Goal: Information Seeking & Learning: Check status

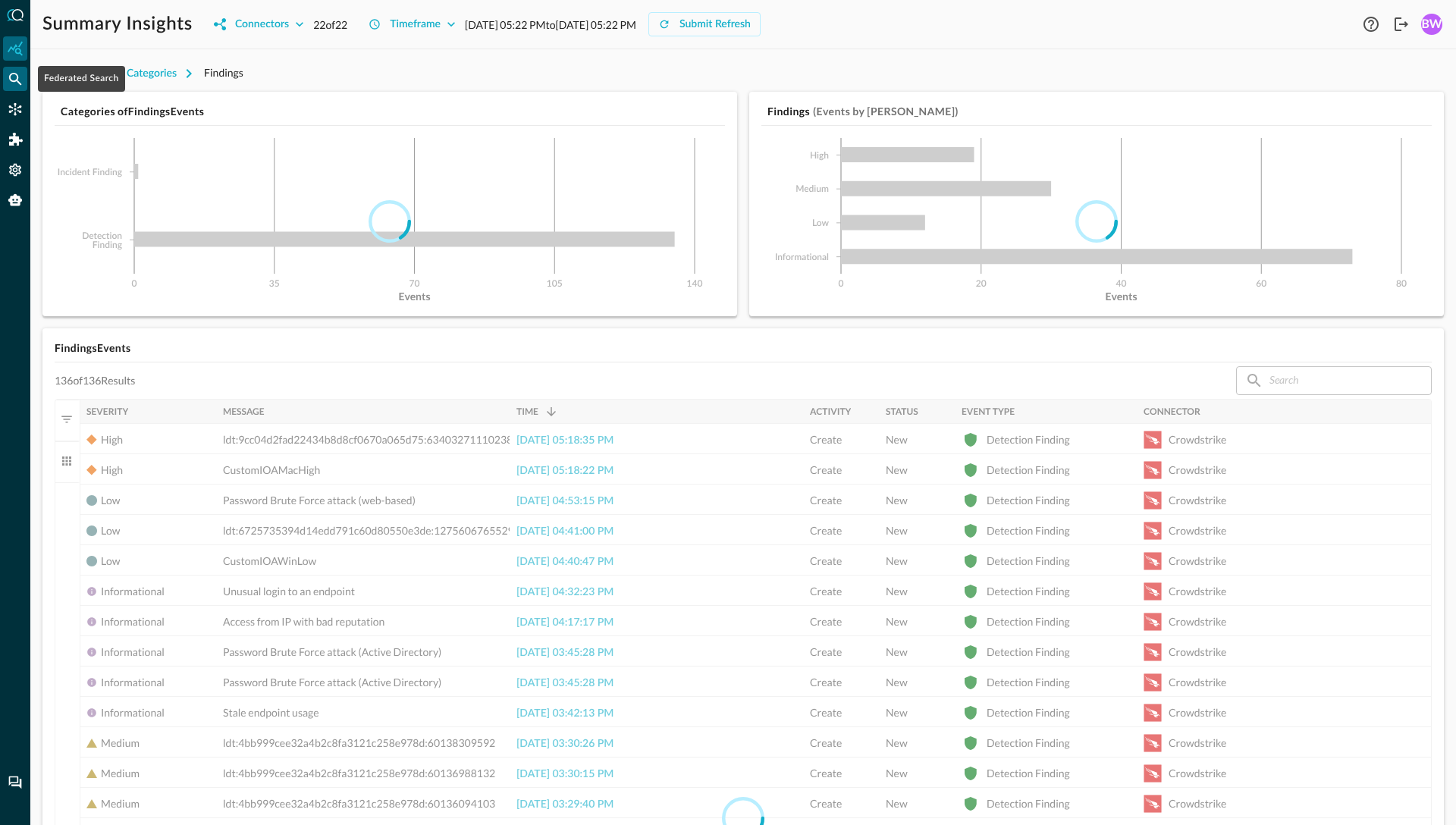
click at [13, 76] on icon "Federated Search" at bounding box center [15, 79] width 15 height 15
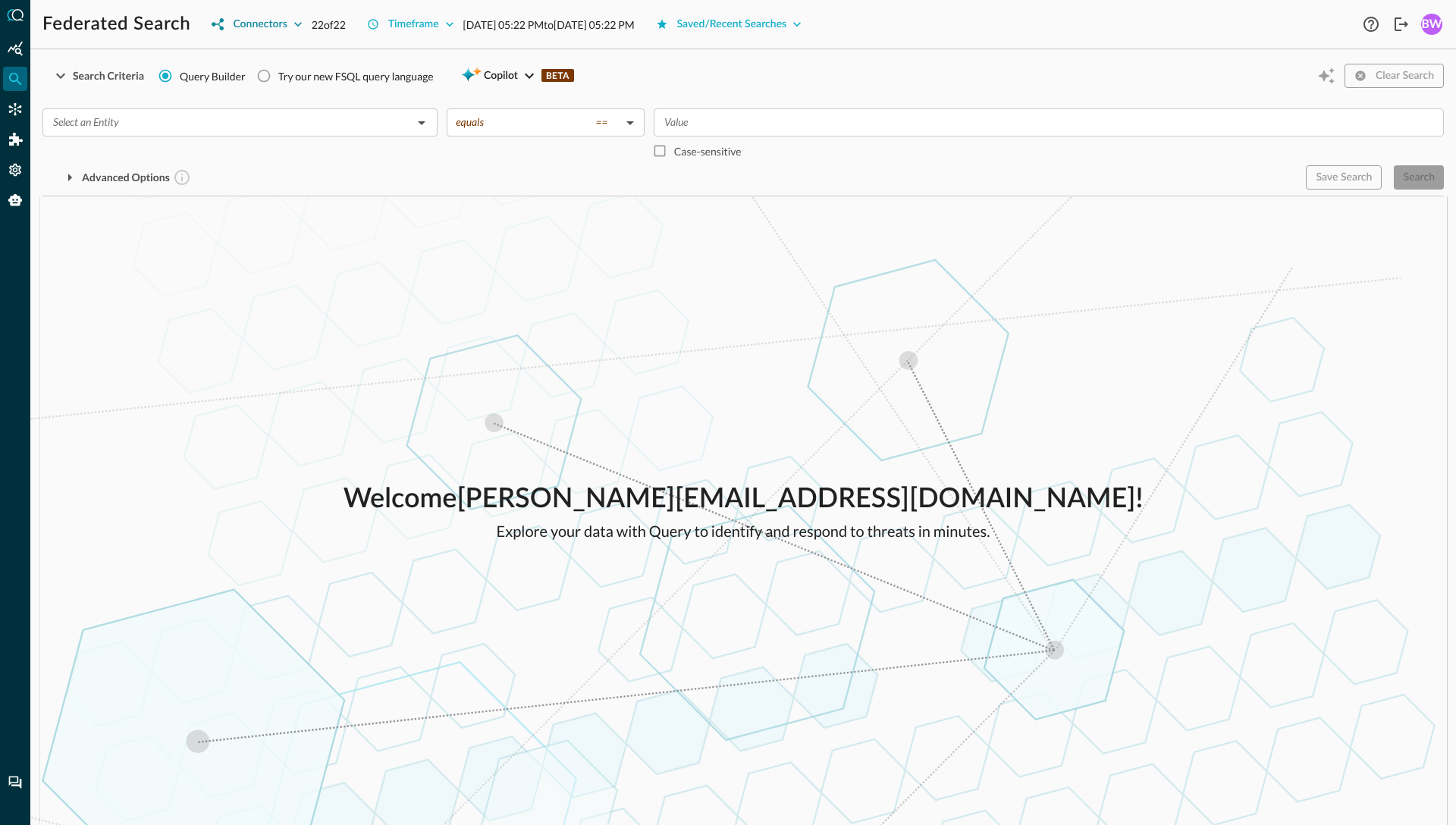
click at [280, 24] on div "Connectors" at bounding box center [260, 25] width 54 height 19
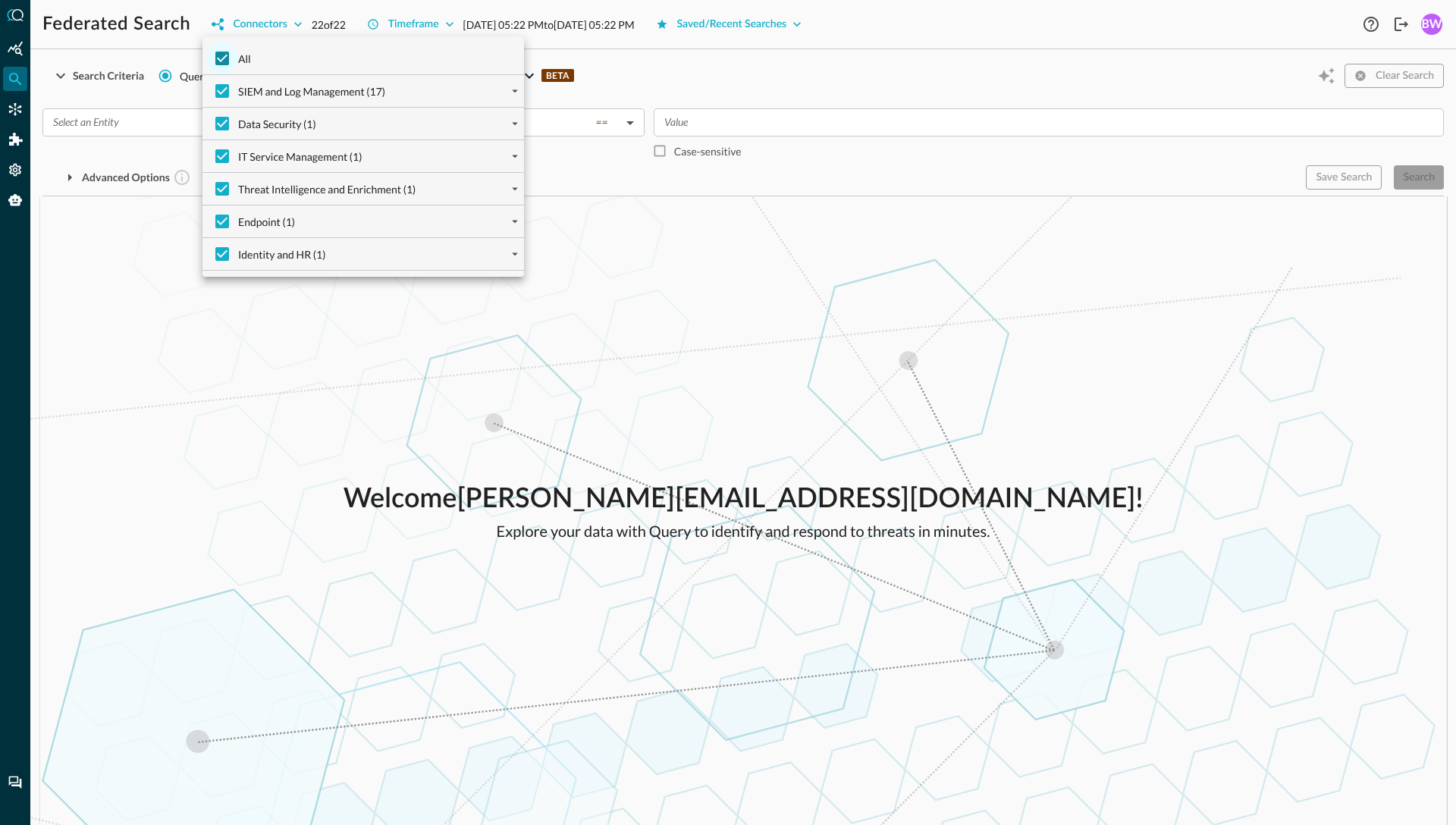
click at [220, 59] on input "All" at bounding box center [222, 58] width 32 height 32
checkbox input "false"
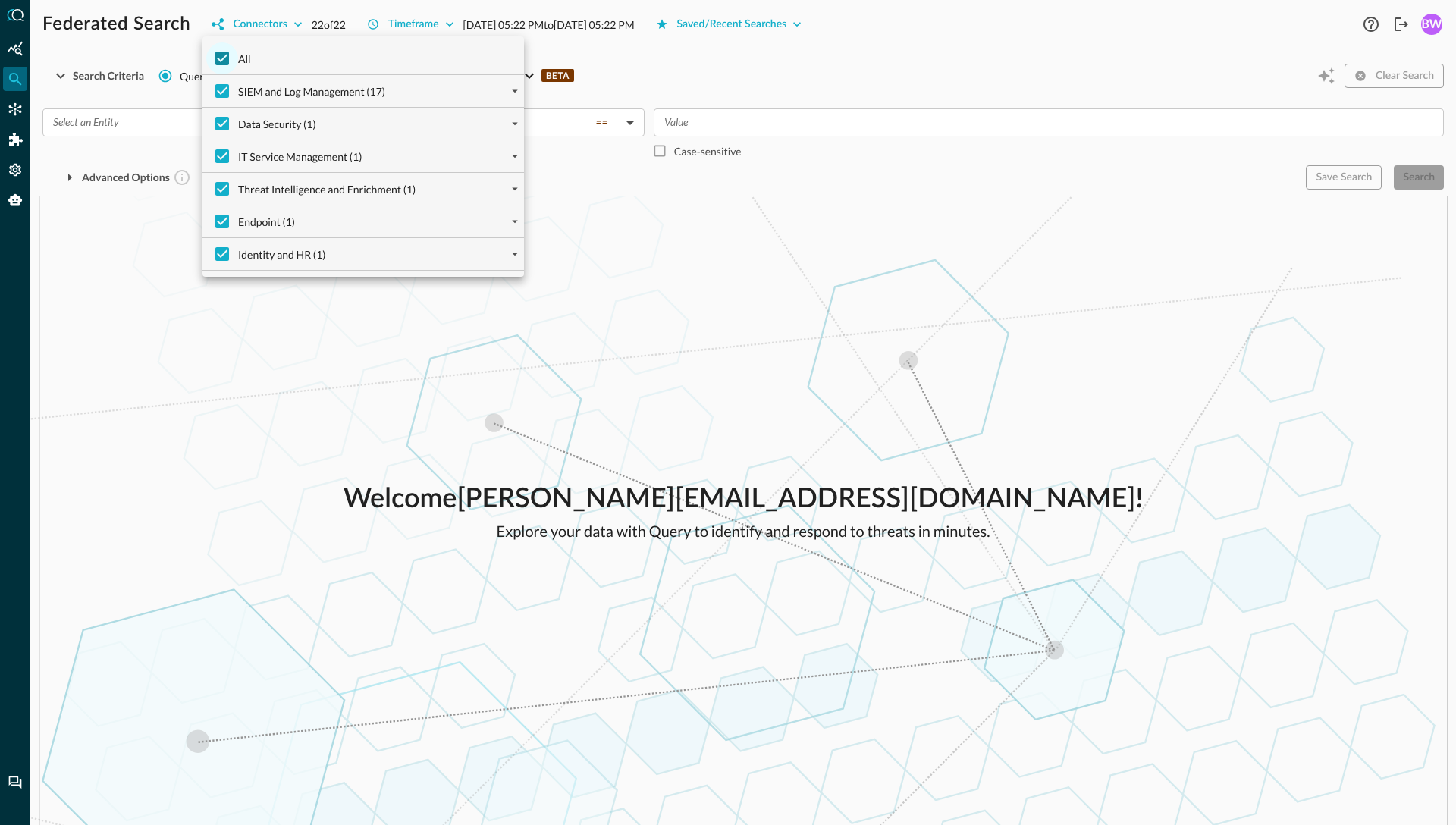
checkbox input "false"
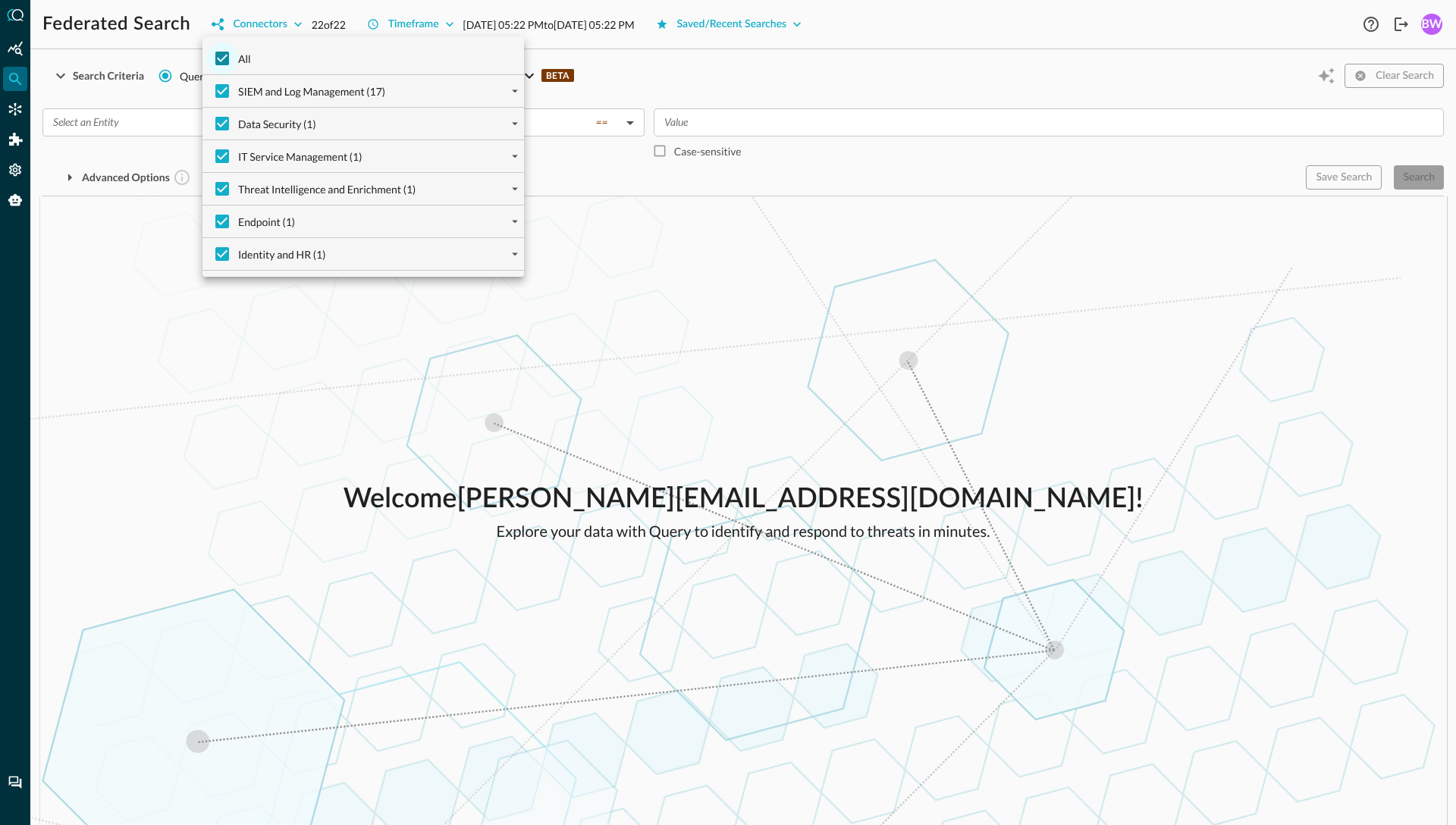
checkbox input "false"
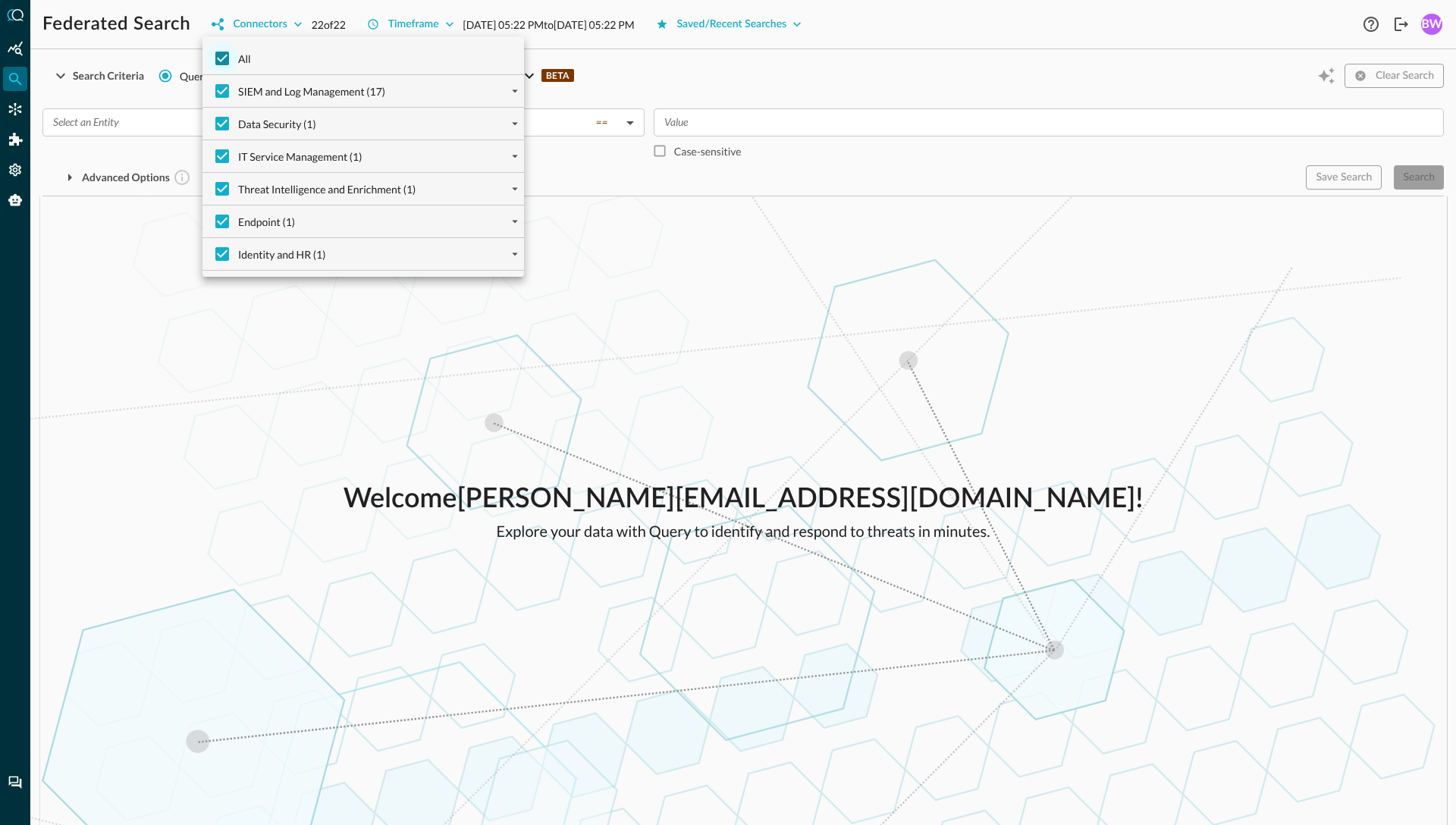
checkbox input "false"
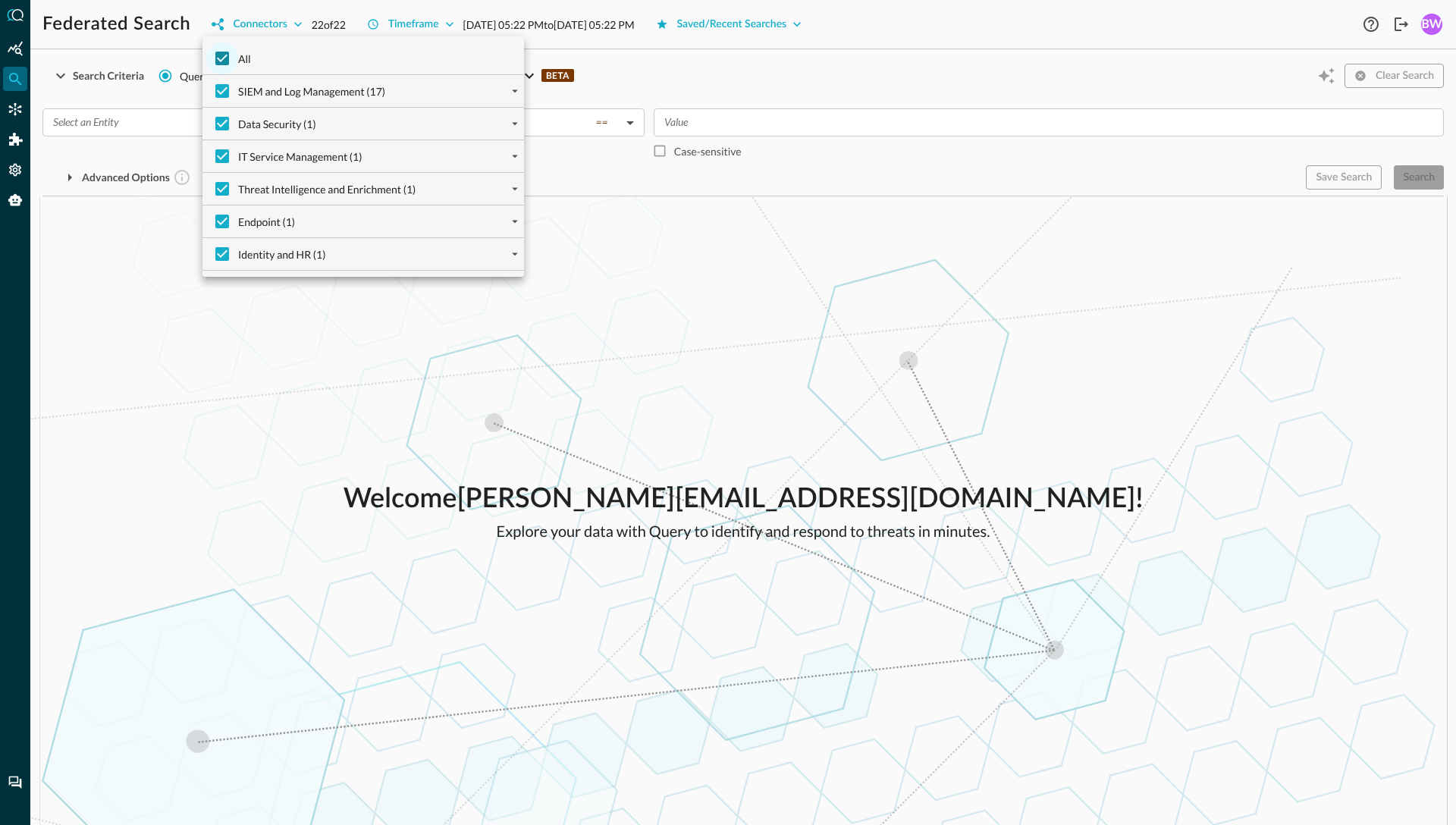
checkbox input "false"
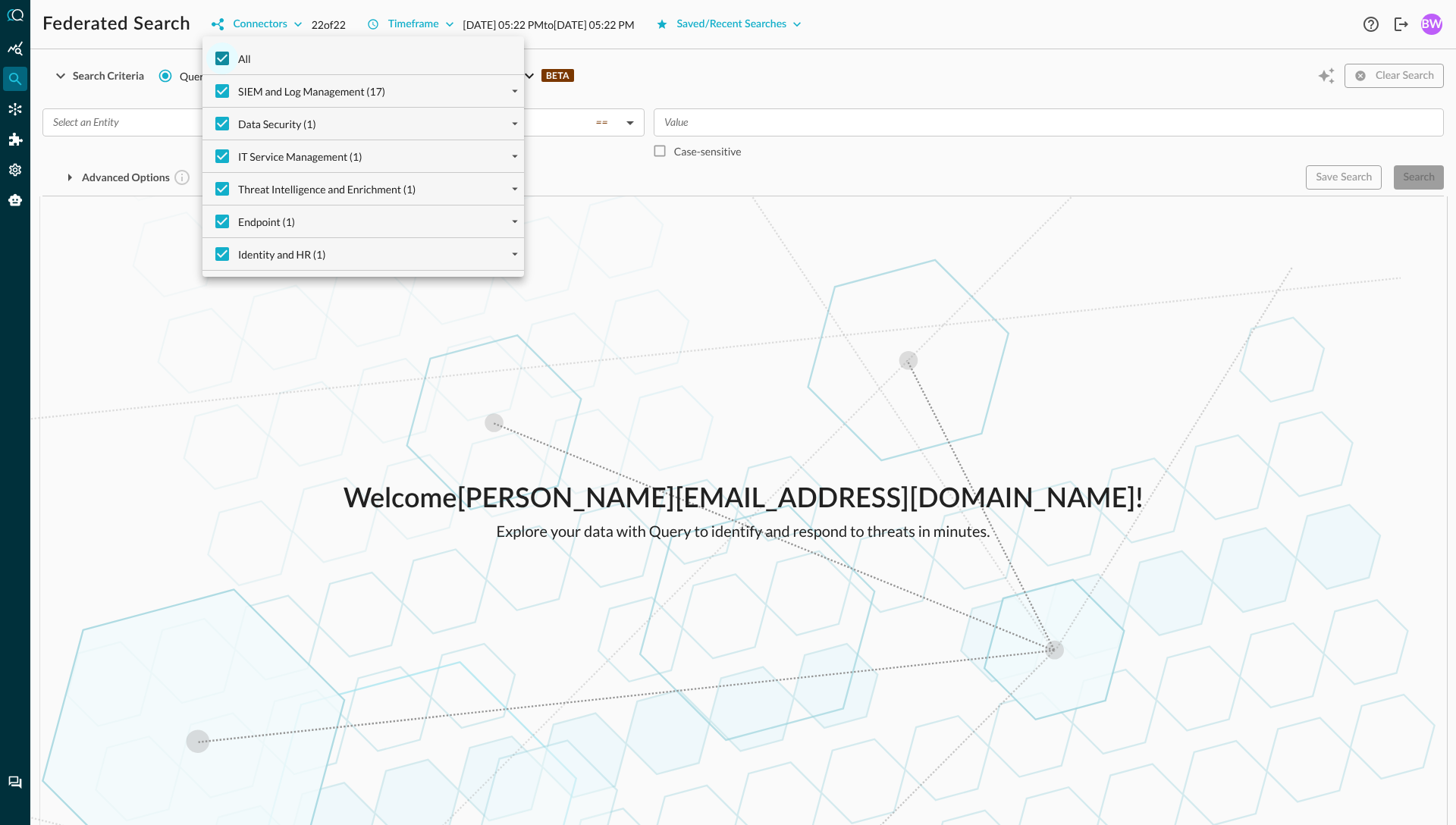
checkbox input "false"
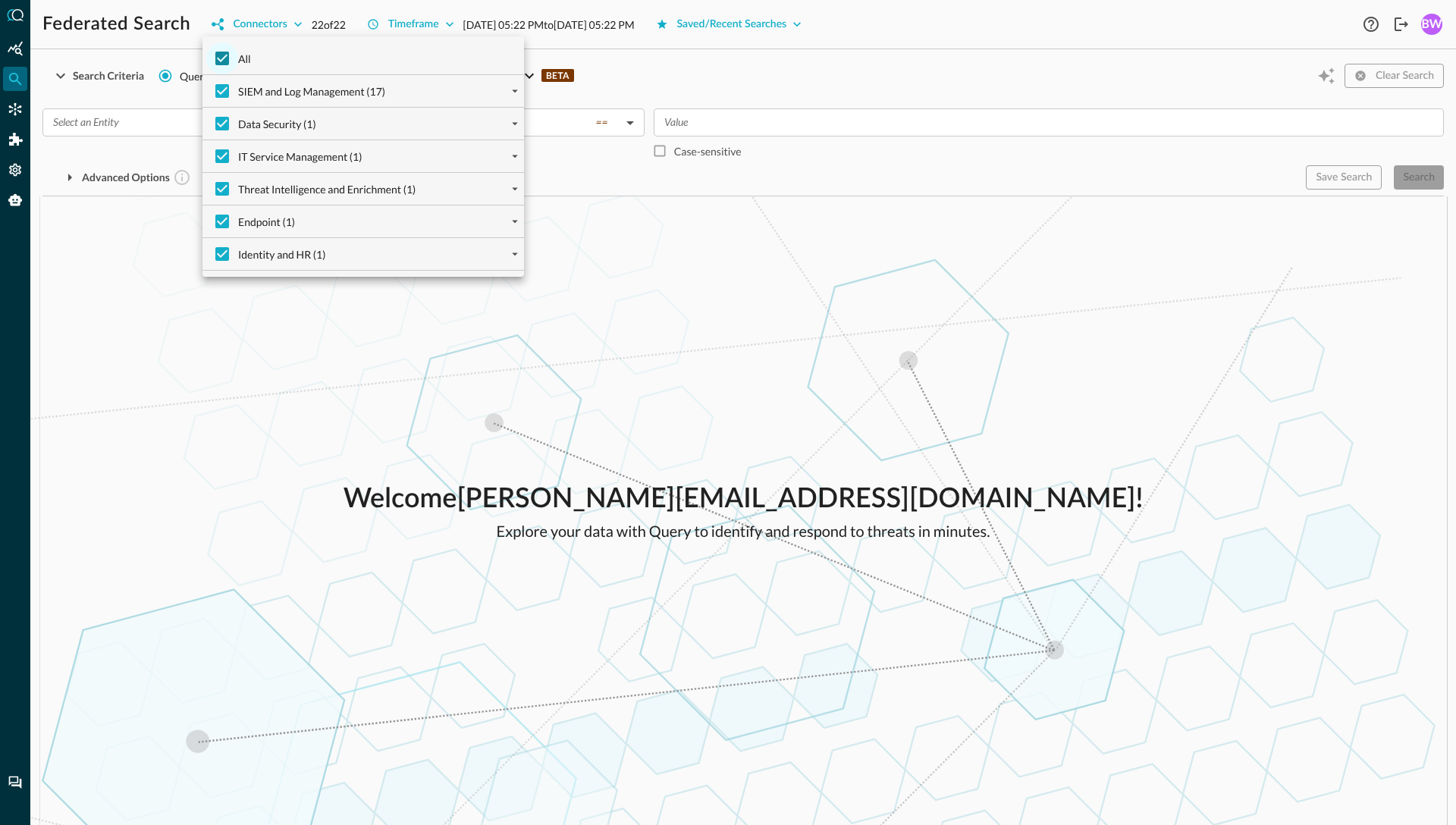
checkbox input "false"
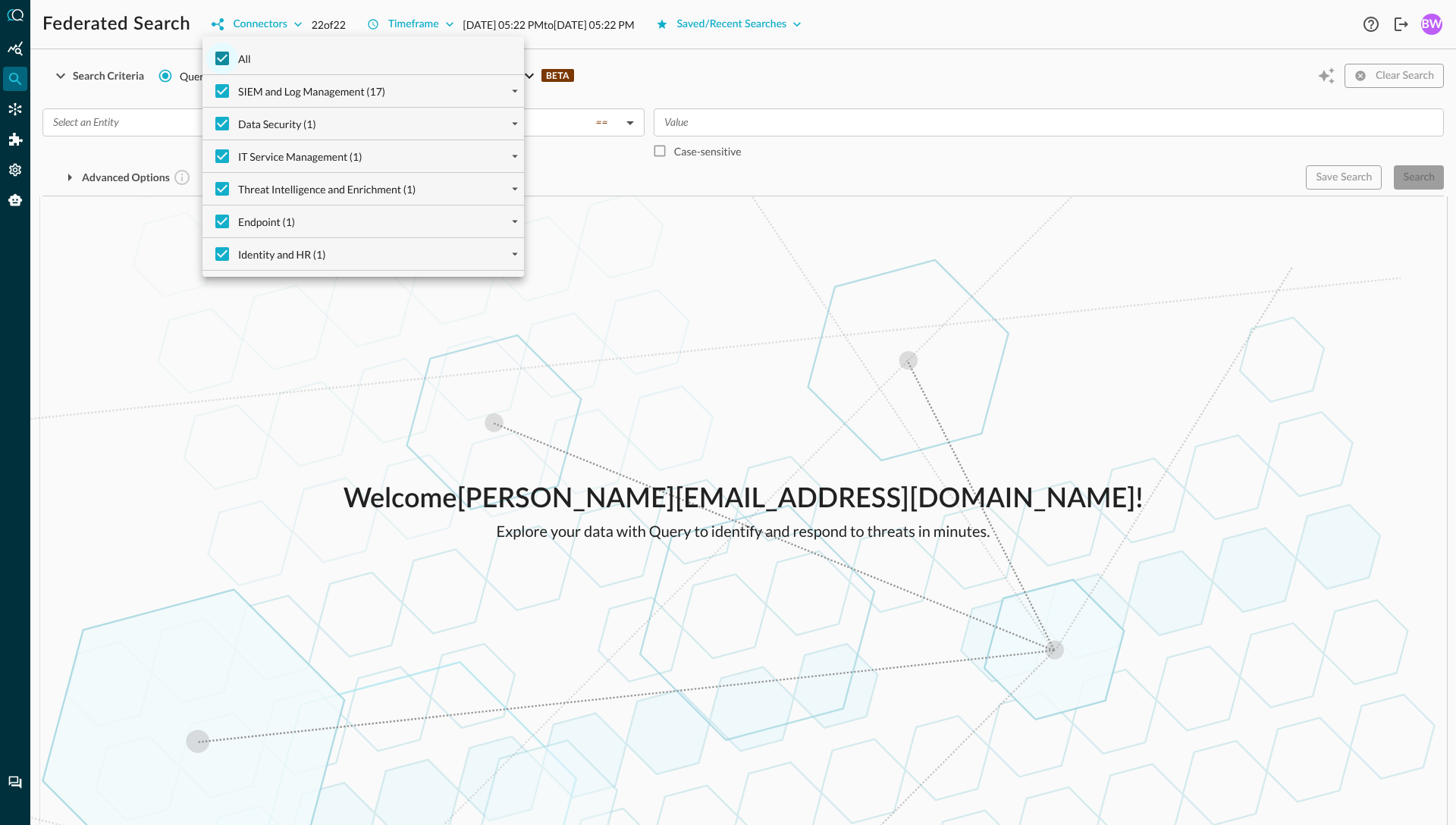
checkbox input "false"
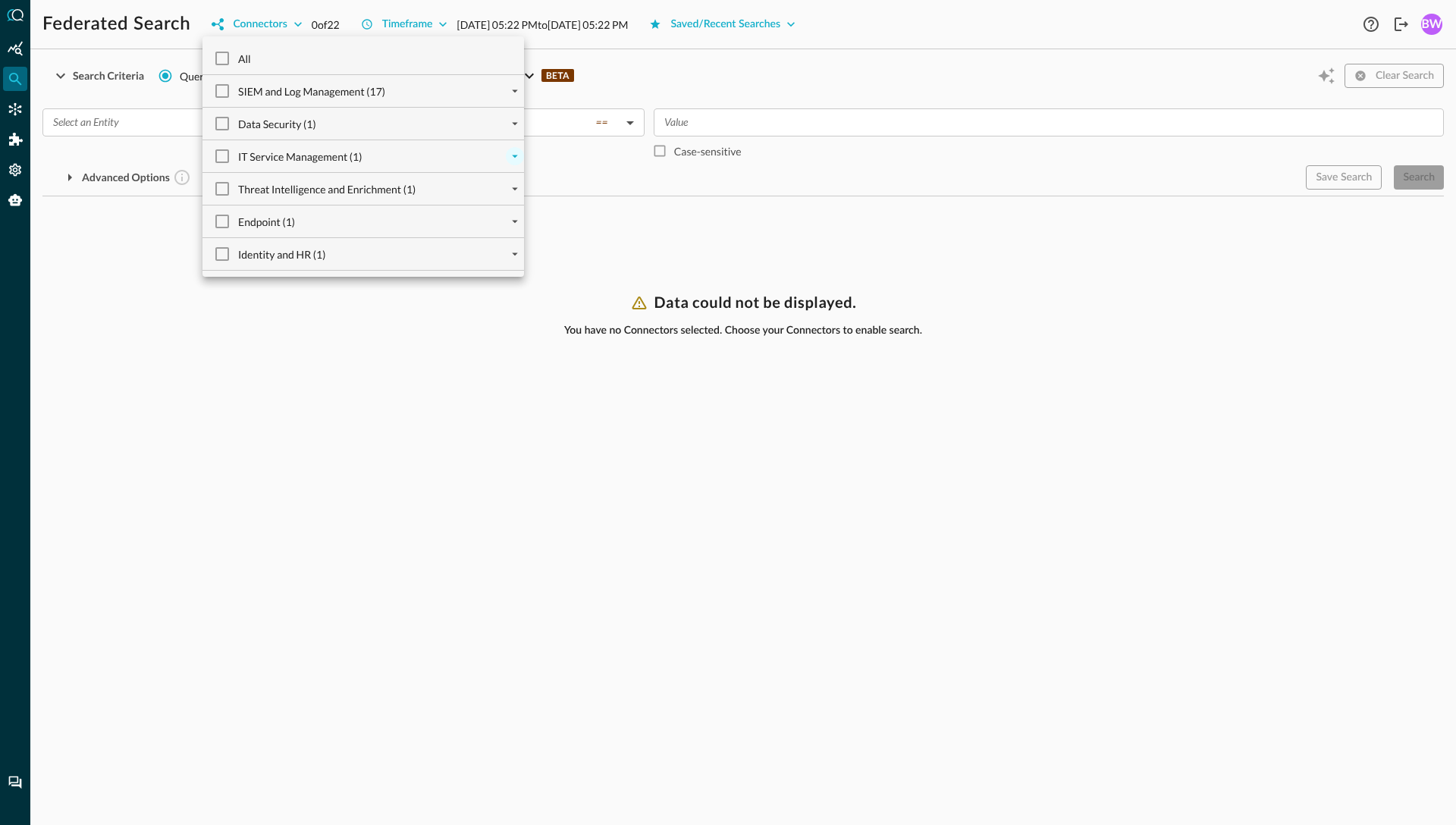
click at [519, 152] on icon "expand" at bounding box center [515, 156] width 14 height 14
click at [234, 185] on input "Armis Centrix (1)" at bounding box center [234, 188] width 32 height 32
checkbox input "true"
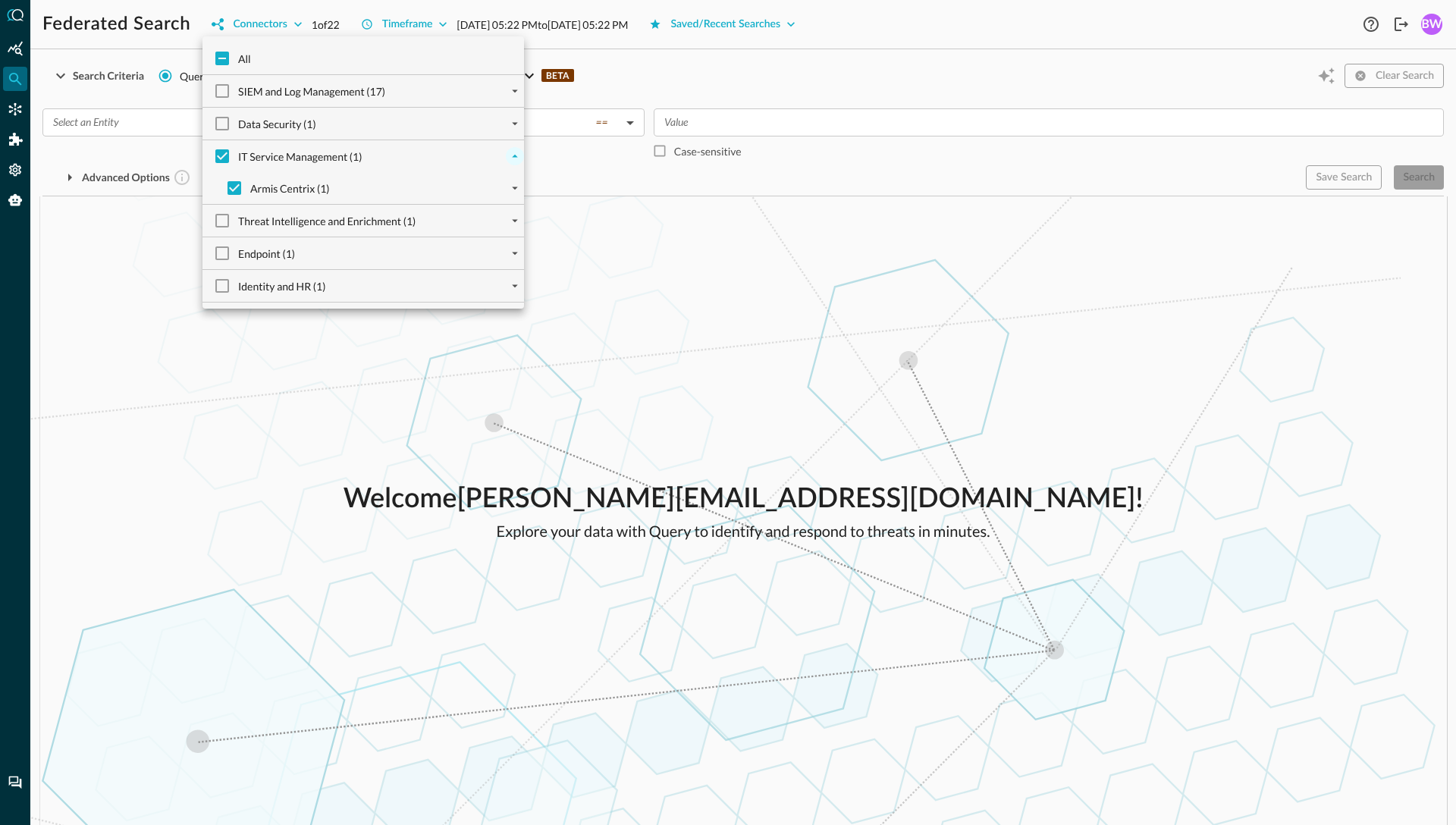
click at [143, 258] on div at bounding box center [728, 413] width 1456 height 825
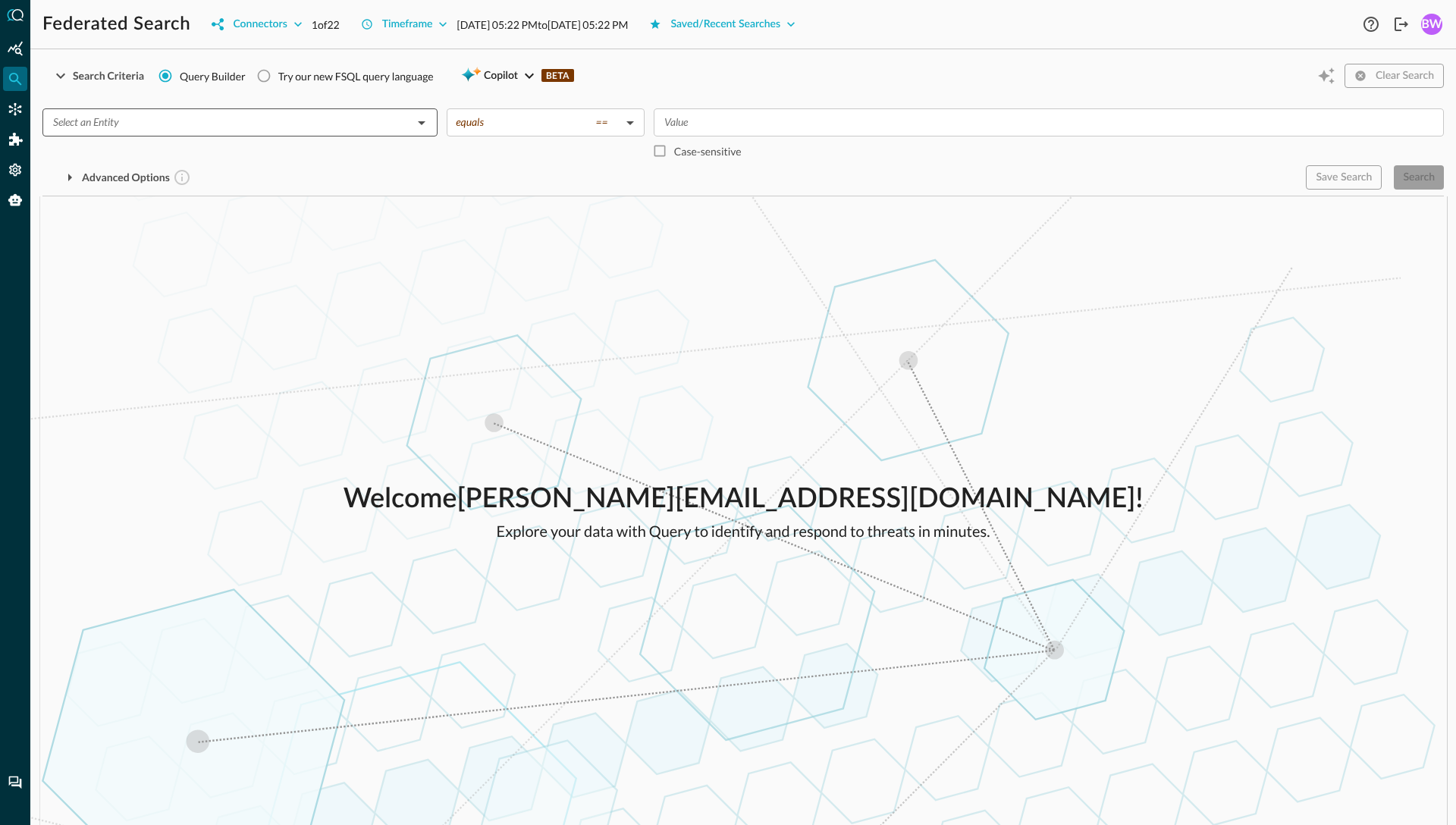
click at [320, 113] on input "text" at bounding box center [227, 122] width 361 height 19
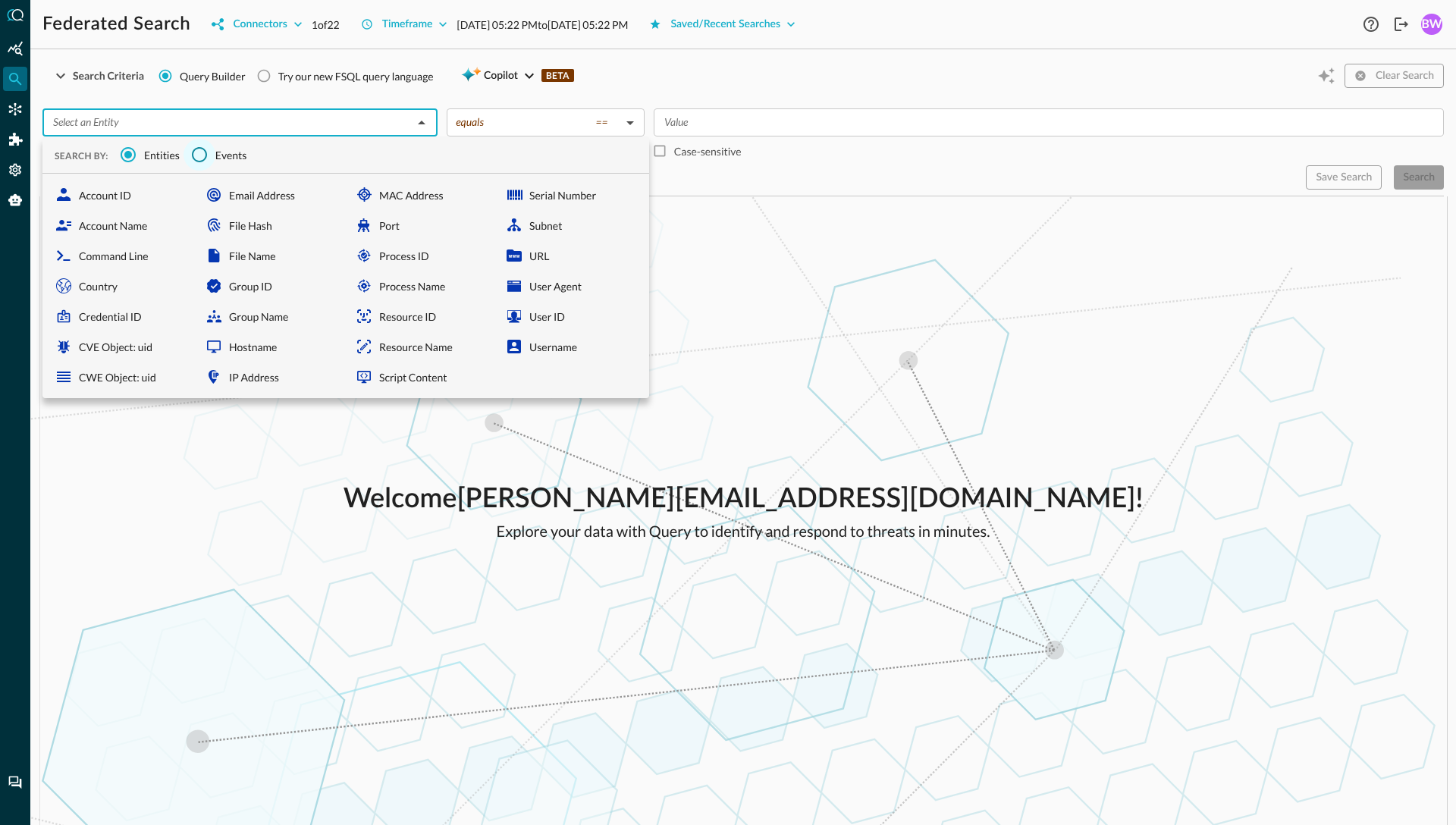
click at [199, 159] on input "Events" at bounding box center [199, 154] width 32 height 32
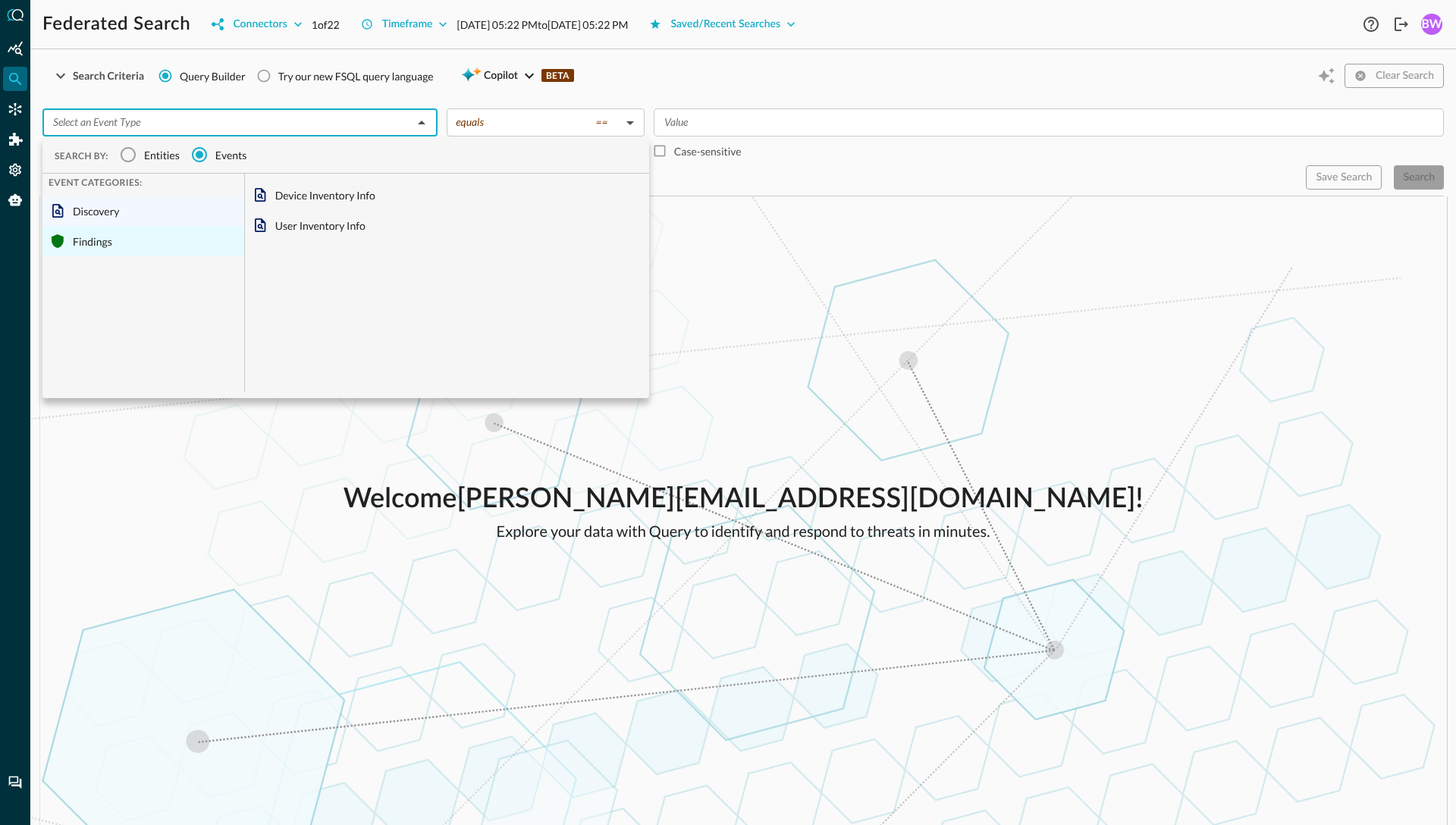
click at [84, 241] on div "Findings" at bounding box center [143, 241] width 202 height 30
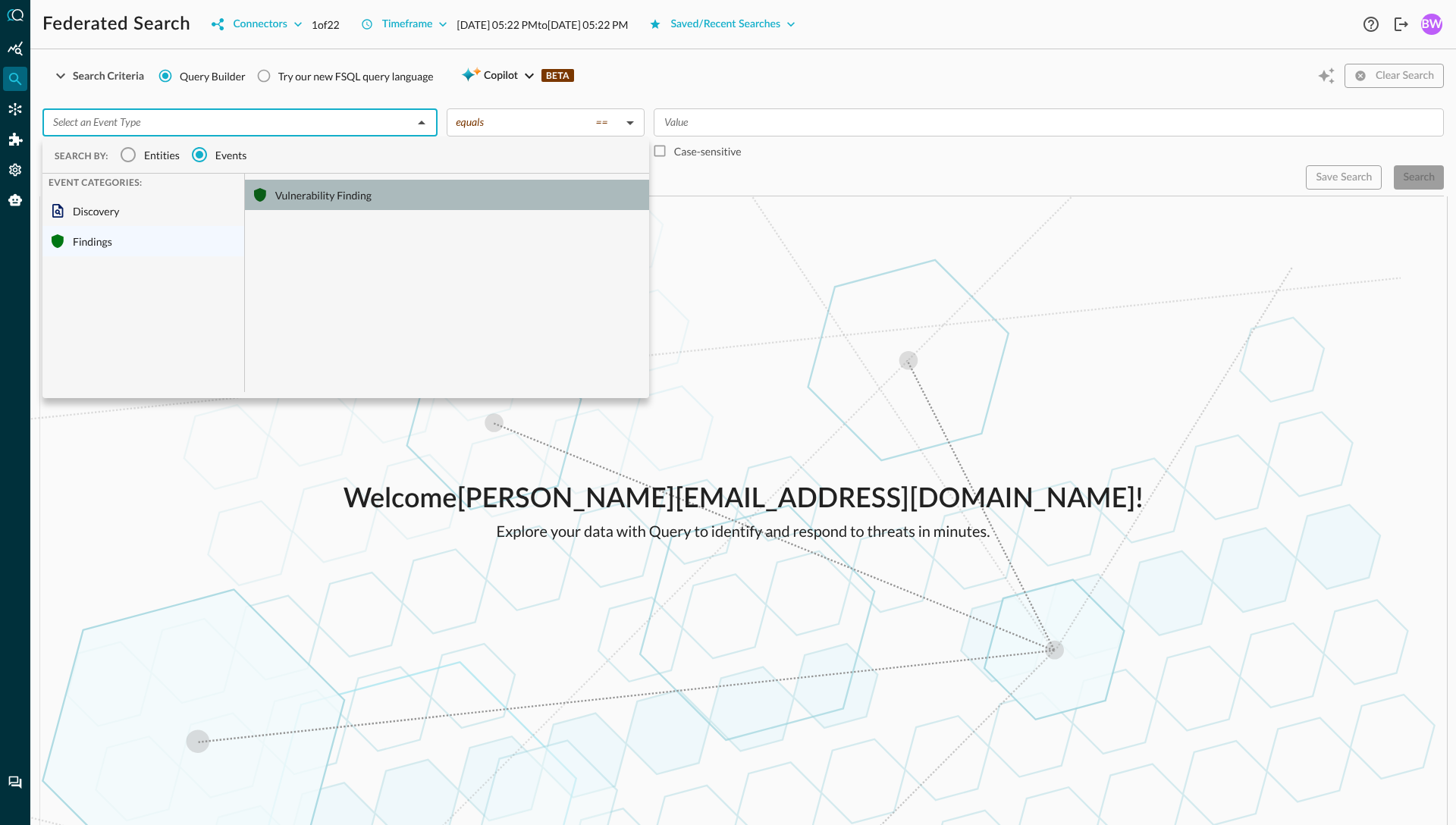
click at [303, 194] on div "Vulnerability Finding" at bounding box center [446, 195] width 404 height 30
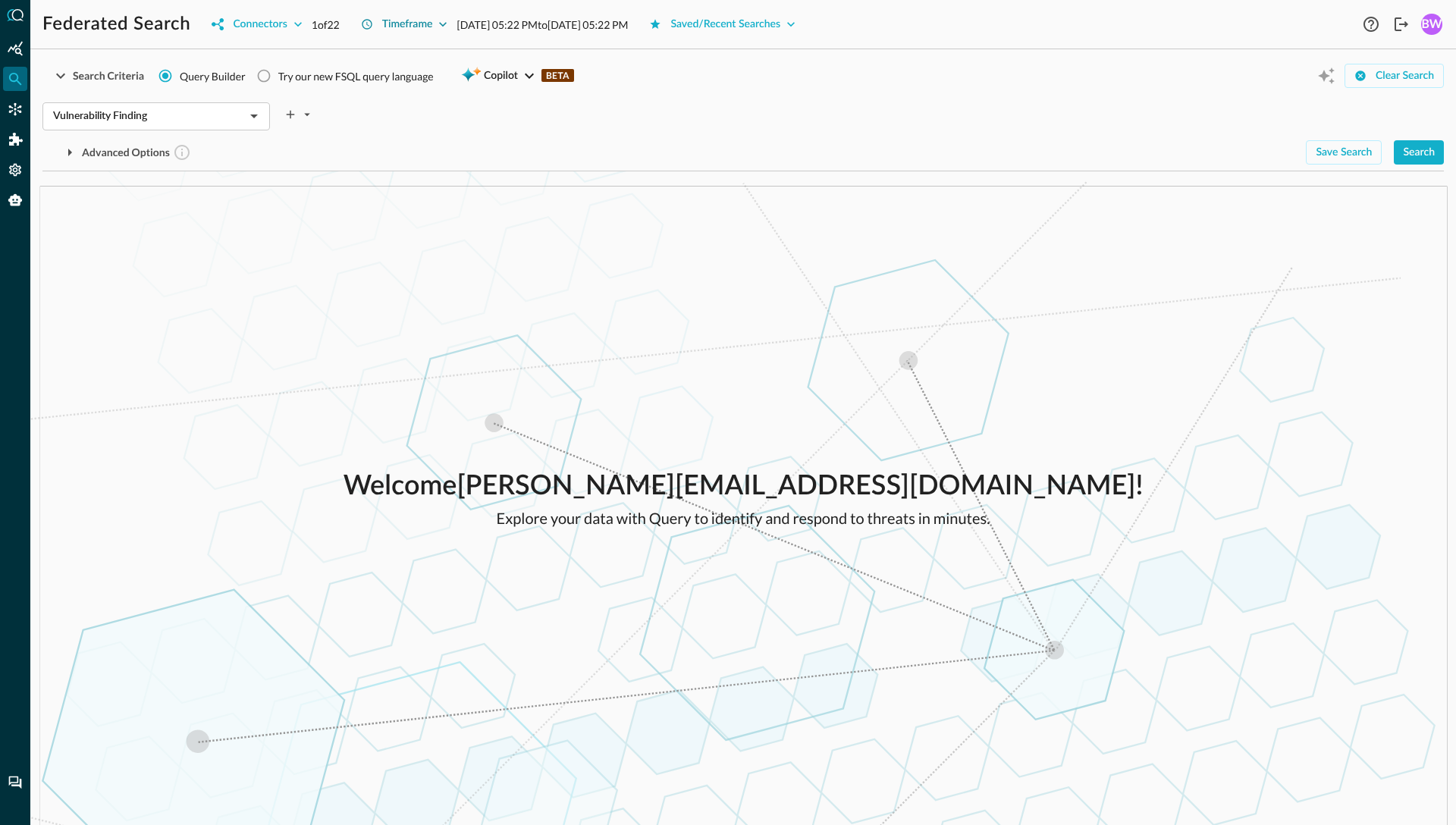
click at [446, 25] on icon "button" at bounding box center [443, 24] width 8 height 5
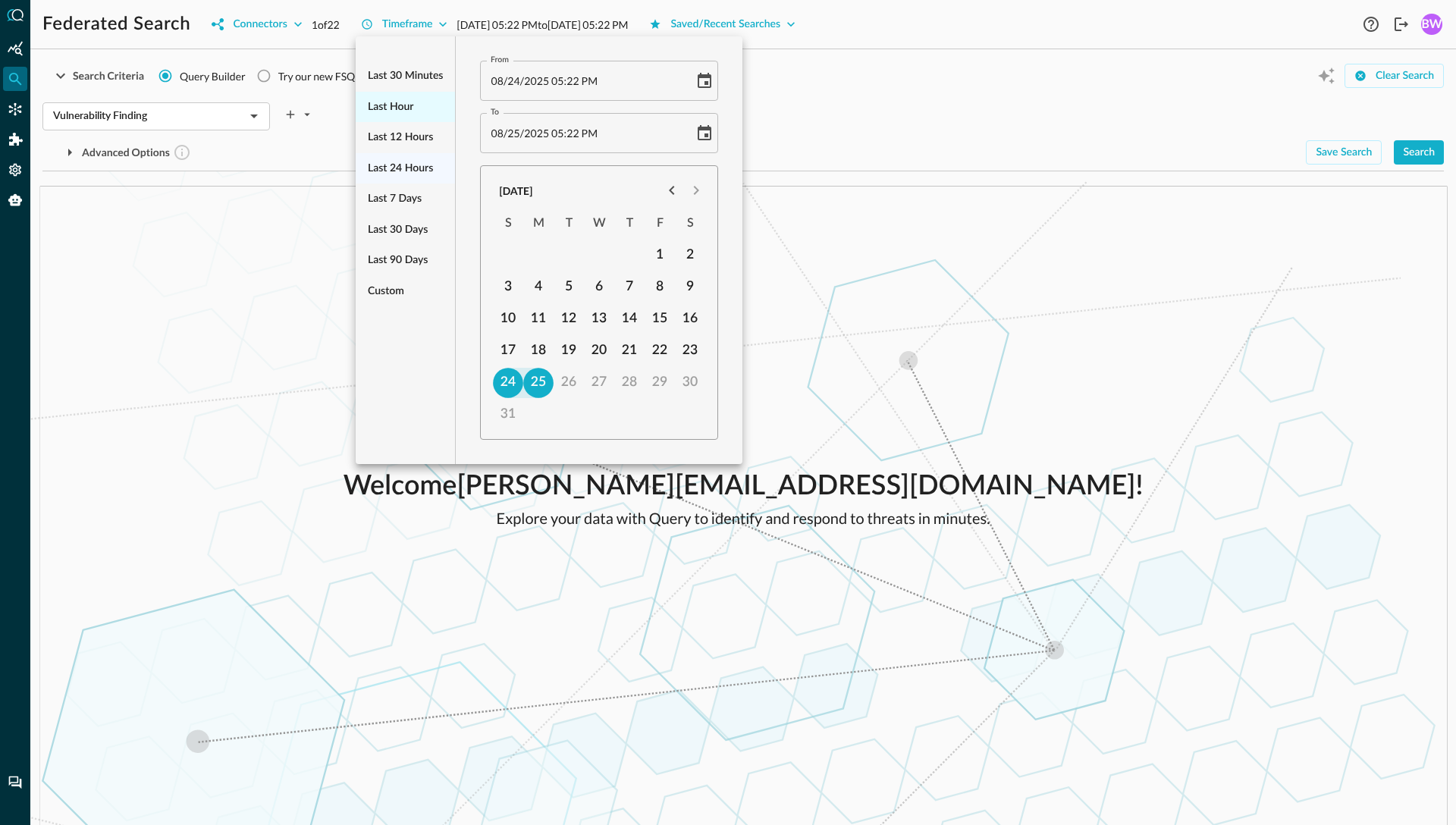
click at [389, 106] on span "Last hour" at bounding box center [390, 107] width 46 height 19
type input "08/25/2025 04:22 PM"
click at [1424, 154] on div at bounding box center [728, 413] width 1456 height 825
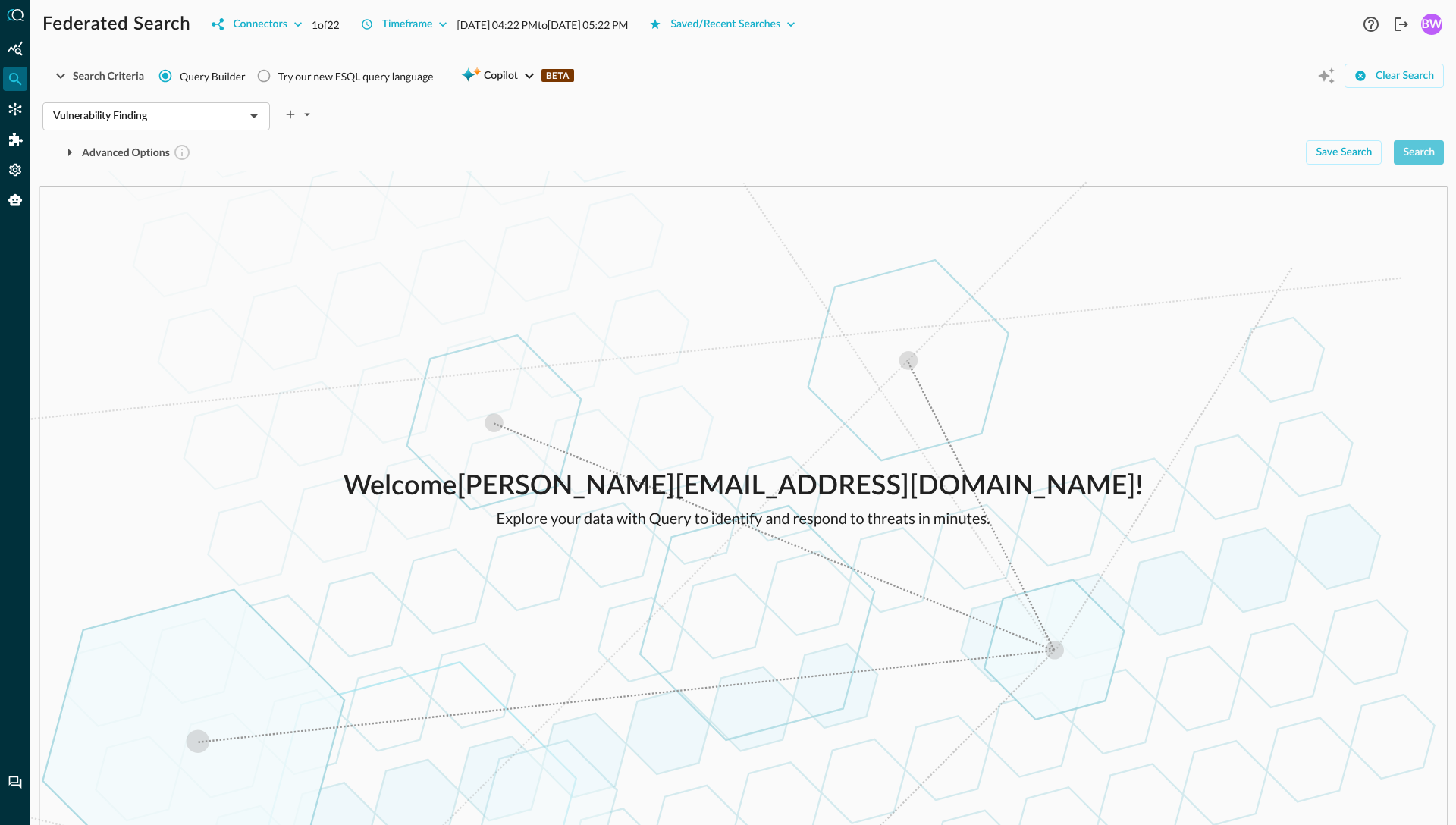
click at [1424, 154] on div "Search" at bounding box center [1419, 153] width 32 height 19
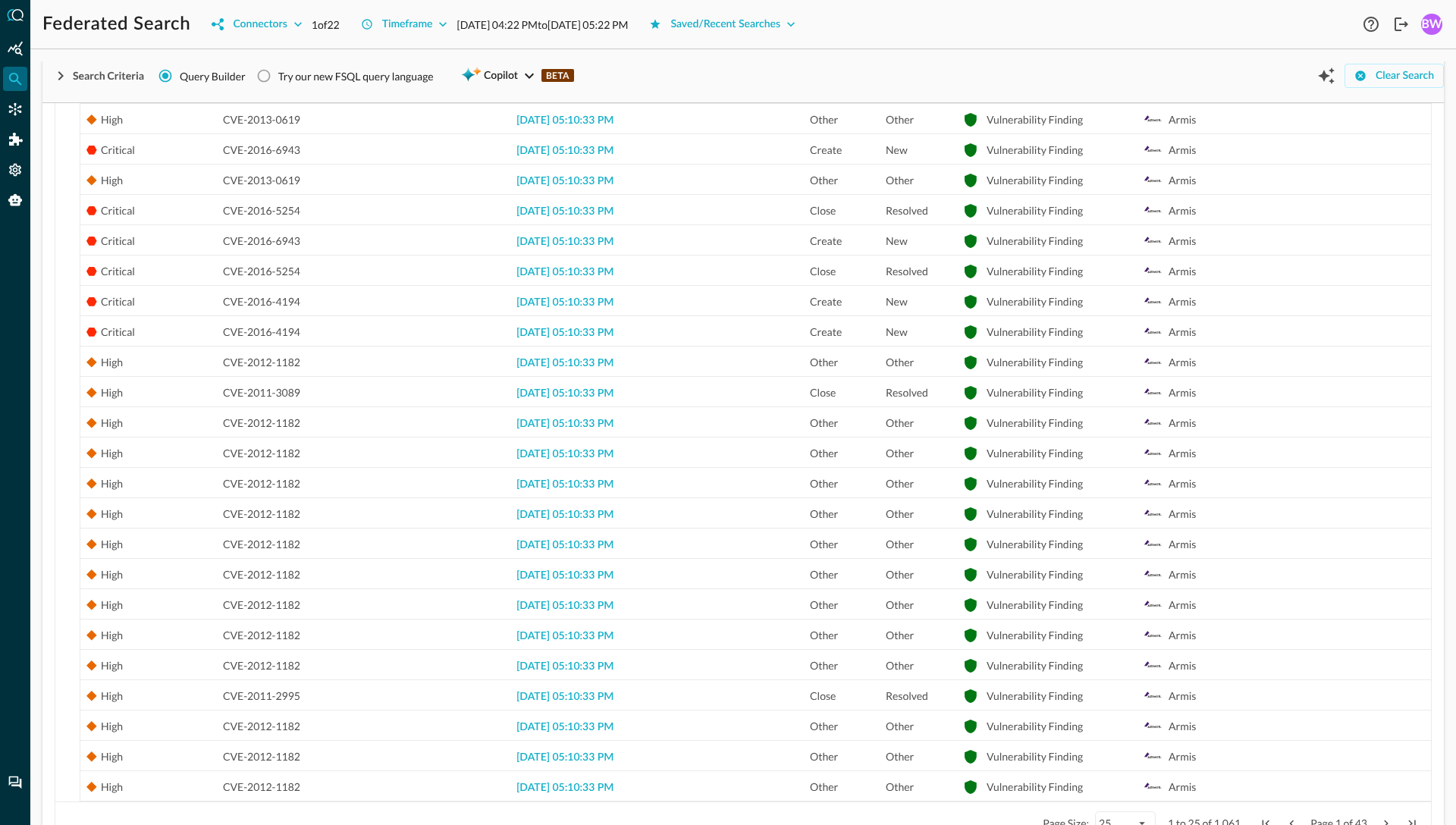
scroll to position [433, 0]
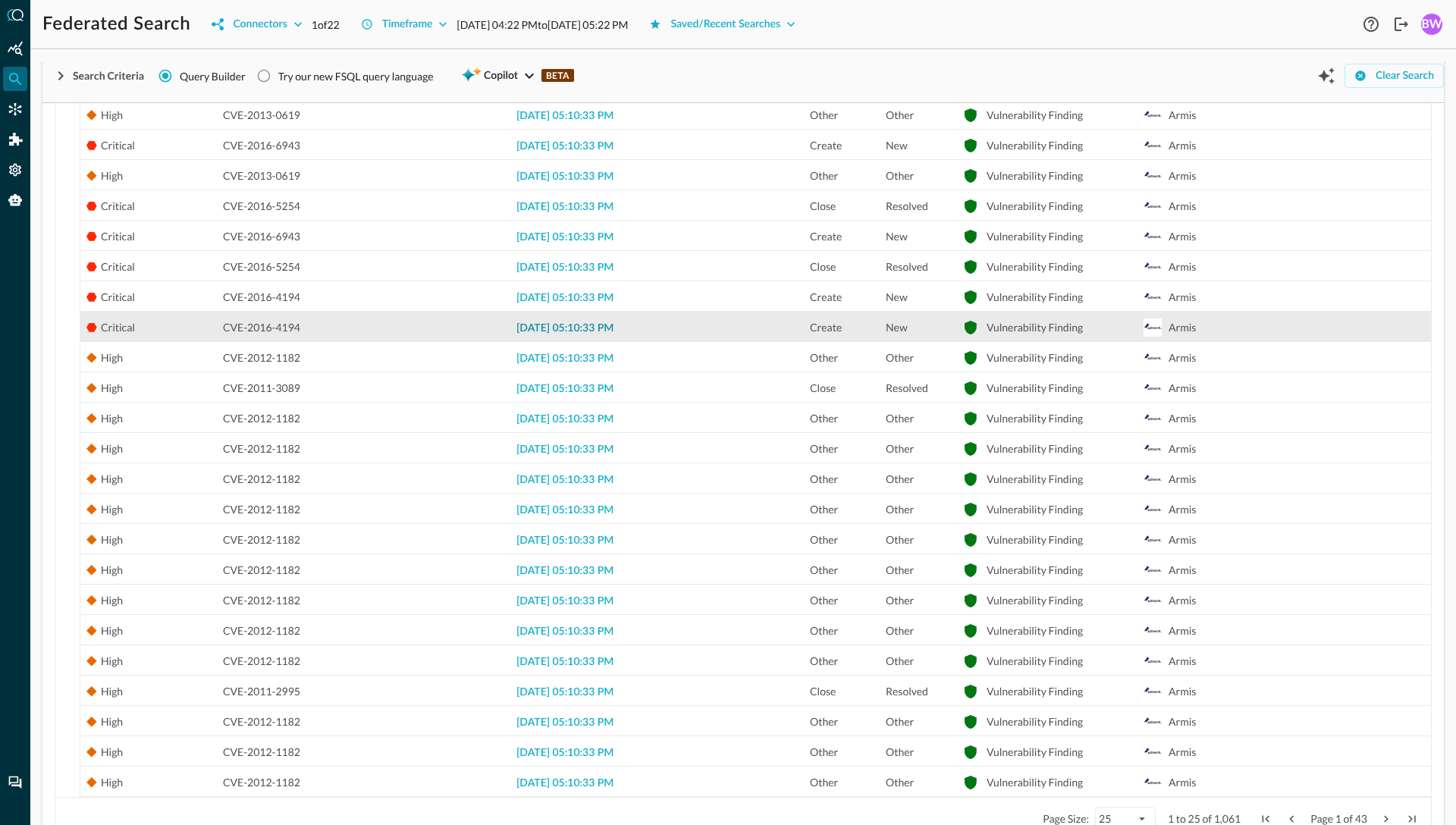
click at [582, 331] on span "2025-08-25 05:10:33 PM" at bounding box center [565, 328] width 97 height 11
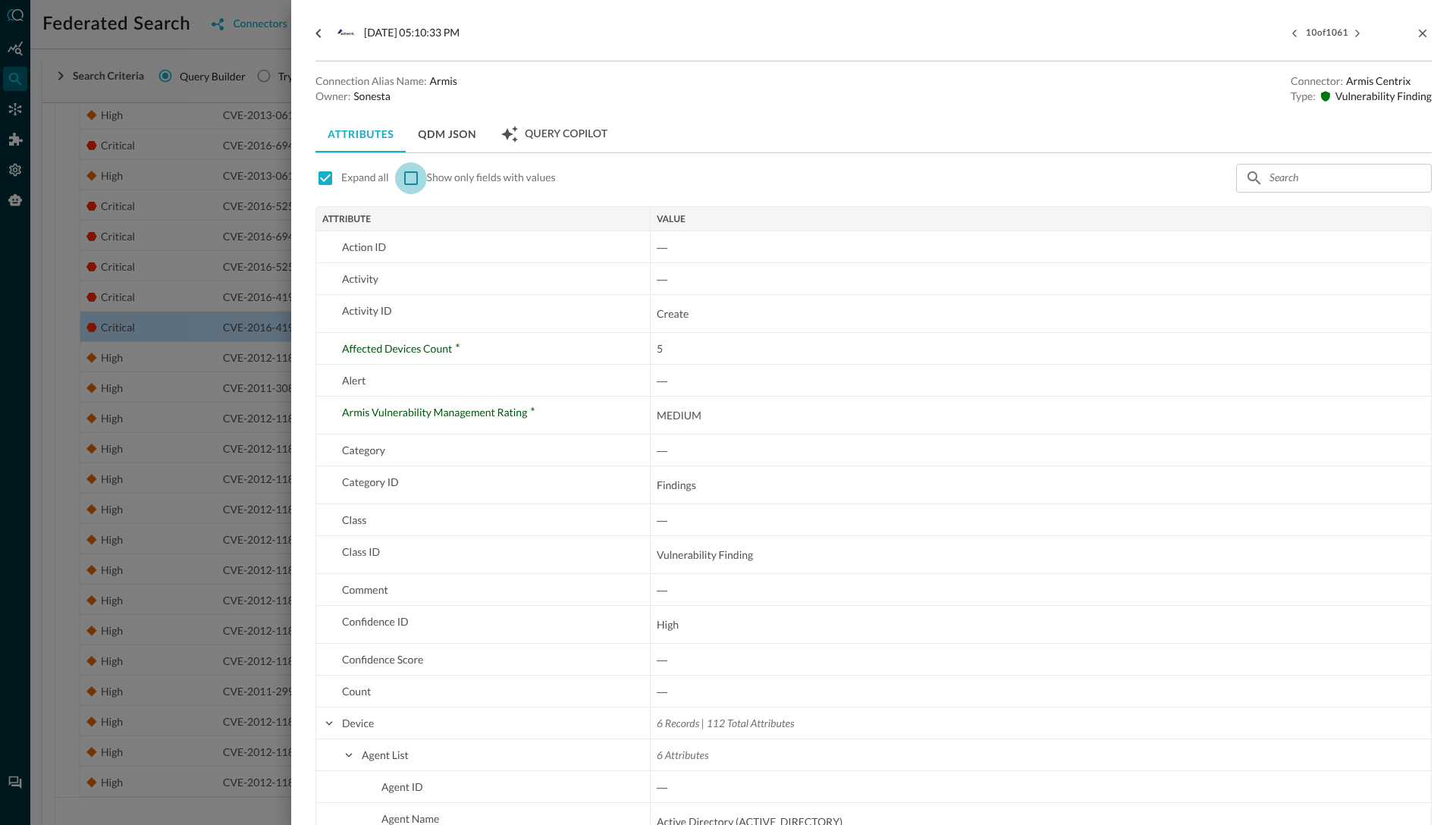
click at [412, 175] on input "checkbox" at bounding box center [411, 178] width 32 height 32
checkbox input "true"
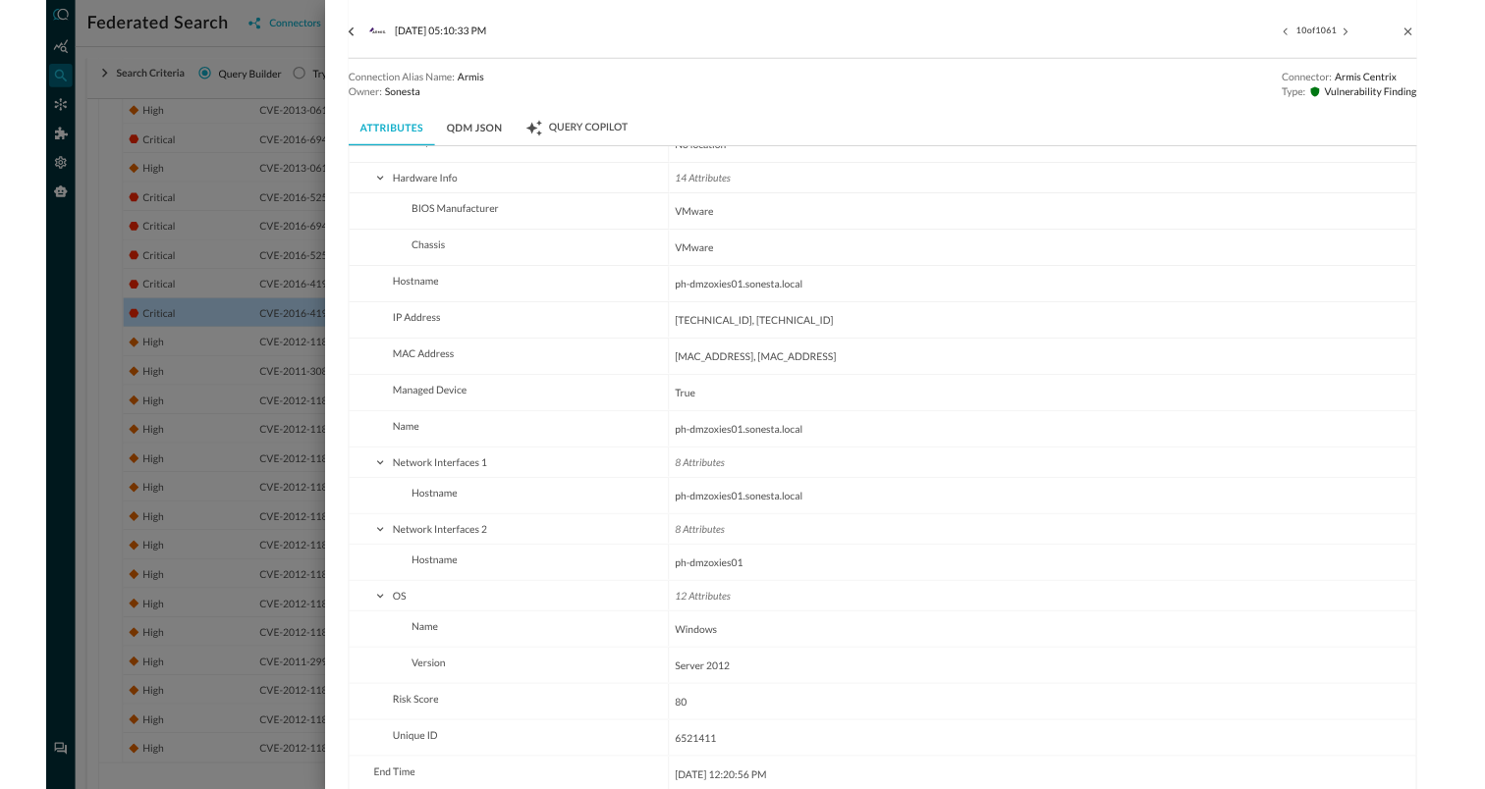
scroll to position [785, 0]
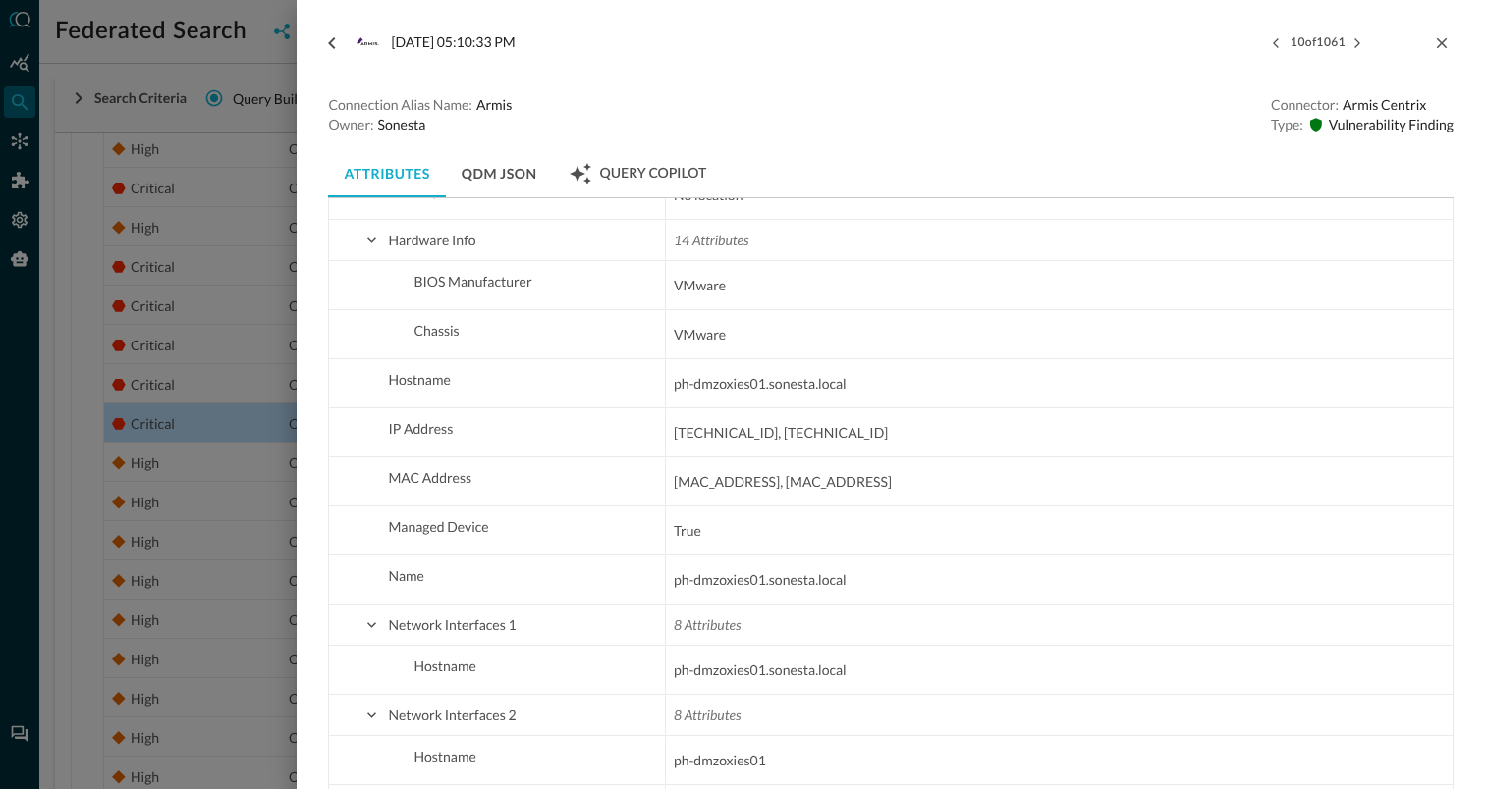
click at [225, 217] on div at bounding box center [742, 394] width 1485 height 789
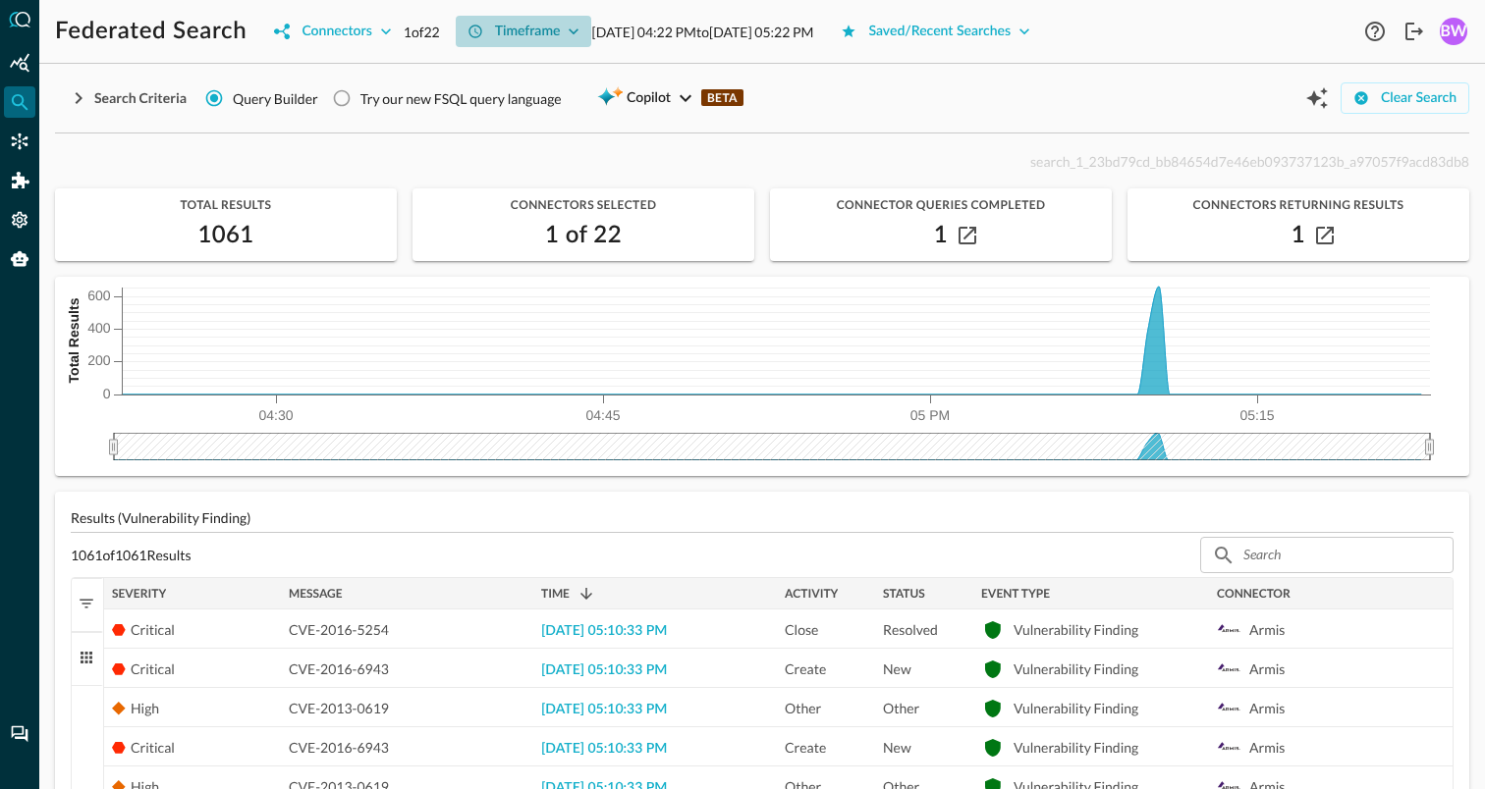
click at [580, 27] on icon "button" at bounding box center [574, 32] width 20 height 20
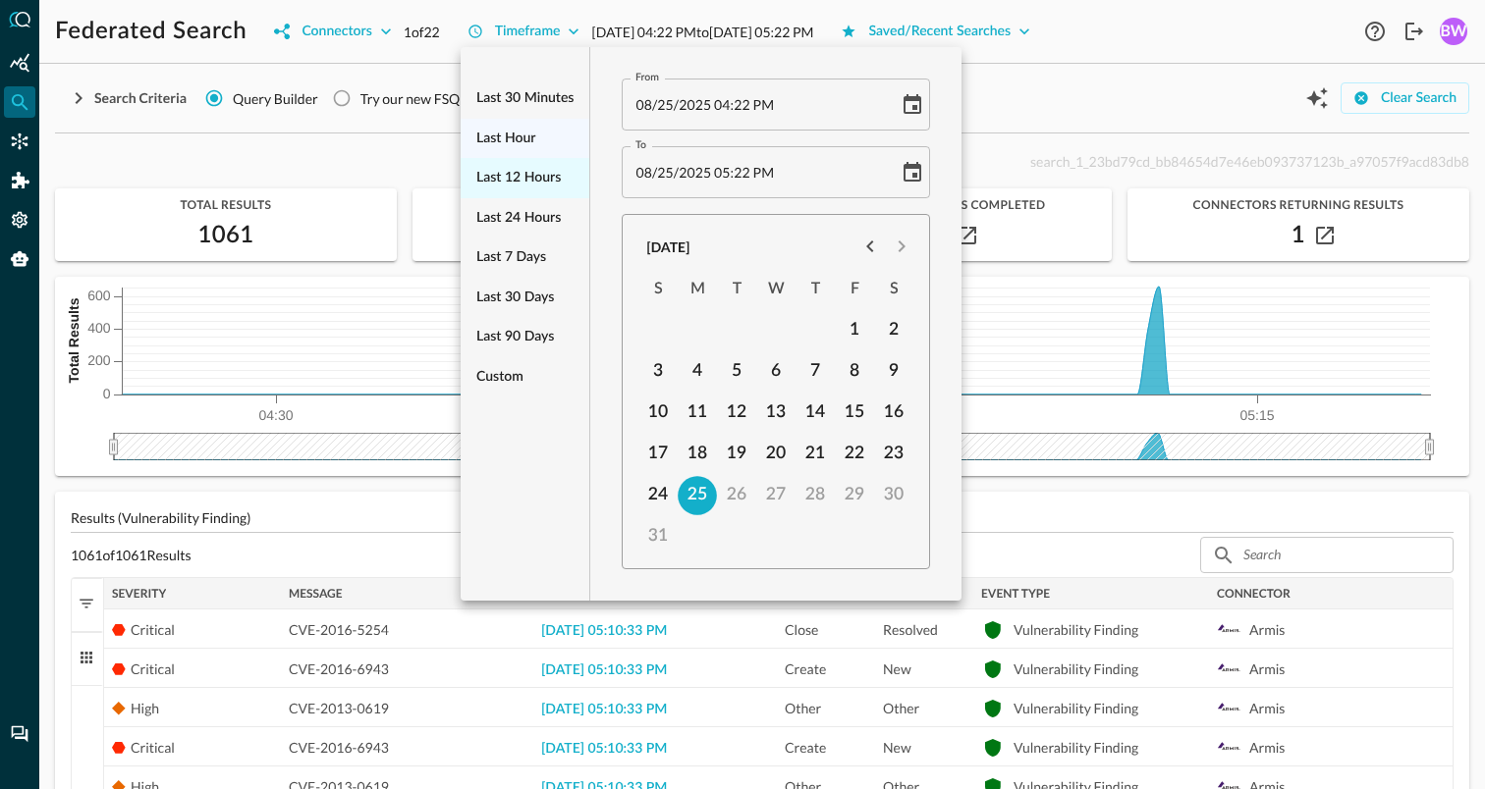
click at [510, 173] on span "Last 12 hours" at bounding box center [518, 178] width 84 height 25
type input "08/25/2025 05:58 AM"
type input "08/25/2025 05:58 PM"
click at [1063, 139] on div at bounding box center [742, 394] width 1485 height 789
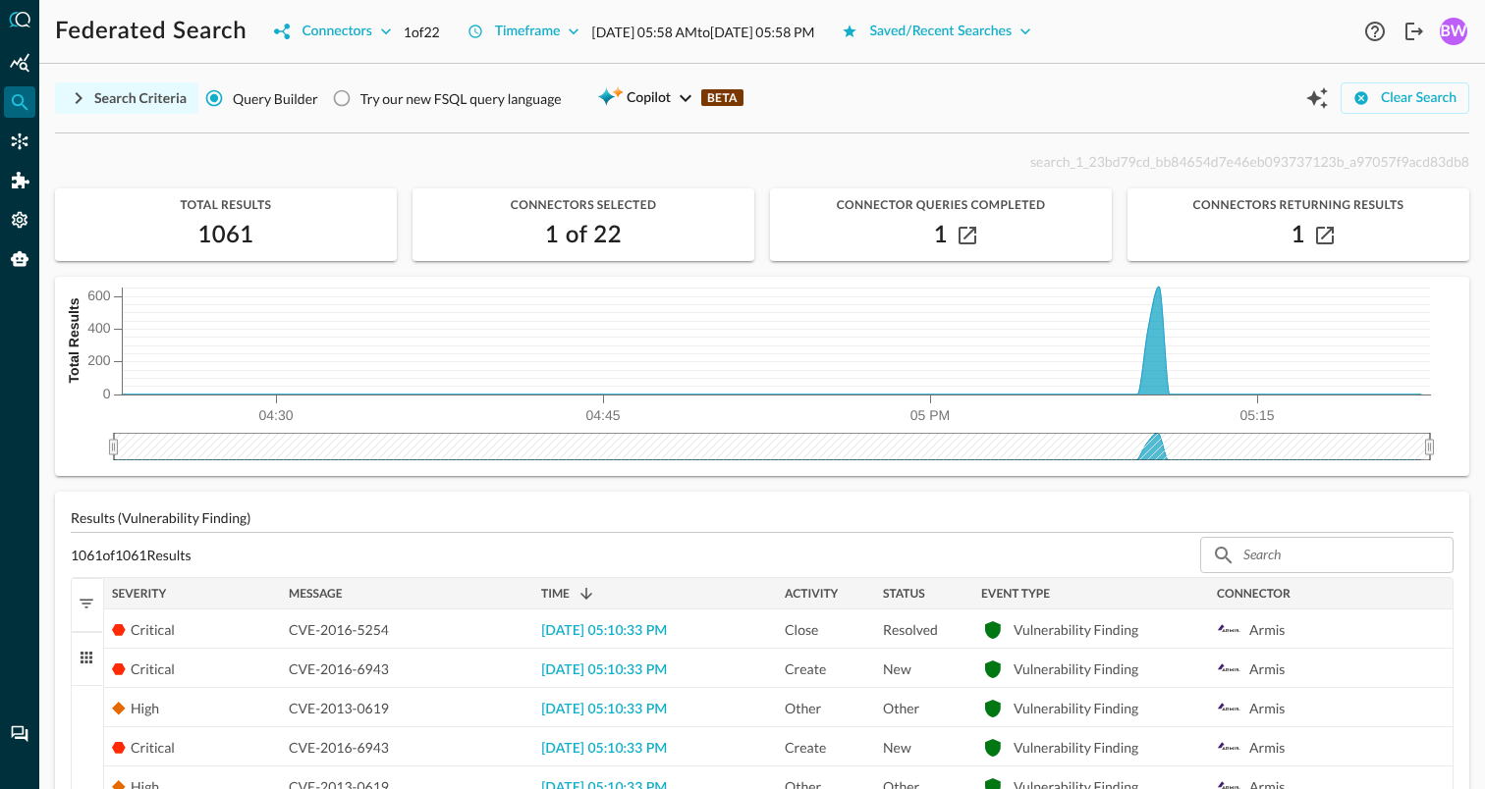
click at [77, 93] on icon "button" at bounding box center [79, 98] width 7 height 12
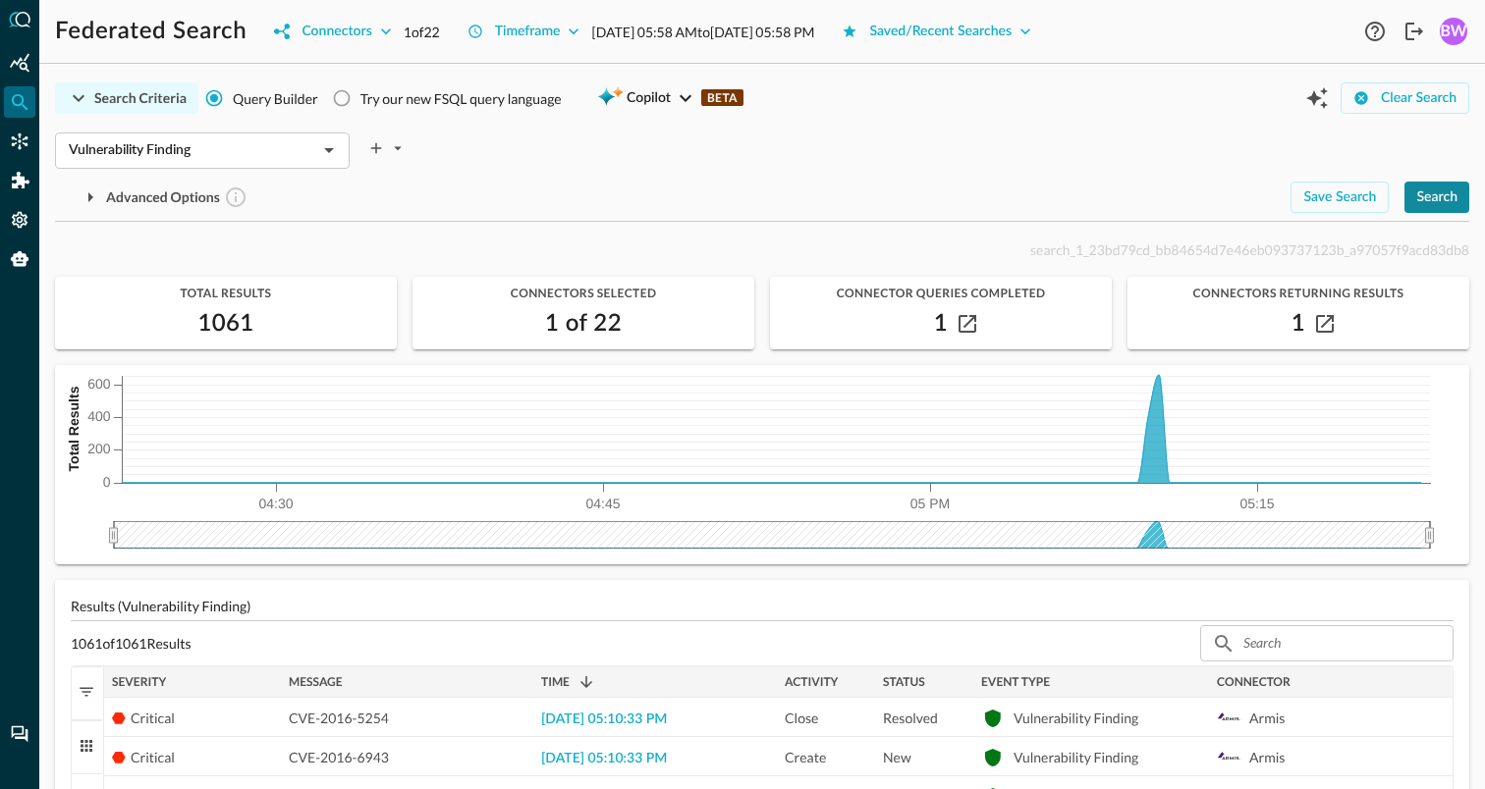
click at [1446, 194] on div "Search" at bounding box center [1436, 198] width 41 height 25
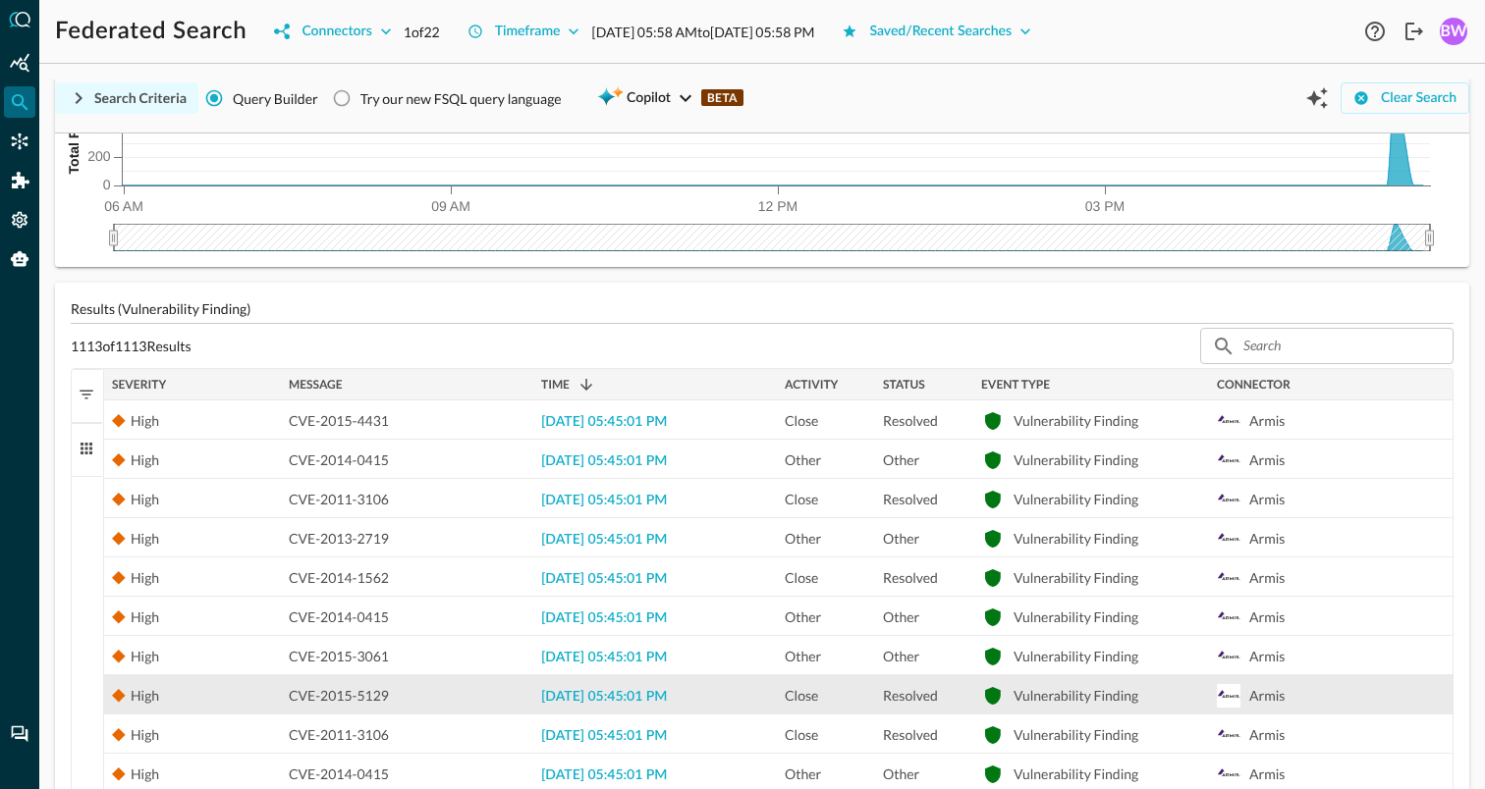
scroll to position [187, 0]
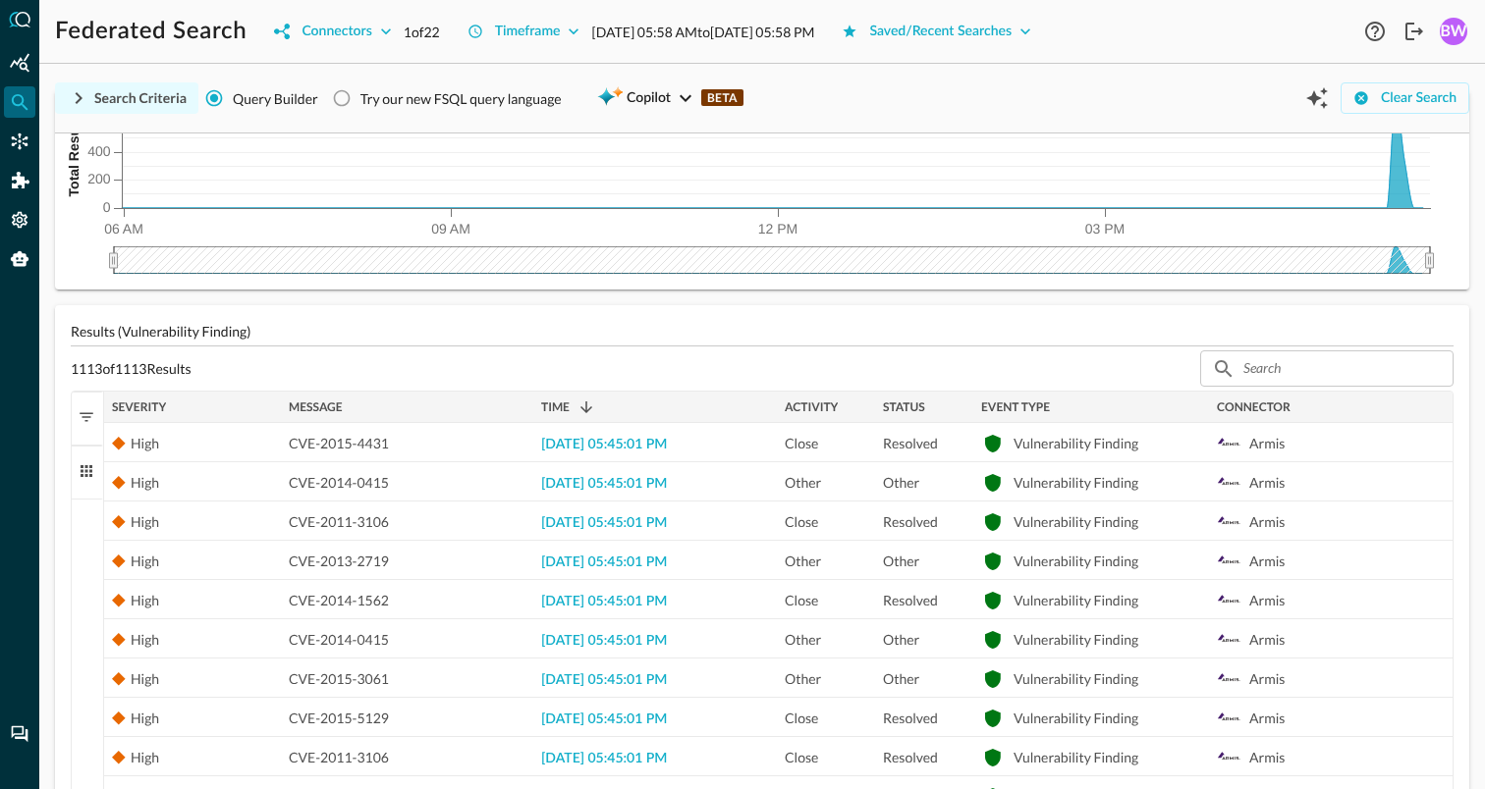
click at [448, 406] on div "Message" at bounding box center [407, 408] width 237 height 22
click at [463, 408] on div "Message 1" at bounding box center [407, 408] width 237 height 22
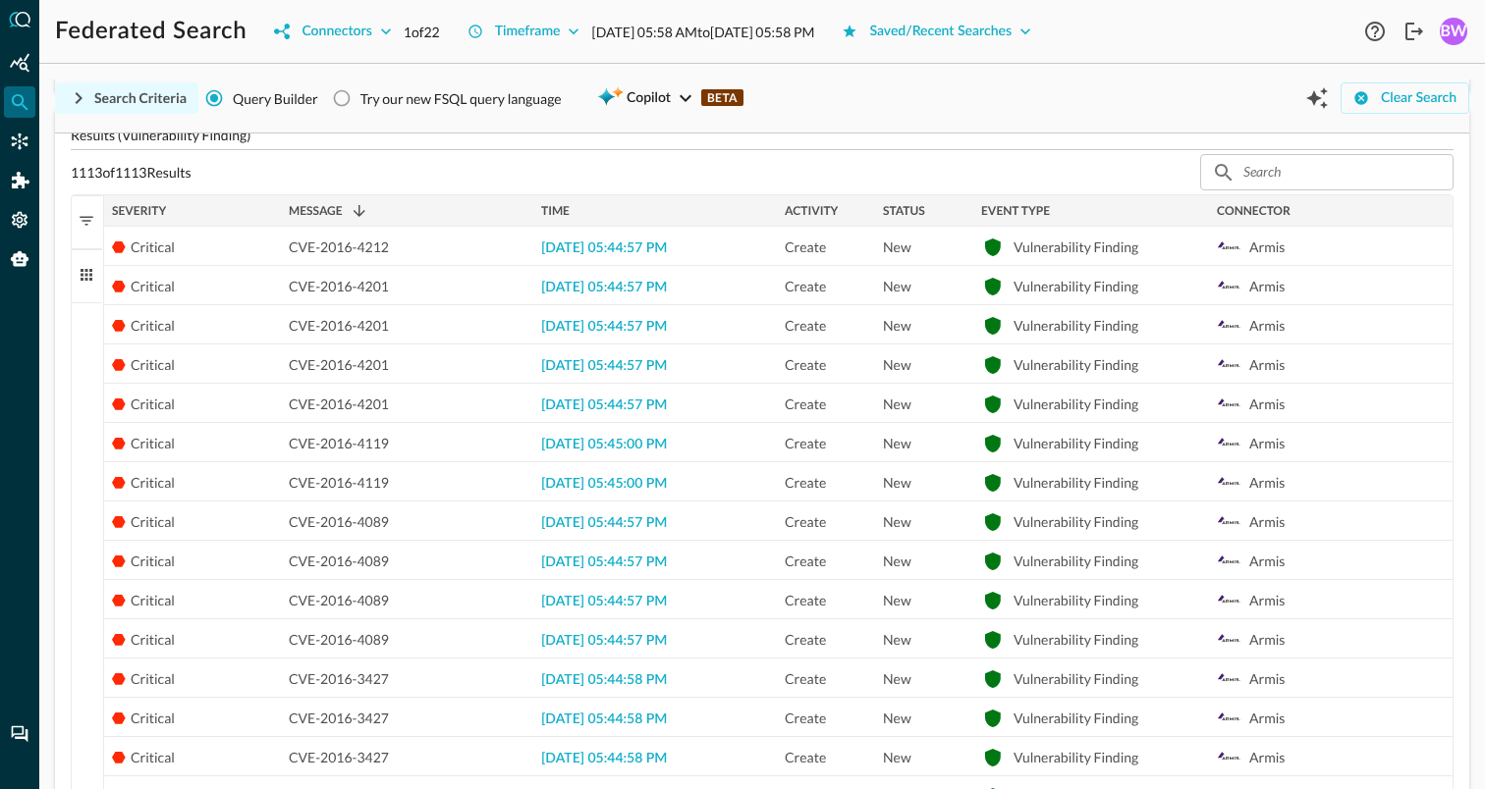
scroll to position [399, 0]
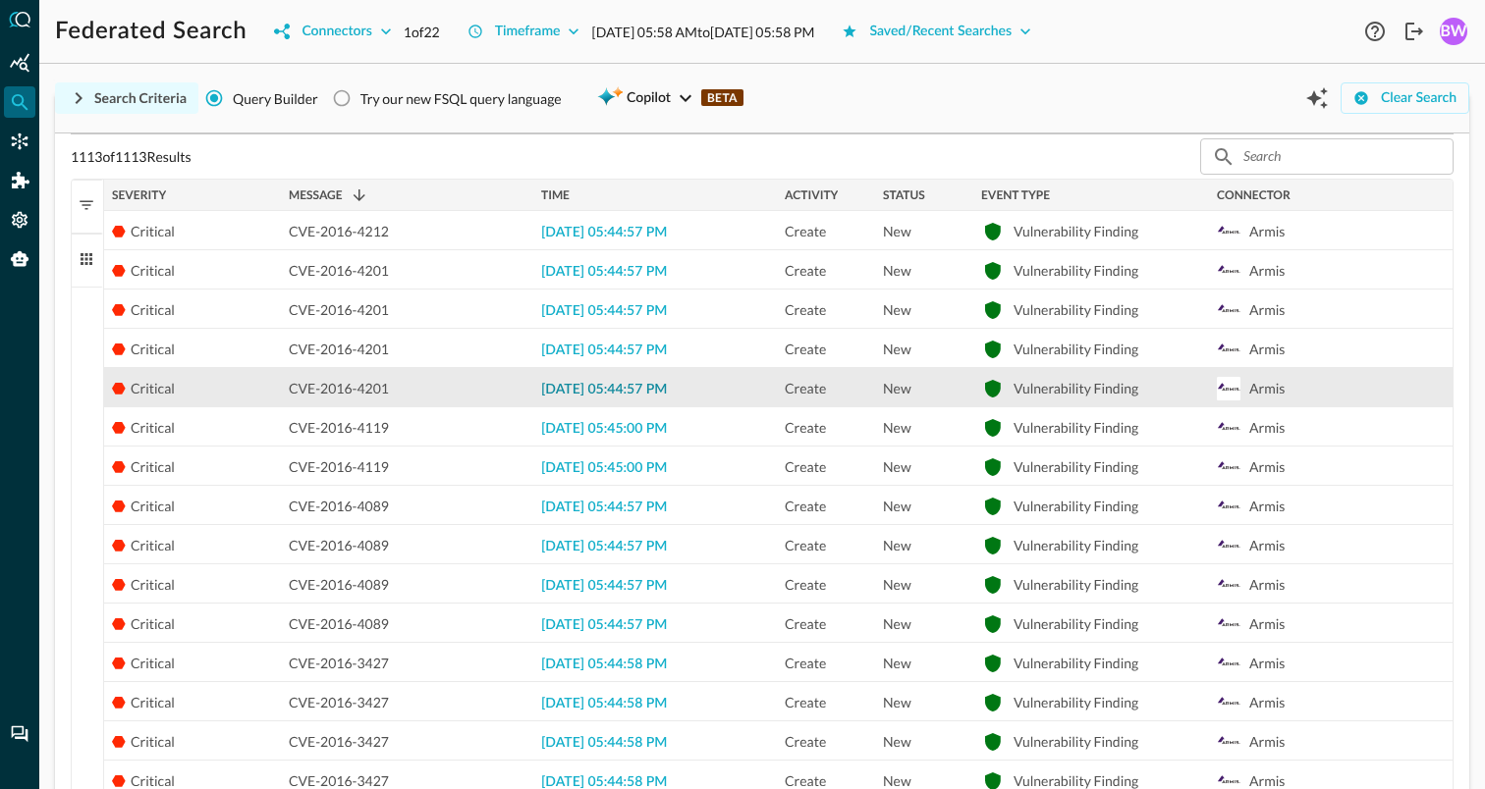
click at [587, 388] on span "2025-08-25 05:44:57 PM" at bounding box center [604, 390] width 126 height 14
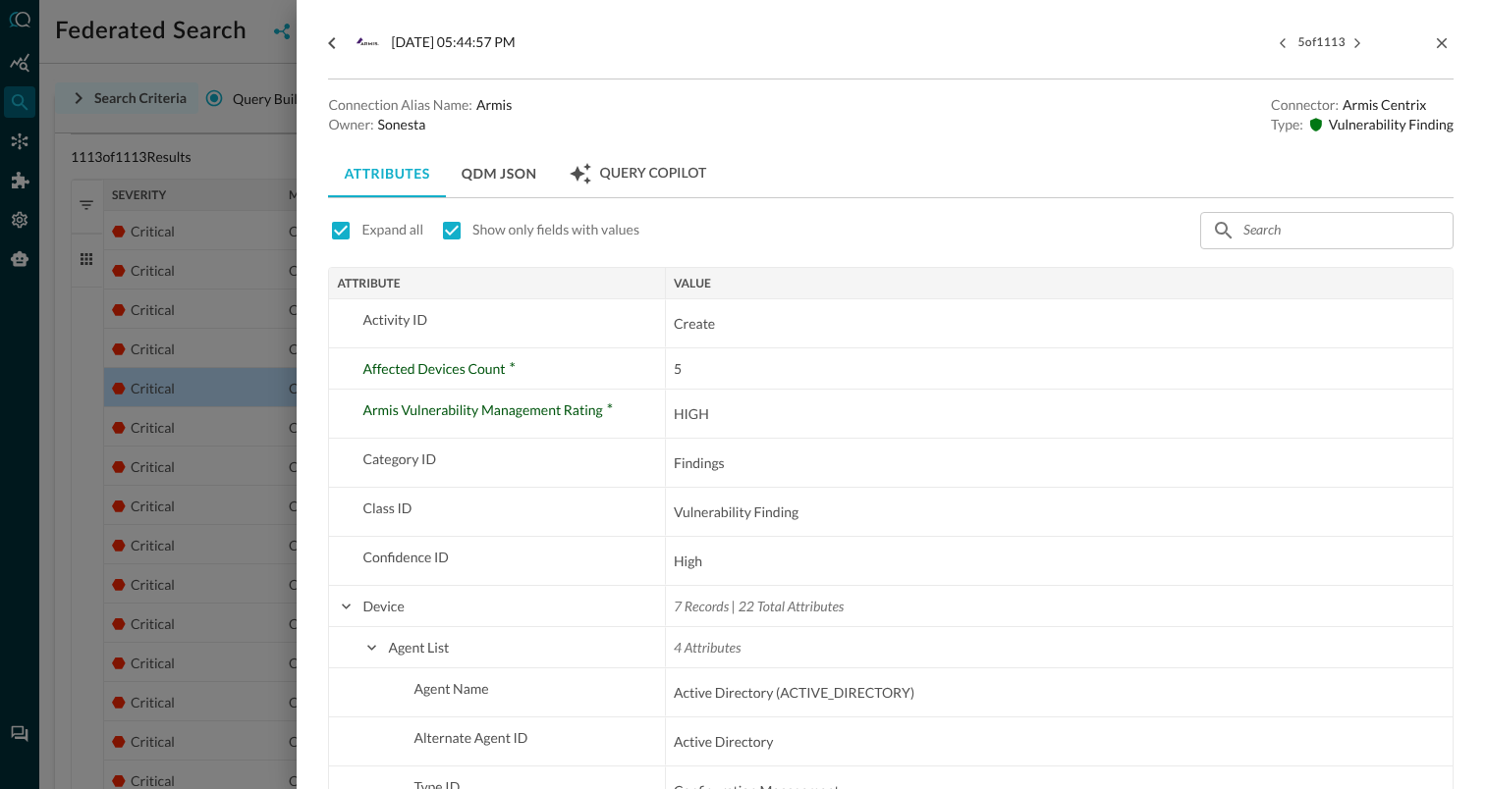
click at [262, 401] on div at bounding box center [742, 394] width 1485 height 789
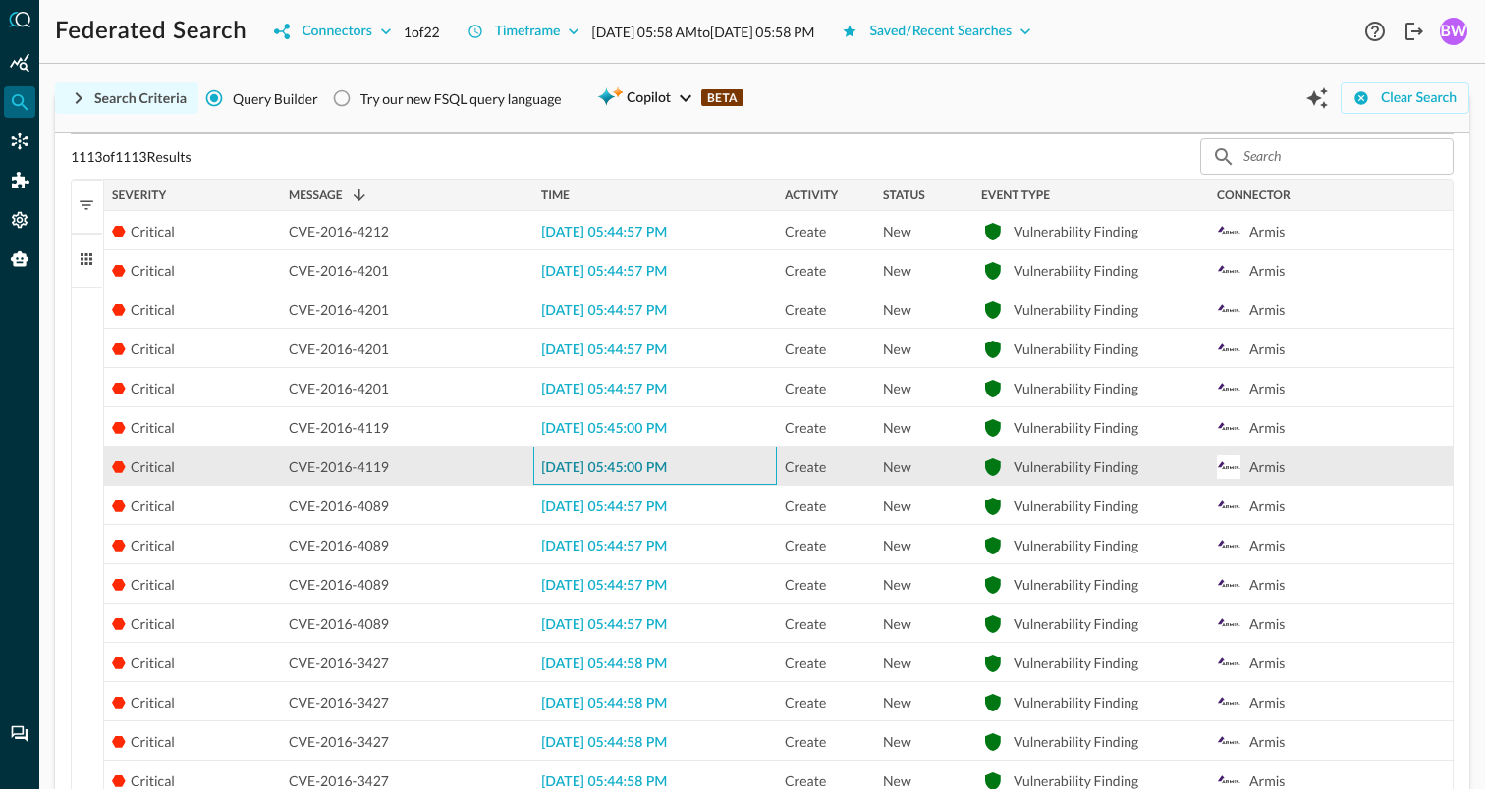
click at [589, 463] on span "2025-08-25 05:45:00 PM" at bounding box center [604, 469] width 126 height 14
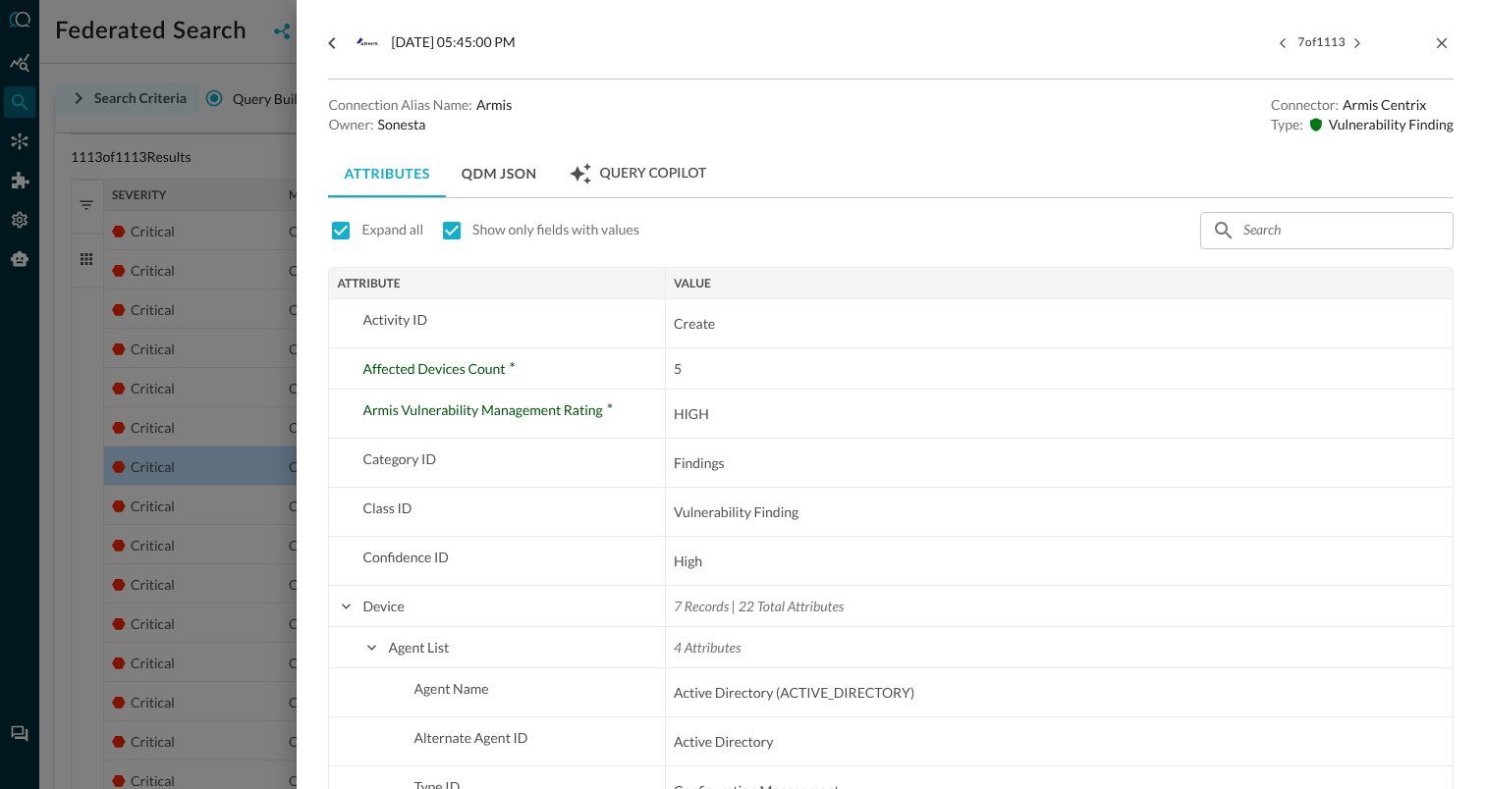
click at [220, 539] on div at bounding box center [742, 394] width 1485 height 789
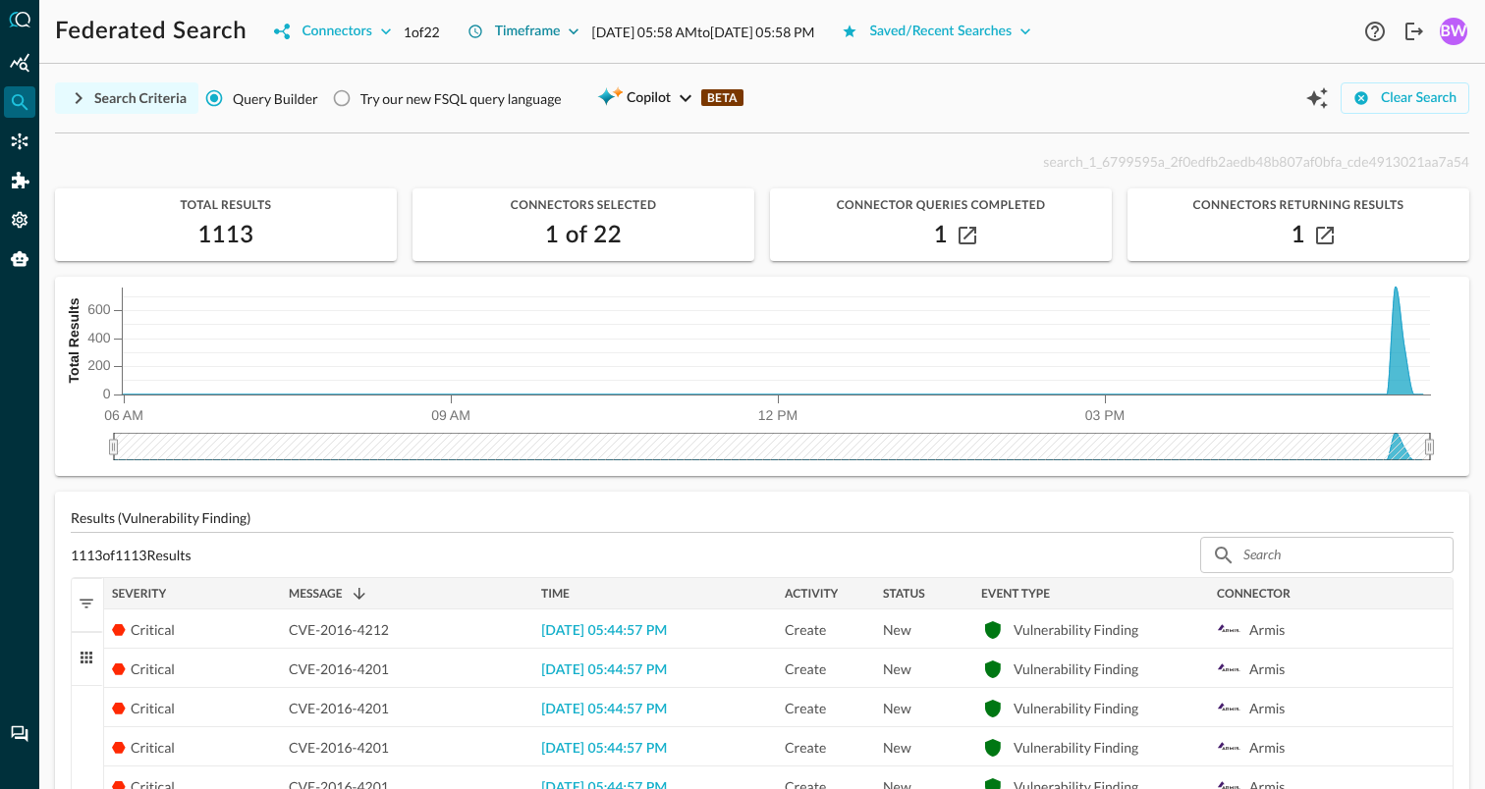
click at [578, 33] on icon "button" at bounding box center [574, 31] width 10 height 6
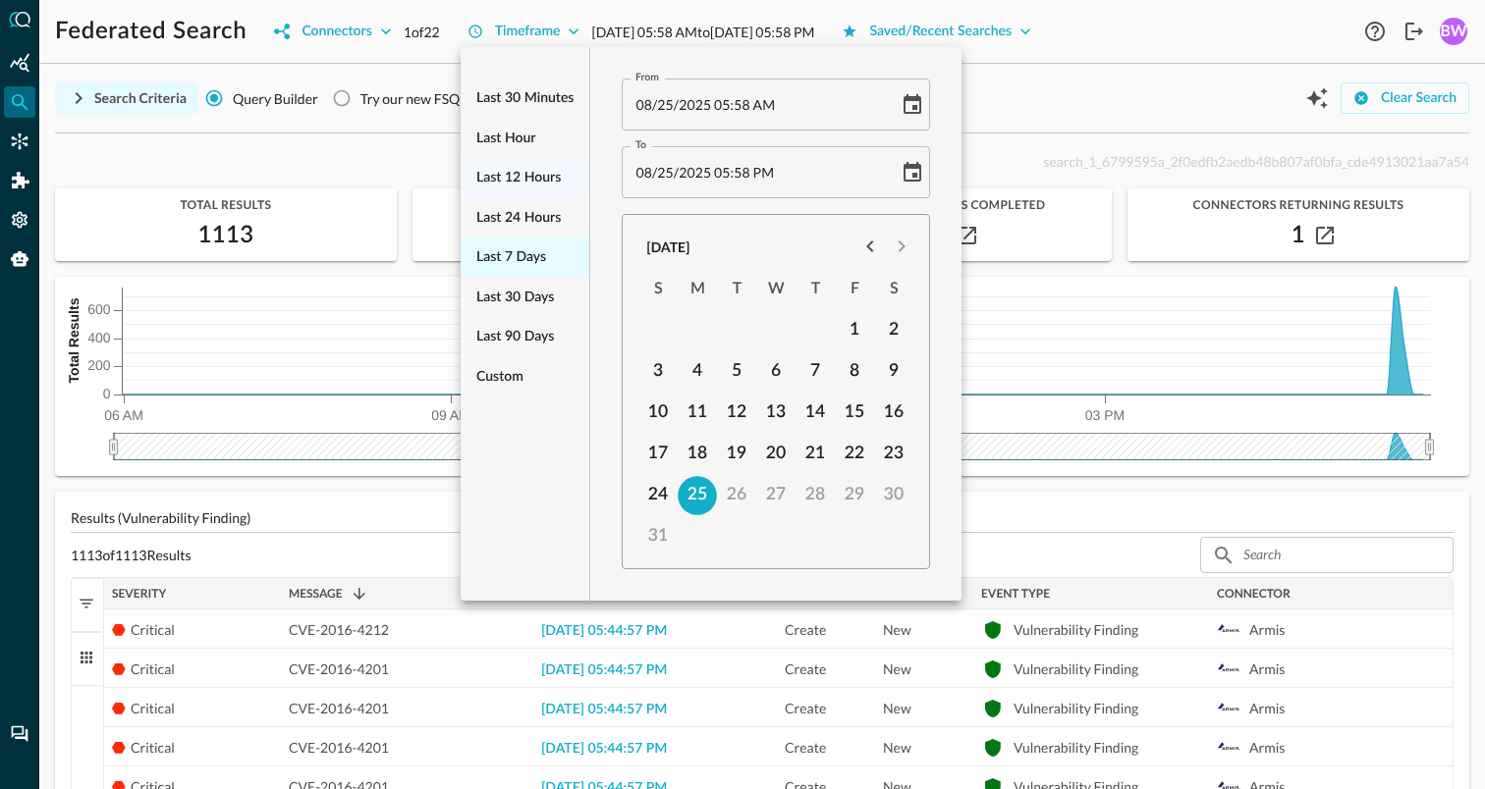
click at [503, 257] on span "Last 7 days" at bounding box center [511, 257] width 70 height 25
type input "08/18/2025 06:09 PM"
type input "08/25/2025 06:09 PM"
click at [358, 145] on div at bounding box center [742, 394] width 1485 height 789
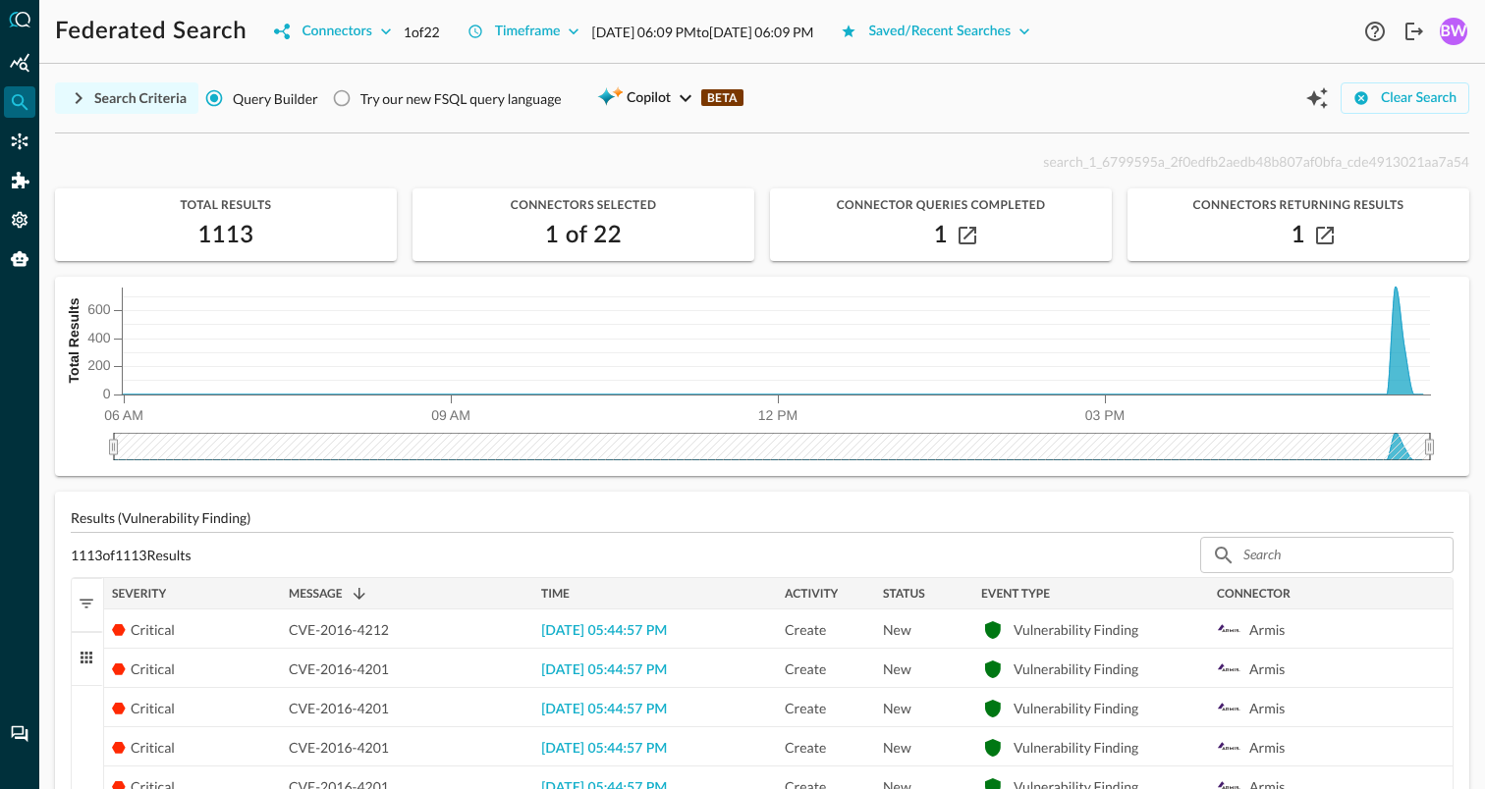
click at [81, 93] on icon "button" at bounding box center [79, 98] width 24 height 24
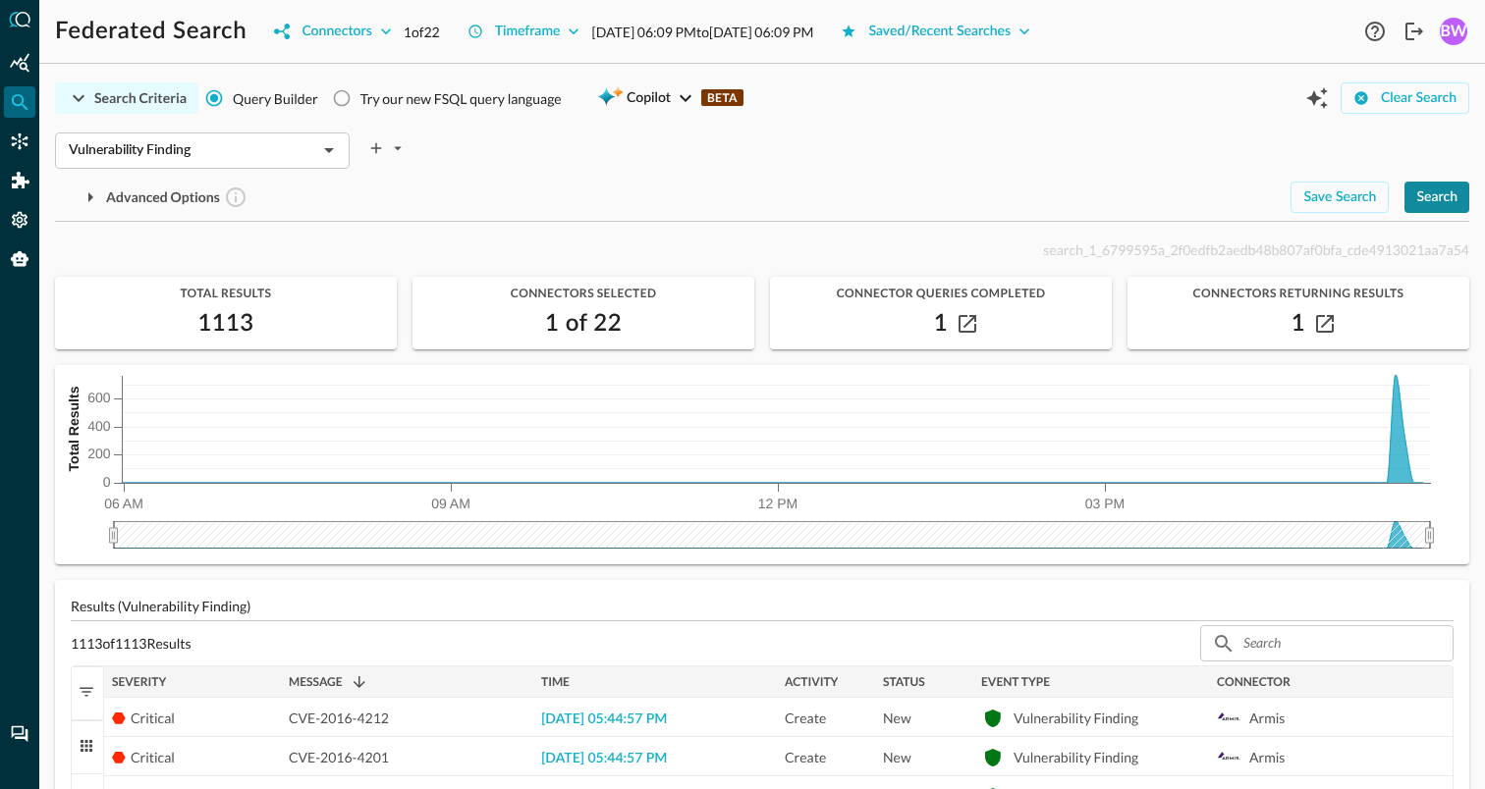
click at [1435, 203] on div "Search" at bounding box center [1436, 198] width 41 height 25
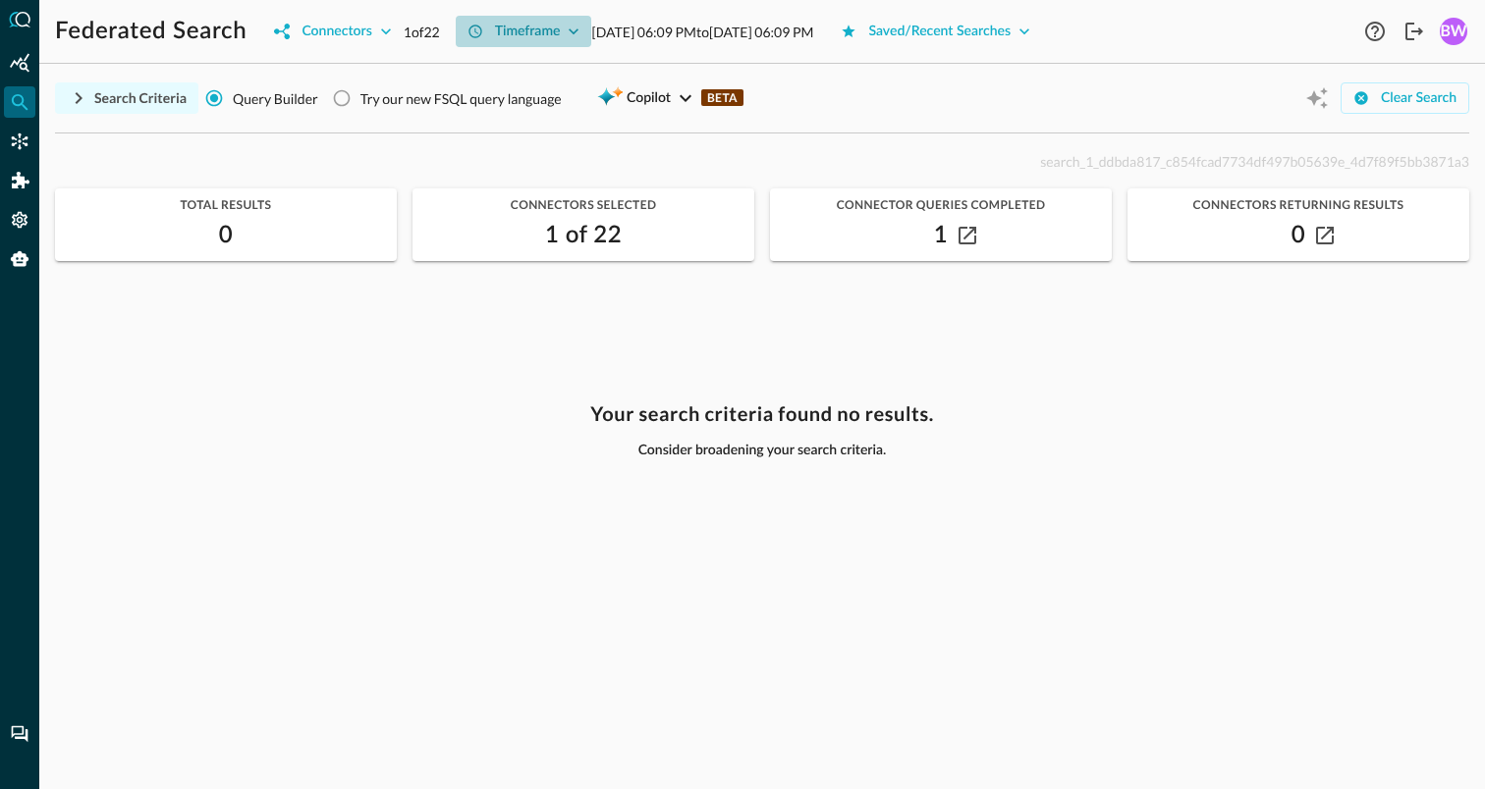
click at [578, 29] on icon "button" at bounding box center [574, 32] width 20 height 20
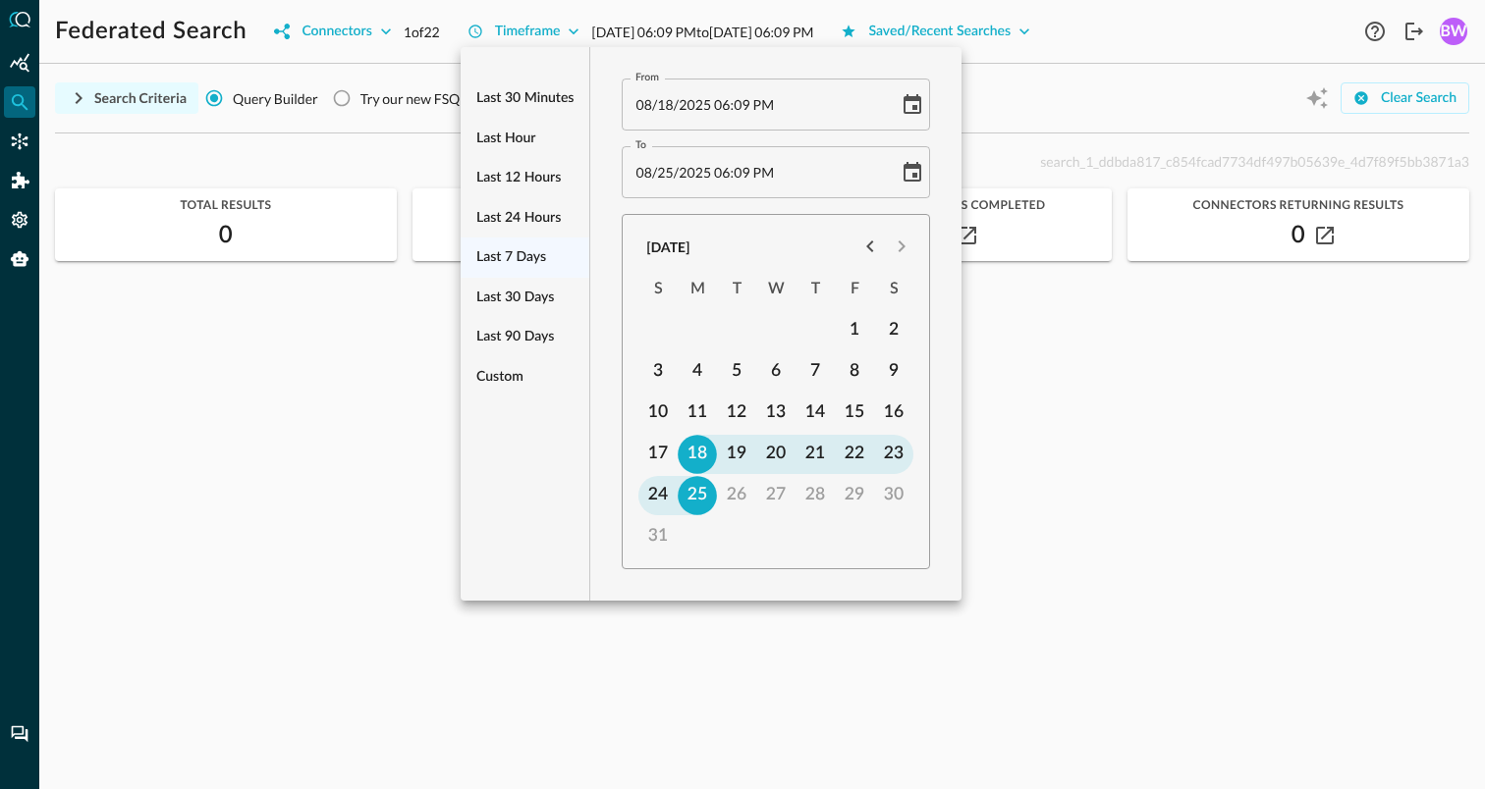
click at [505, 253] on ul "Last 30 minutes Last hour Last 12 hours Last 24 hours Last 7 days Last 30 days …" at bounding box center [525, 238] width 129 height 334
click at [505, 254] on ul "Last 30 minutes Last hour Last 12 hours Last 24 hours Last 7 days Last 30 days …" at bounding box center [525, 238] width 129 height 334
click at [1063, 107] on div at bounding box center [742, 394] width 1485 height 789
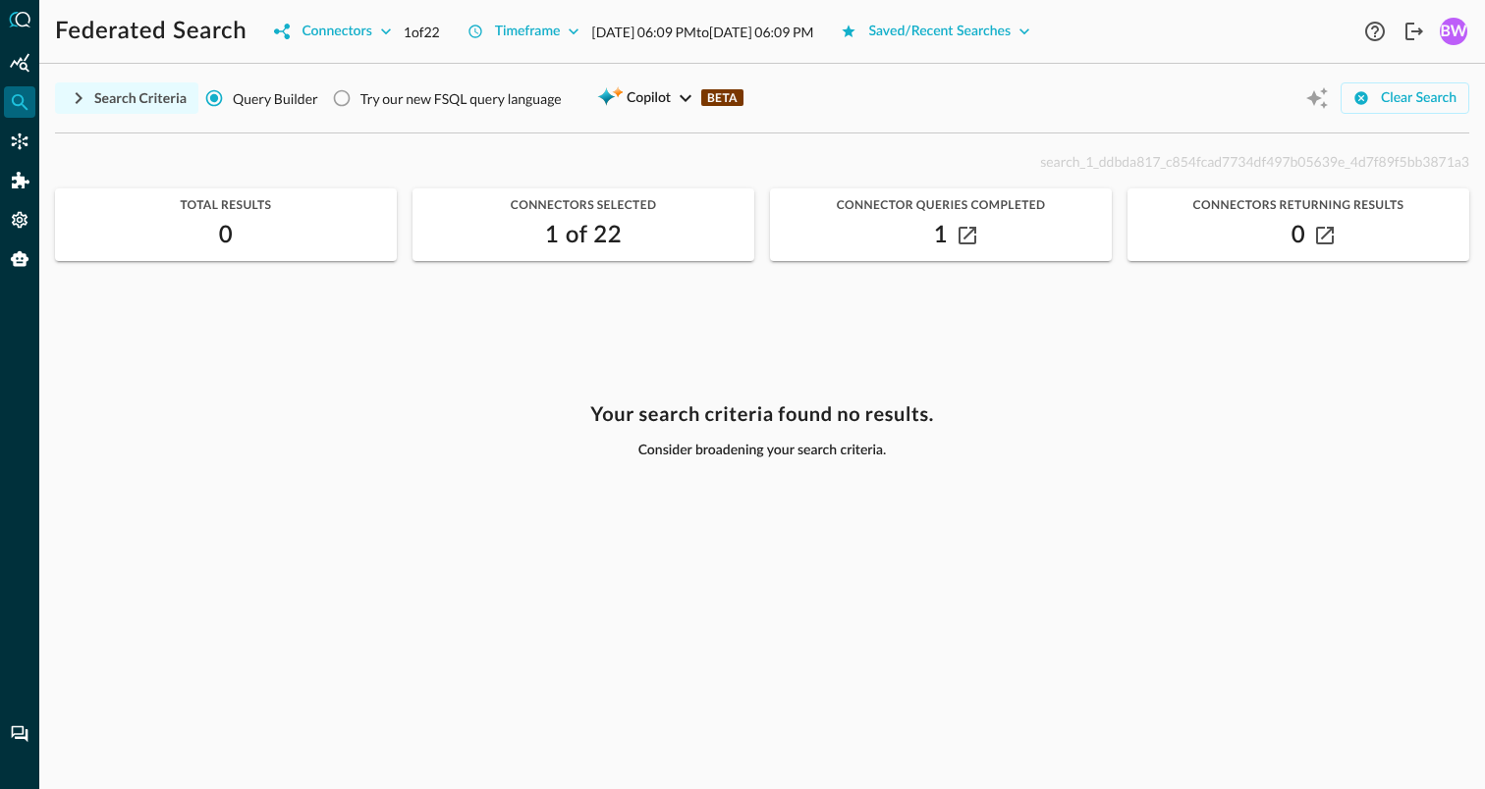
click at [82, 94] on icon "button" at bounding box center [79, 98] width 24 height 24
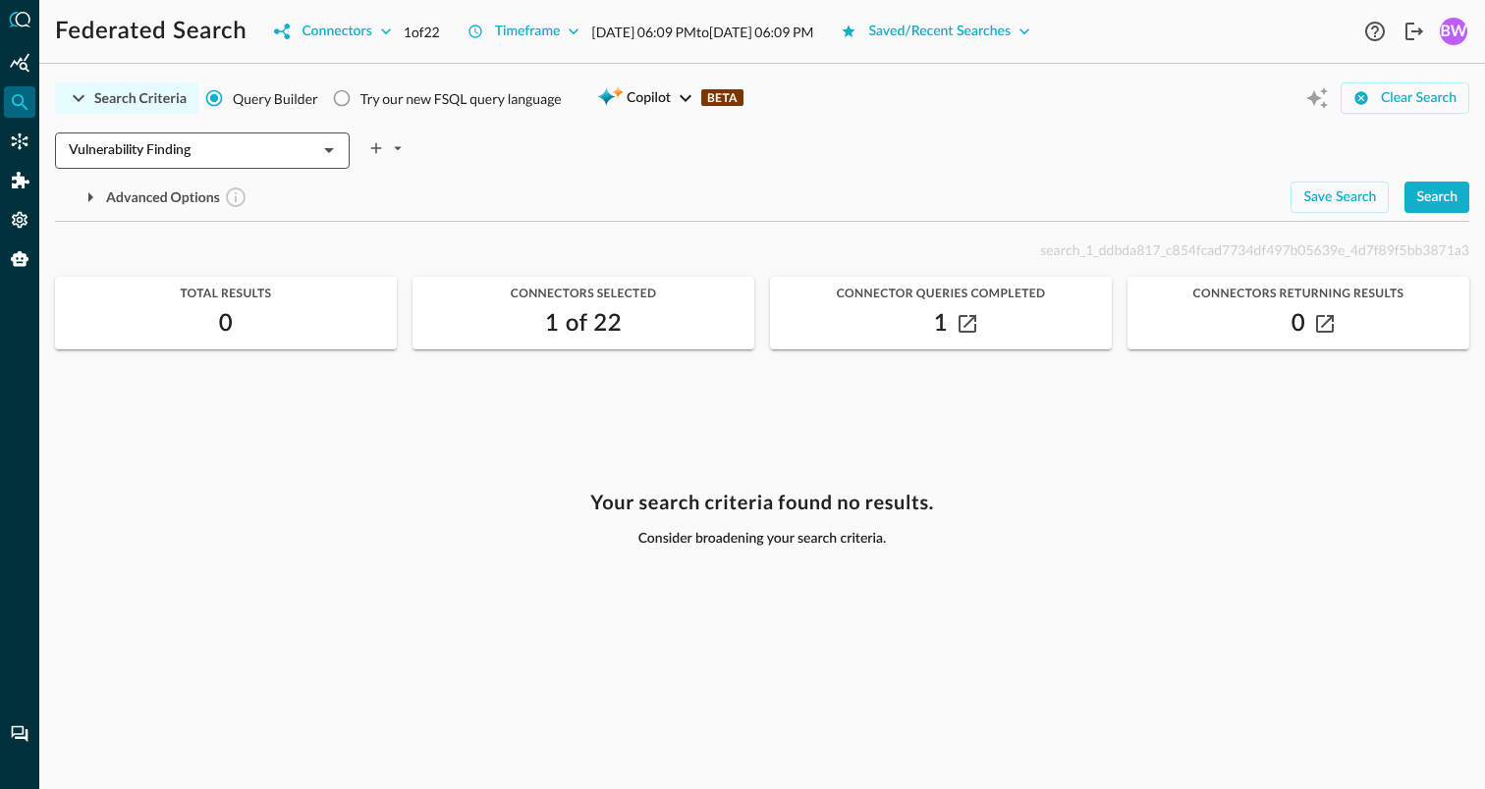
click at [269, 154] on input "Vulnerability Finding" at bounding box center [186, 150] width 250 height 25
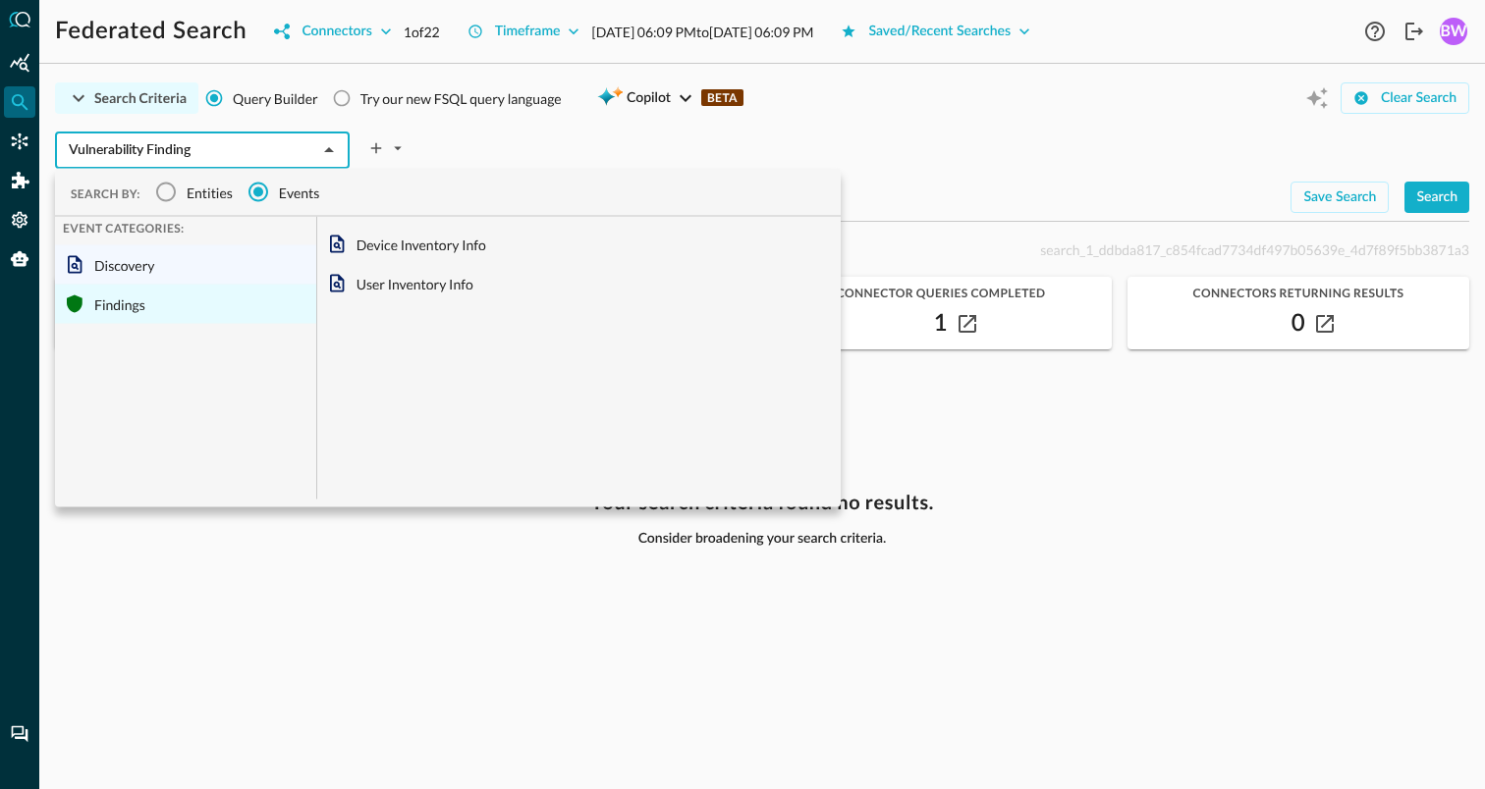
click at [120, 299] on div "Findings" at bounding box center [185, 304] width 261 height 39
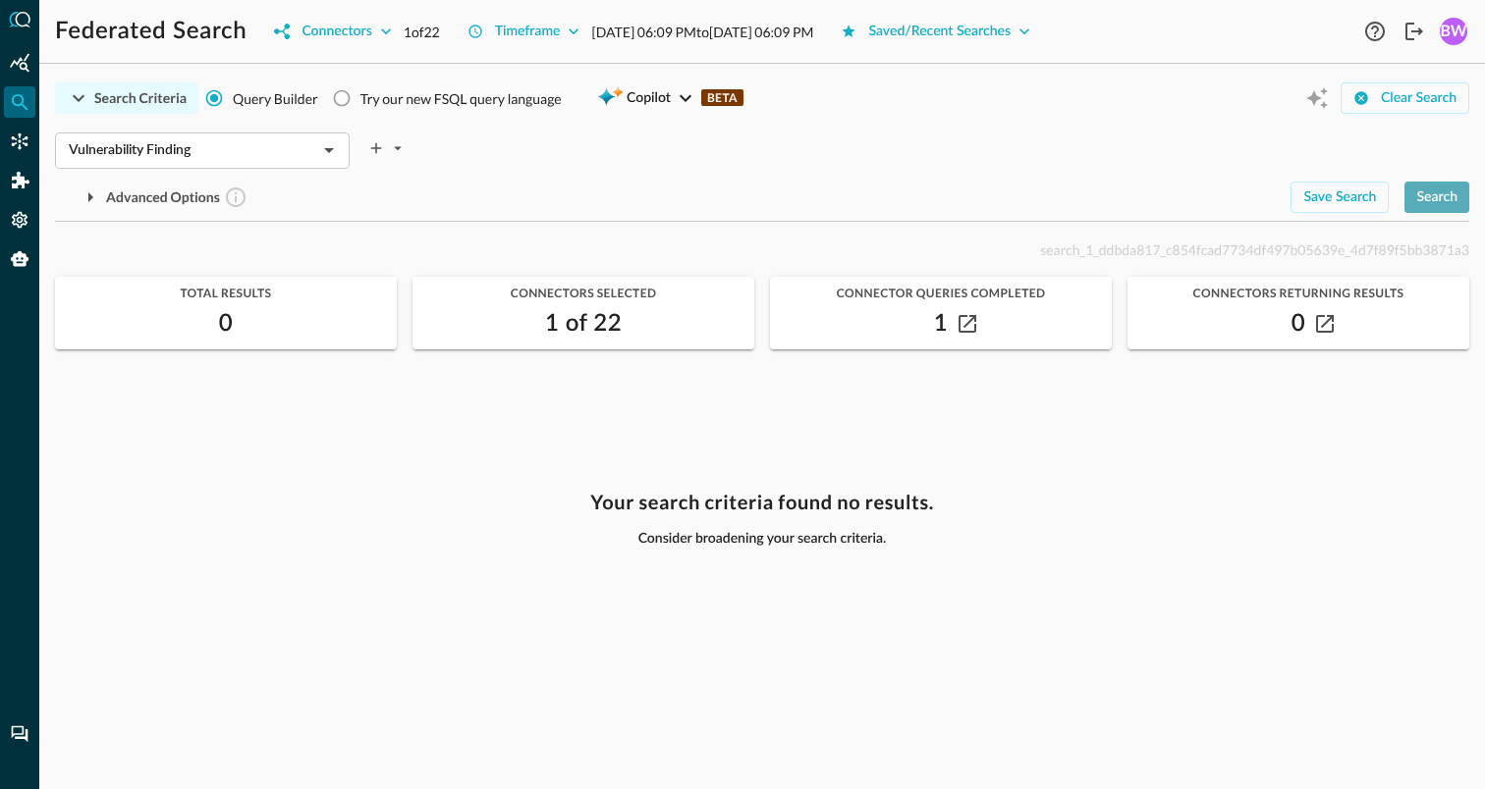
click at [1442, 200] on div "Search" at bounding box center [1436, 198] width 41 height 25
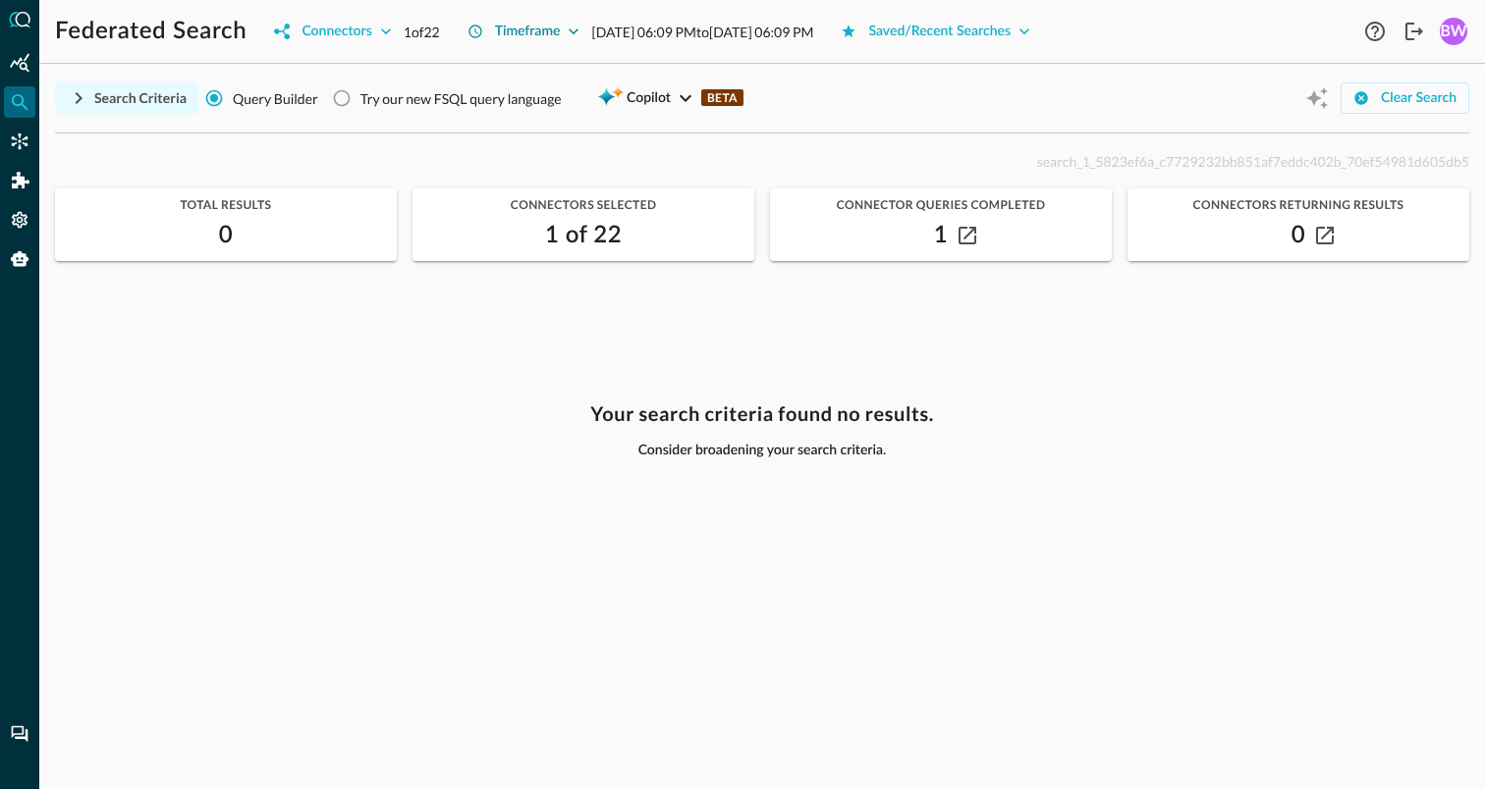
click at [579, 26] on icon "button" at bounding box center [574, 32] width 20 height 20
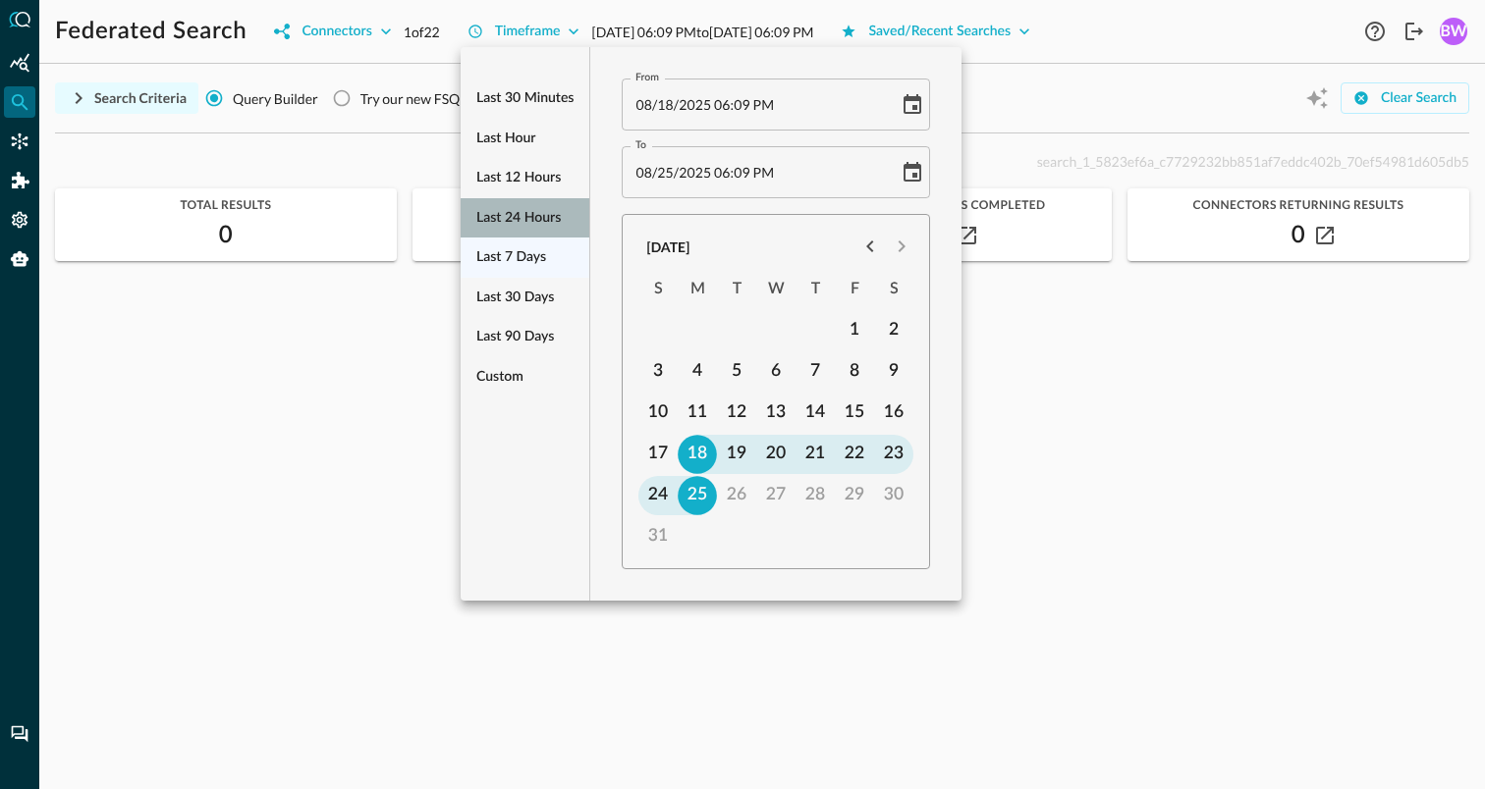
click at [512, 216] on span "Last 24 hours" at bounding box center [518, 218] width 84 height 25
type input "08/24/2025 06:12 PM"
type input "08/25/2025 06:12 PM"
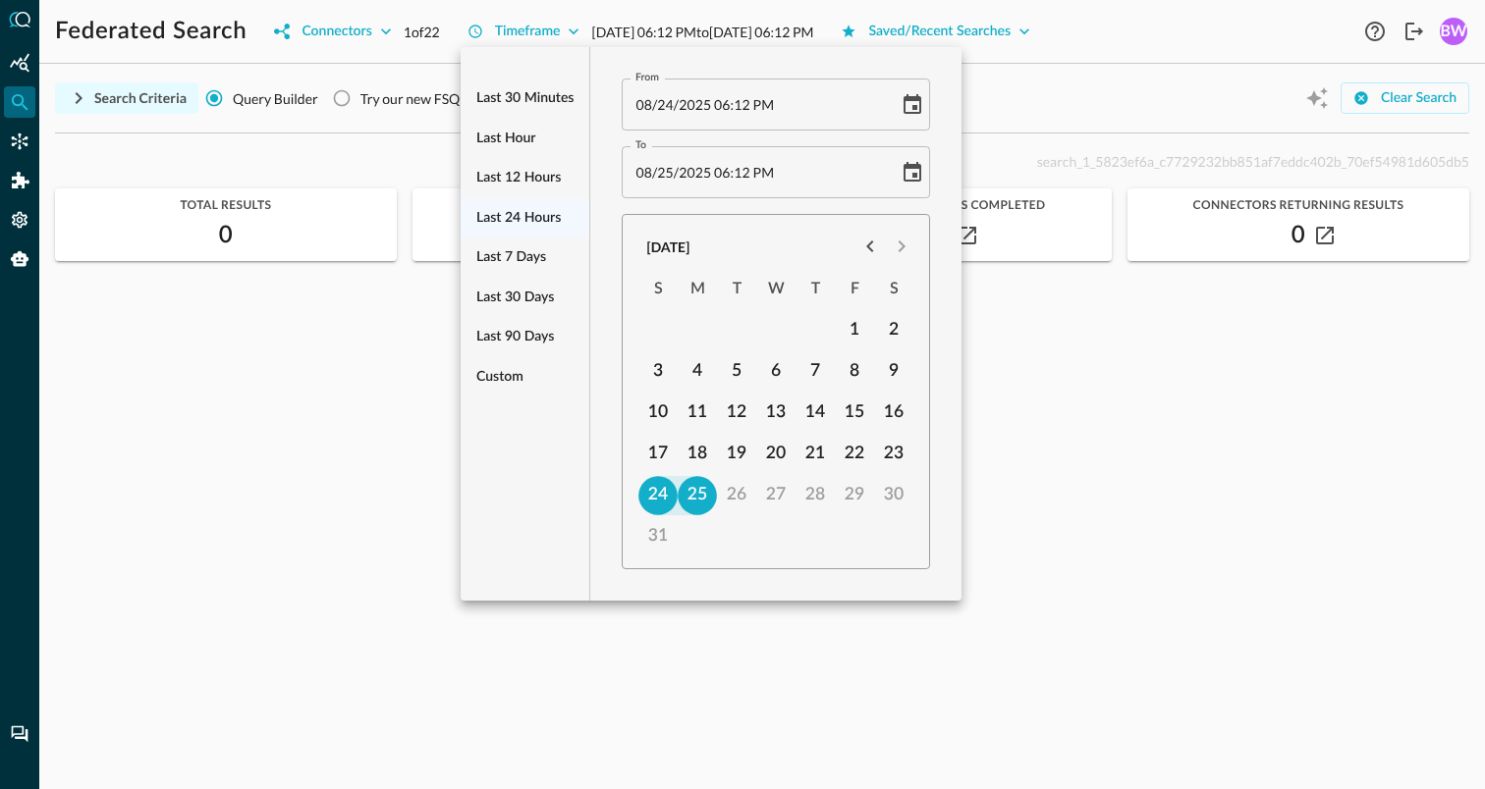
click at [533, 218] on ul "Last 30 minutes Last hour Last 12 hours Last 24 hours Last 7 days Last 30 days …" at bounding box center [525, 238] width 129 height 334
click at [1117, 392] on div at bounding box center [742, 394] width 1485 height 789
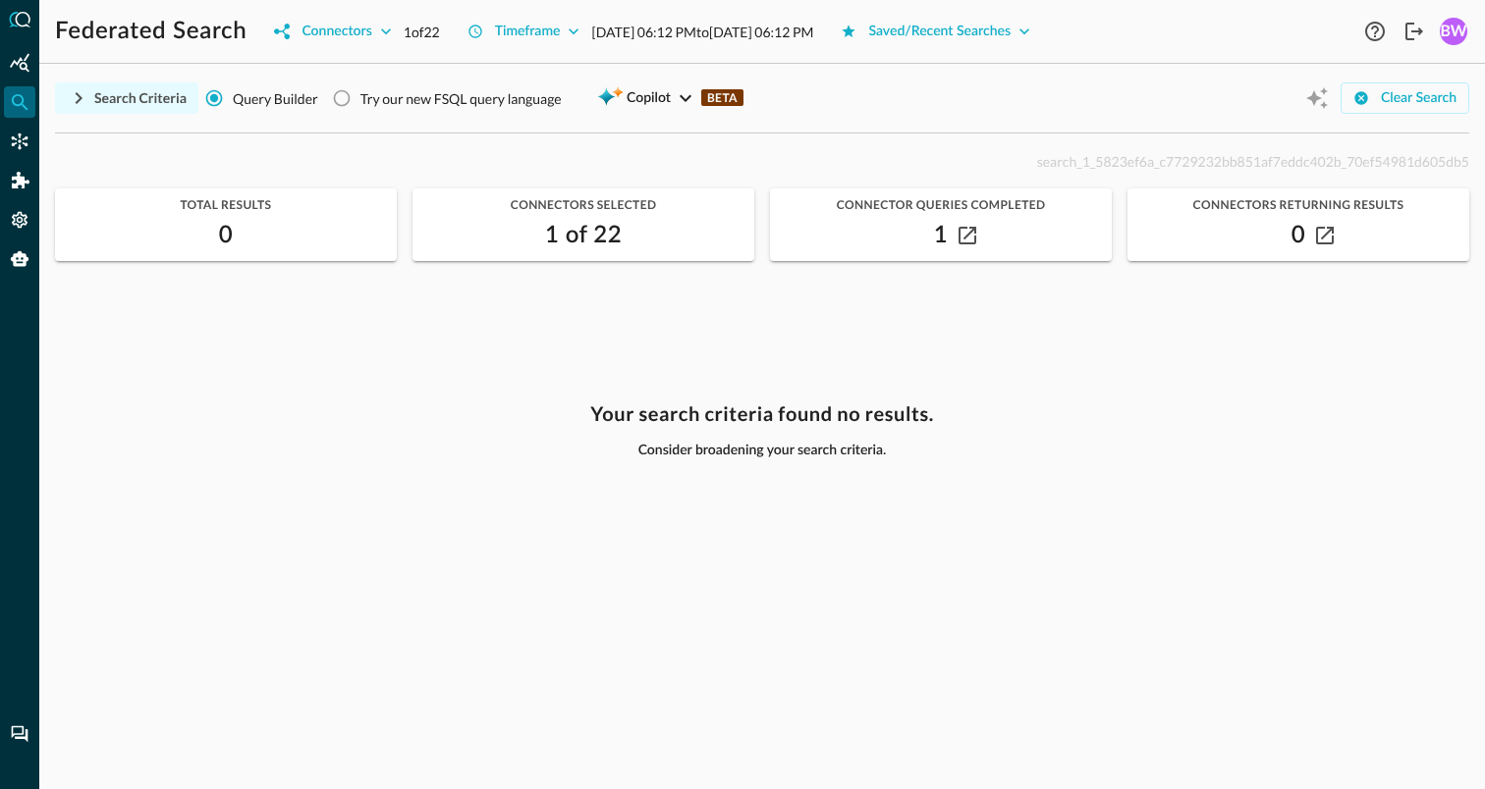
click at [83, 89] on icon "button" at bounding box center [79, 98] width 24 height 24
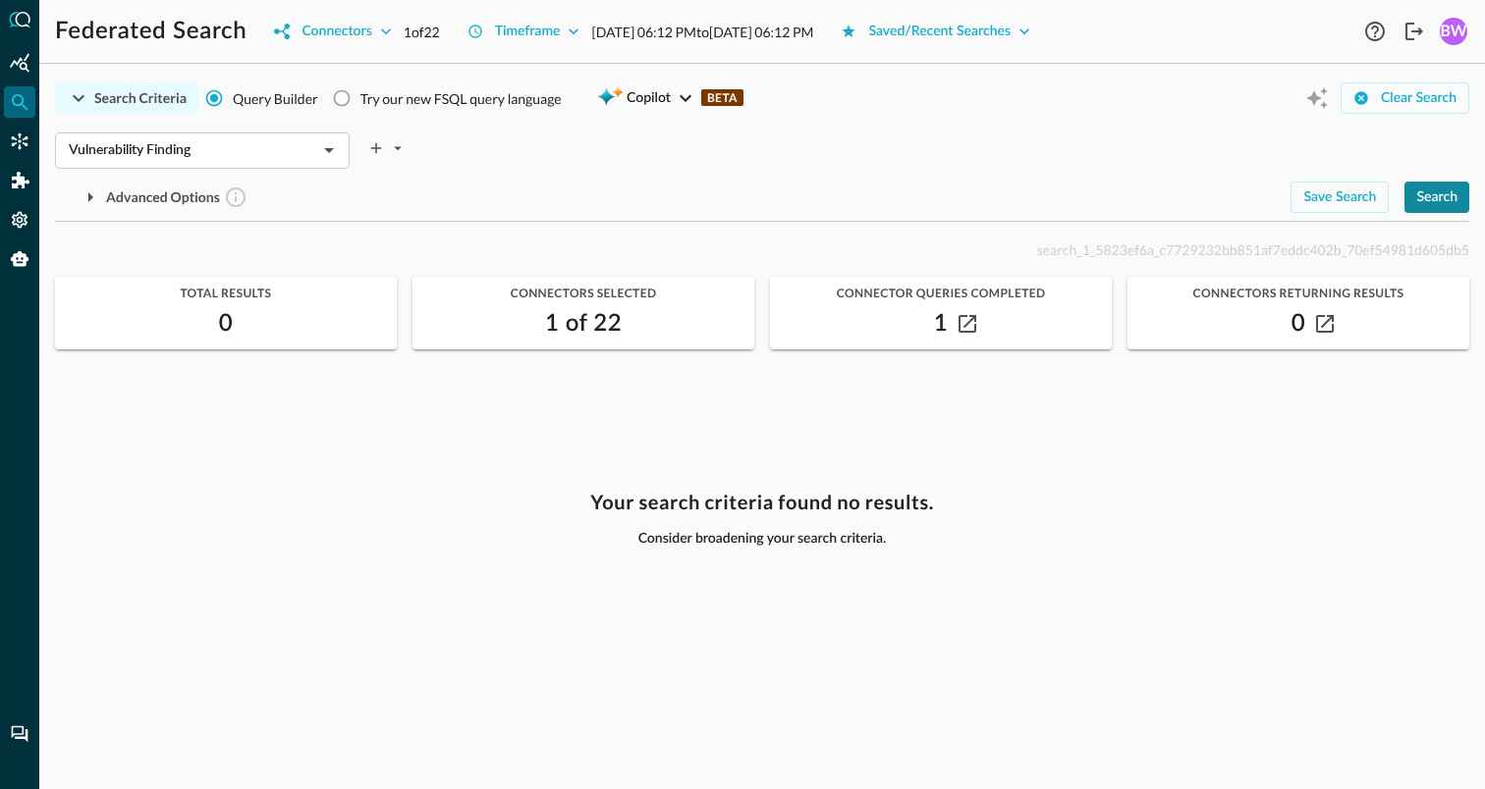
click at [1452, 191] on div "Search" at bounding box center [1436, 198] width 41 height 25
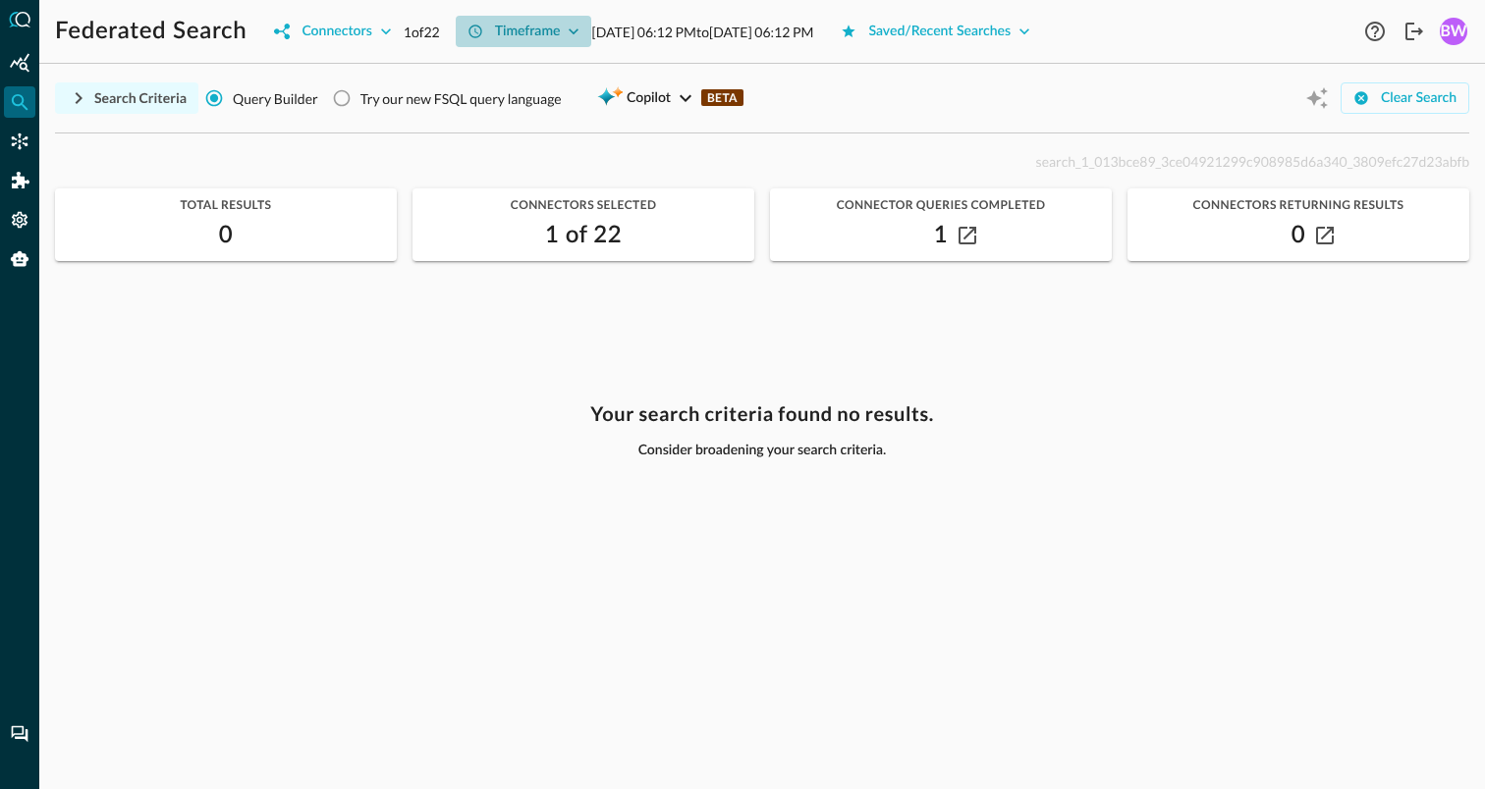
click at [569, 27] on button "Timeframe" at bounding box center [524, 31] width 136 height 31
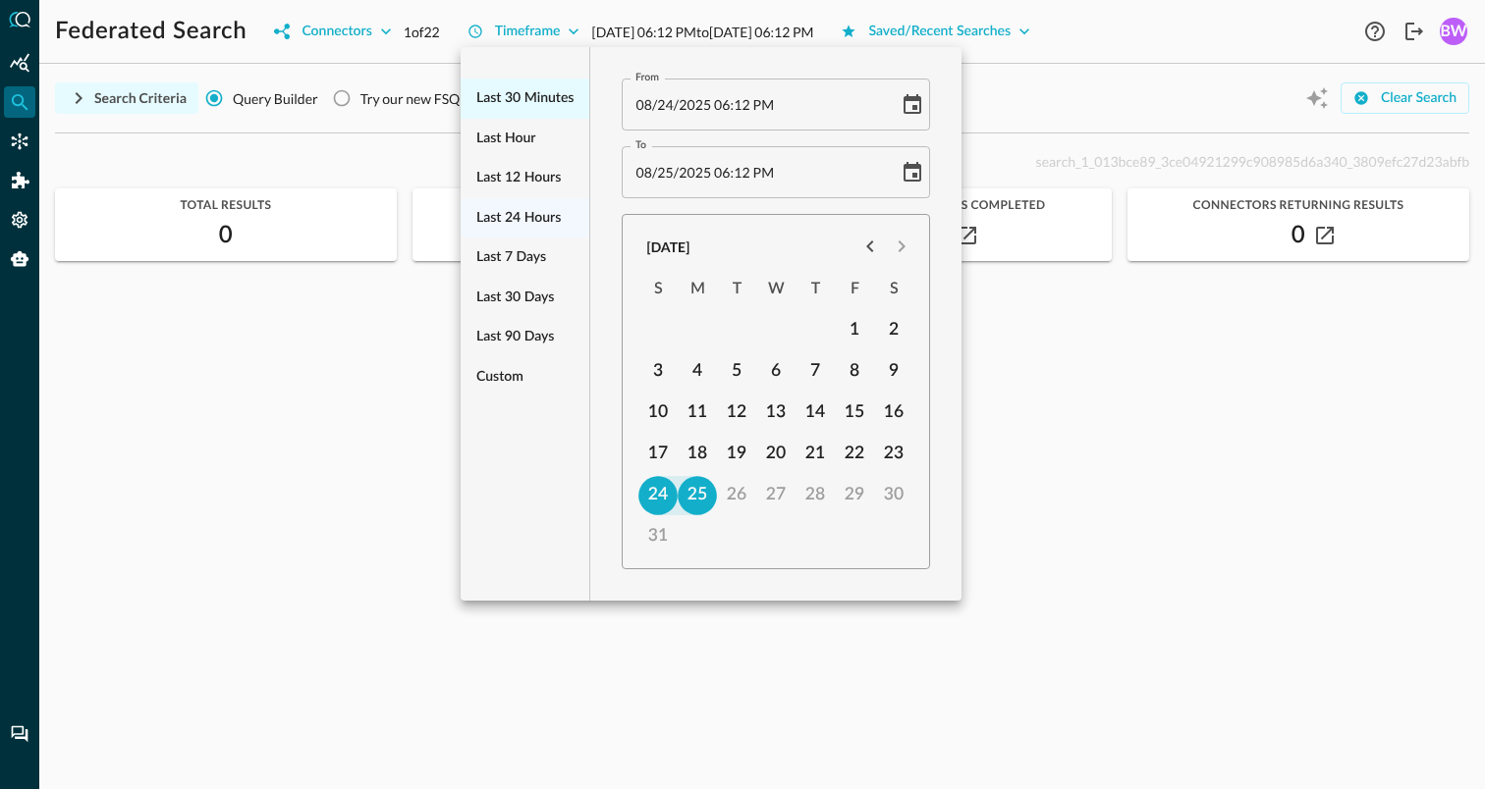
click at [517, 95] on span "Last 30 minutes" at bounding box center [524, 98] width 97 height 25
type input "08/25/2025 05:43 PM"
type input "08/25/2025 06:13 PM"
click at [1120, 94] on div at bounding box center [742, 394] width 1485 height 789
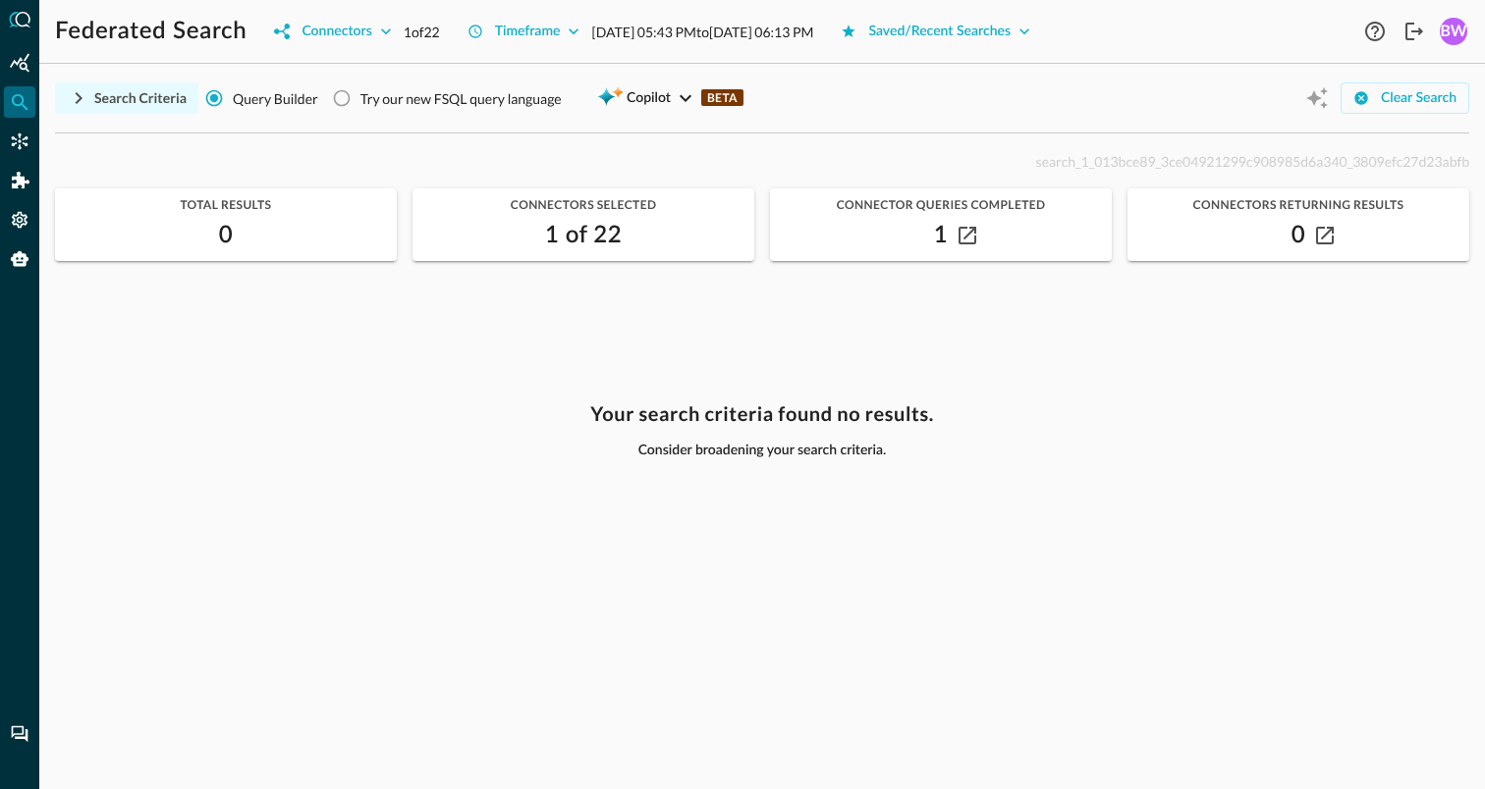
click at [76, 94] on icon "button" at bounding box center [79, 98] width 24 height 24
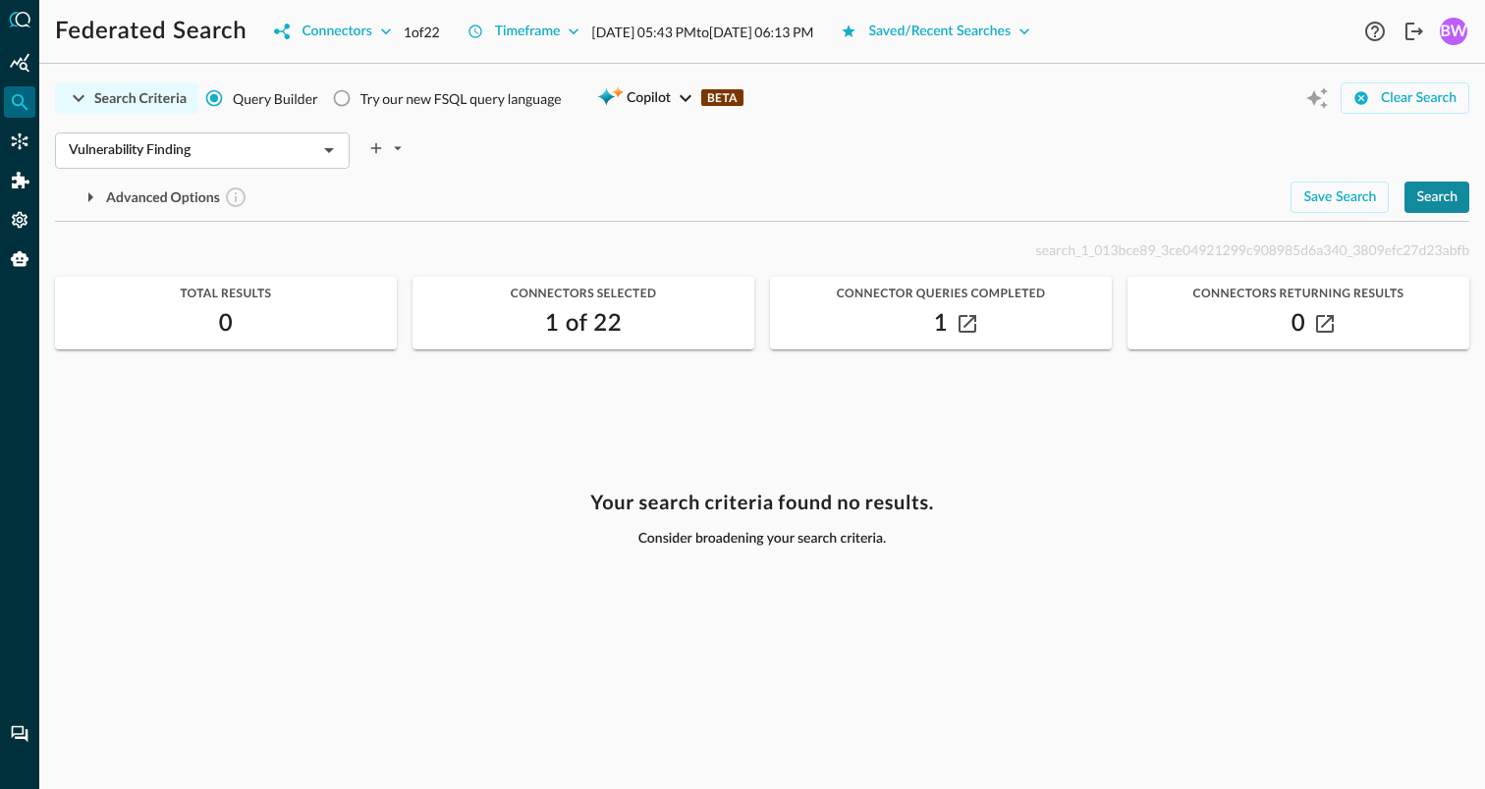
click at [1443, 189] on div "Search" at bounding box center [1436, 198] width 41 height 25
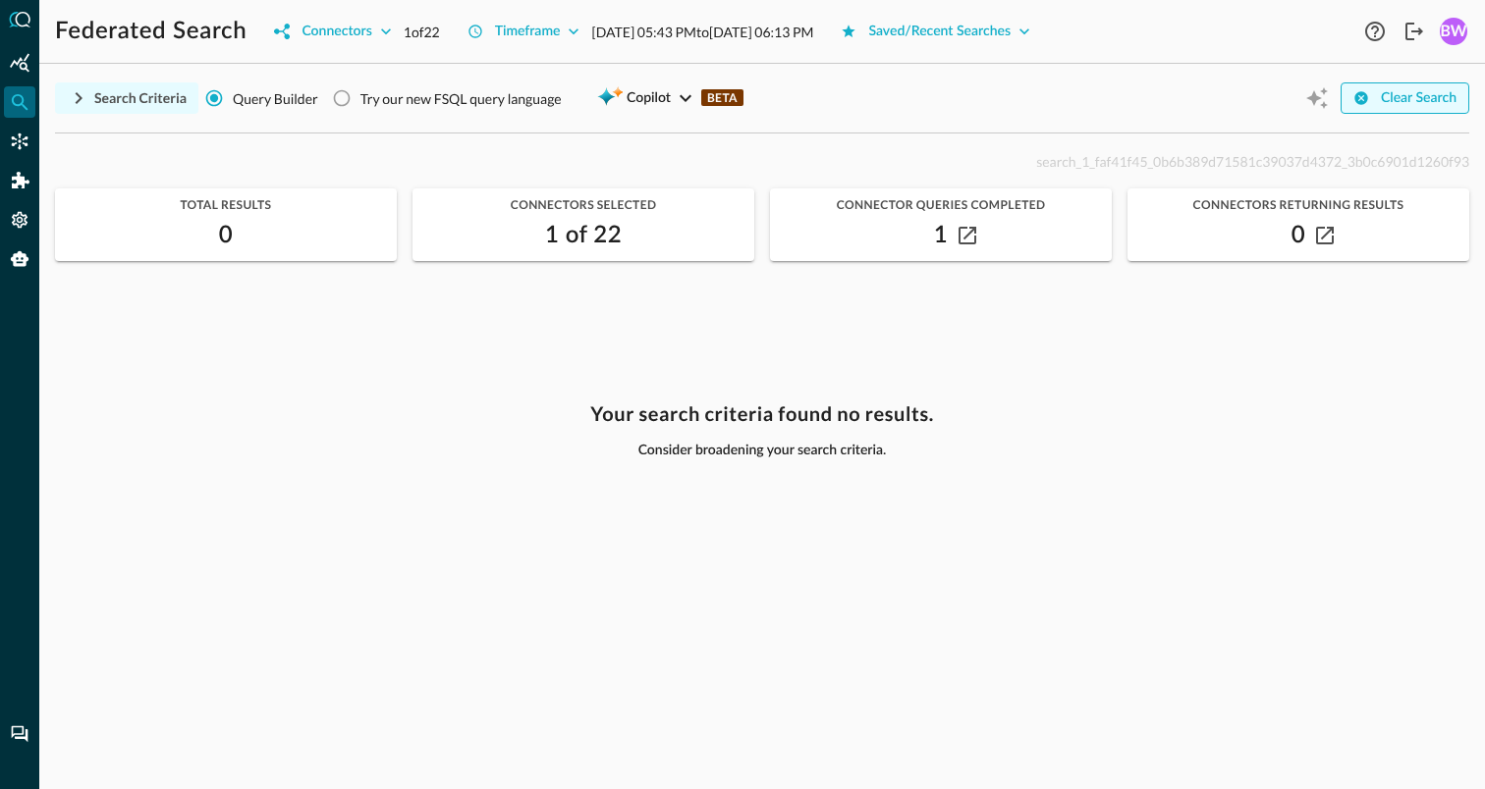
click at [1404, 100] on div "Clear Search" at bounding box center [1419, 98] width 76 height 25
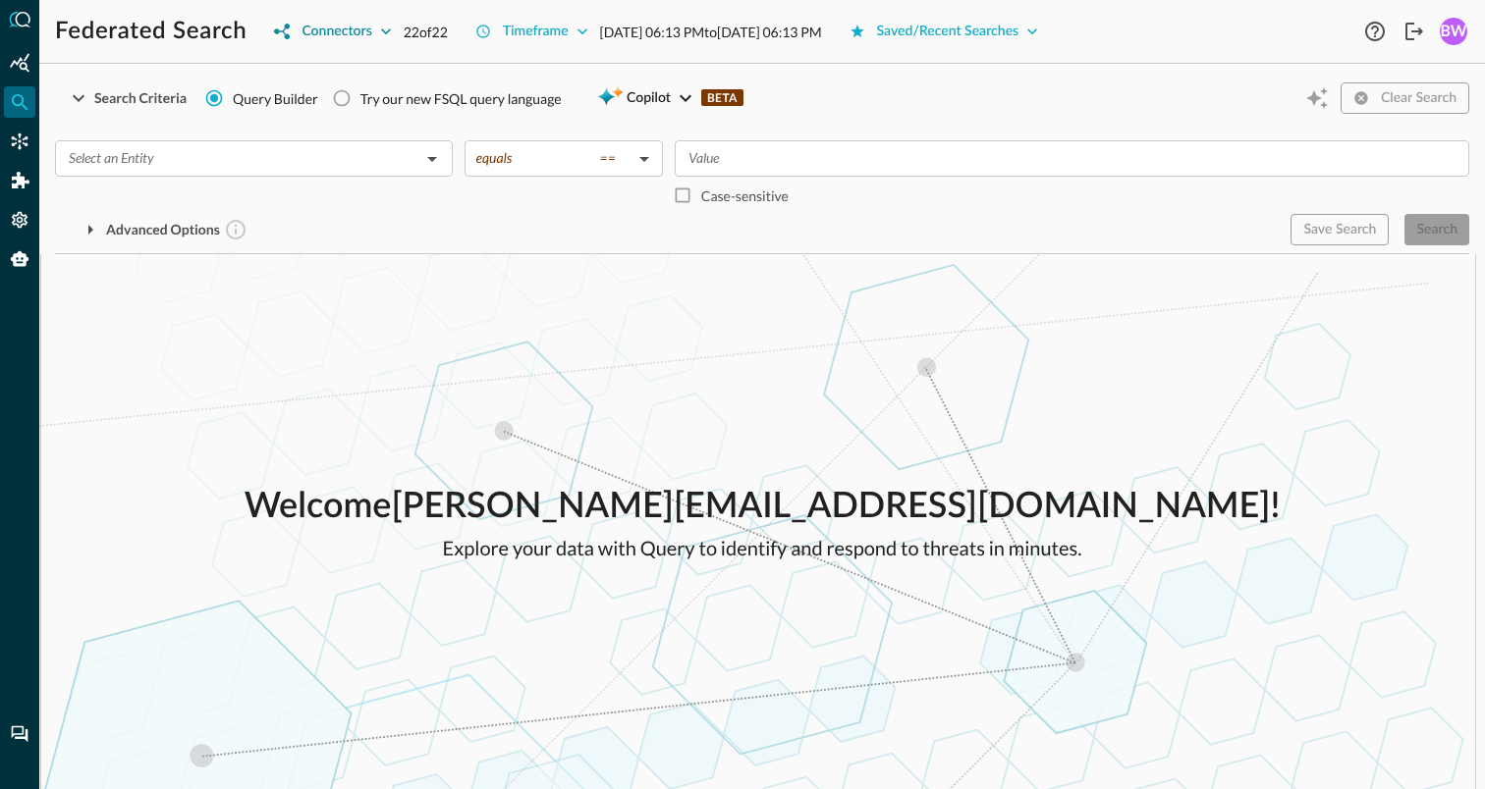
click at [385, 34] on icon "button" at bounding box center [386, 32] width 20 height 20
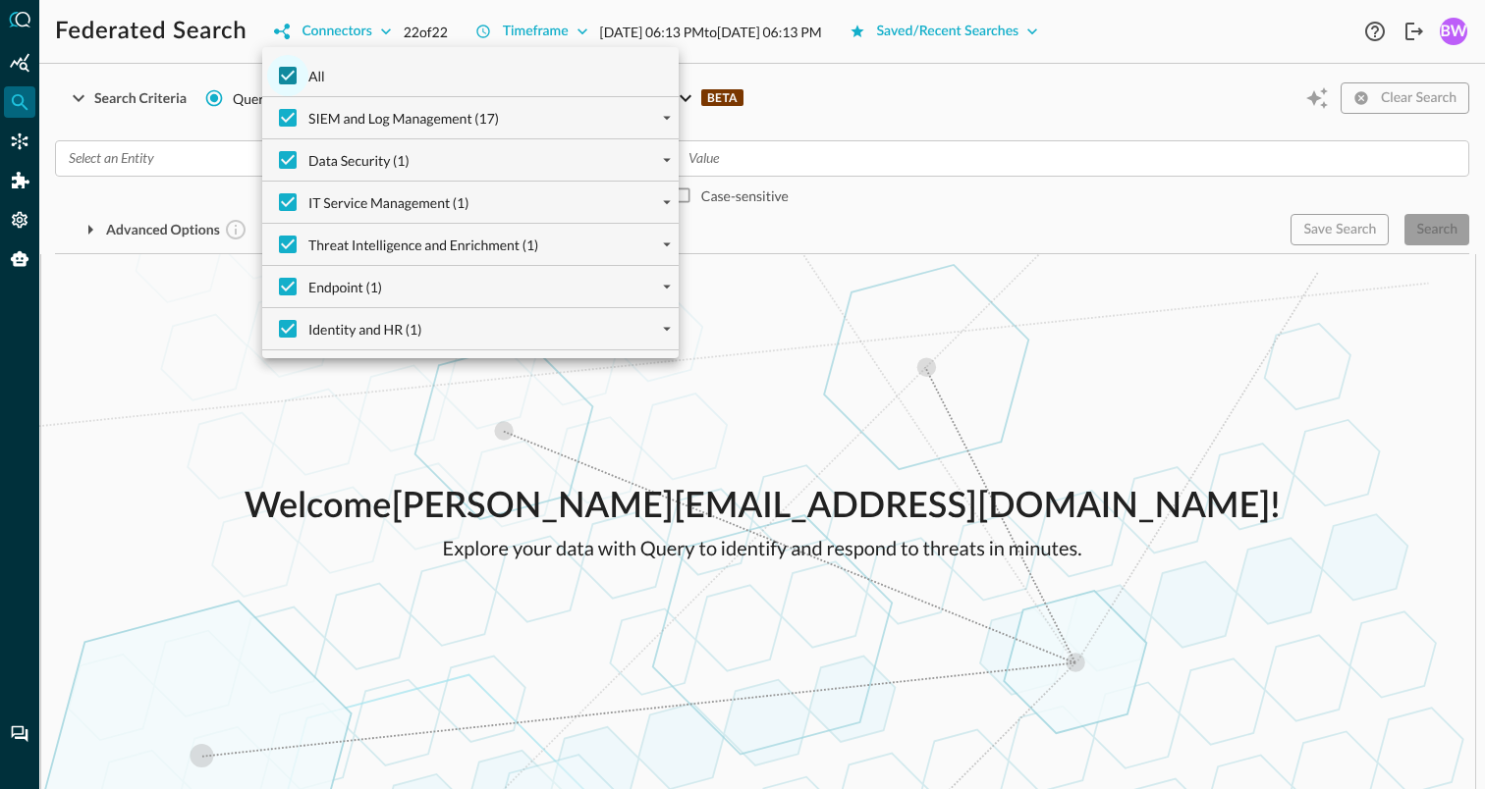
click at [291, 75] on input "All" at bounding box center [287, 75] width 41 height 41
checkbox input "false"
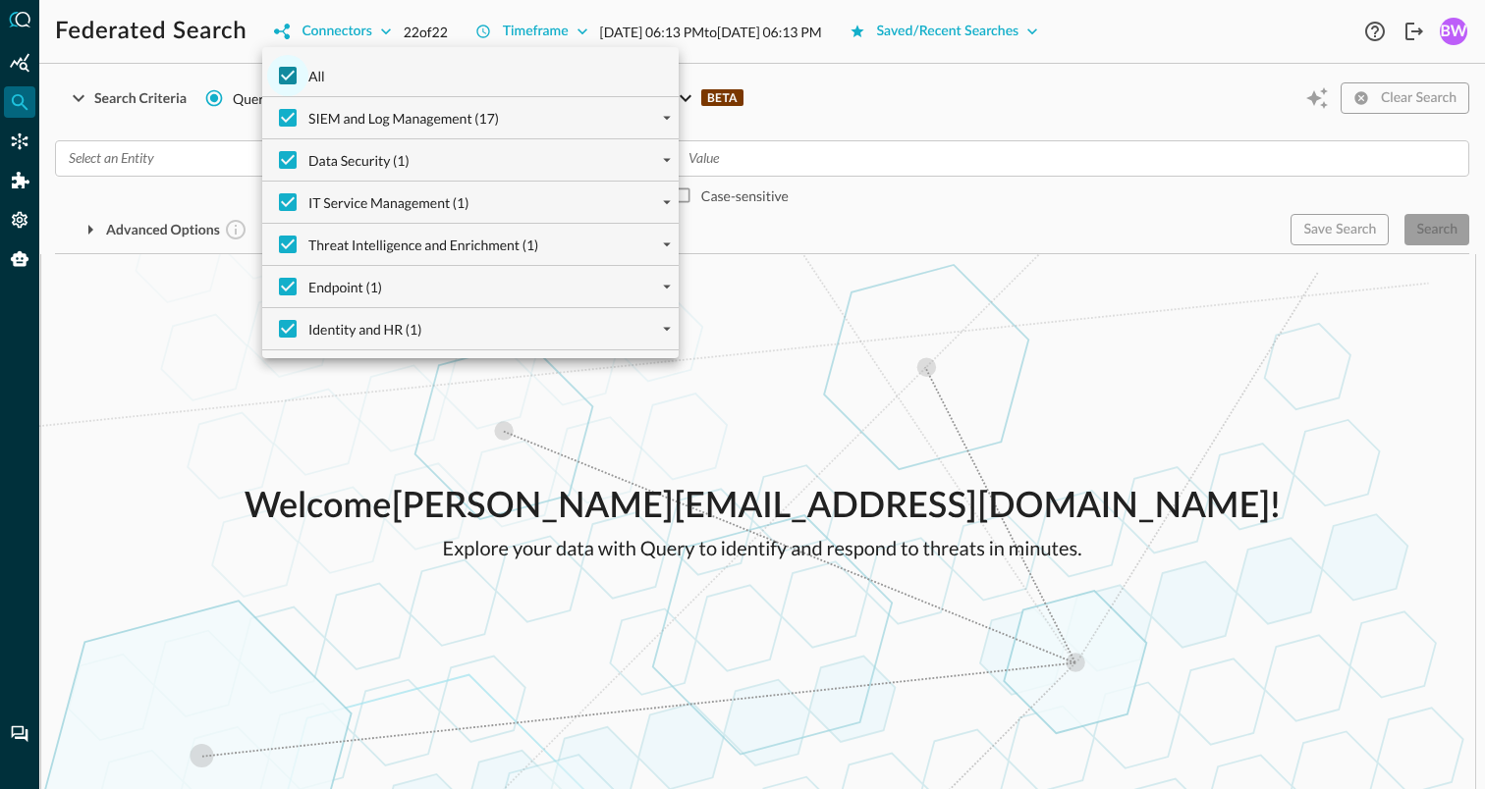
checkbox input "false"
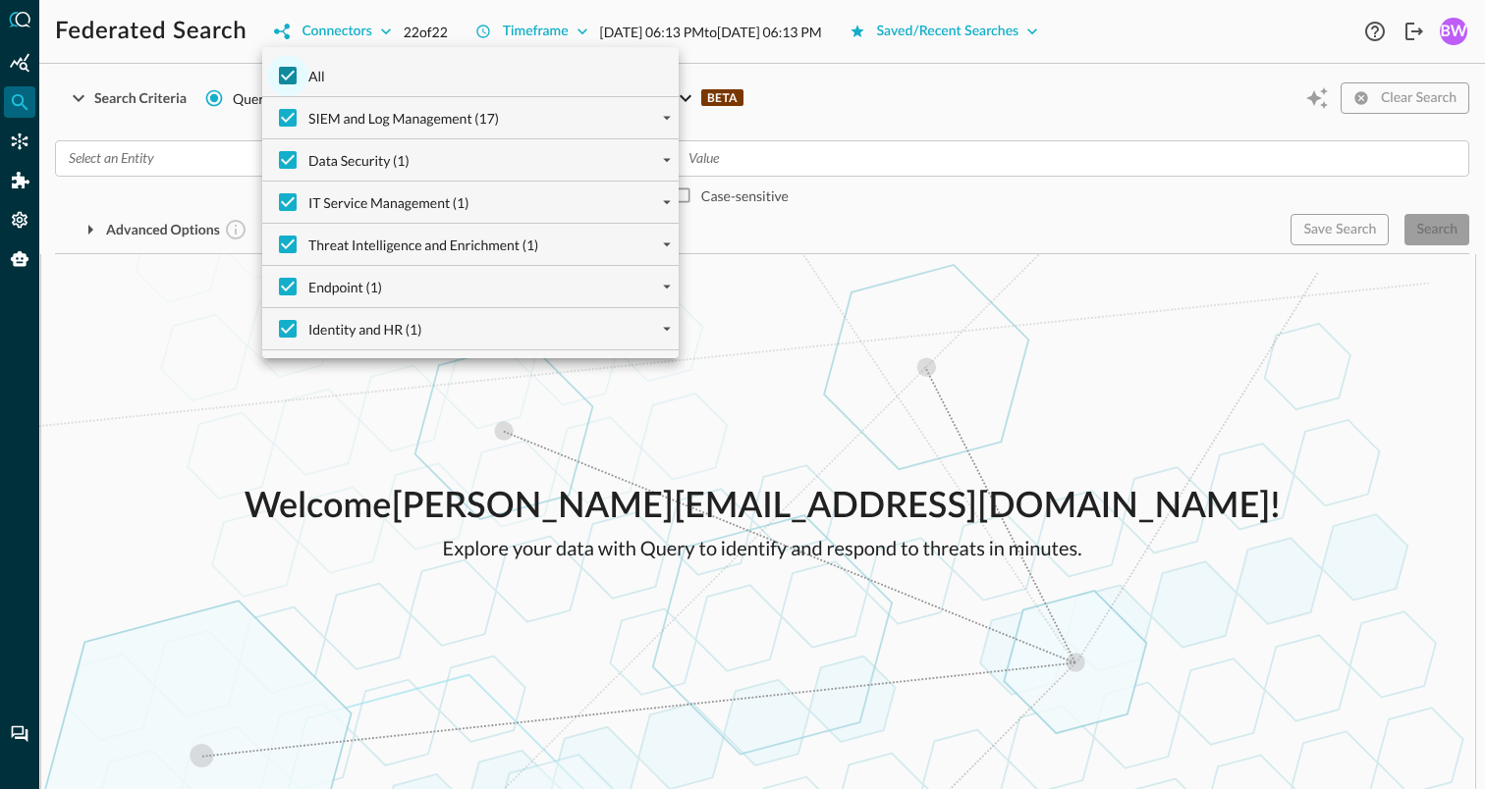
checkbox input "false"
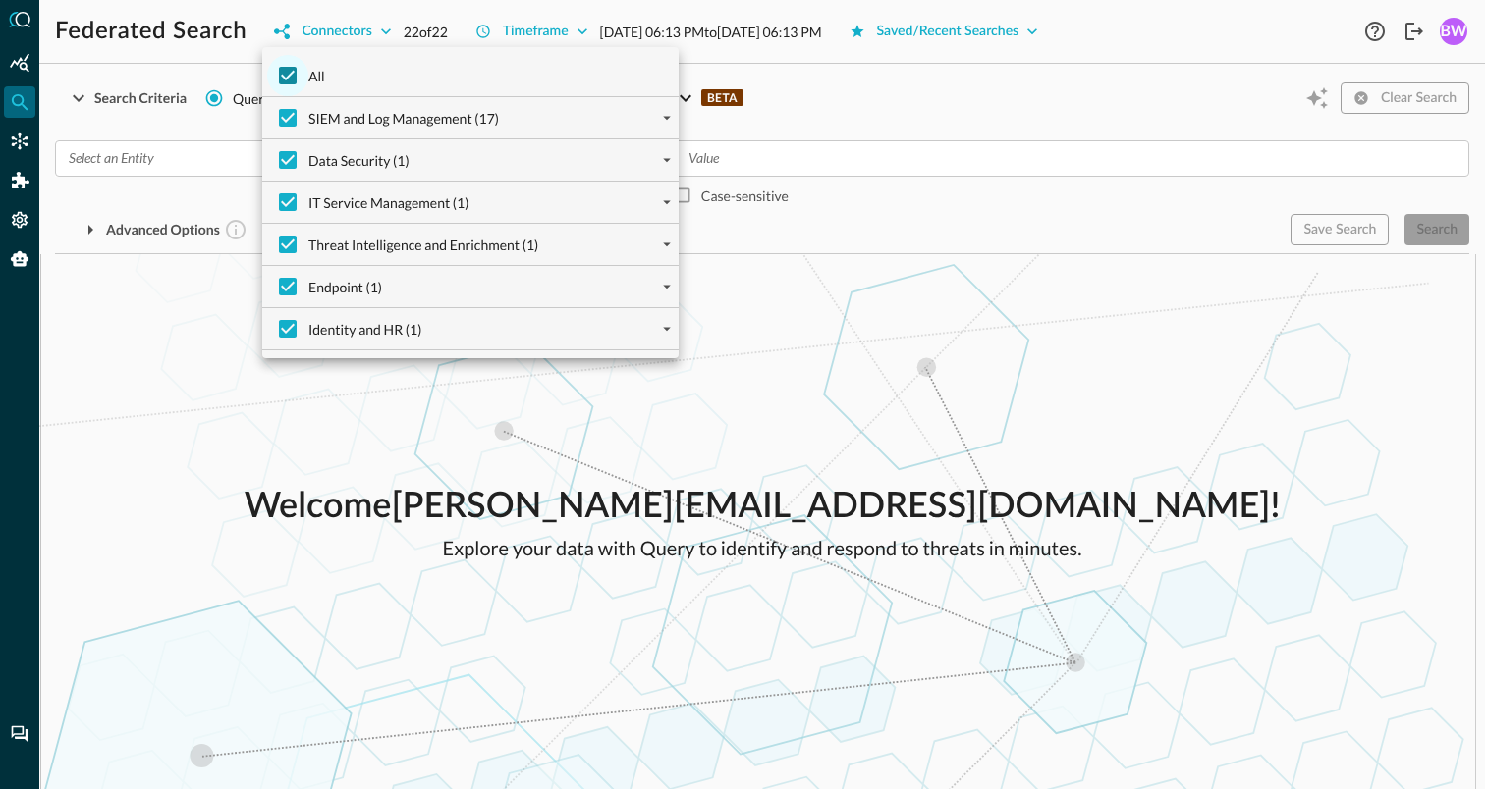
checkbox input "false"
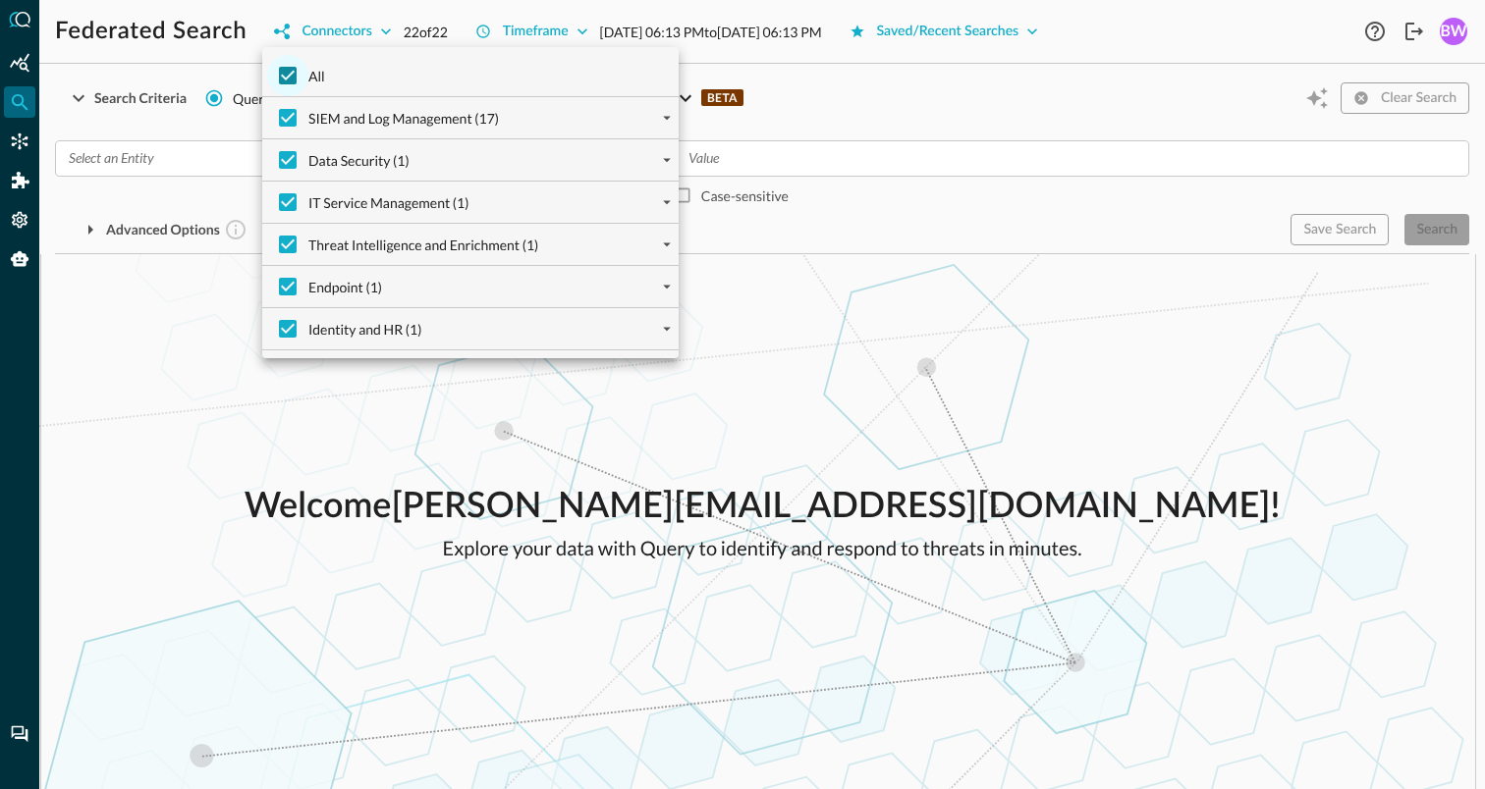
checkbox input "false"
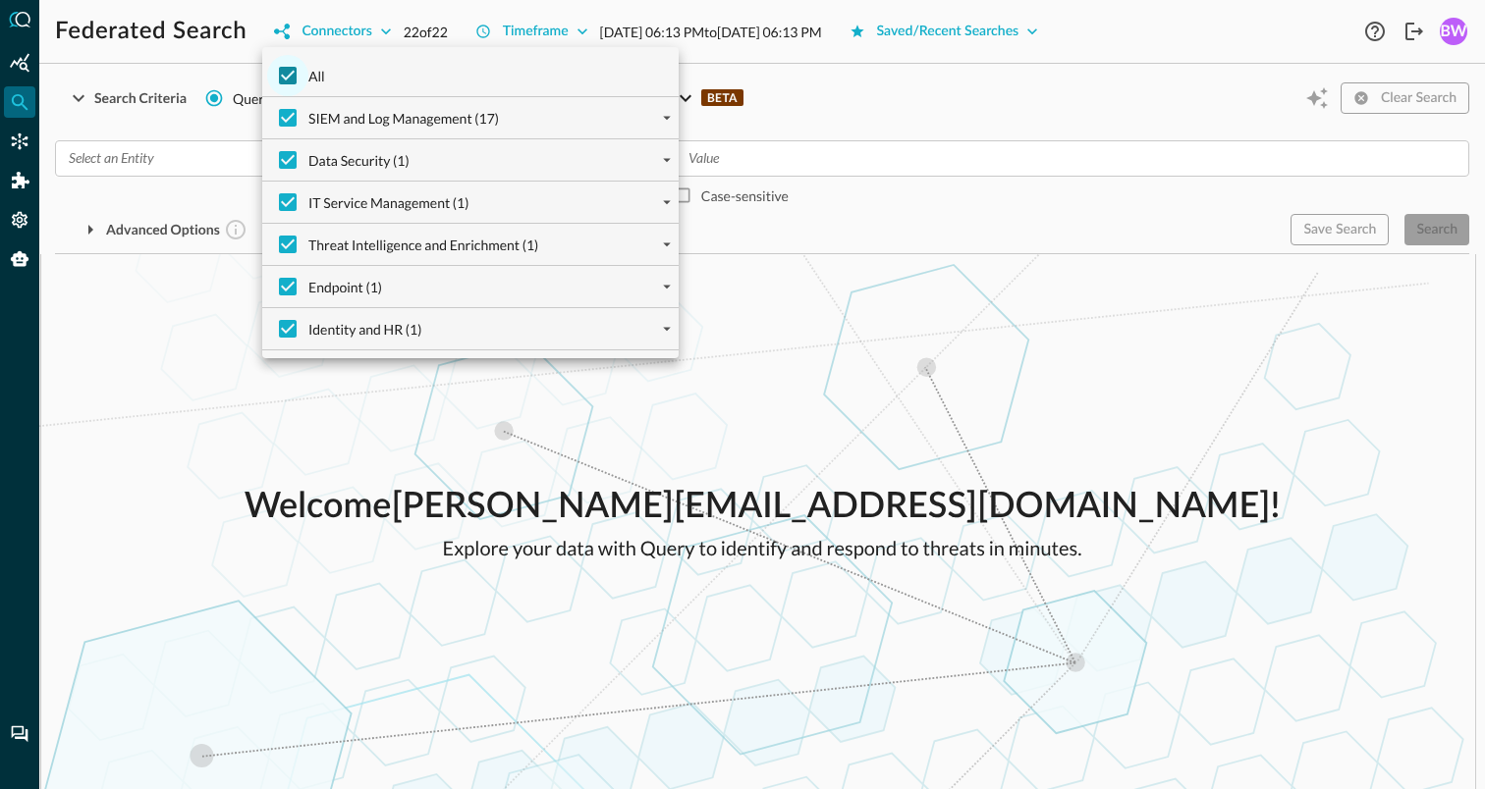
checkbox input "false"
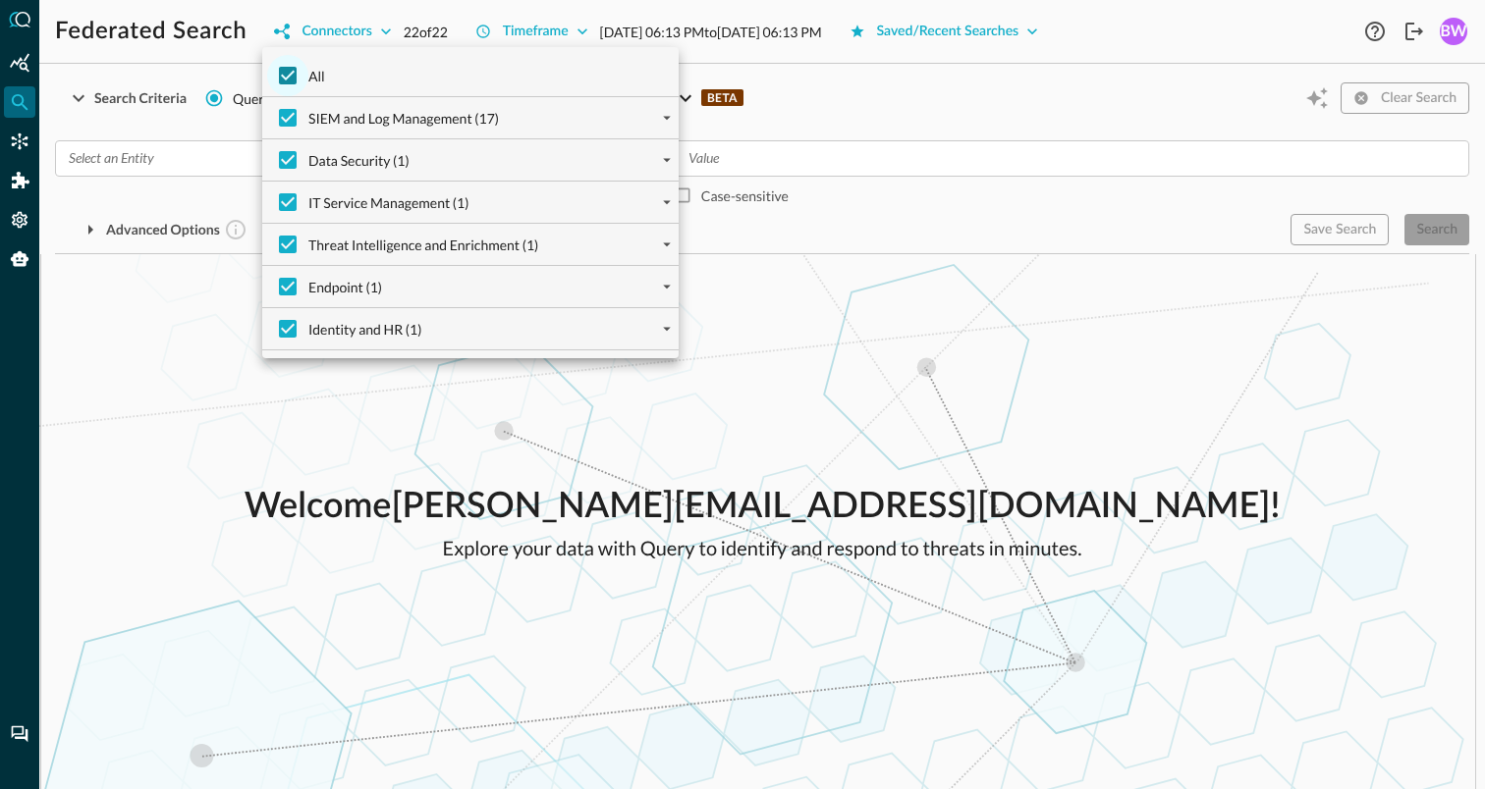
checkbox input "false"
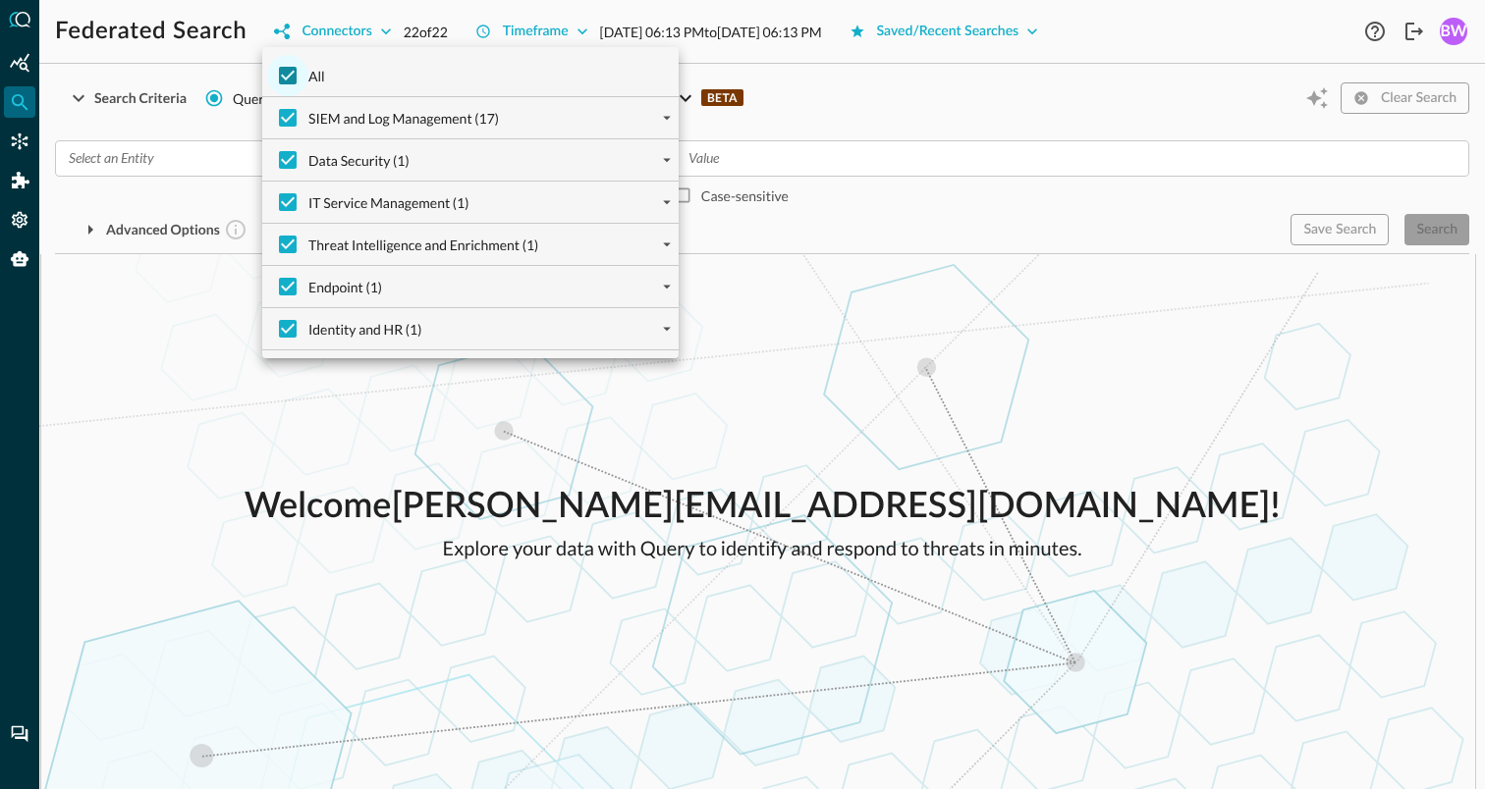
checkbox input "false"
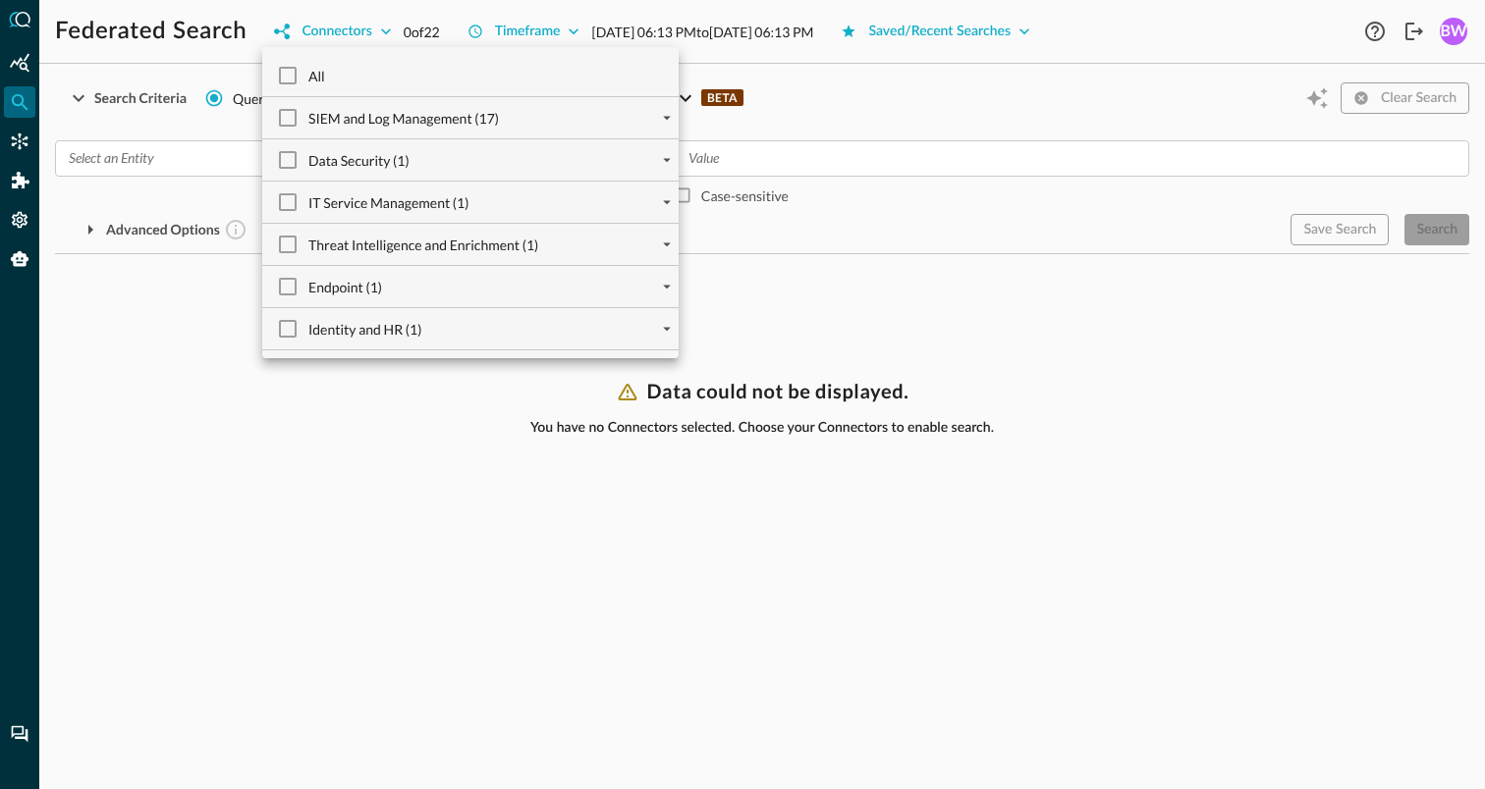
click at [660, 213] on div at bounding box center [667, 203] width 24 height 24
click at [668, 202] on icon "expand" at bounding box center [667, 203] width 8 height 4
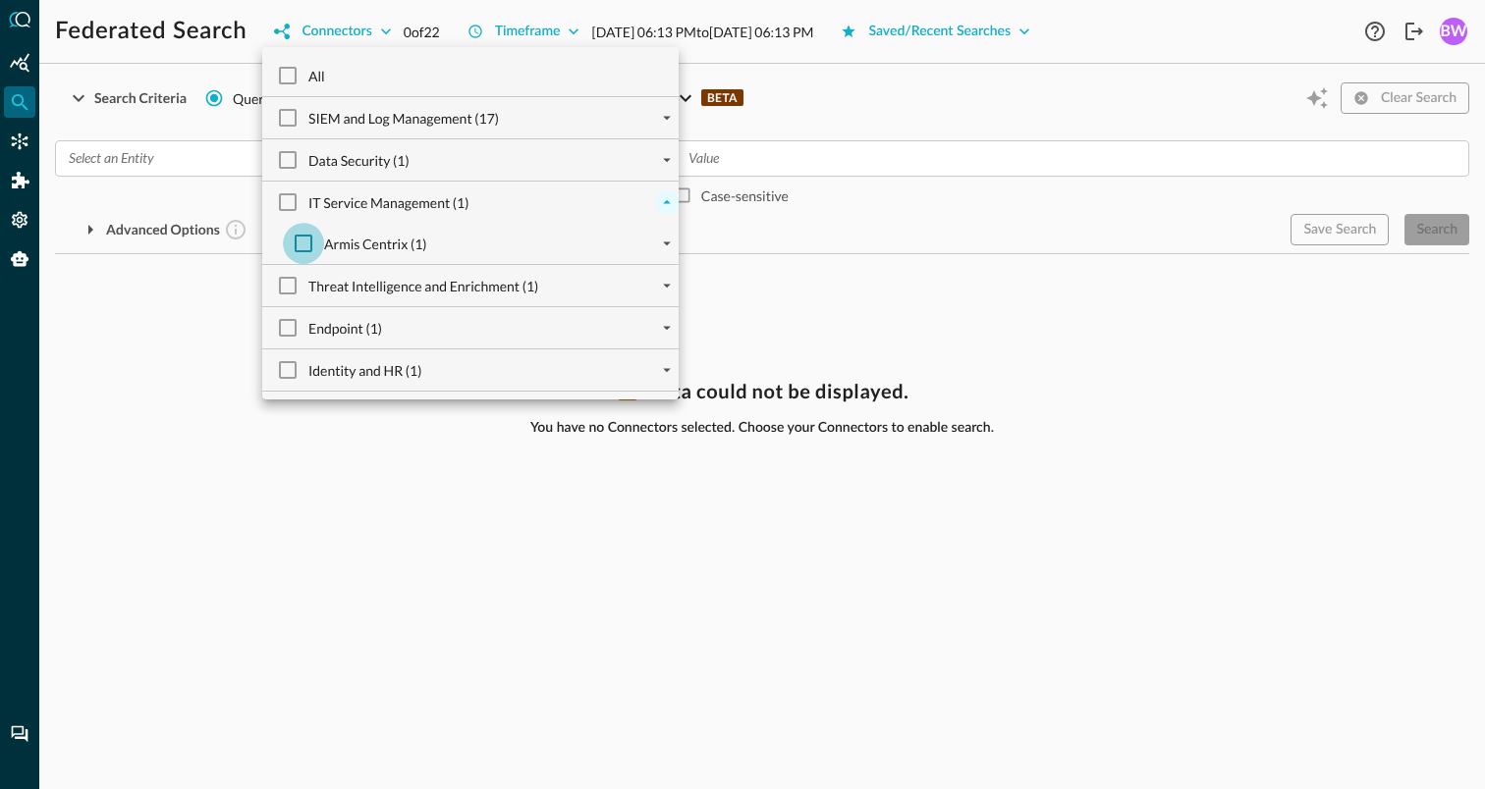
click at [302, 239] on input "Armis Centrix (1)" at bounding box center [303, 243] width 41 height 41
checkbox input "true"
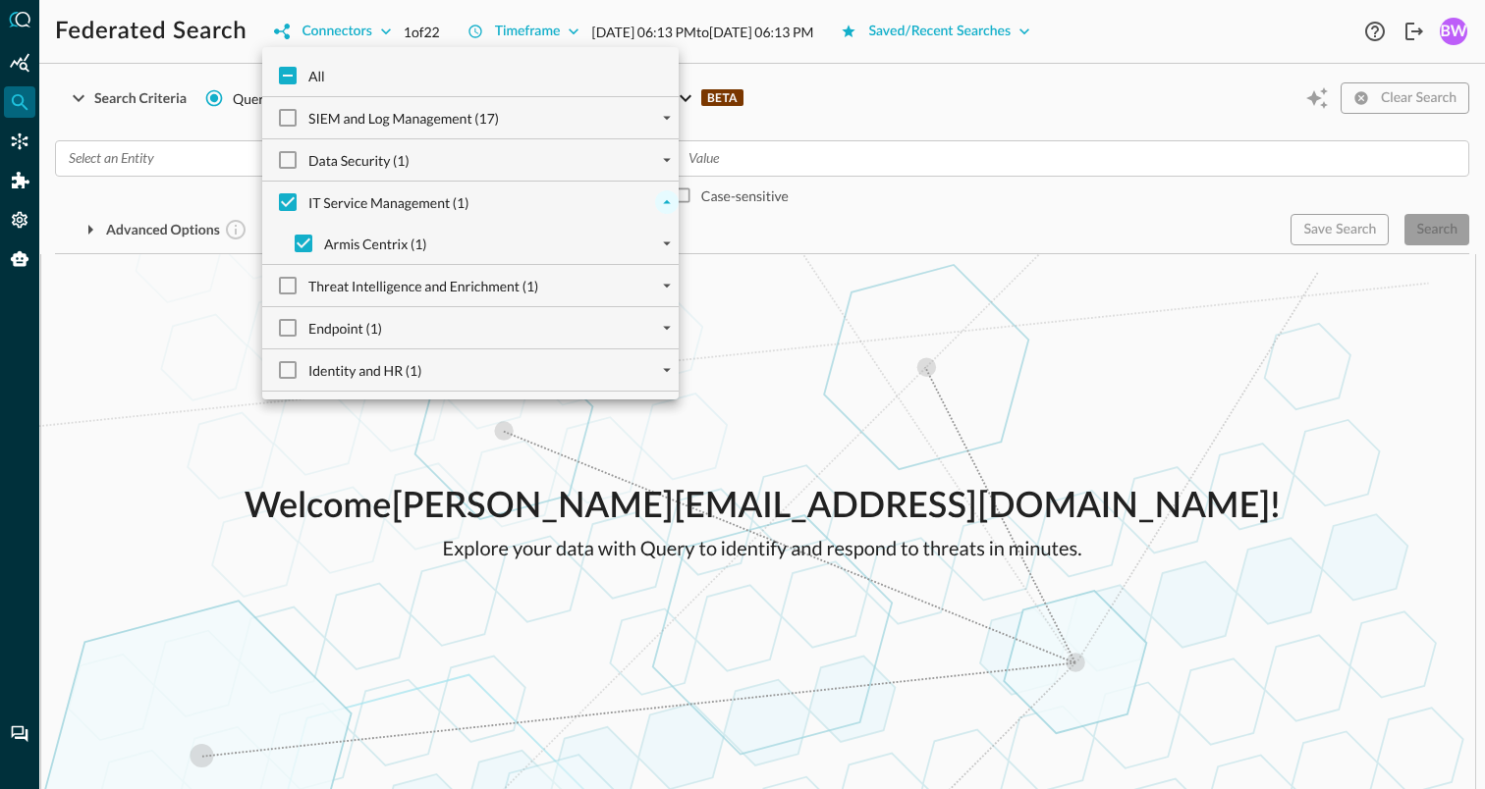
click at [920, 318] on div at bounding box center [742, 394] width 1485 height 789
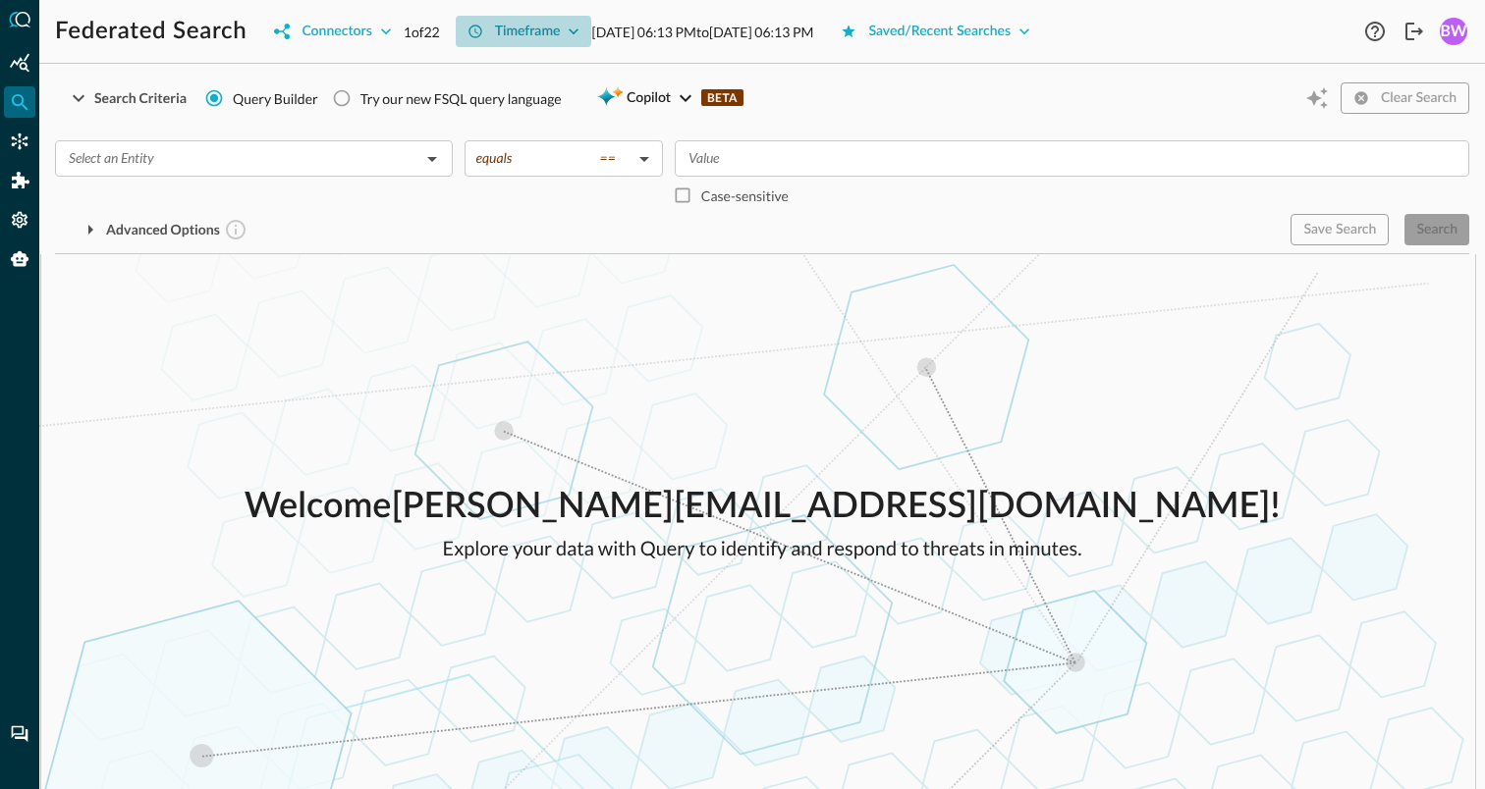
click at [570, 32] on icon "button" at bounding box center [574, 32] width 20 height 20
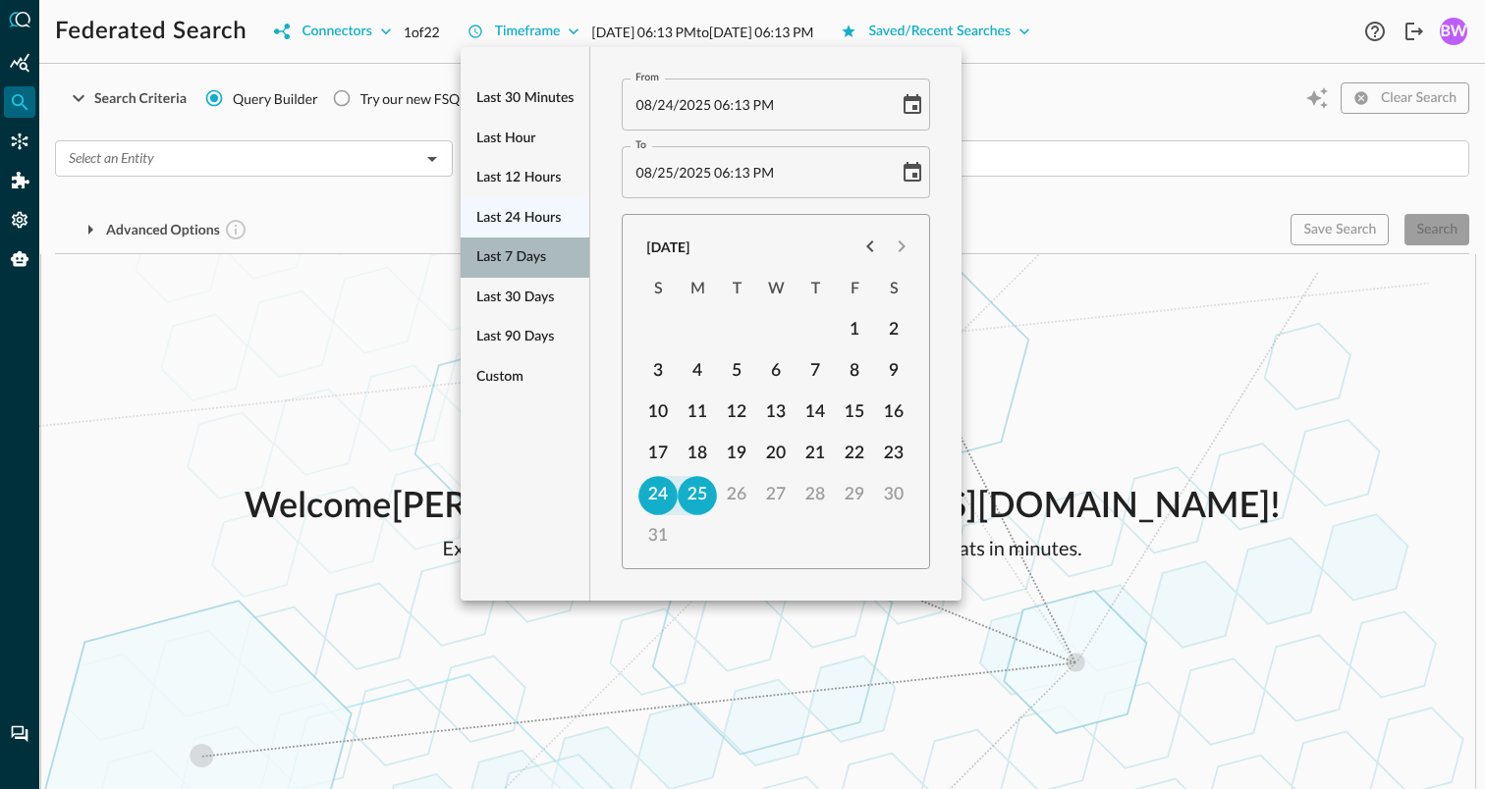
click at [511, 257] on span "Last 7 days" at bounding box center [511, 257] width 70 height 25
type input "08/18/2025 06:13 PM"
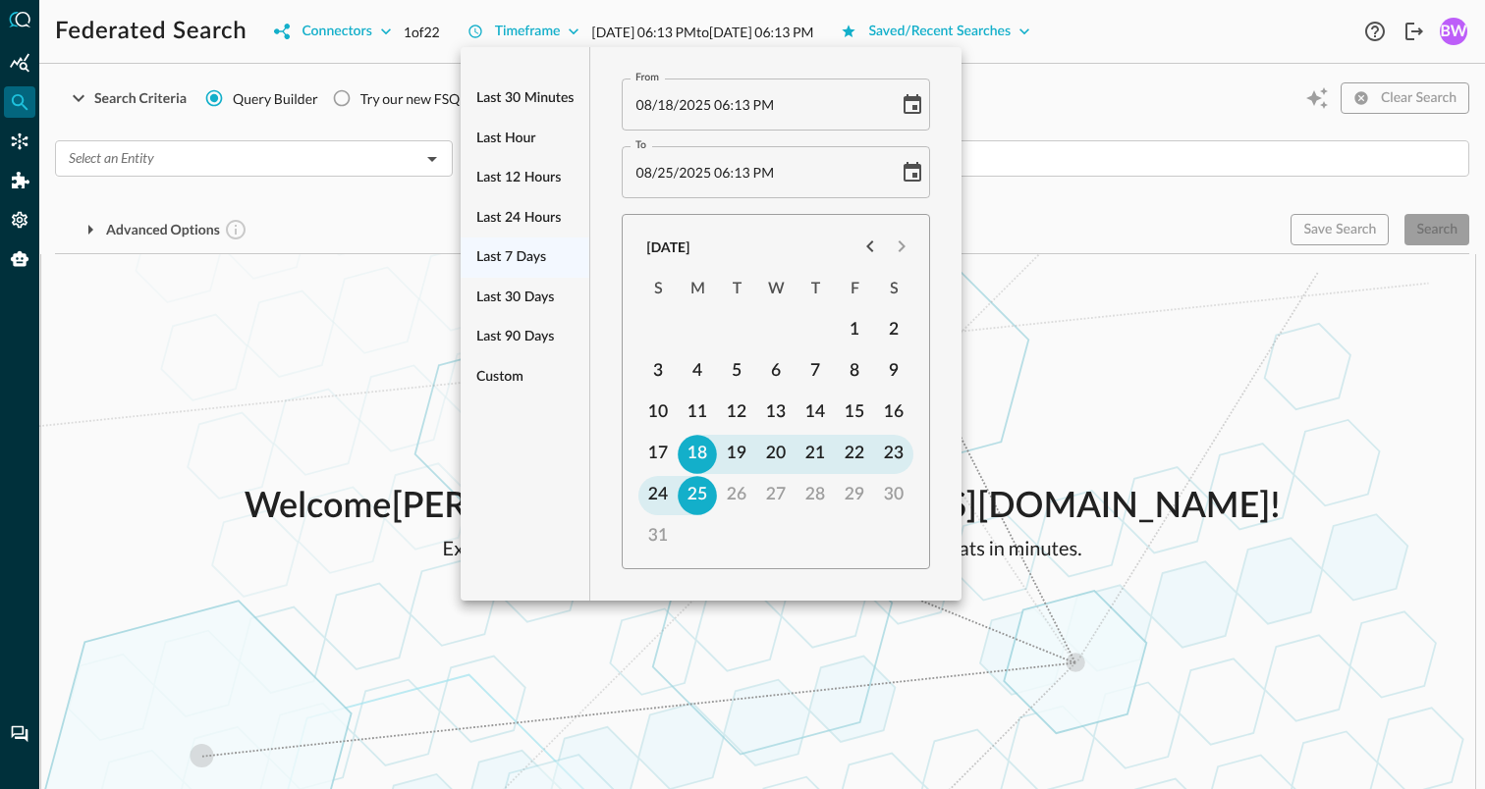
click at [1044, 351] on div at bounding box center [742, 394] width 1485 height 789
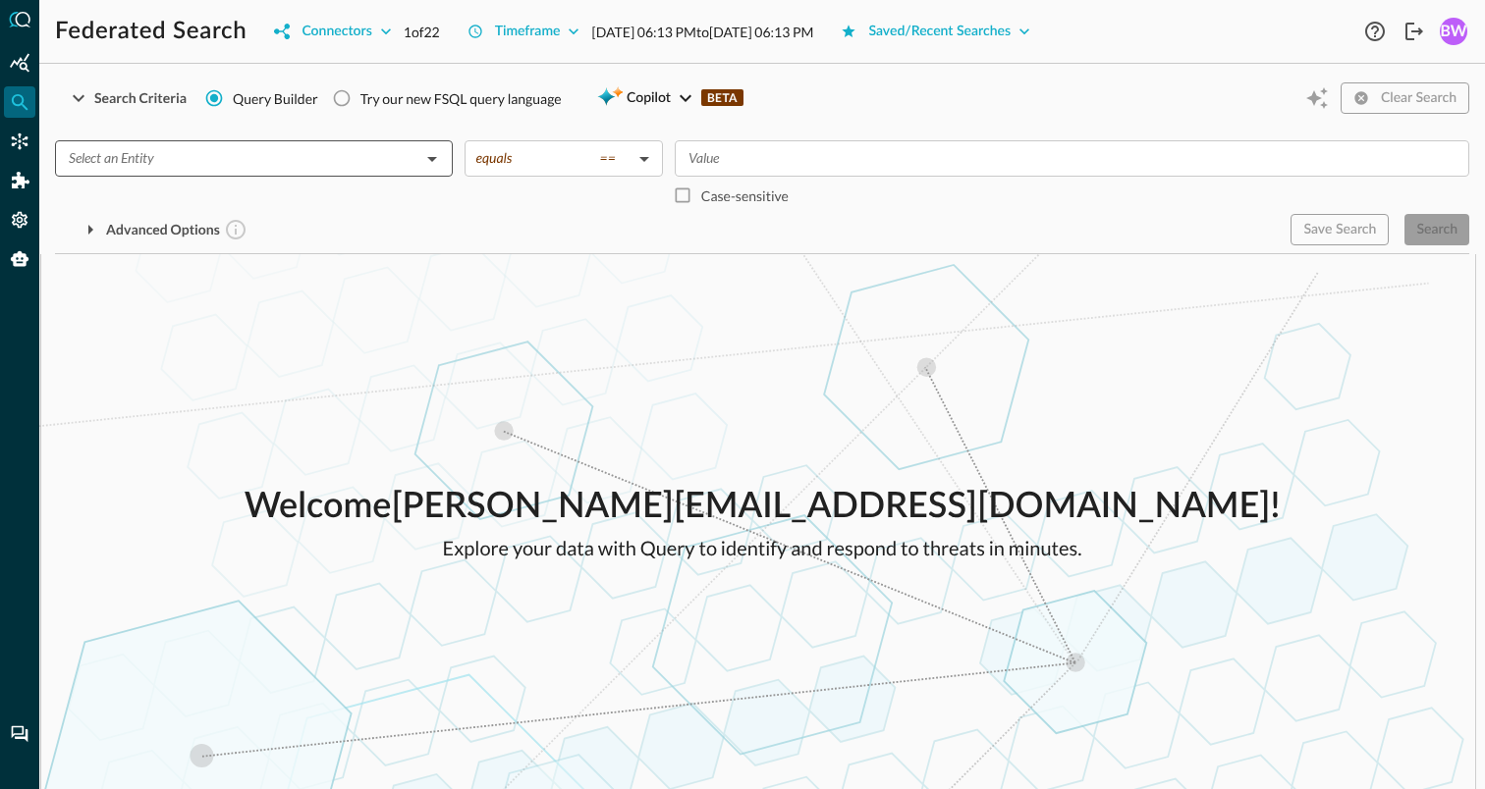
click at [242, 155] on input "text" at bounding box center [238, 158] width 354 height 25
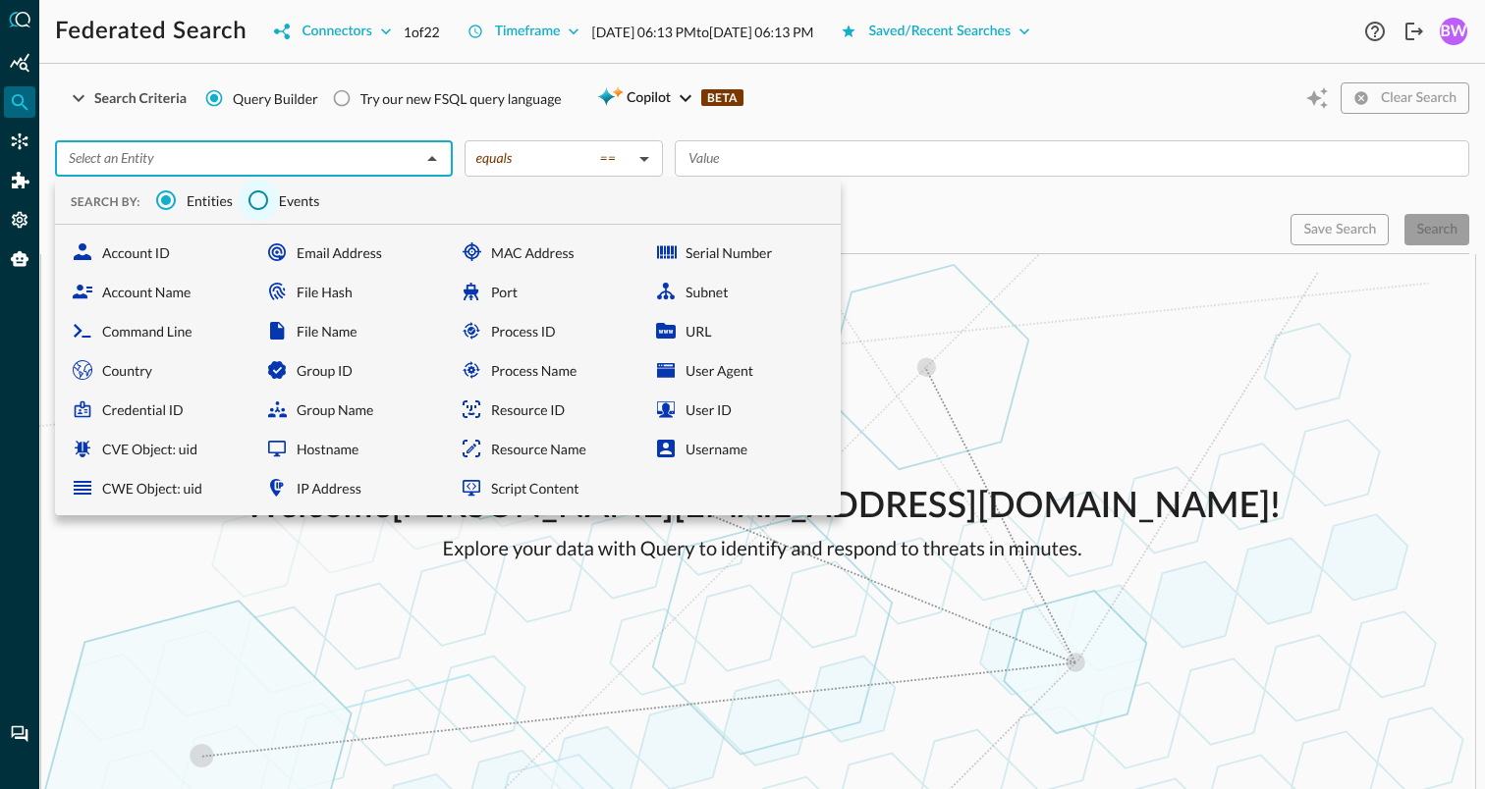
click at [270, 201] on input "Events" at bounding box center [258, 200] width 41 height 41
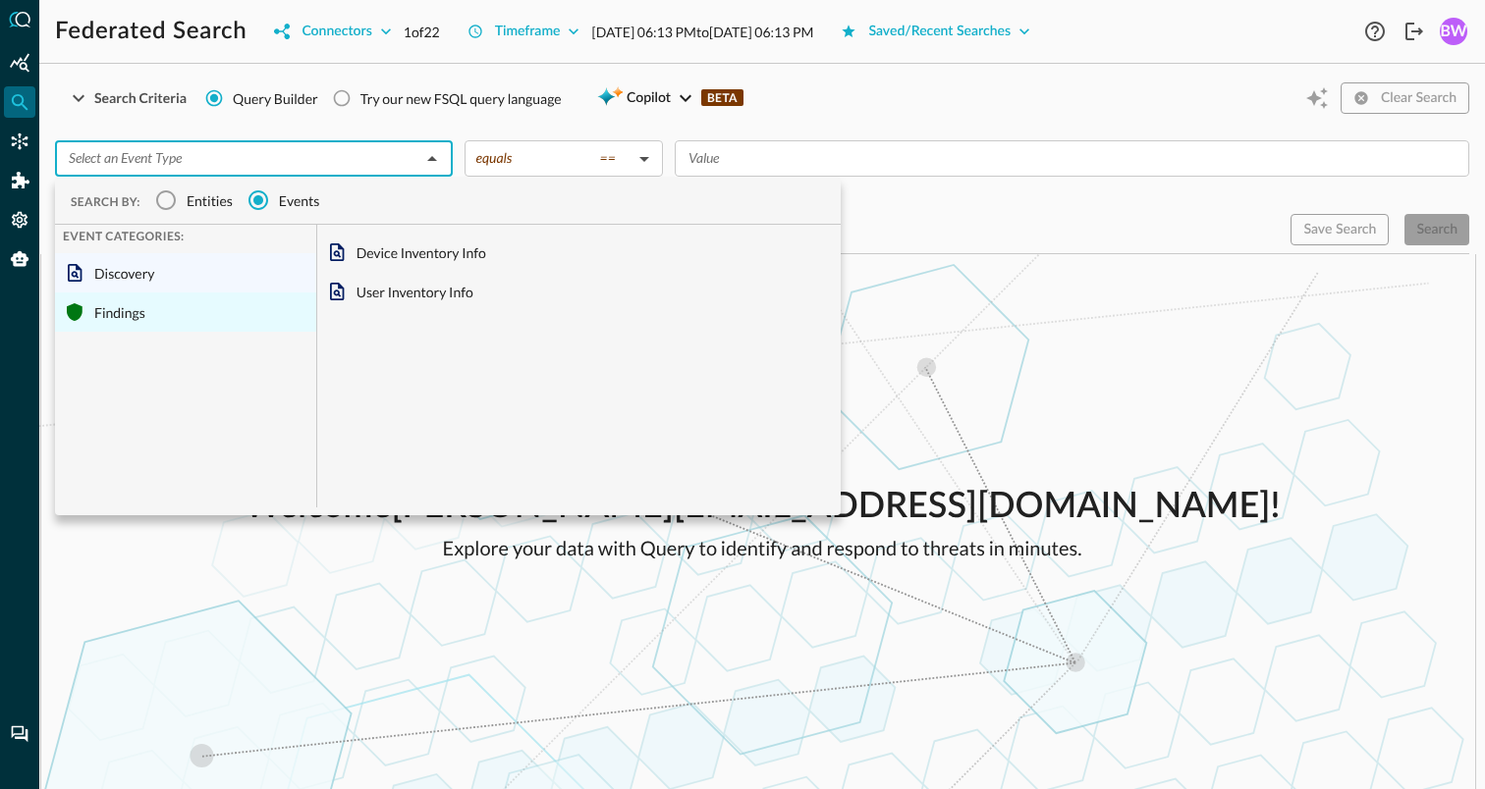
click at [135, 312] on div "Findings" at bounding box center [185, 312] width 261 height 39
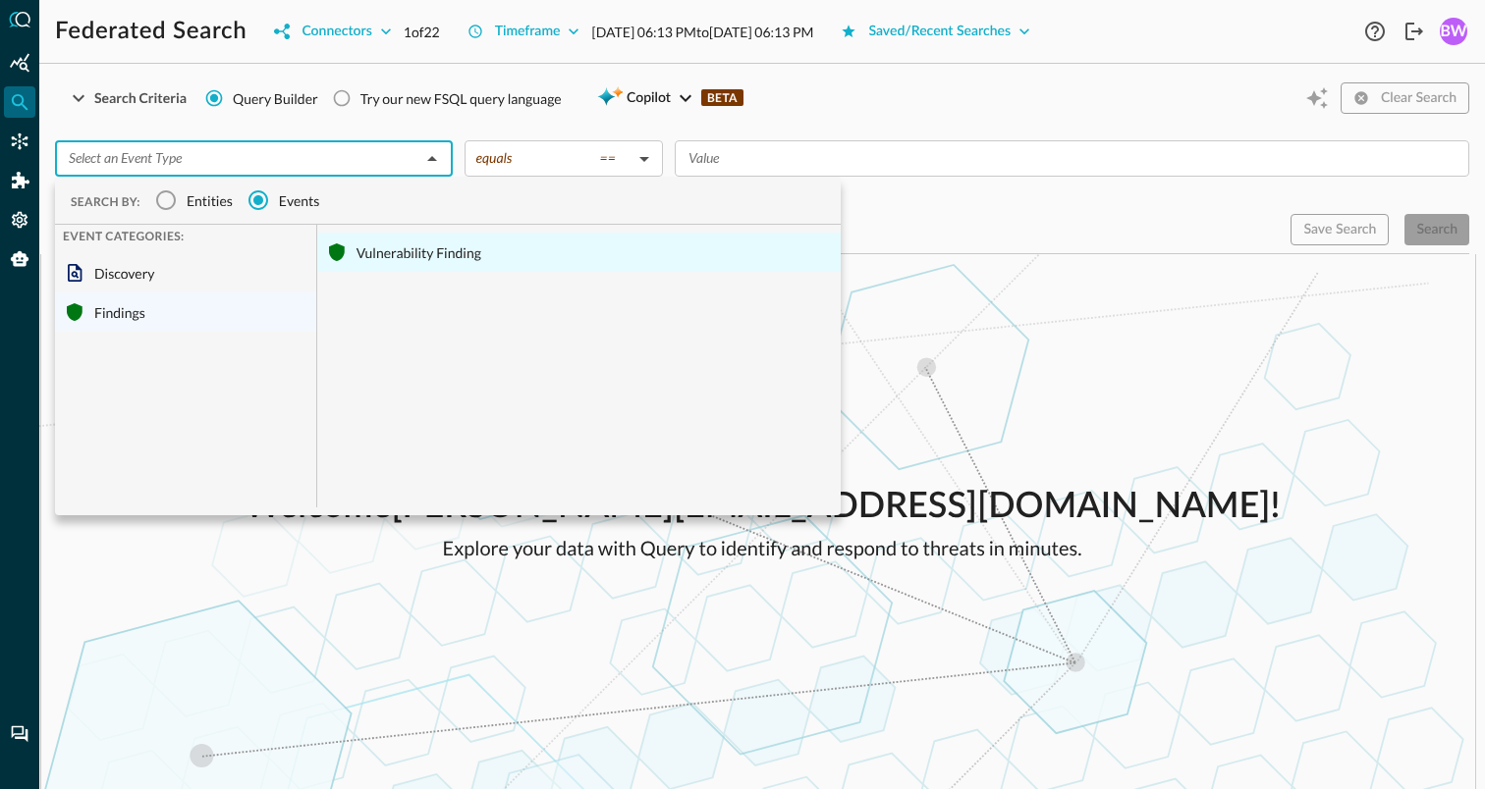
click at [412, 242] on div "Vulnerability Finding" at bounding box center [578, 252] width 523 height 39
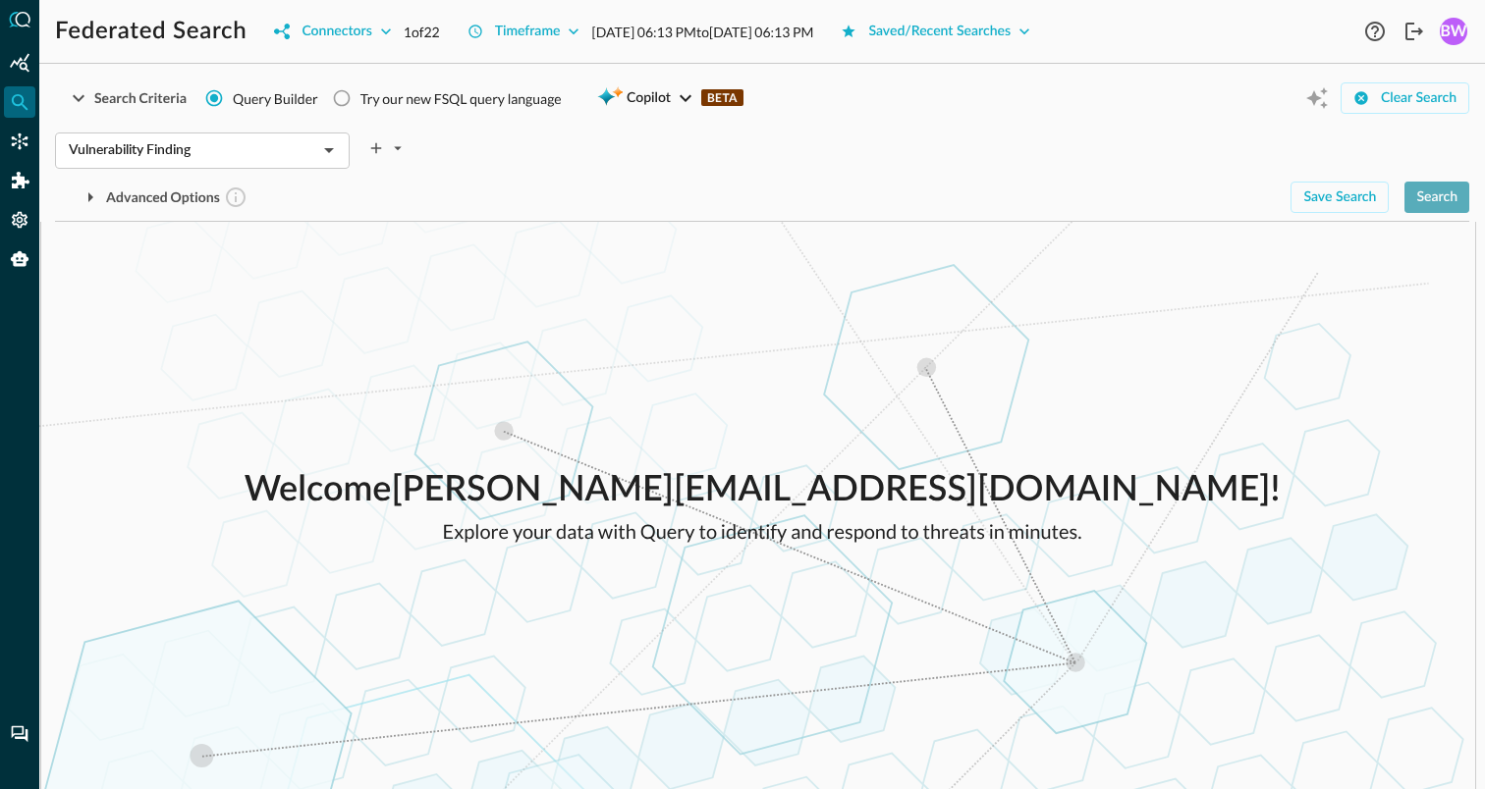
click at [1440, 197] on div "Search" at bounding box center [1436, 198] width 41 height 25
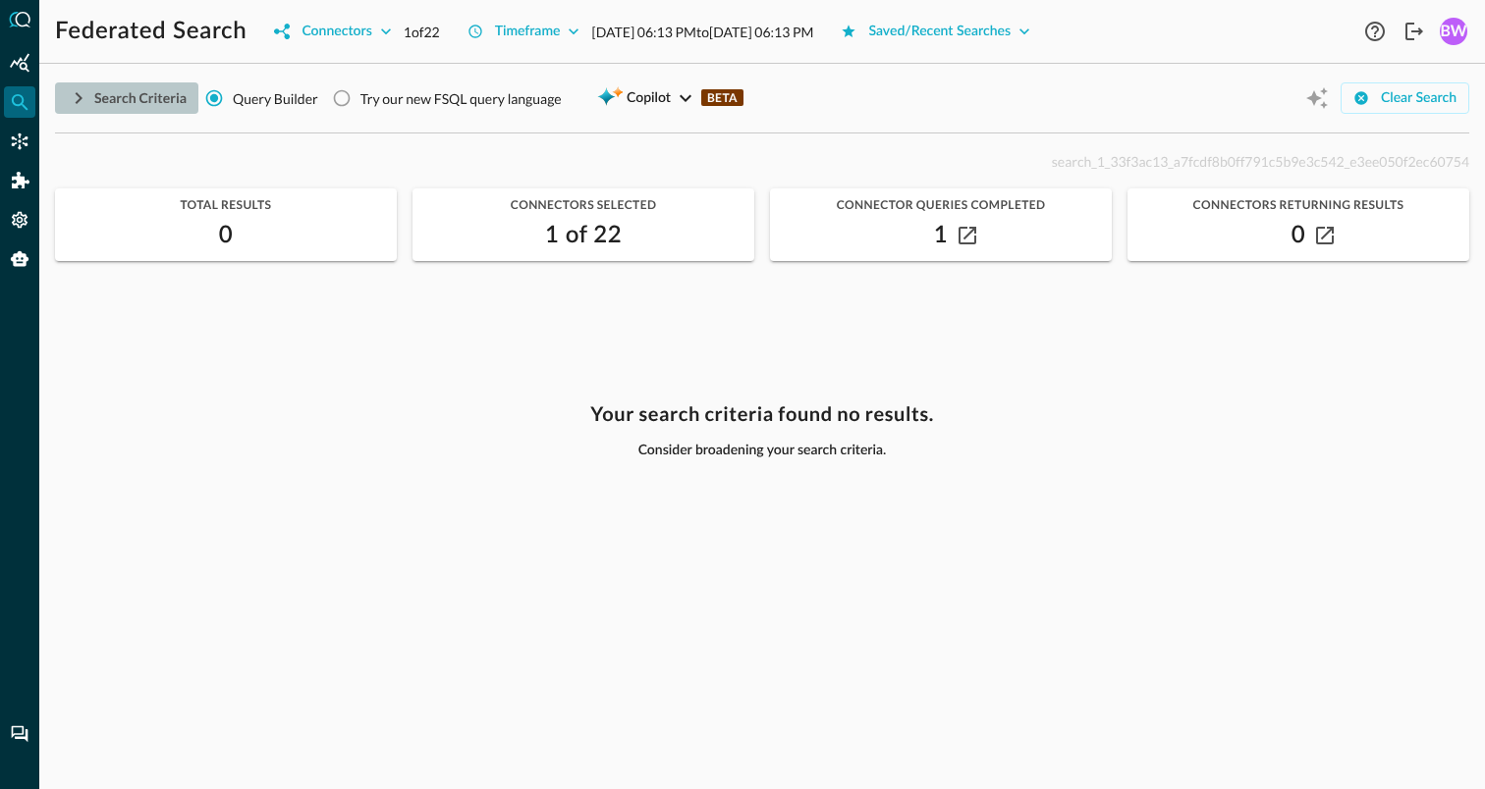
click at [77, 102] on icon "button" at bounding box center [79, 98] width 7 height 12
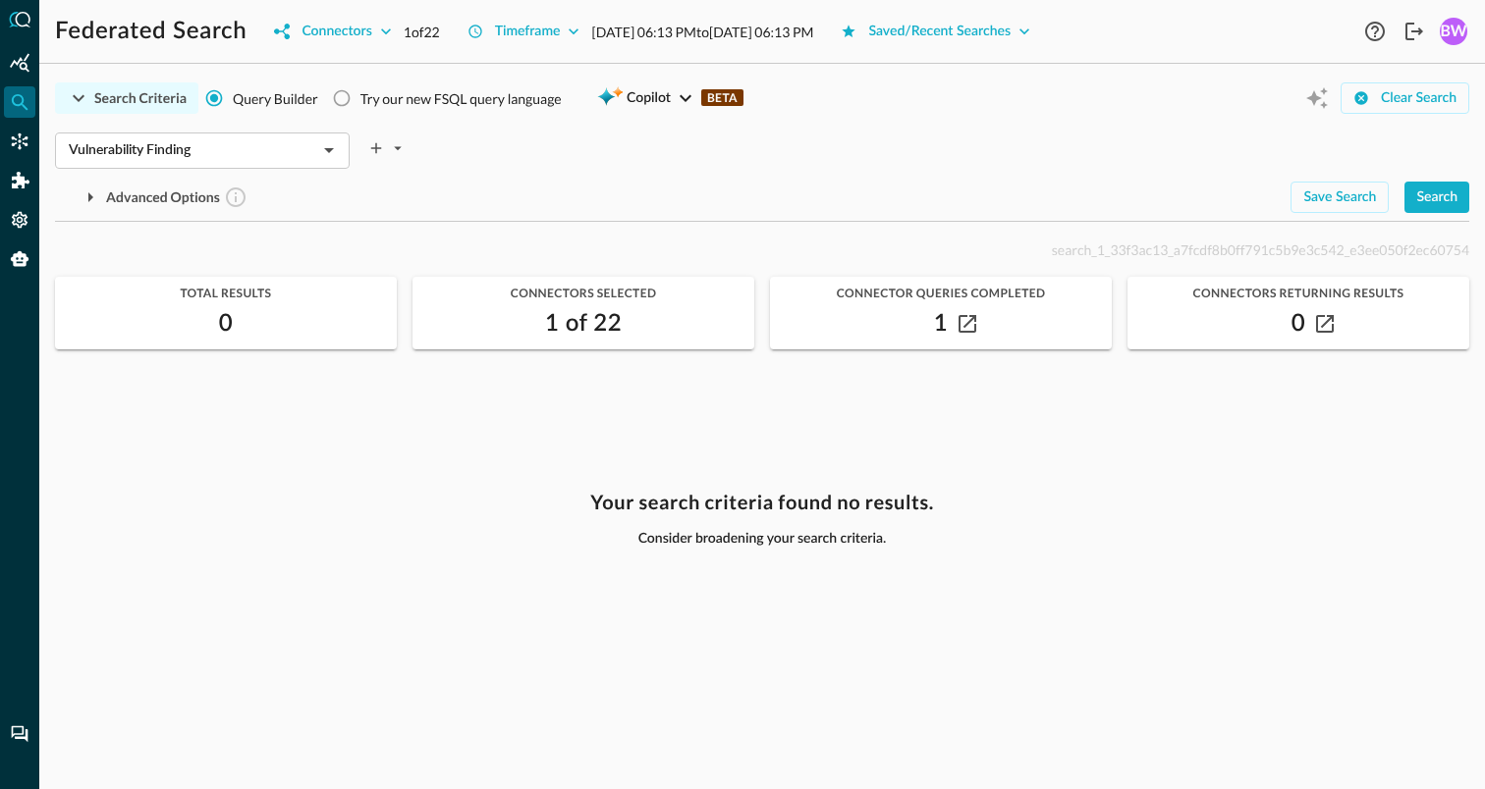
click at [631, 171] on div "Vulnerability Finding ​ Advanced Options Save Search Search Which Related Recor…" at bounding box center [762, 169] width 1414 height 88
click at [575, 36] on icon "button" at bounding box center [574, 32] width 20 height 20
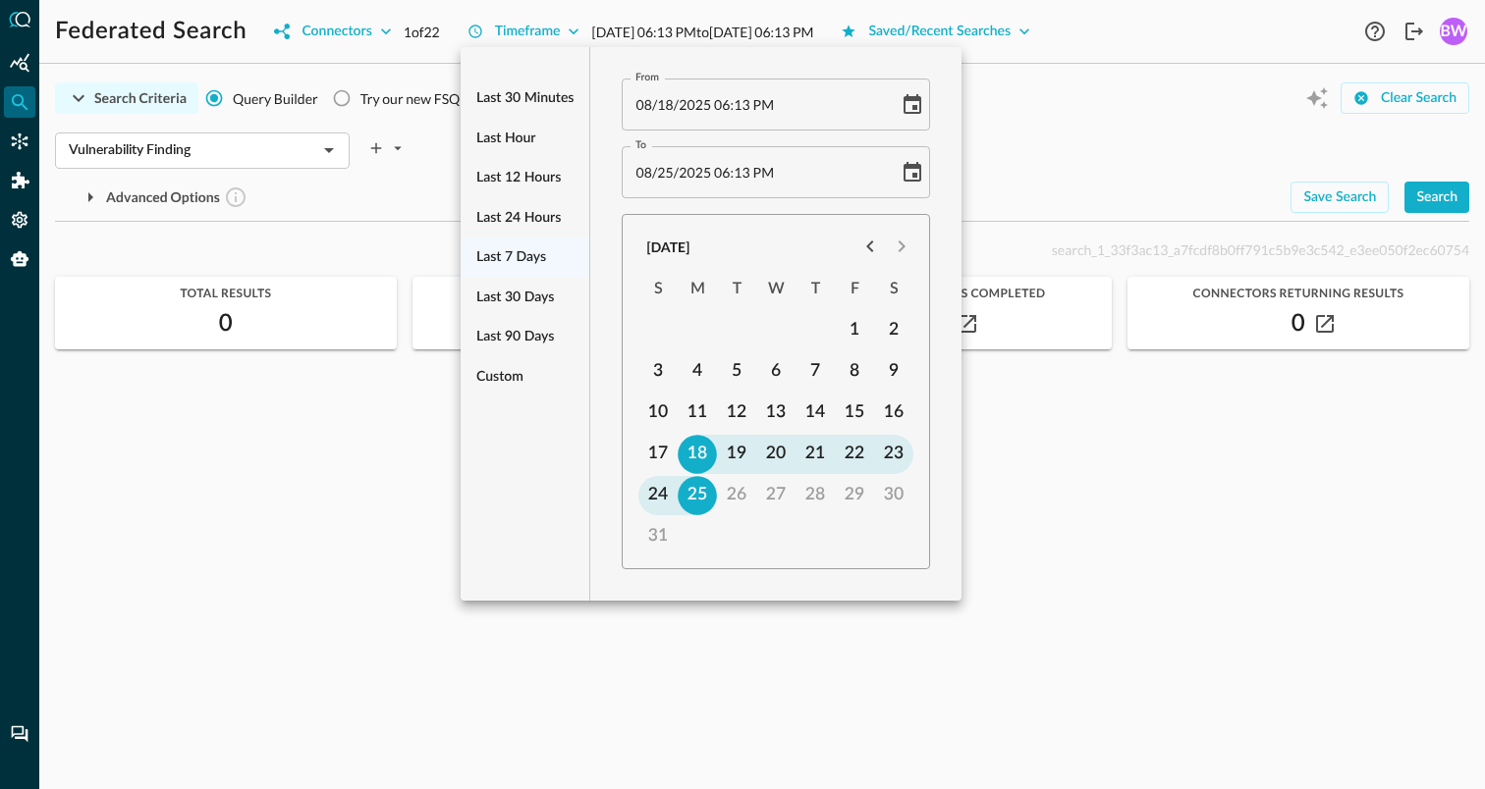
click at [280, 140] on div at bounding box center [742, 394] width 1485 height 789
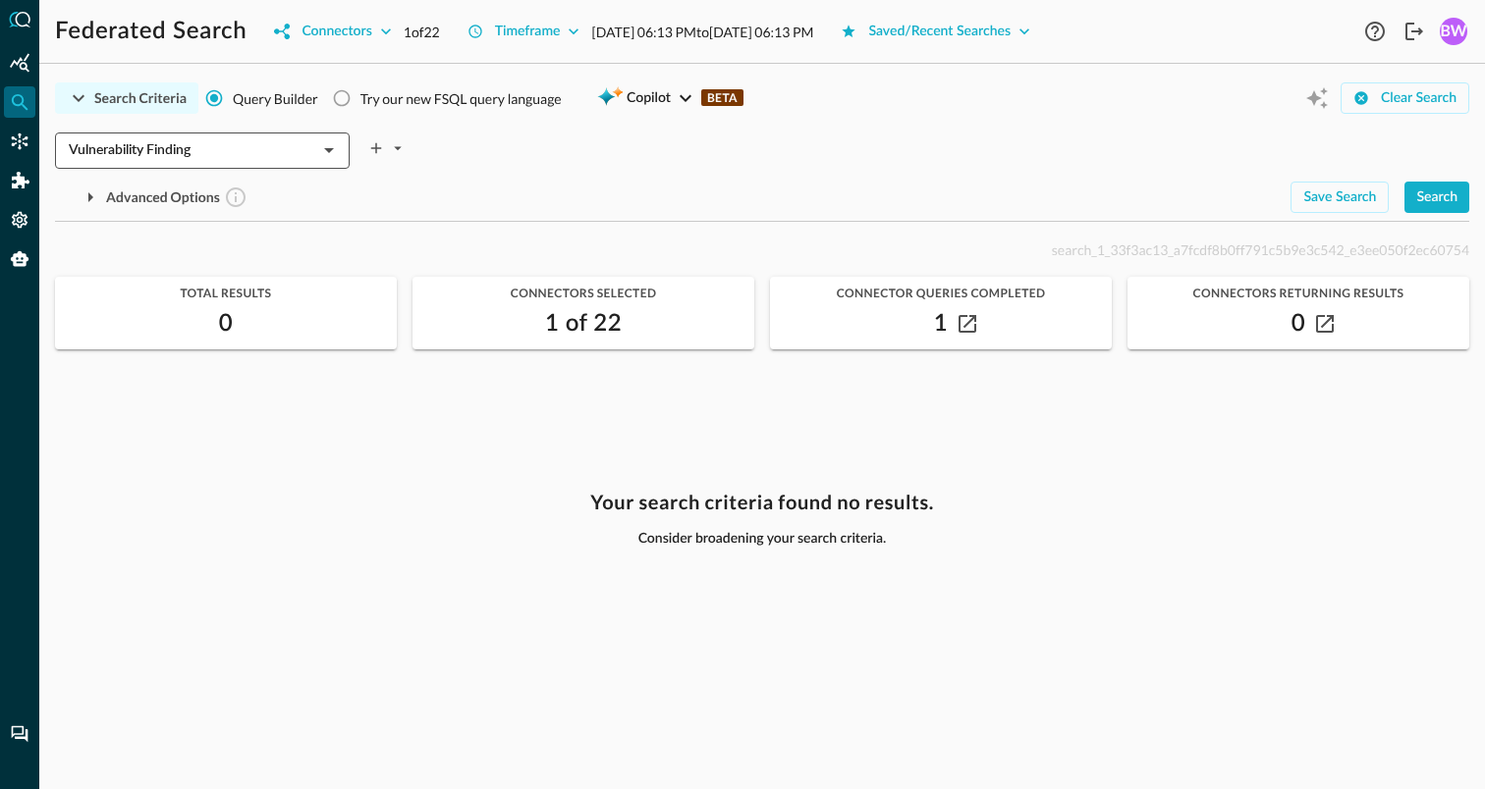
click at [299, 141] on input "Vulnerability Finding" at bounding box center [186, 150] width 250 height 25
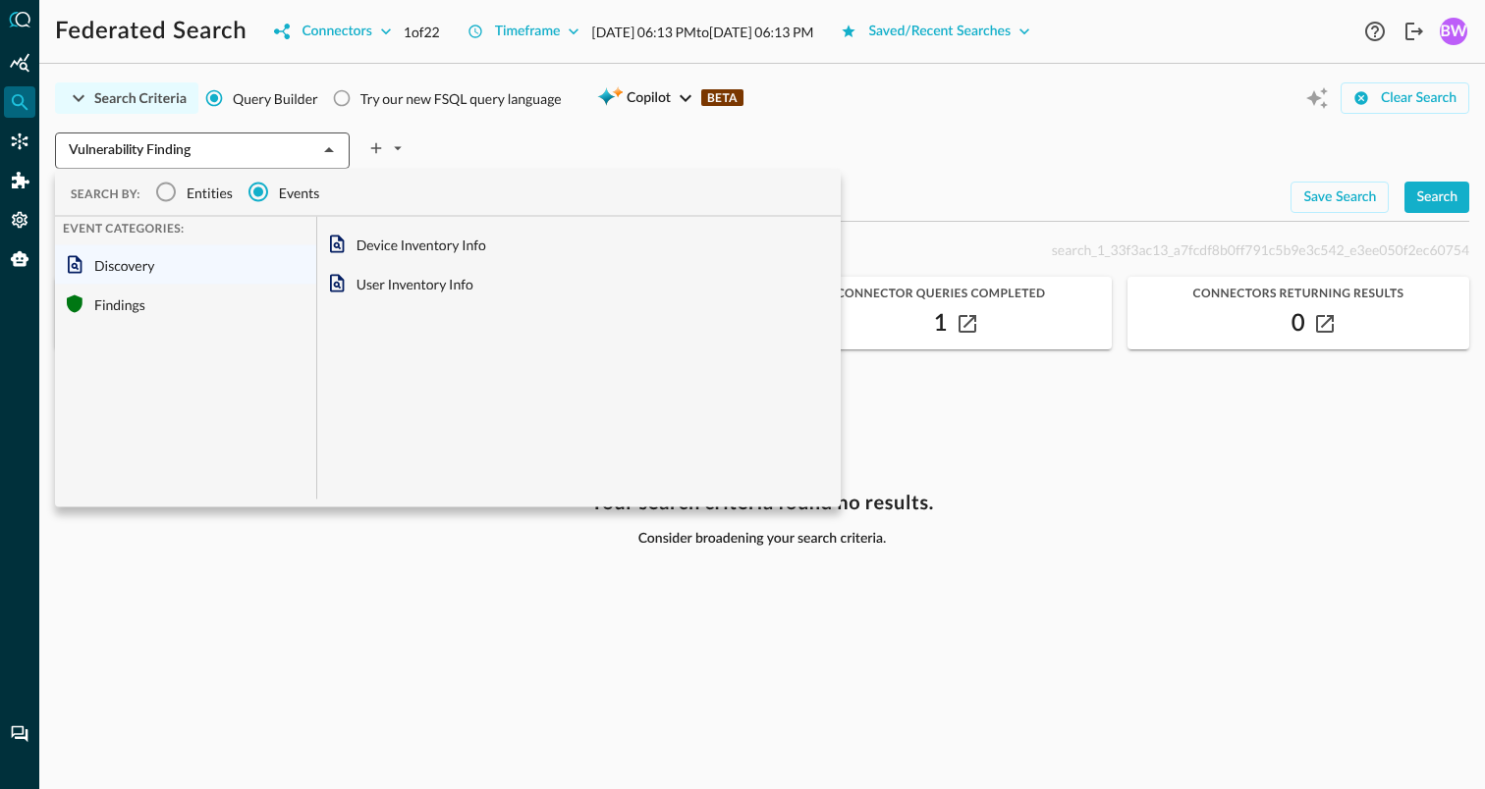
click at [252, 165] on div "Vulnerability Finding ​" at bounding box center [202, 151] width 295 height 36
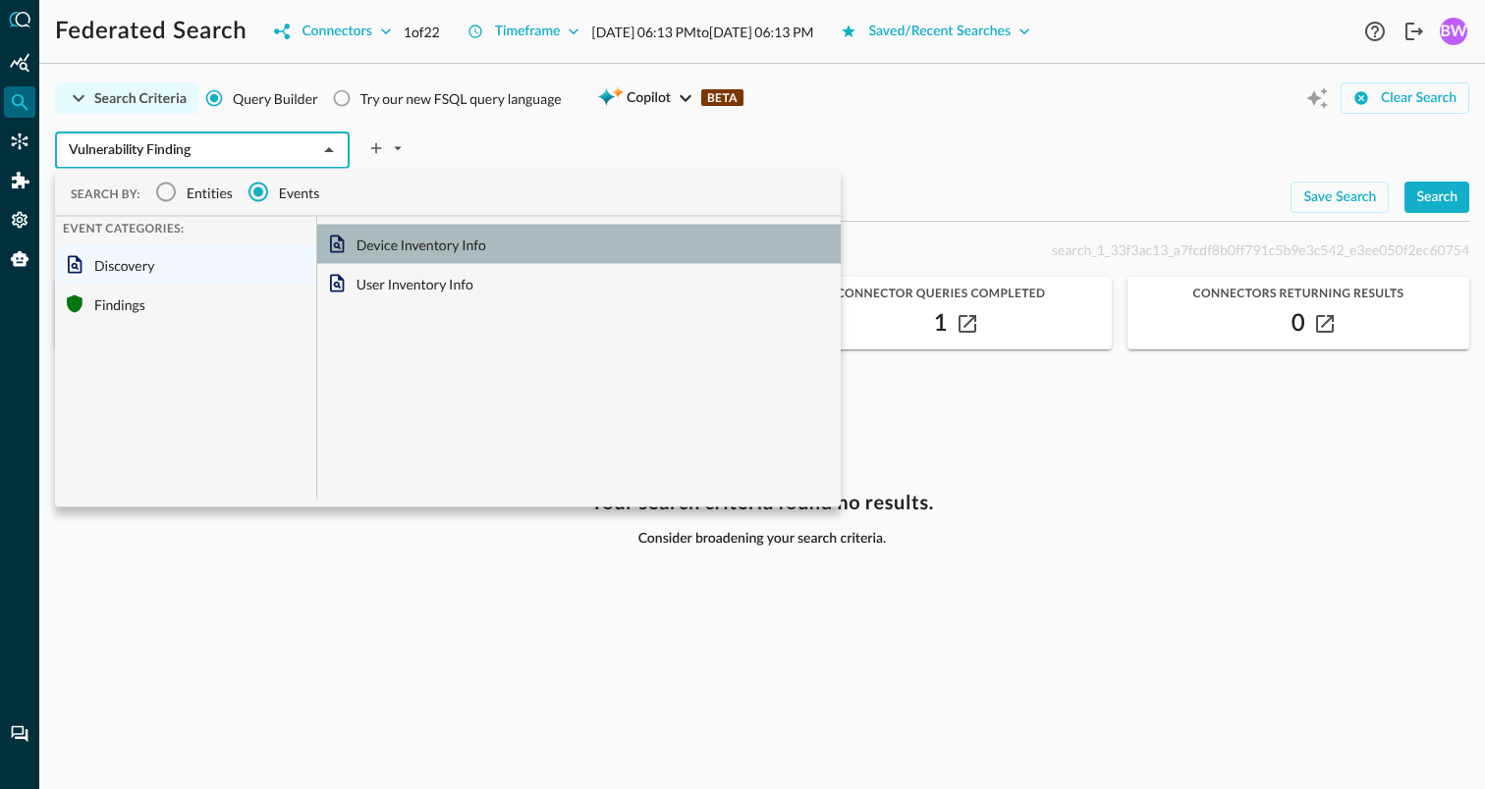
click at [417, 241] on div "Device Inventory Info" at bounding box center [578, 244] width 523 height 39
type input "Device Inventory Info"
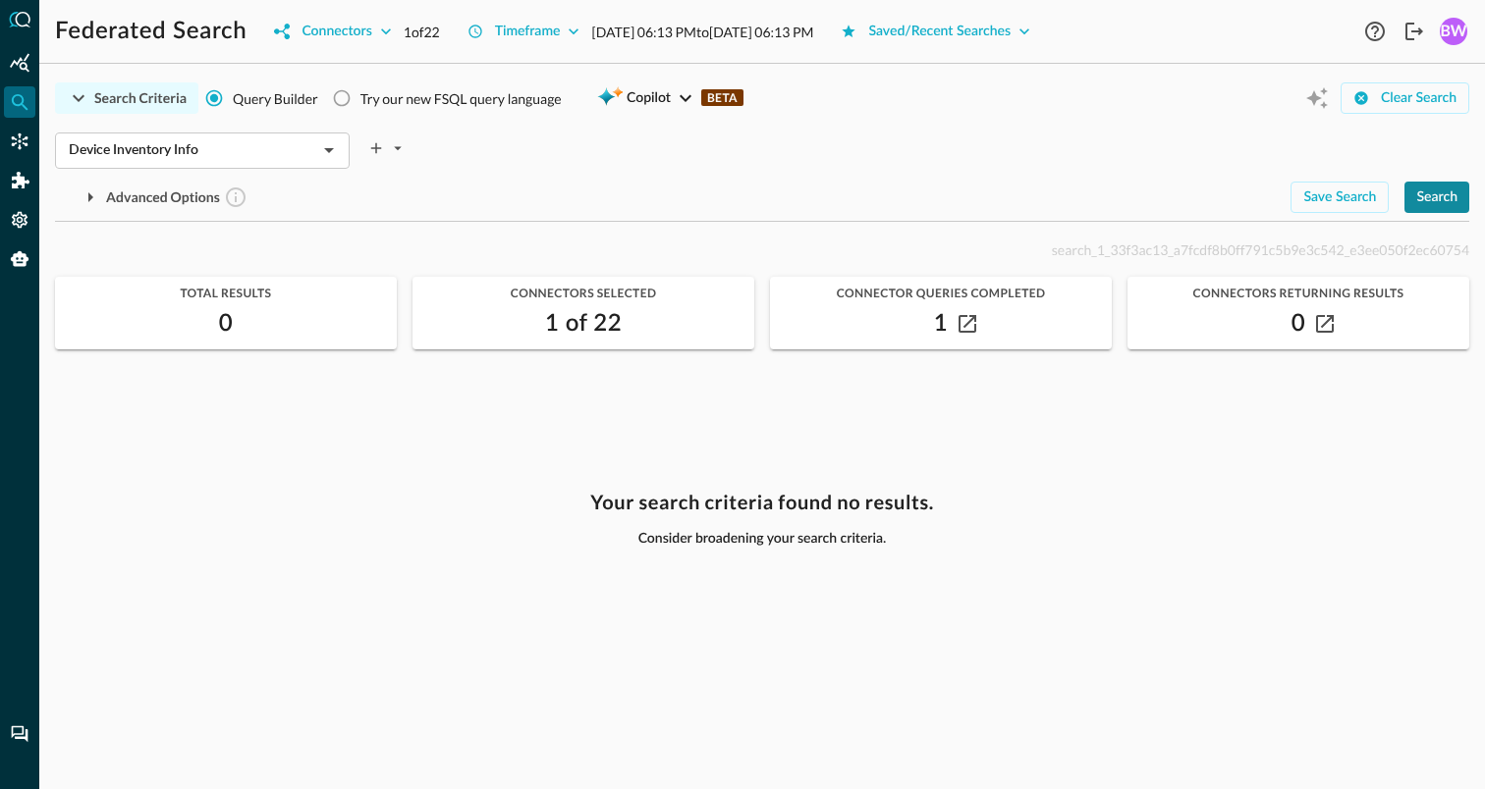
click at [1436, 198] on div "Search" at bounding box center [1436, 198] width 41 height 25
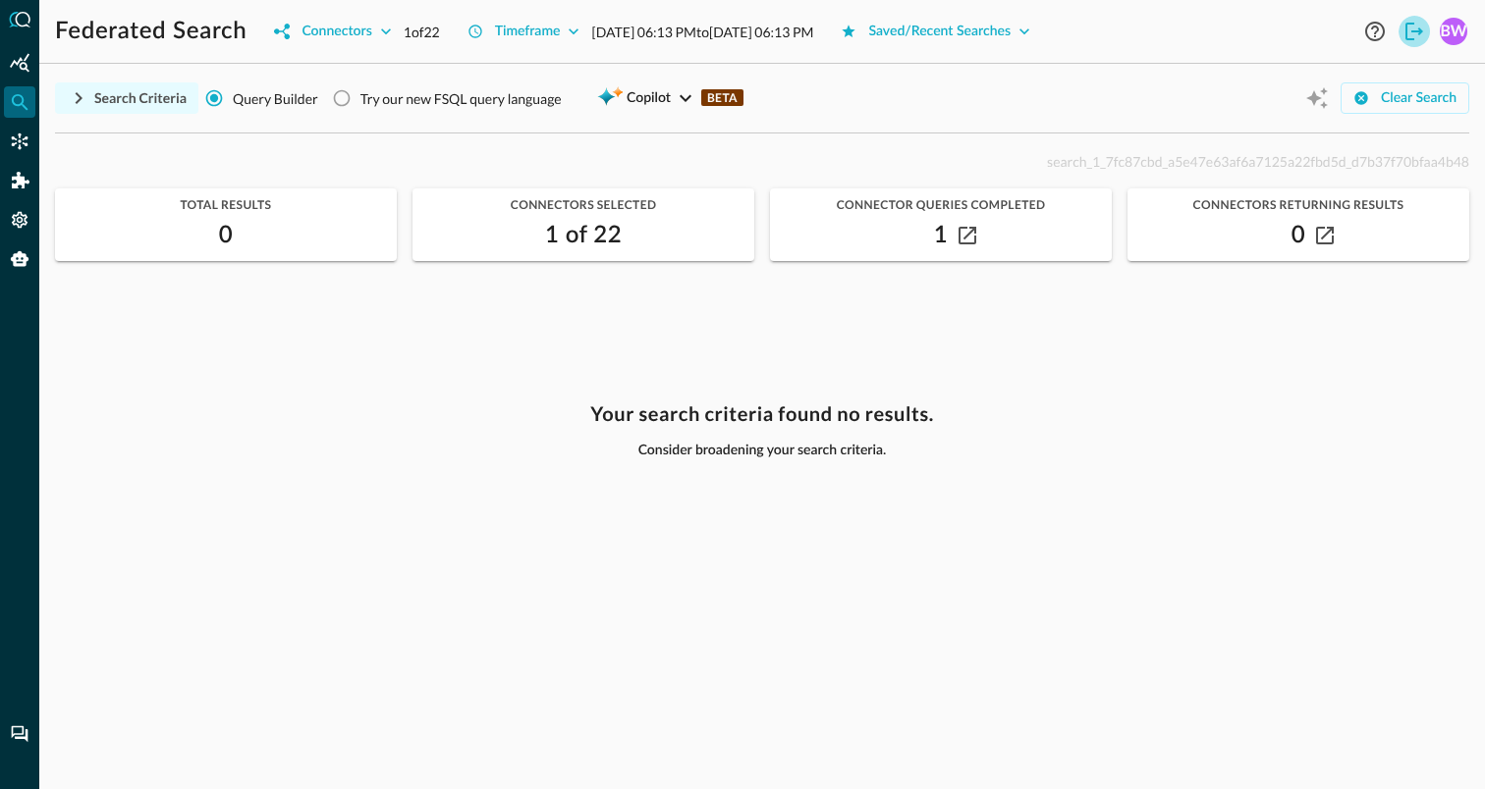
click at [1423, 31] on icon "Logout" at bounding box center [1414, 32] width 24 height 24
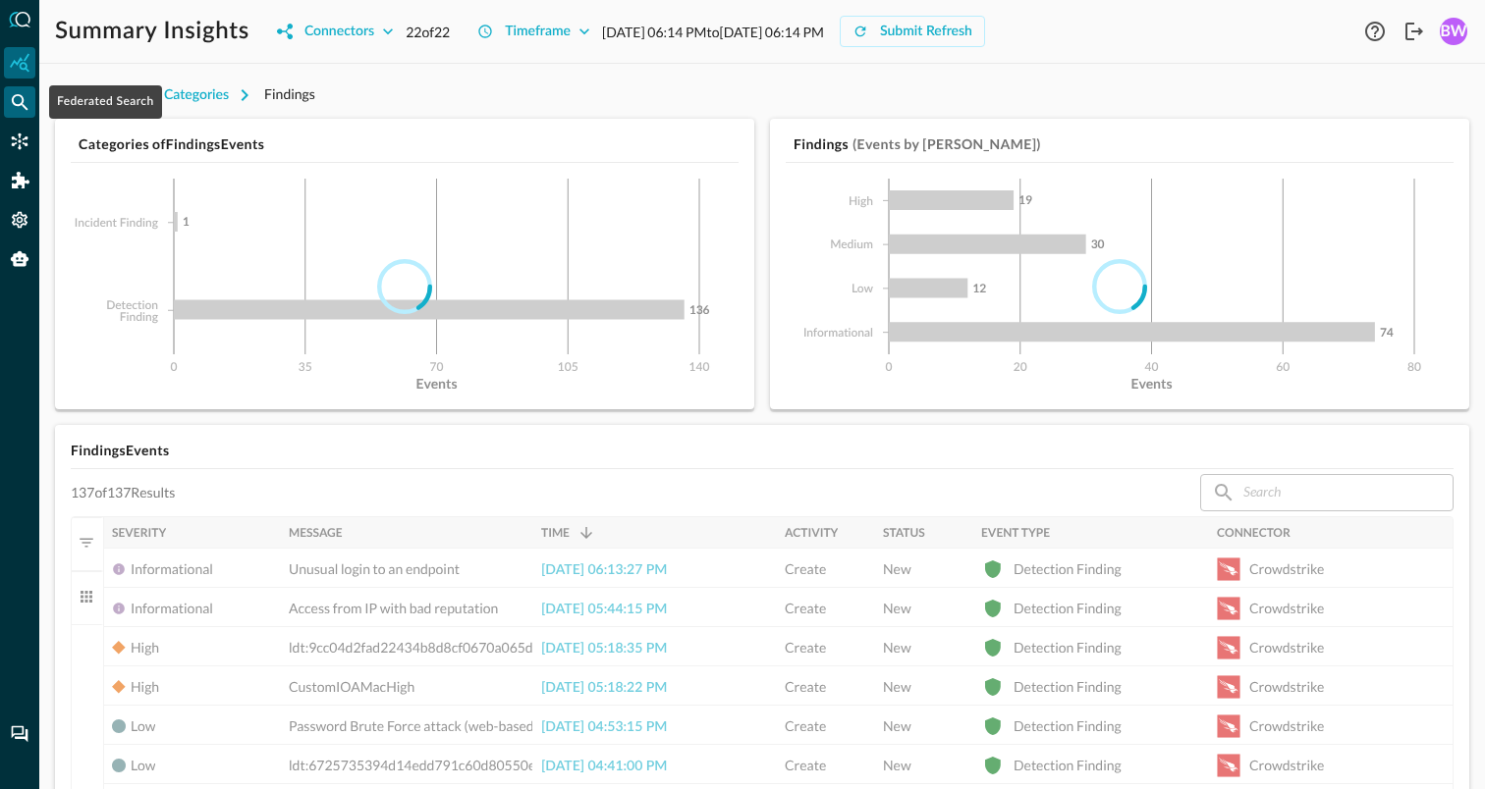
click at [23, 101] on icon "Federated Search" at bounding box center [20, 102] width 17 height 17
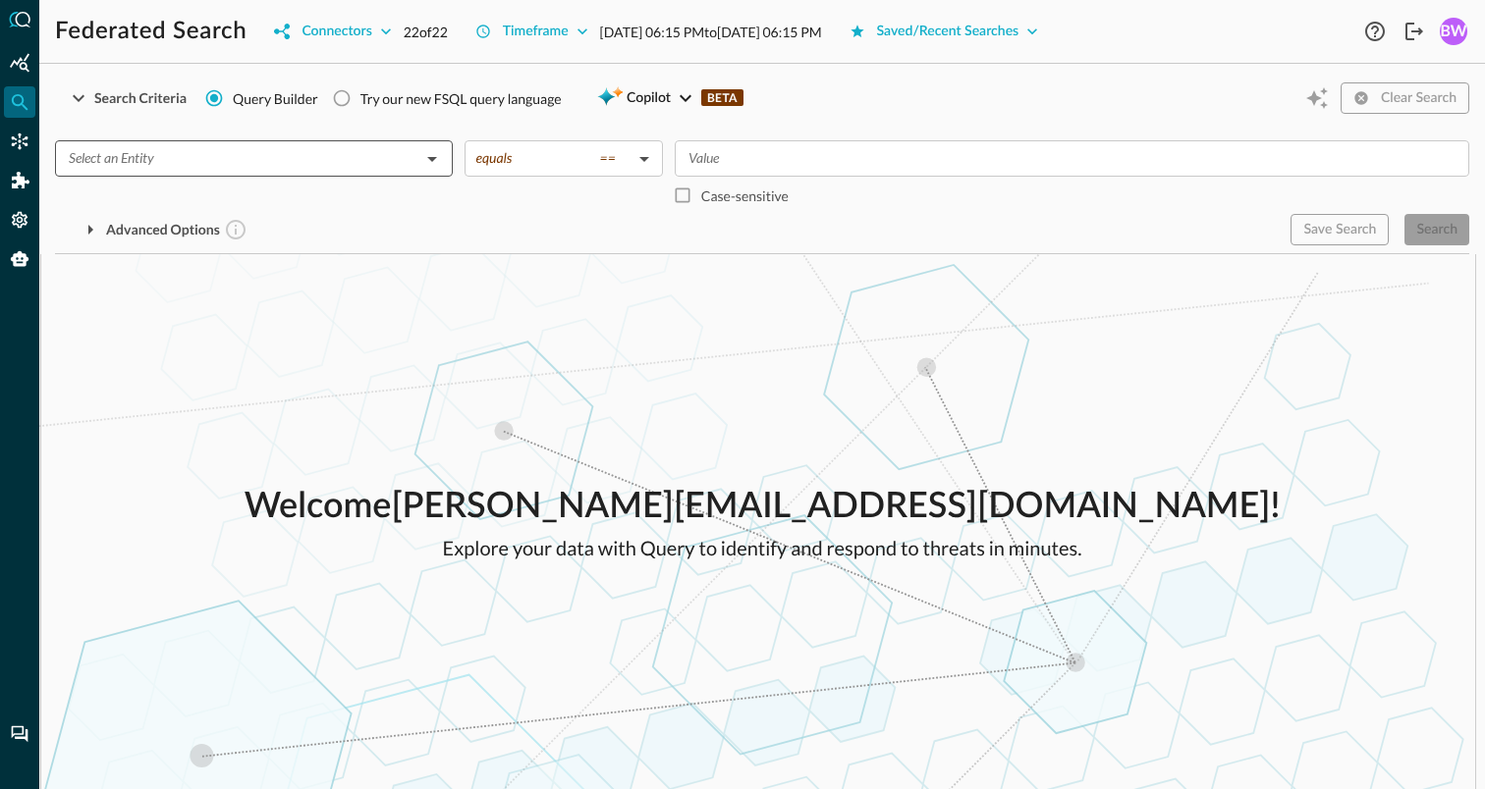
click at [233, 172] on div "​" at bounding box center [254, 158] width 398 height 36
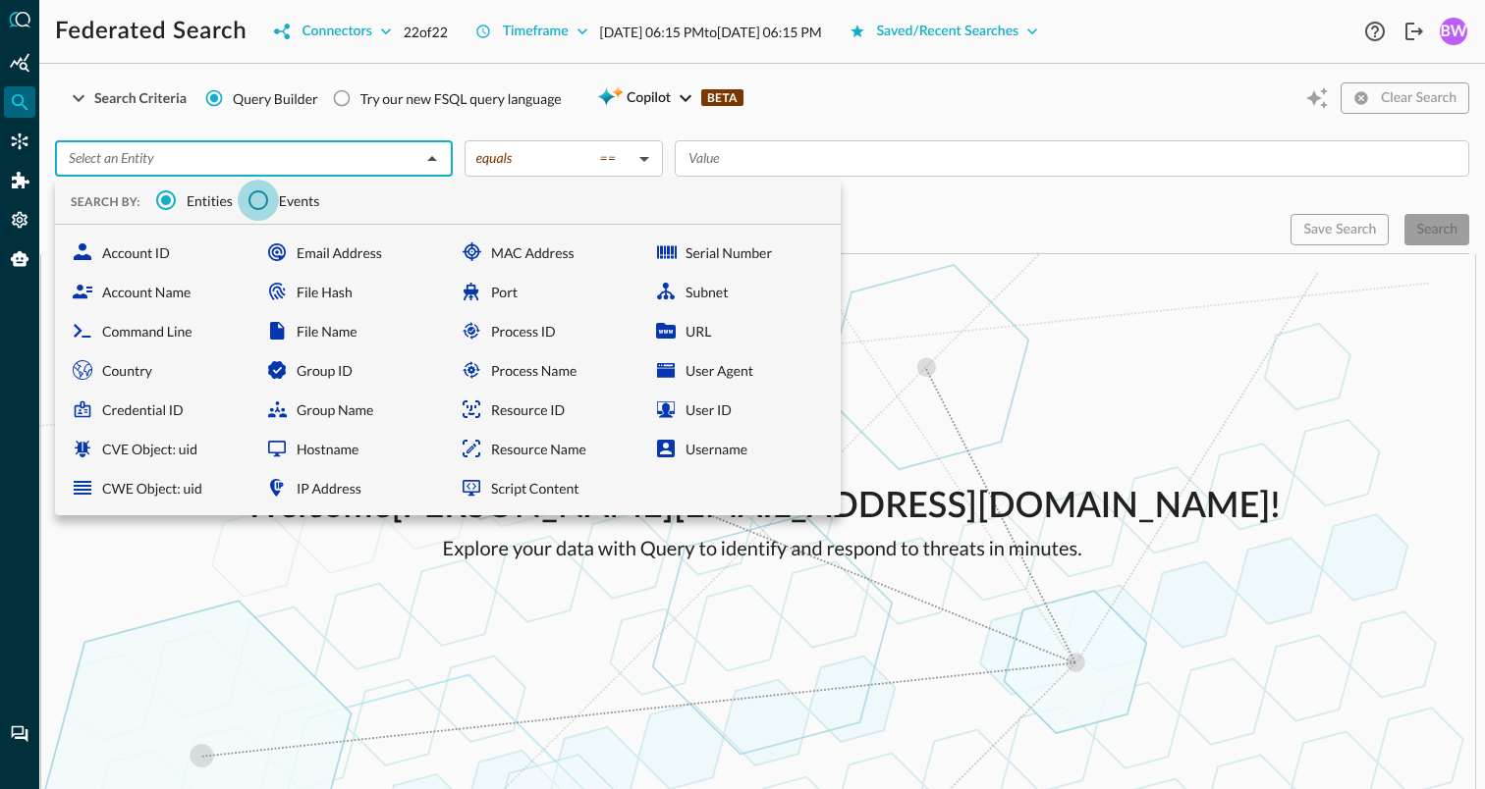
click at [260, 202] on input "Events" at bounding box center [258, 200] width 41 height 41
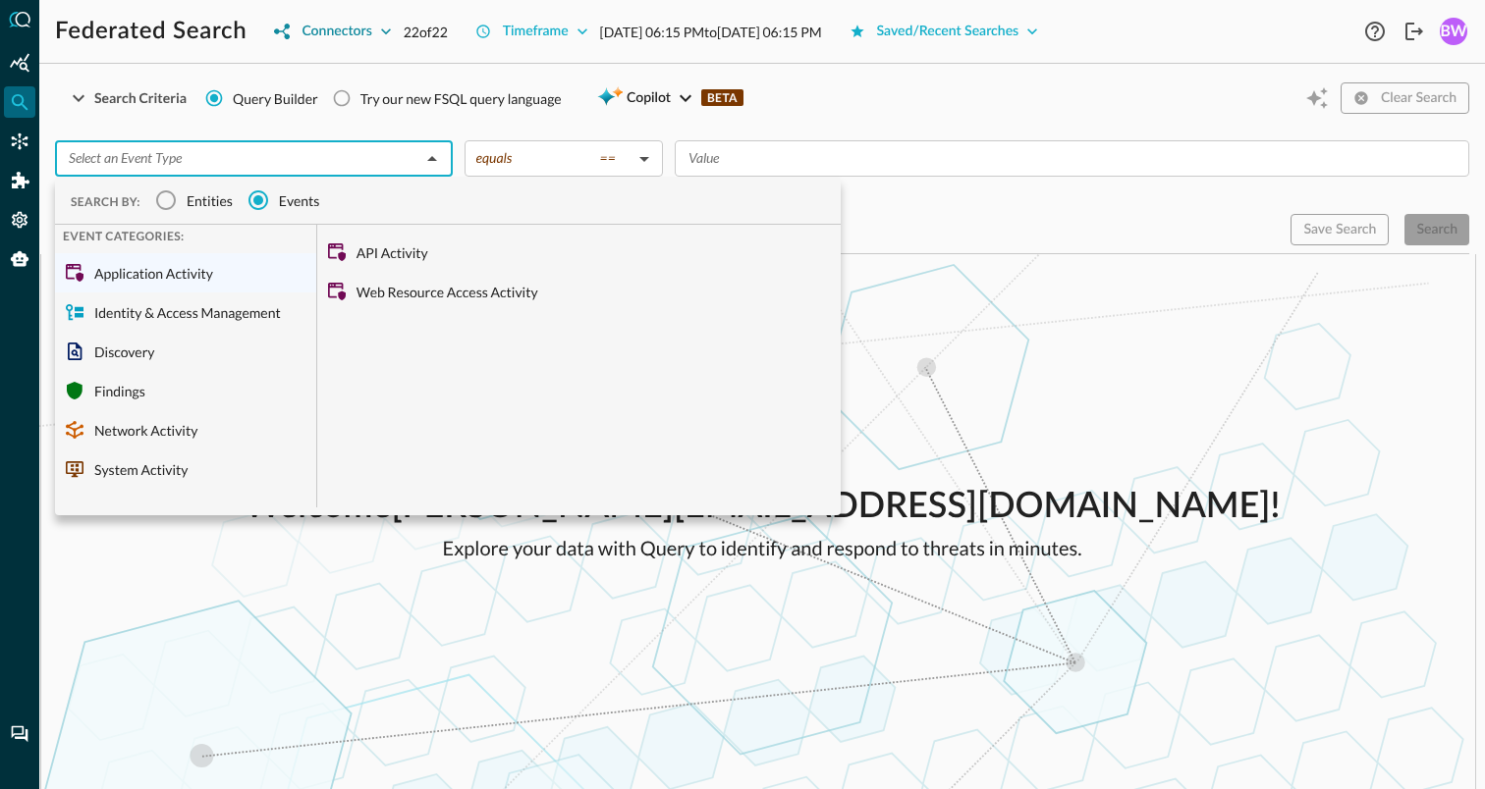
click at [363, 33] on div "Connectors" at bounding box center [336, 32] width 70 height 25
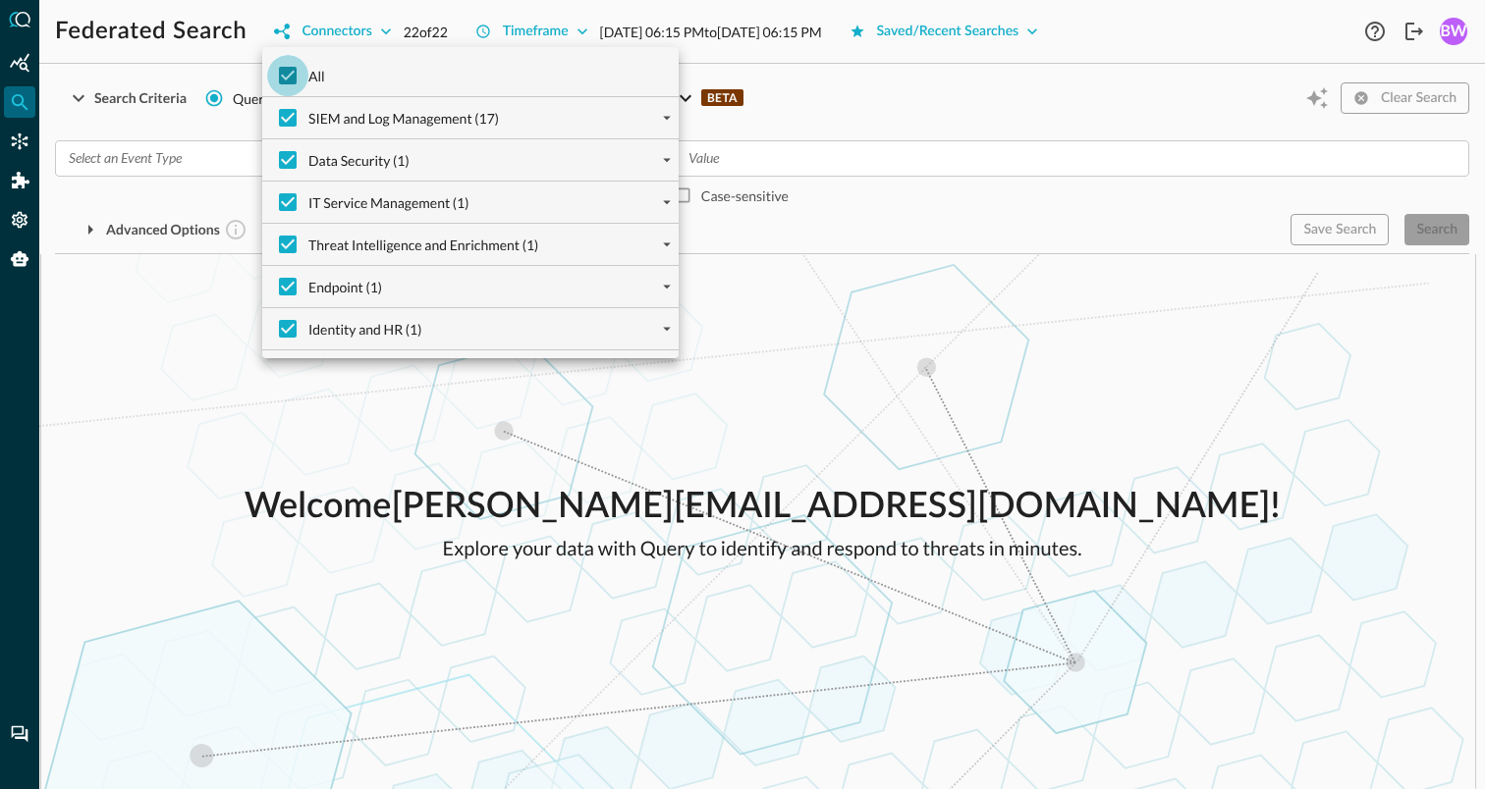
click at [287, 74] on input "All" at bounding box center [287, 75] width 41 height 41
checkbox input "false"
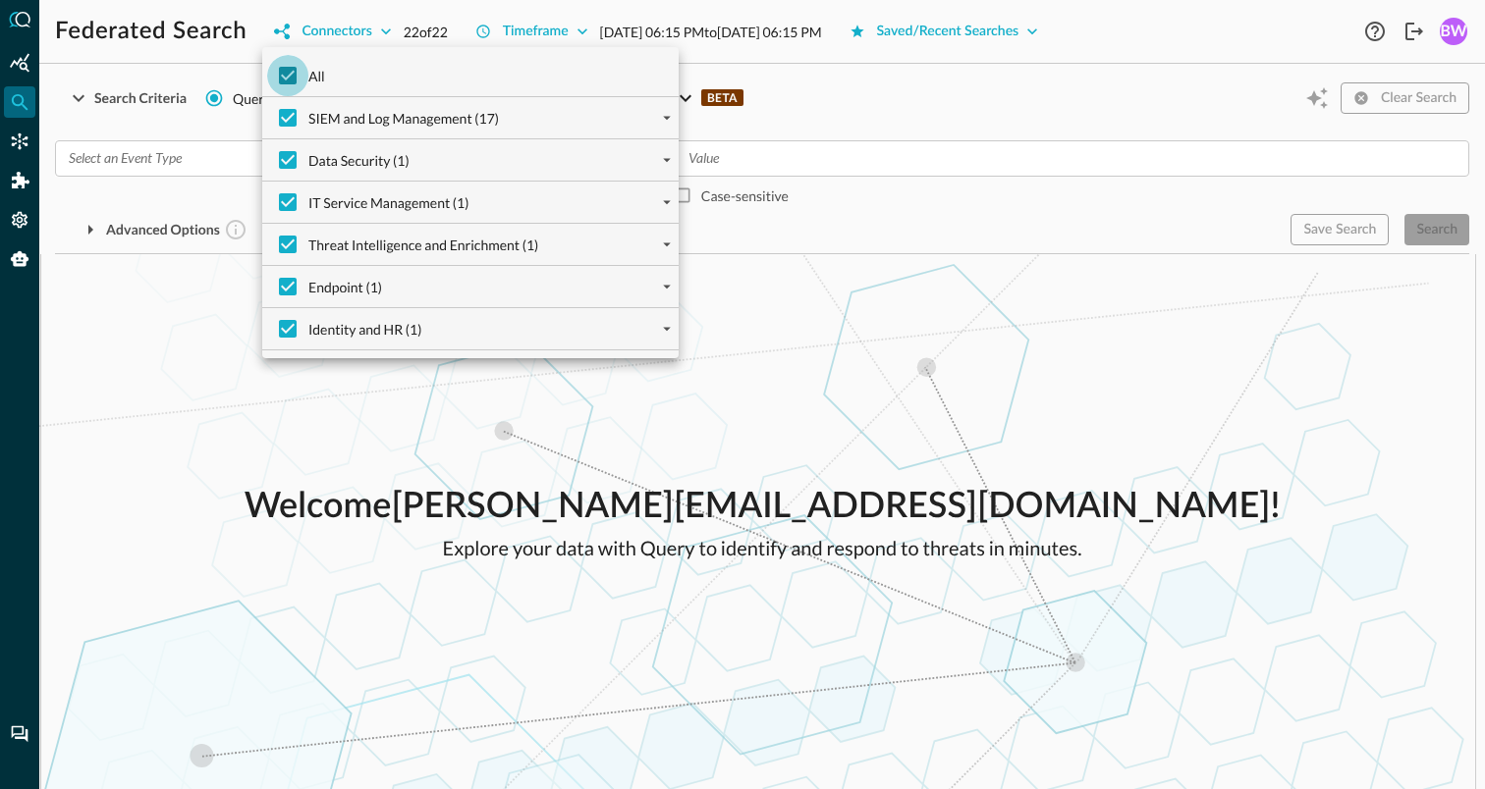
checkbox input "false"
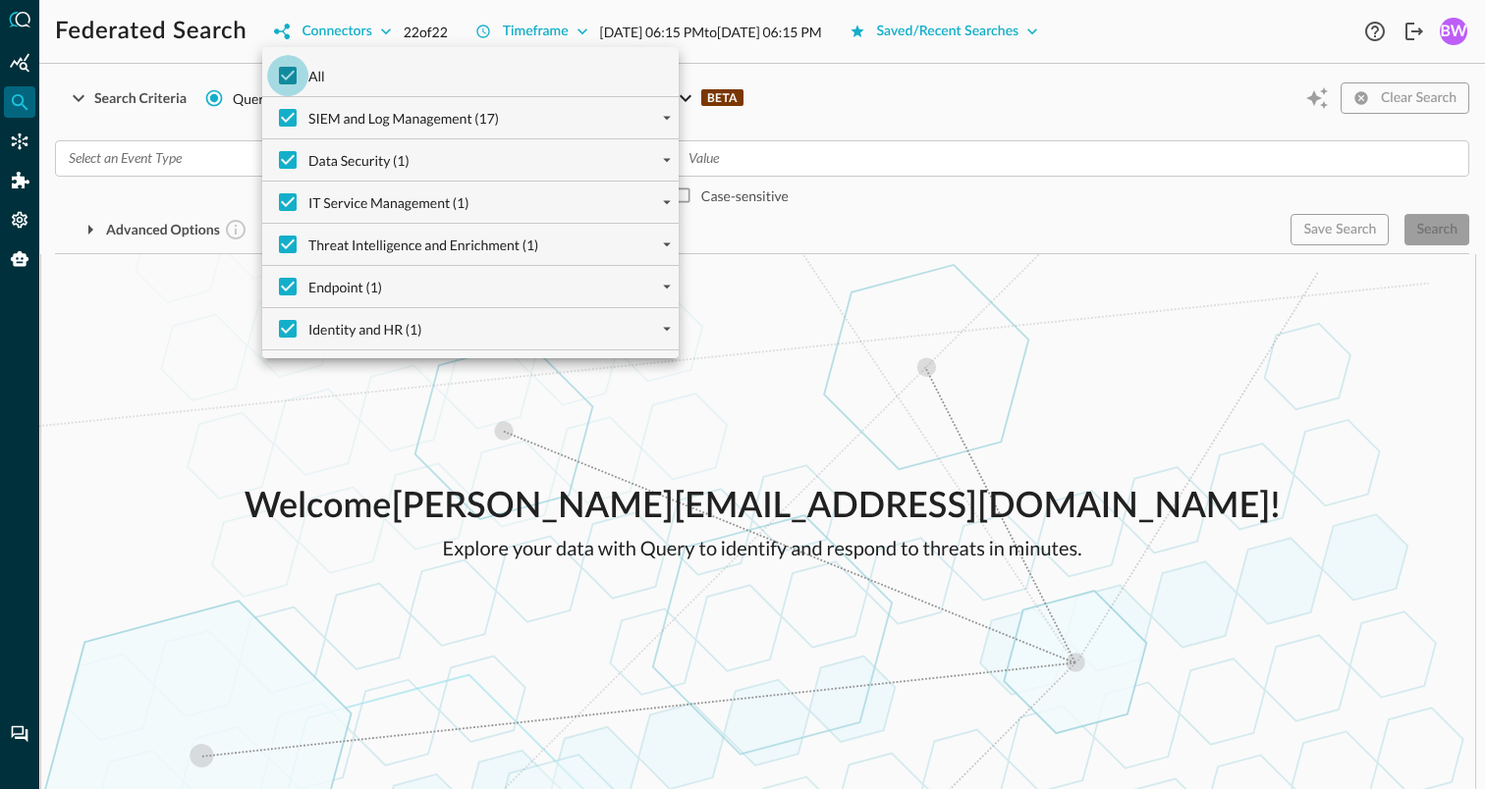
checkbox input "false"
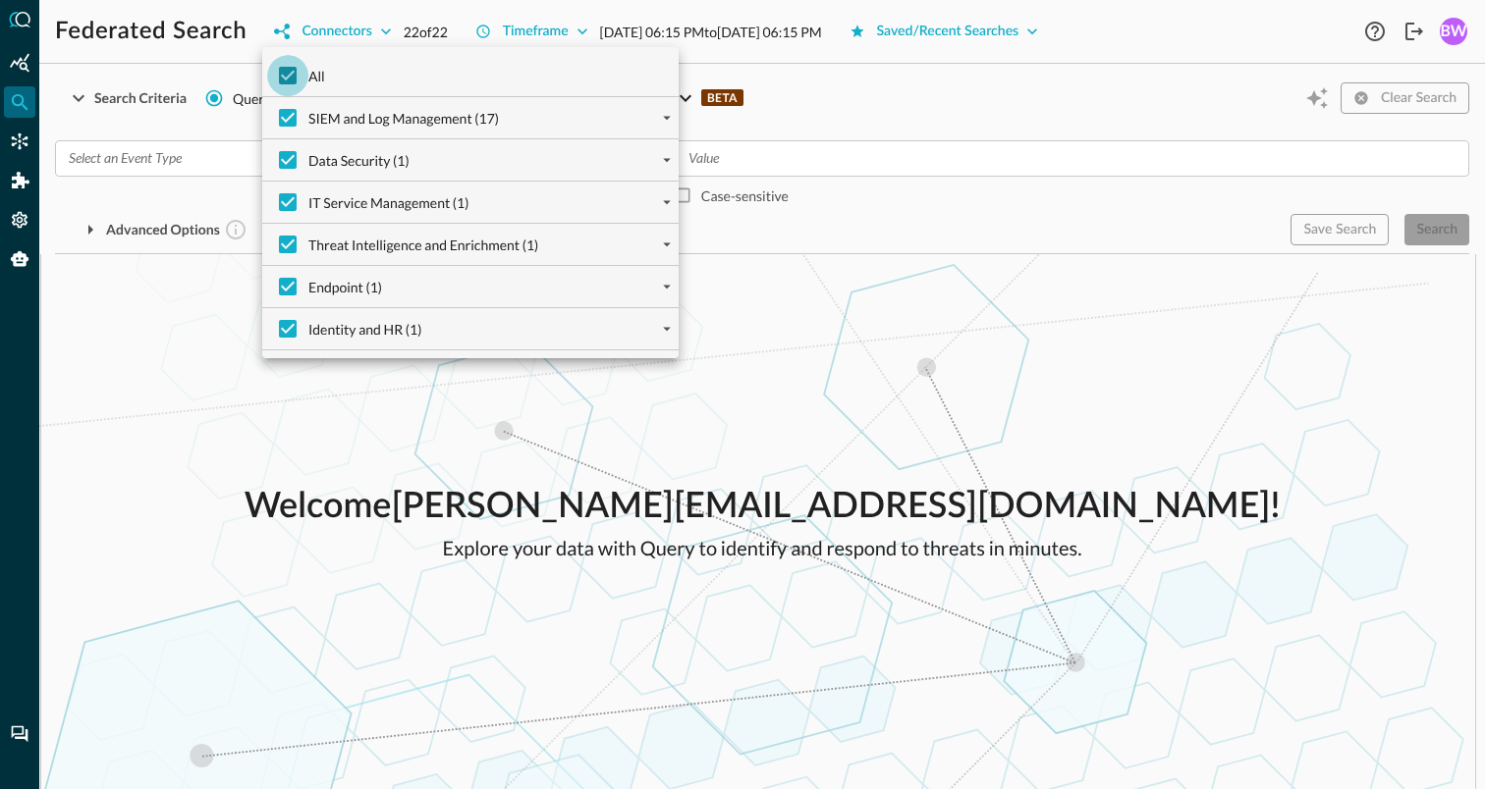
checkbox input "false"
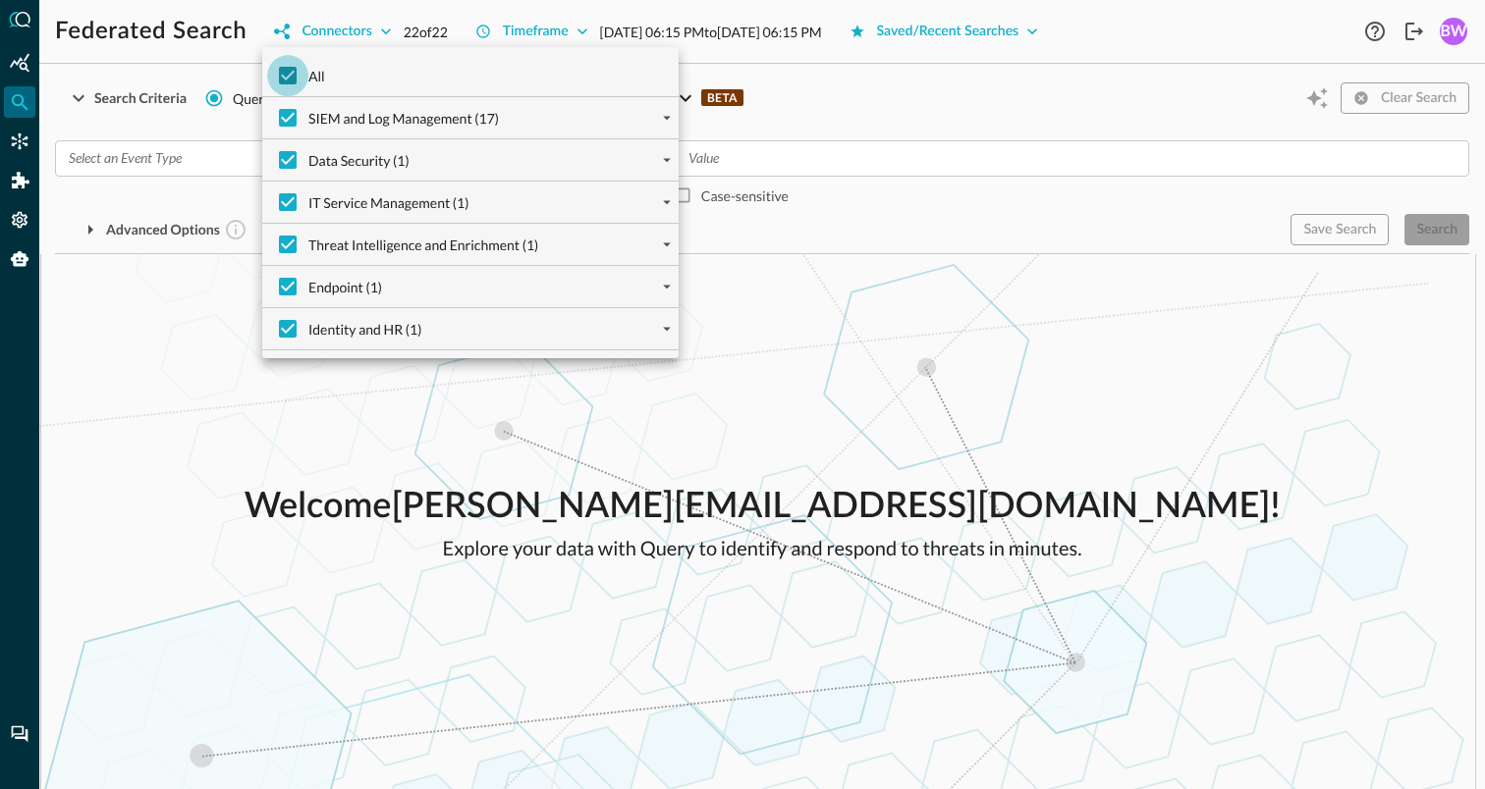
checkbox input "false"
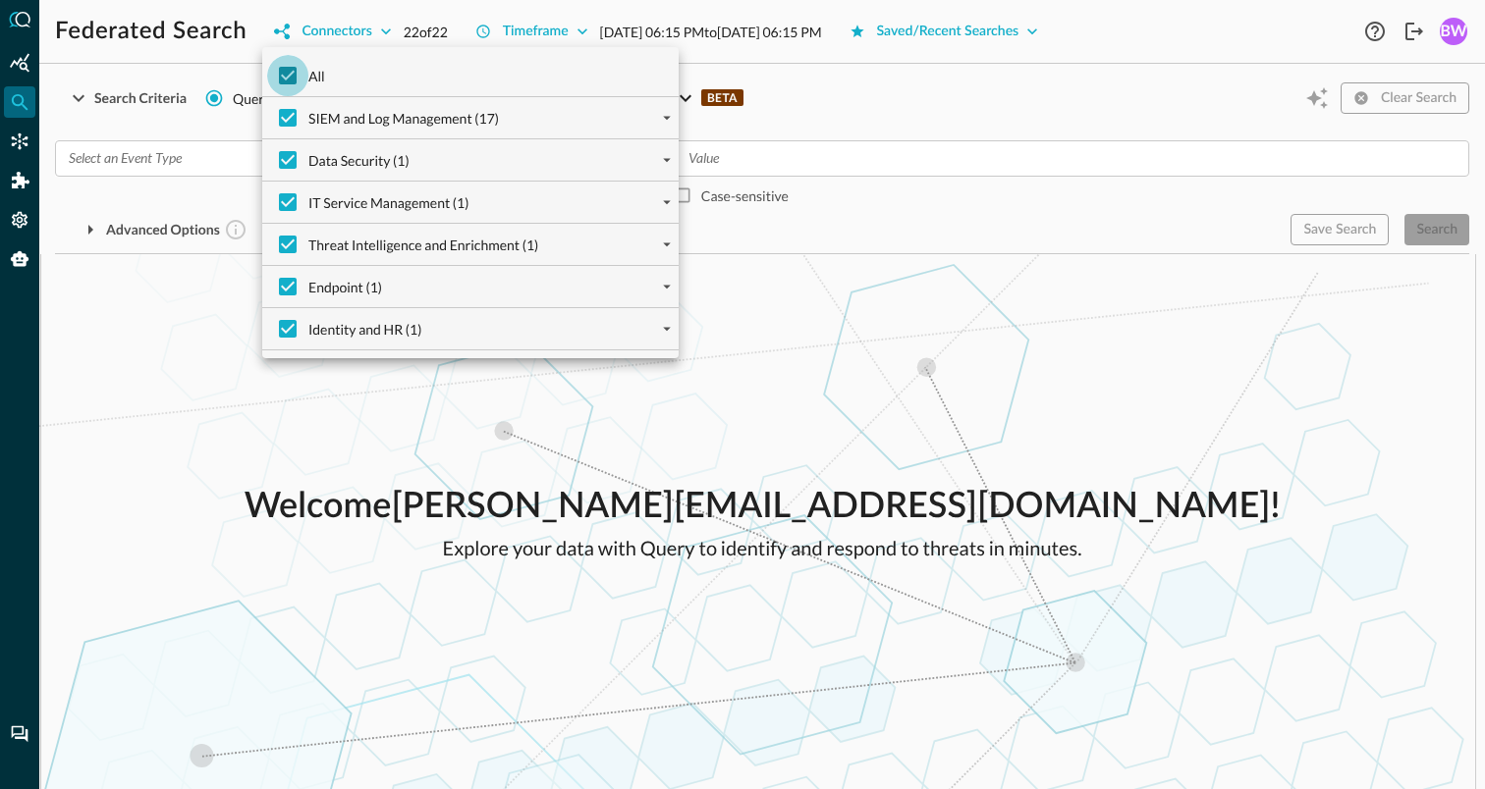
checkbox input "false"
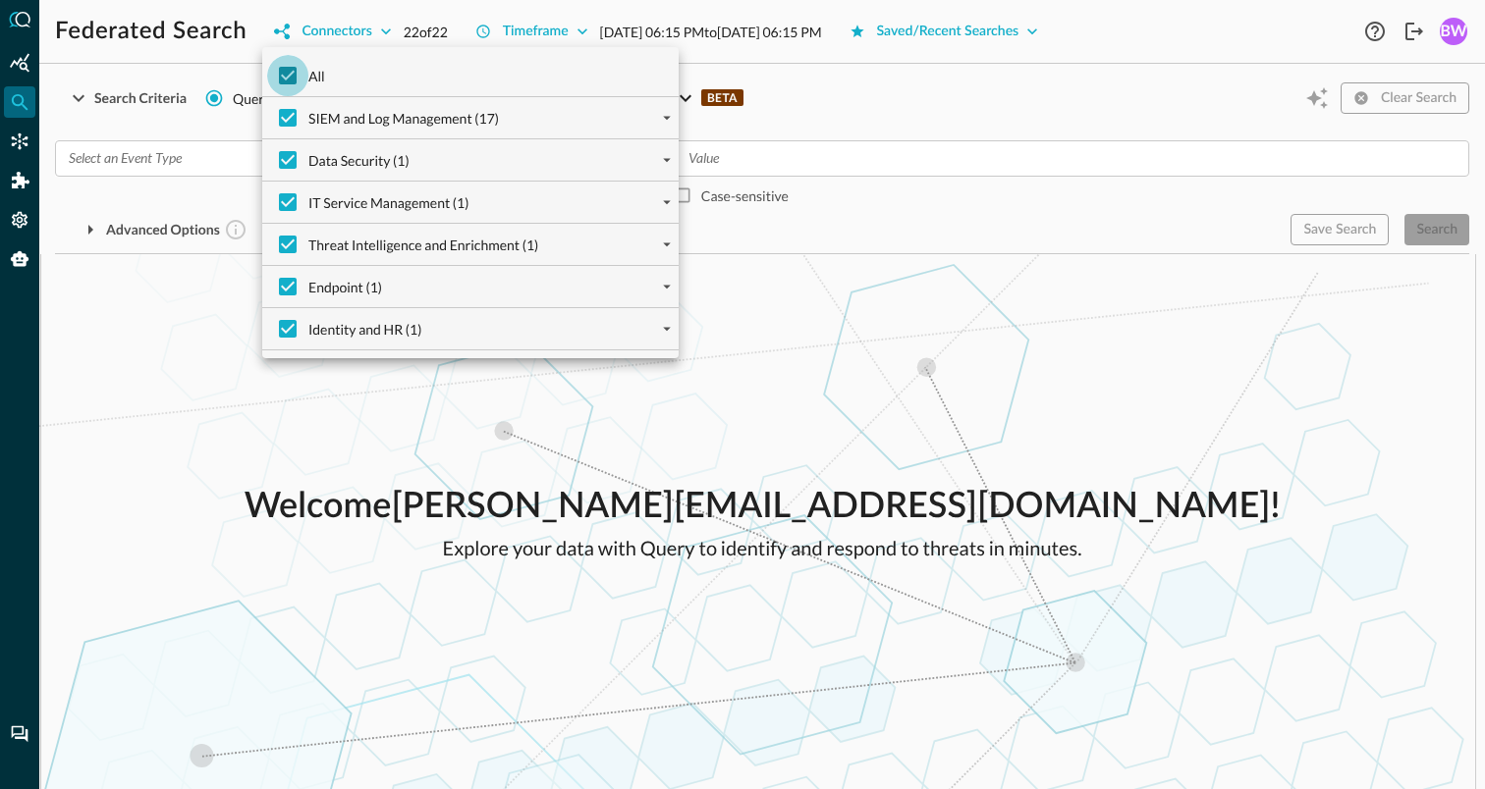
checkbox input "false"
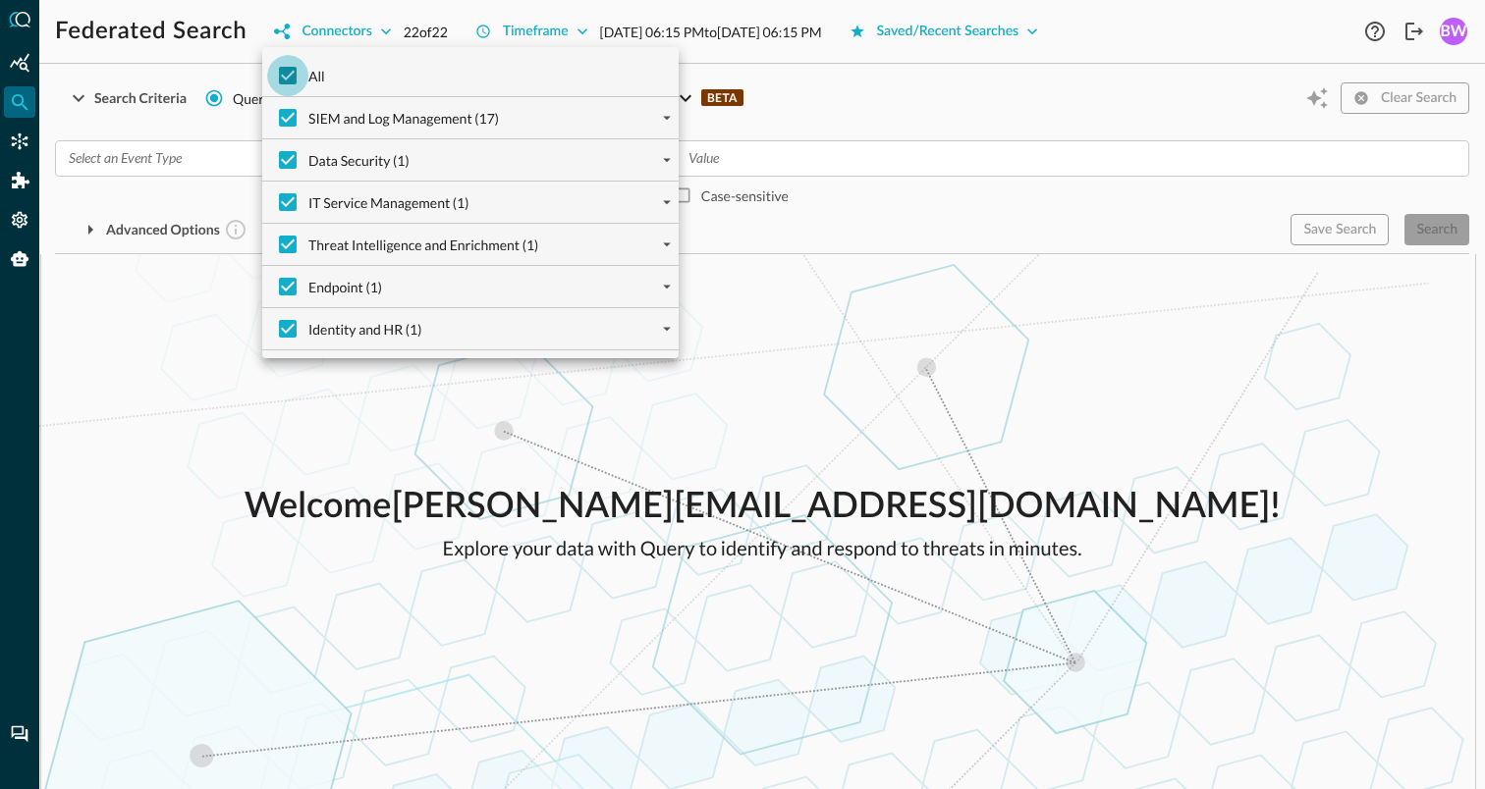
checkbox input "false"
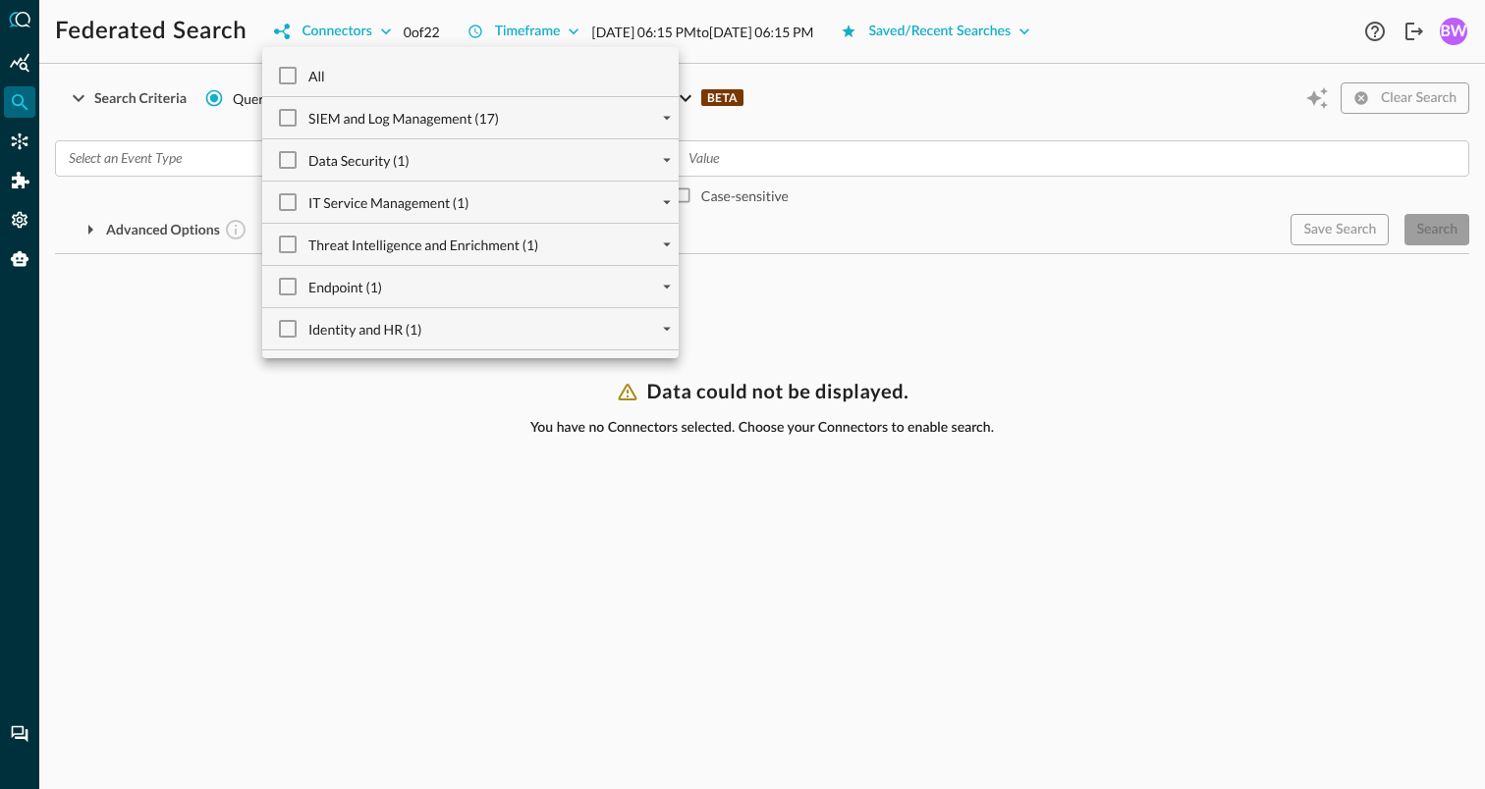
click at [547, 204] on div "IT Service Management (1)" at bounding box center [478, 202] width 401 height 41
click at [672, 202] on icon "expand" at bounding box center [667, 202] width 18 height 18
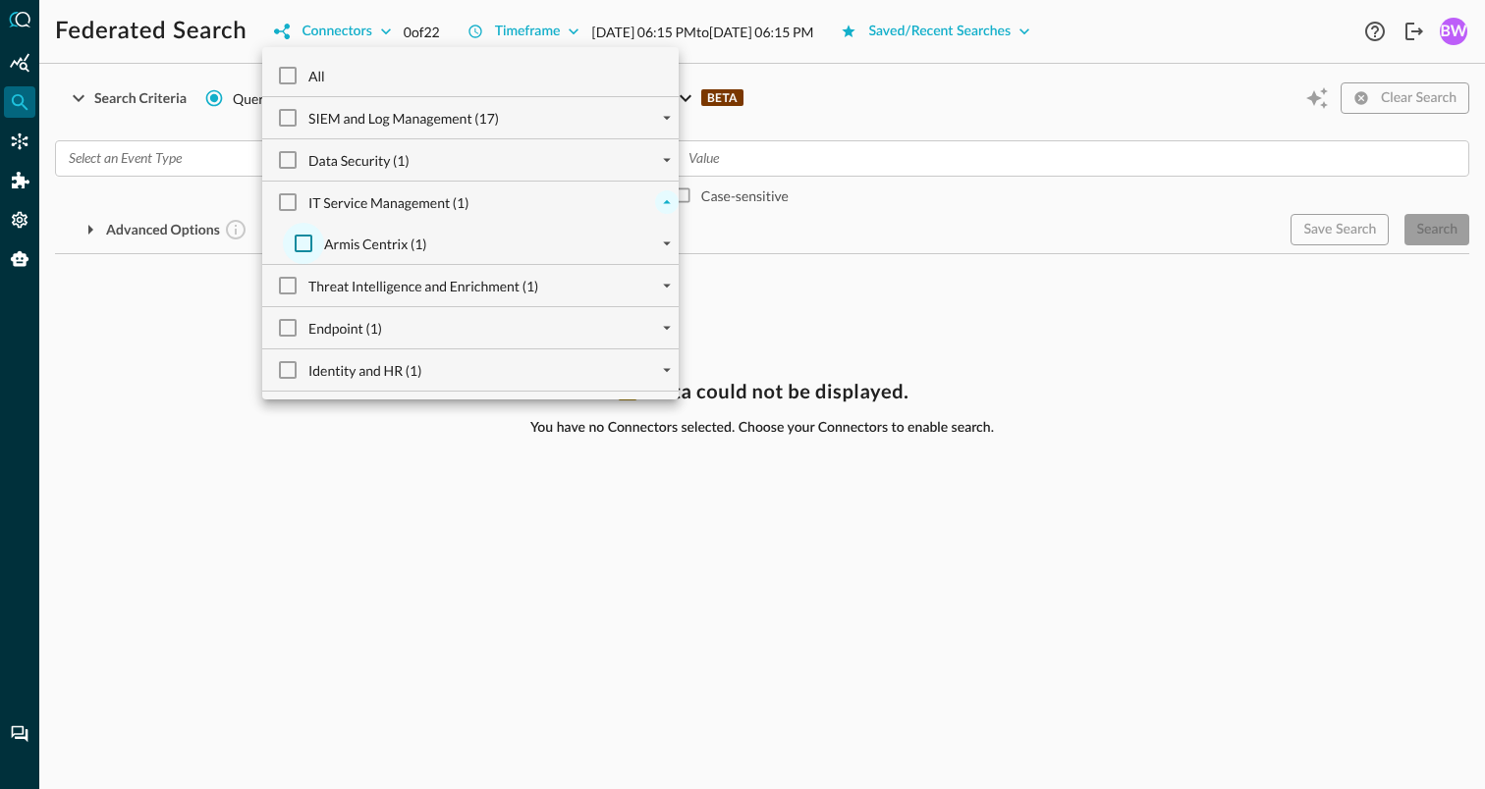
click at [310, 239] on input "Armis Centrix (1)" at bounding box center [303, 243] width 41 height 41
checkbox input "true"
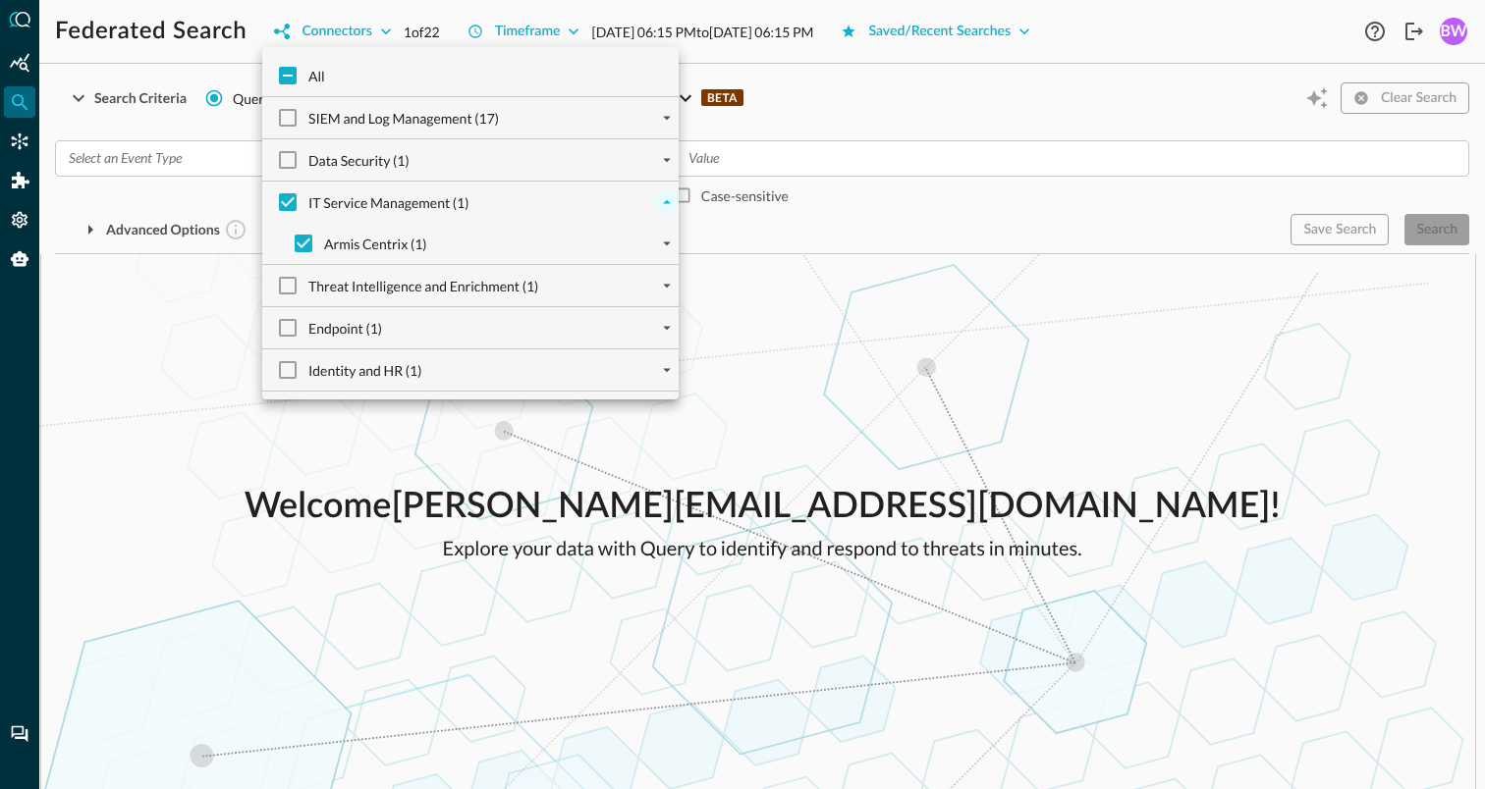
click at [880, 218] on div at bounding box center [742, 394] width 1485 height 789
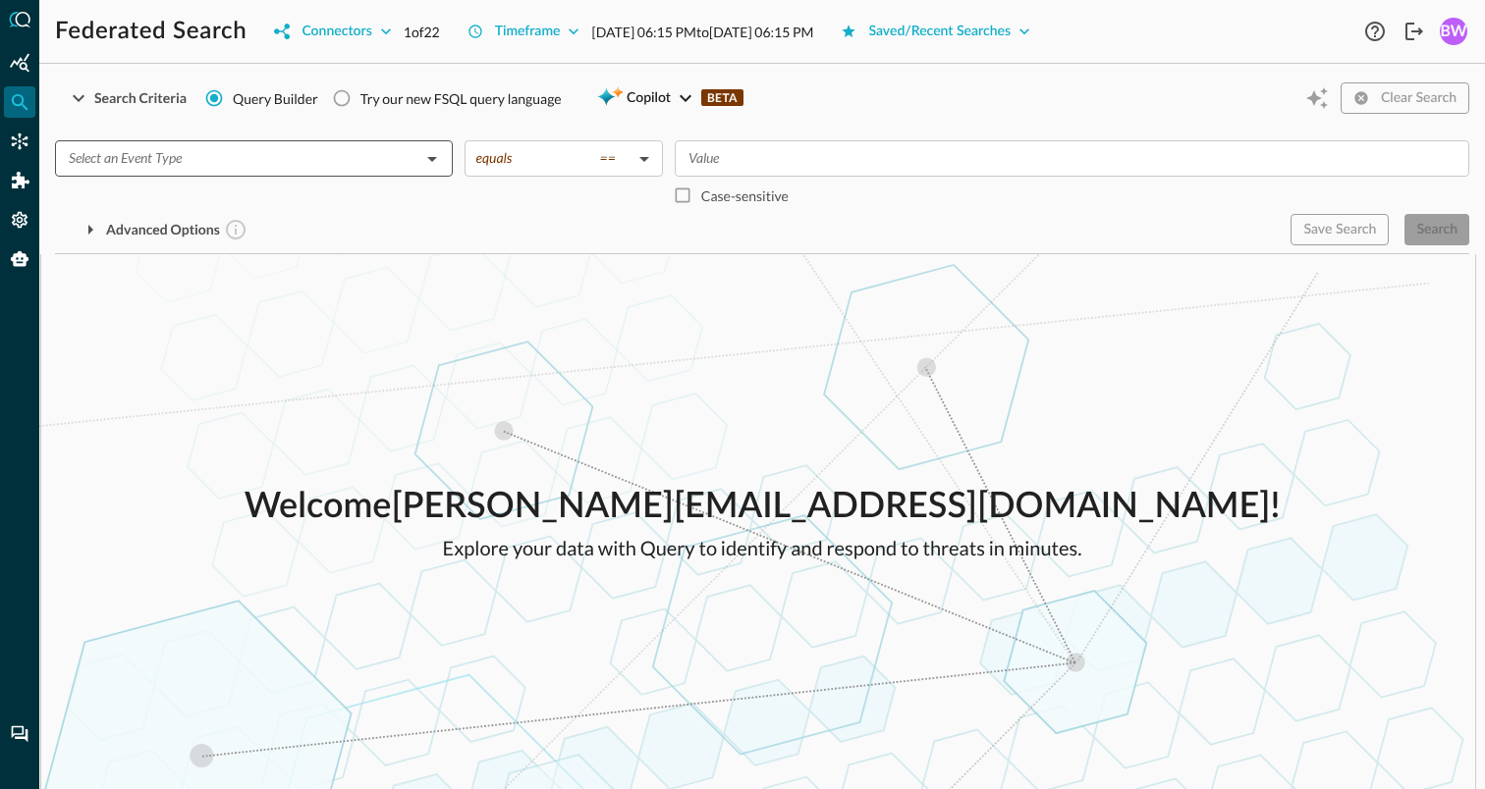
click at [312, 161] on input "text" at bounding box center [238, 158] width 354 height 25
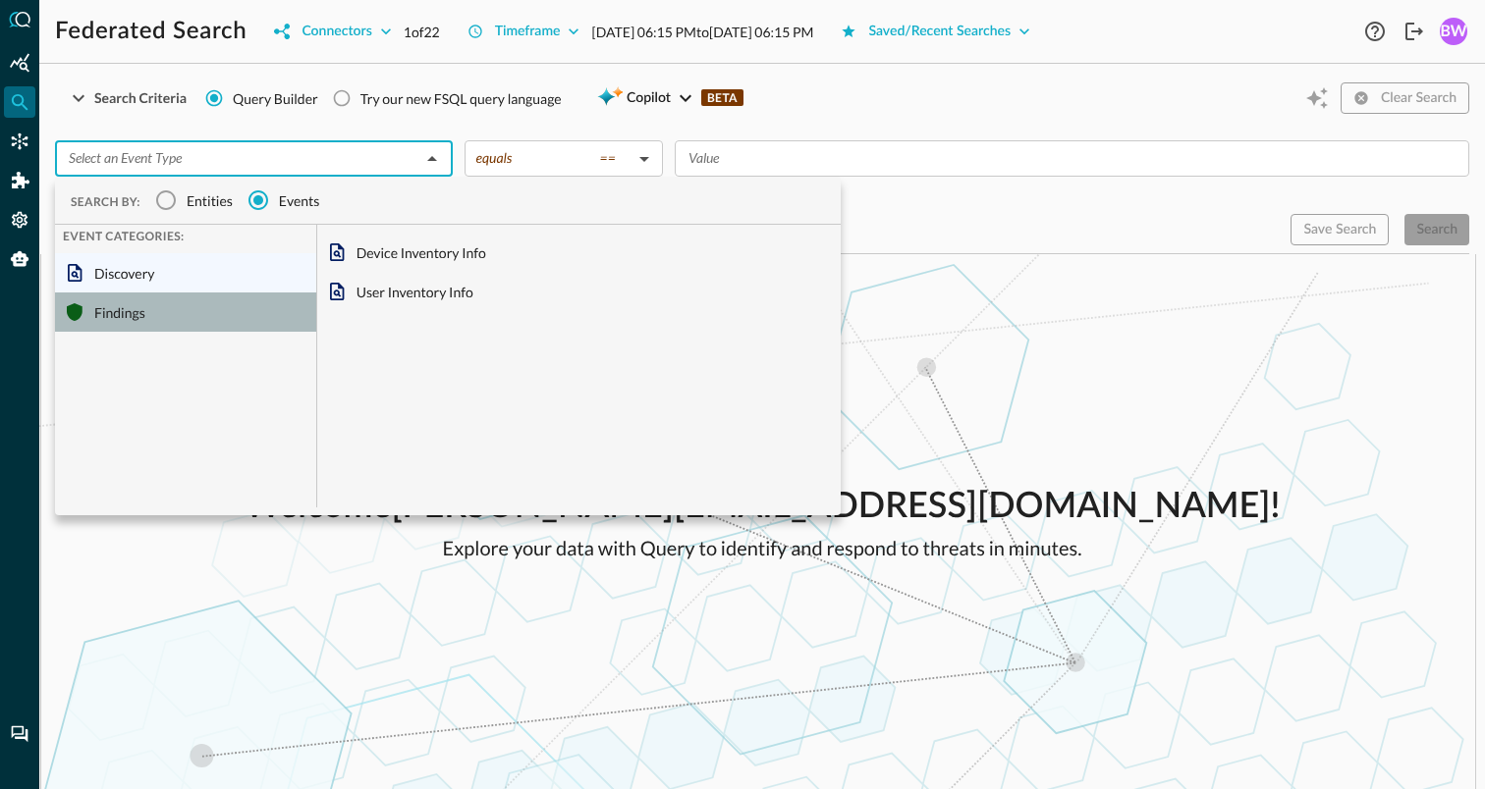
click at [156, 308] on div "Findings" at bounding box center [185, 312] width 261 height 39
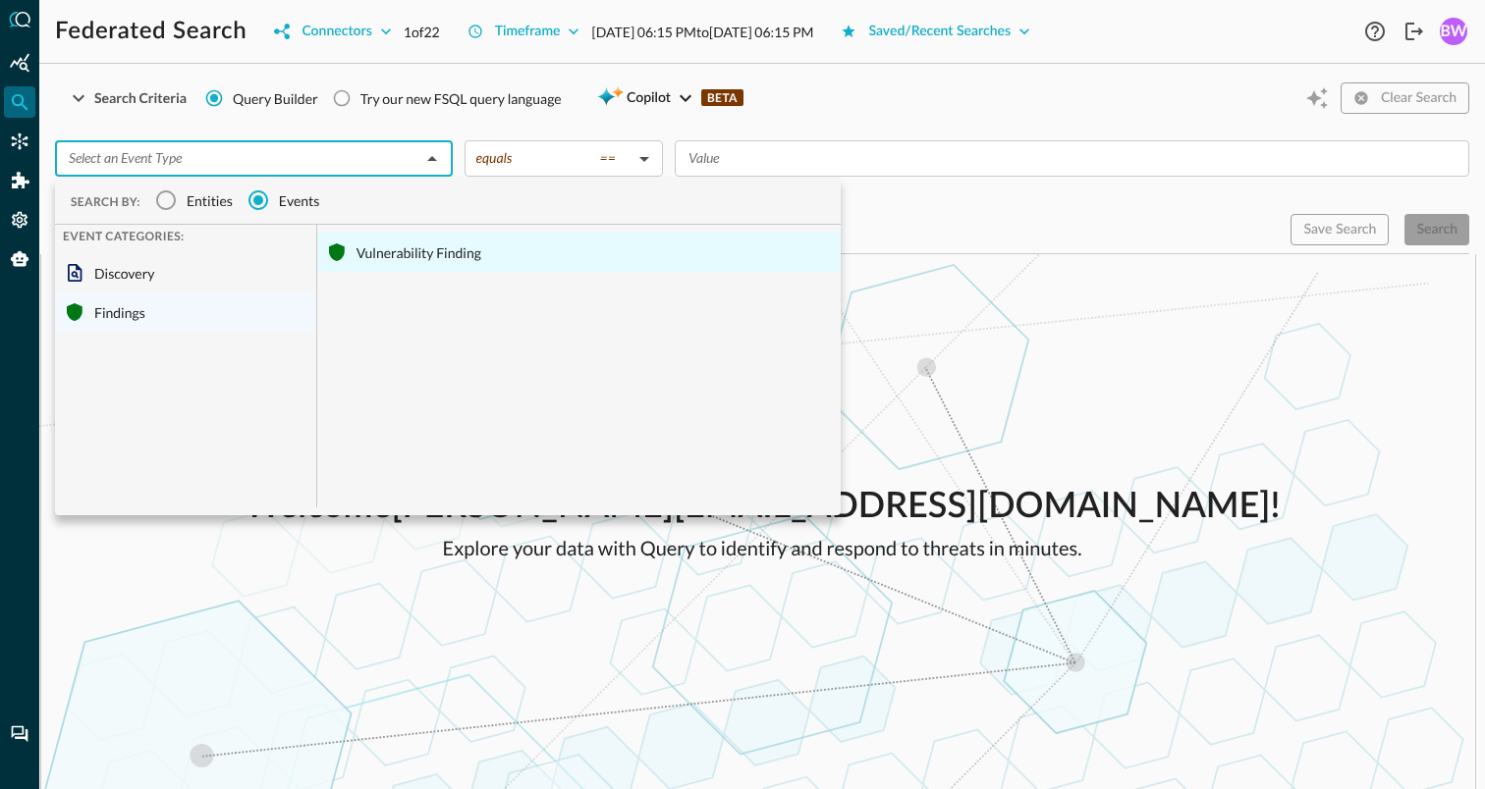
click at [404, 259] on div "Vulnerability Finding" at bounding box center [578, 252] width 523 height 39
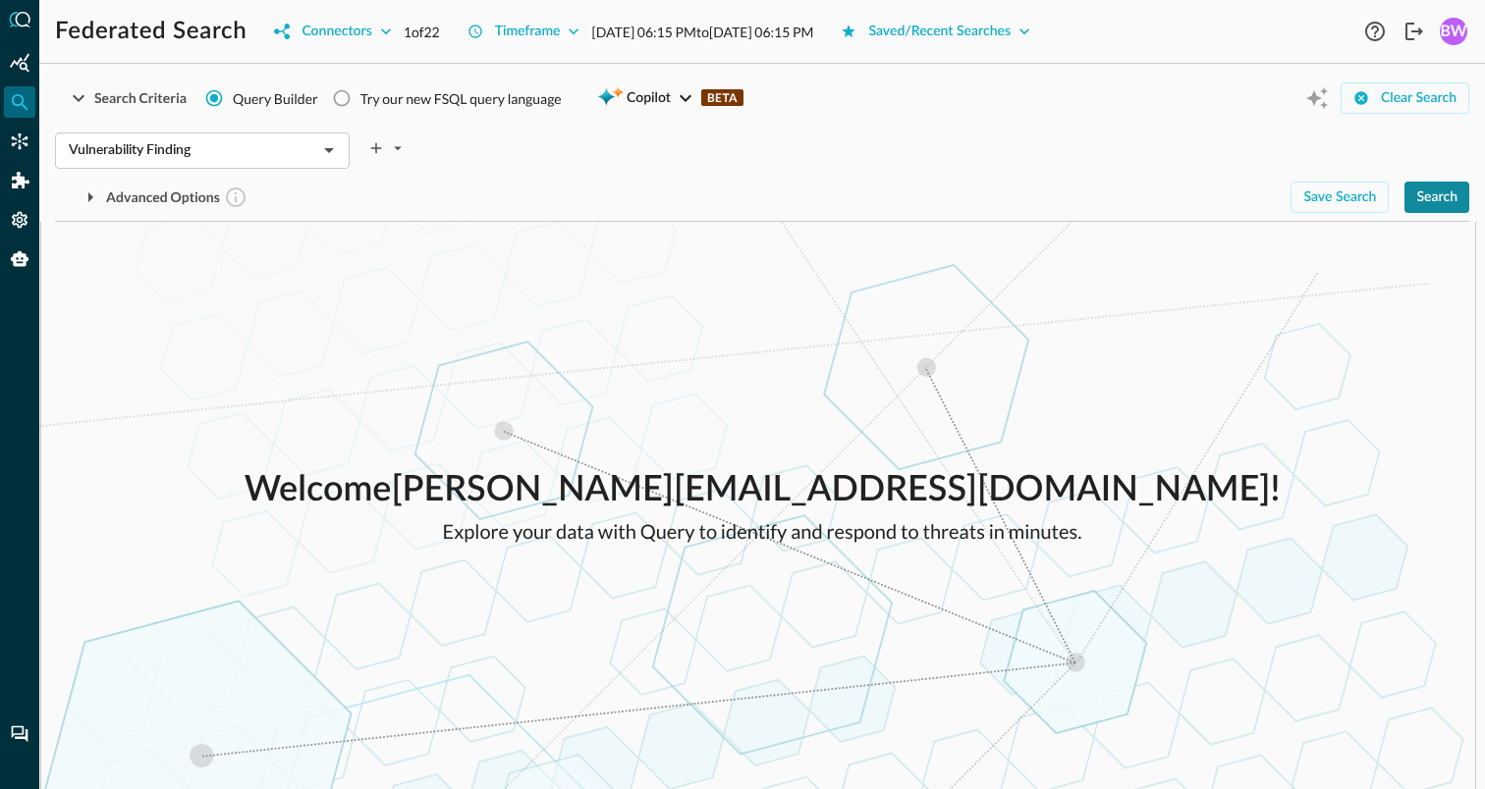
click at [1435, 197] on div "Search" at bounding box center [1436, 198] width 41 height 25
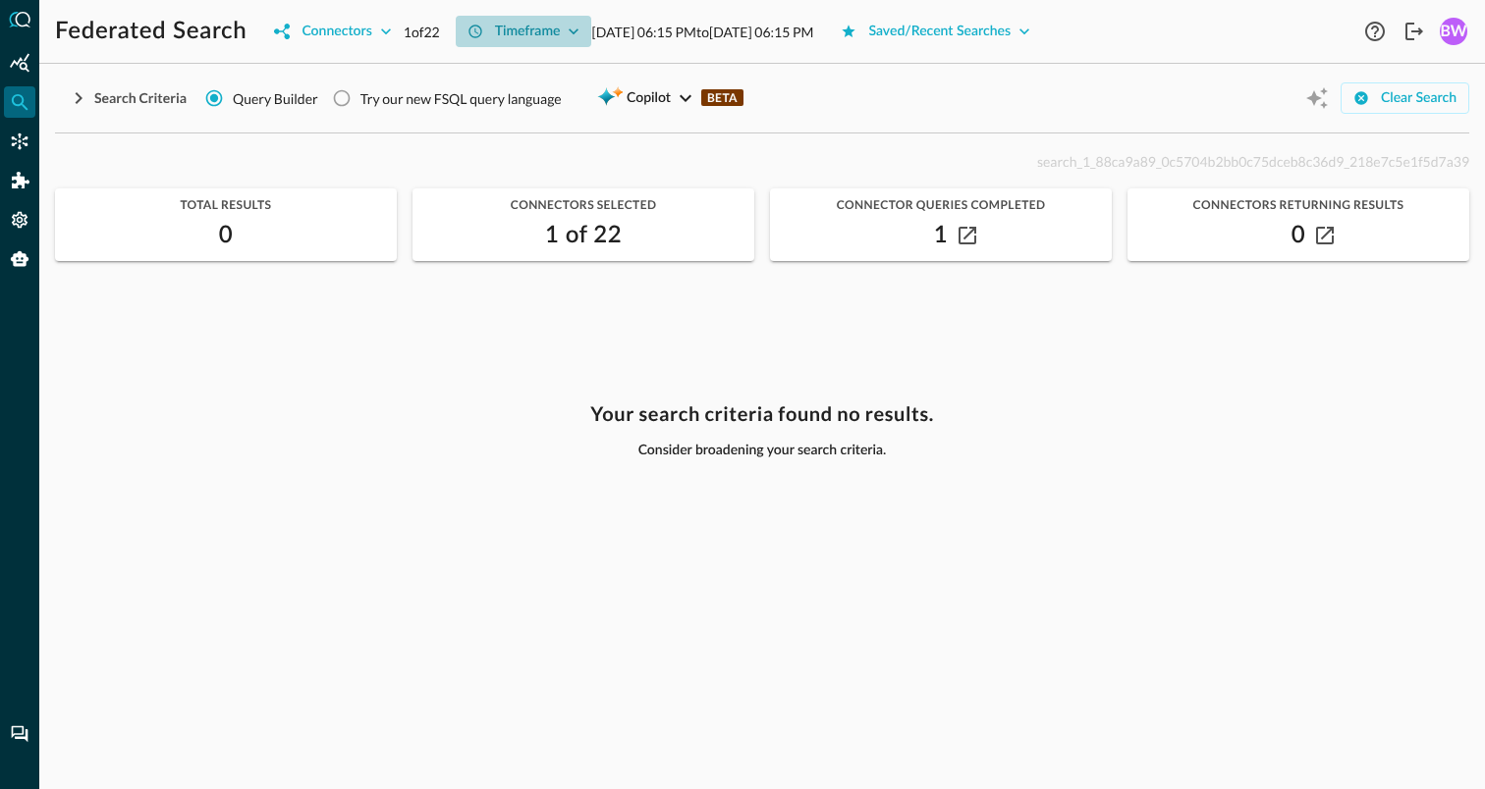
click at [582, 24] on icon "button" at bounding box center [574, 32] width 20 height 20
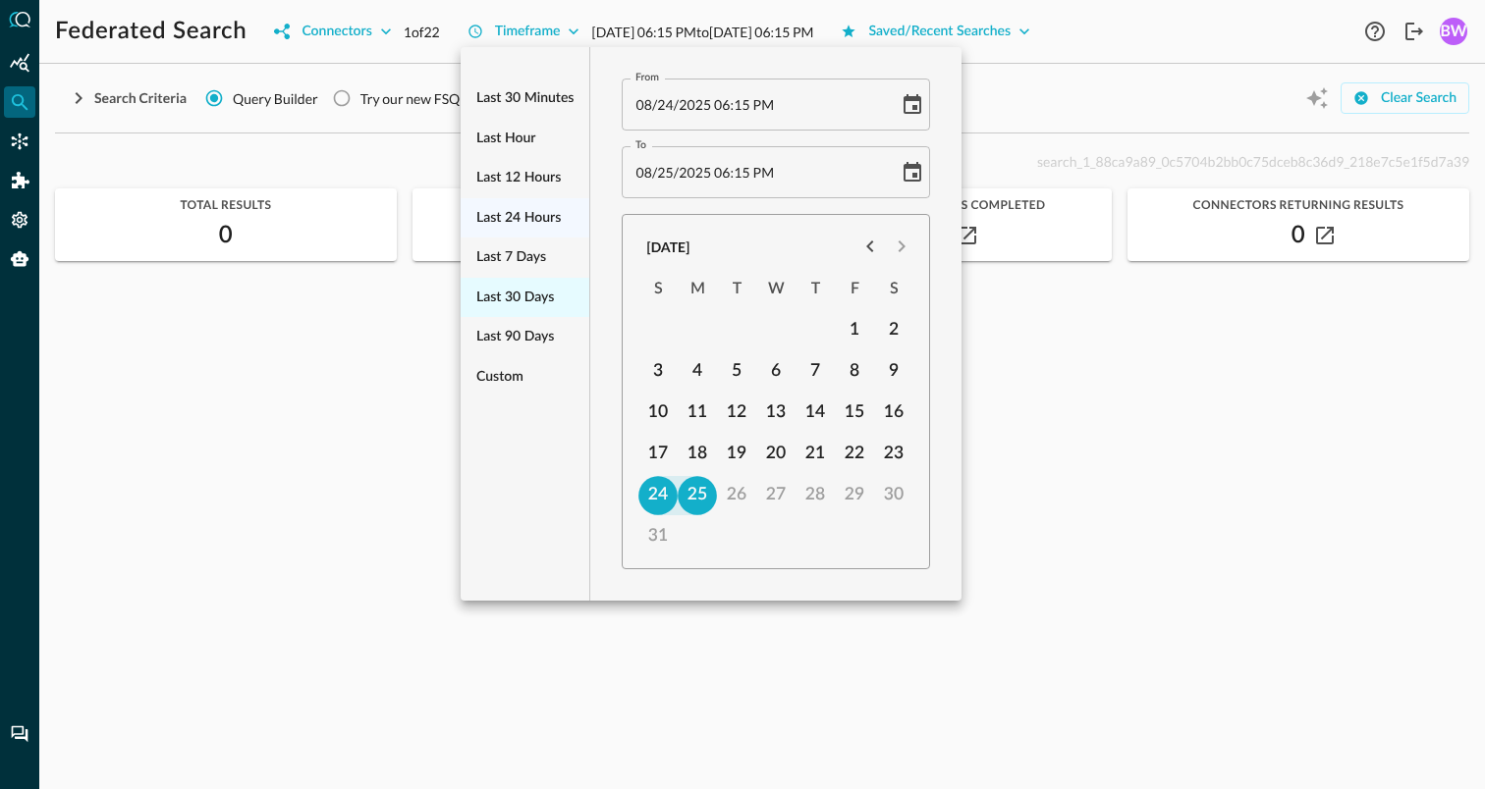
click at [514, 301] on span "Last 30 days" at bounding box center [515, 298] width 78 height 25
type input "07/26/2025 06:15 PM"
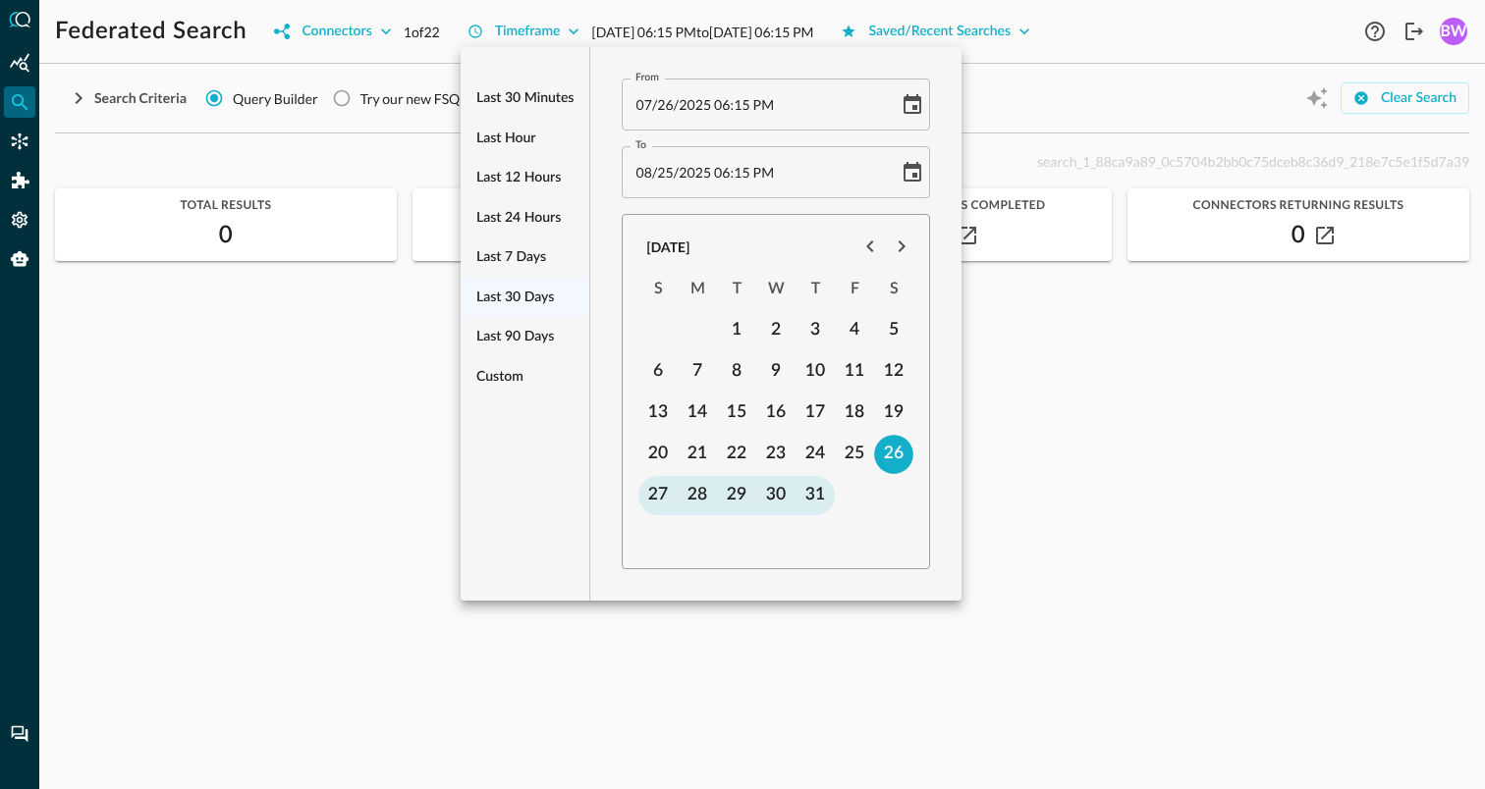
click at [1114, 412] on div at bounding box center [742, 394] width 1485 height 789
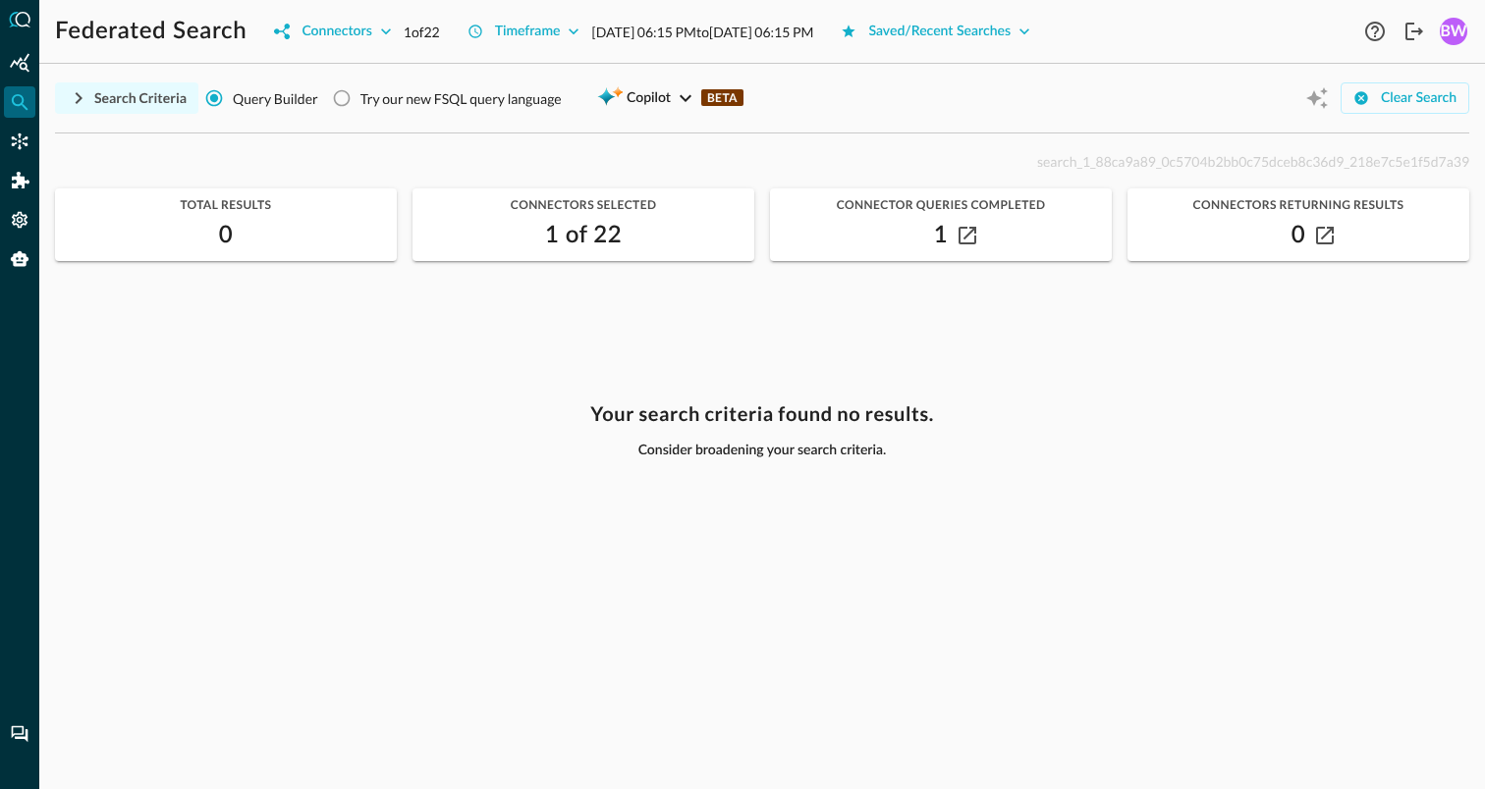
click at [74, 93] on icon "button" at bounding box center [79, 98] width 24 height 24
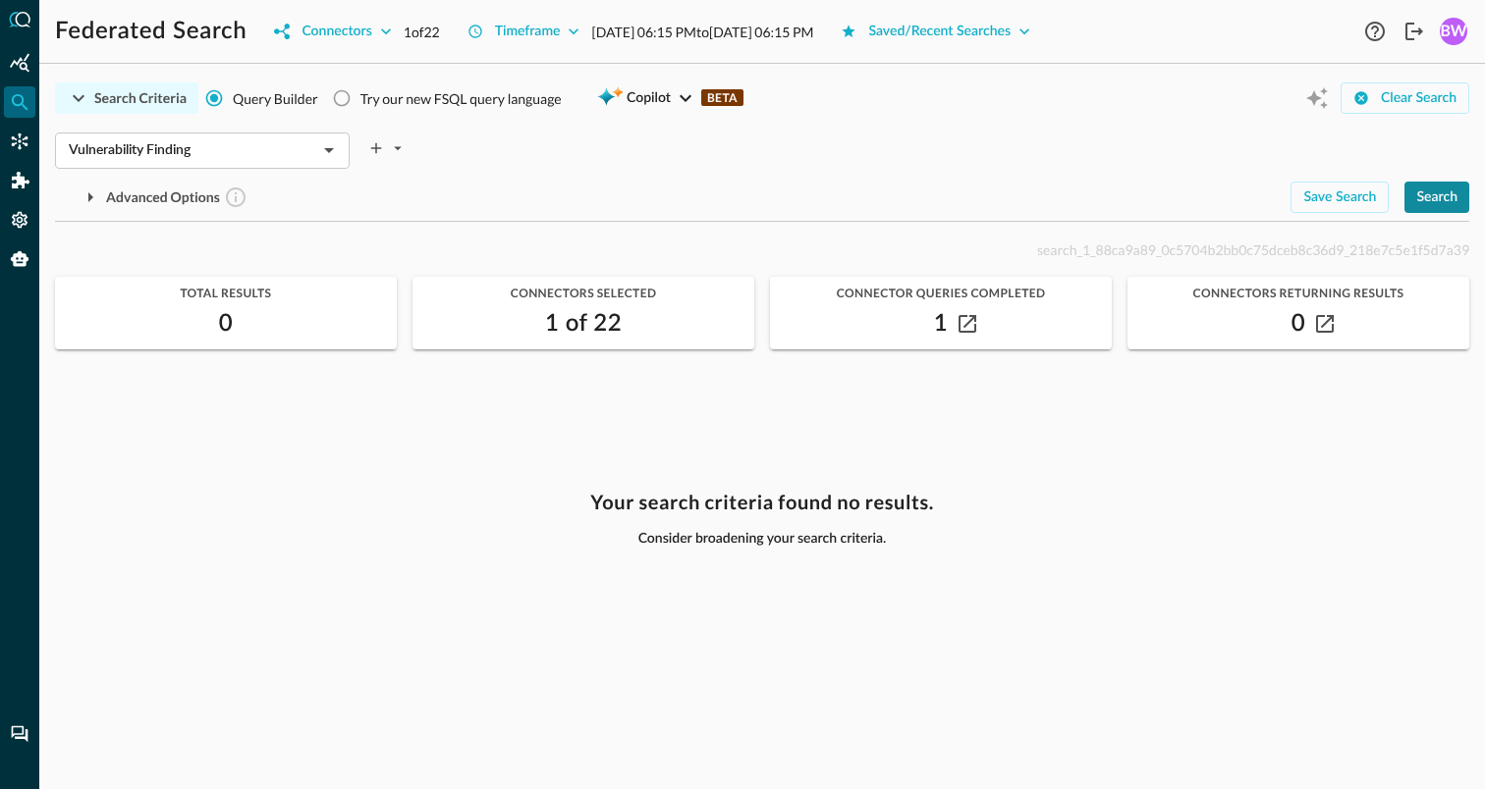
click at [1438, 194] on div "Search" at bounding box center [1436, 198] width 41 height 25
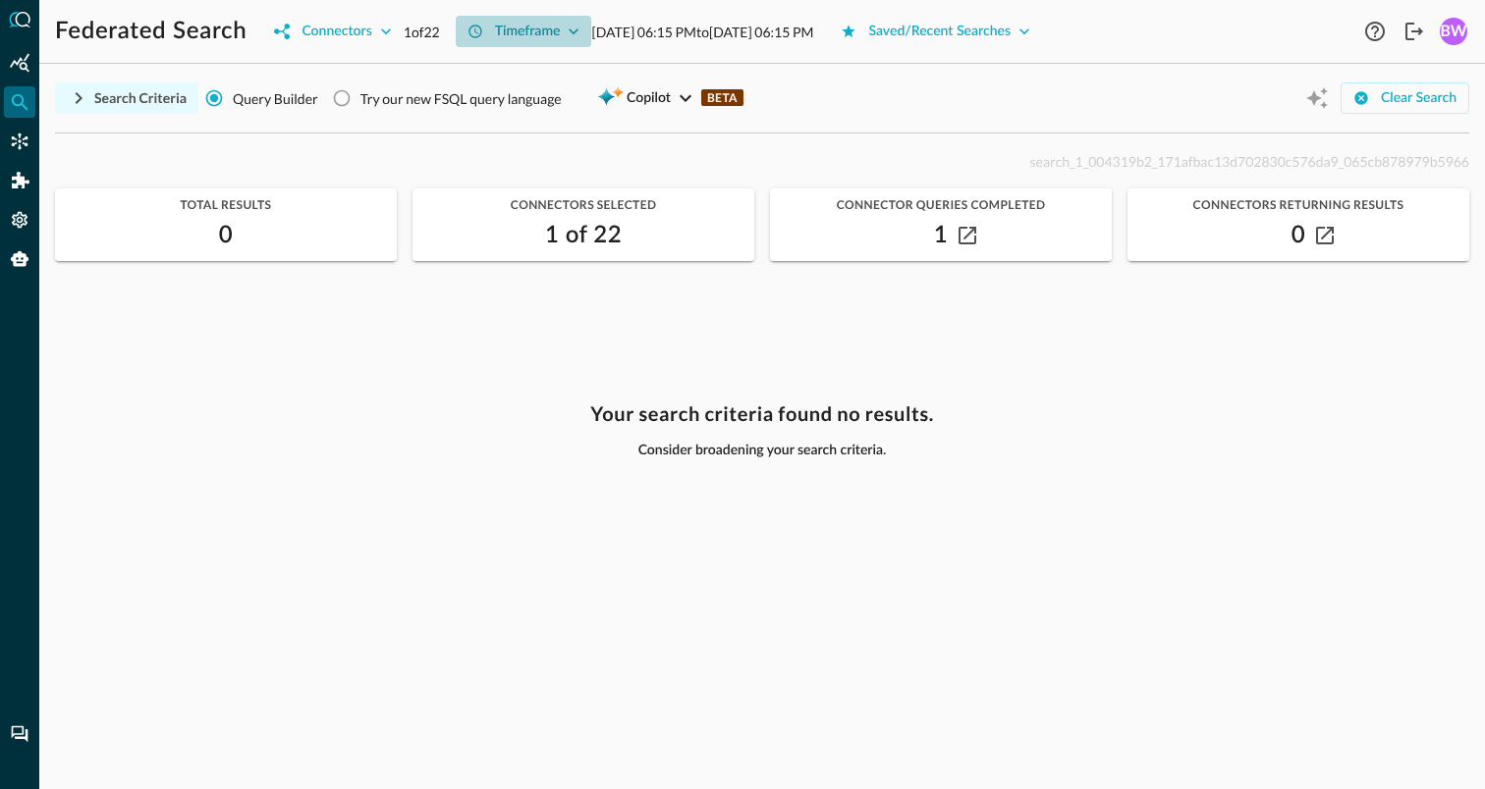
click at [560, 31] on div "Timeframe" at bounding box center [528, 32] width 66 height 25
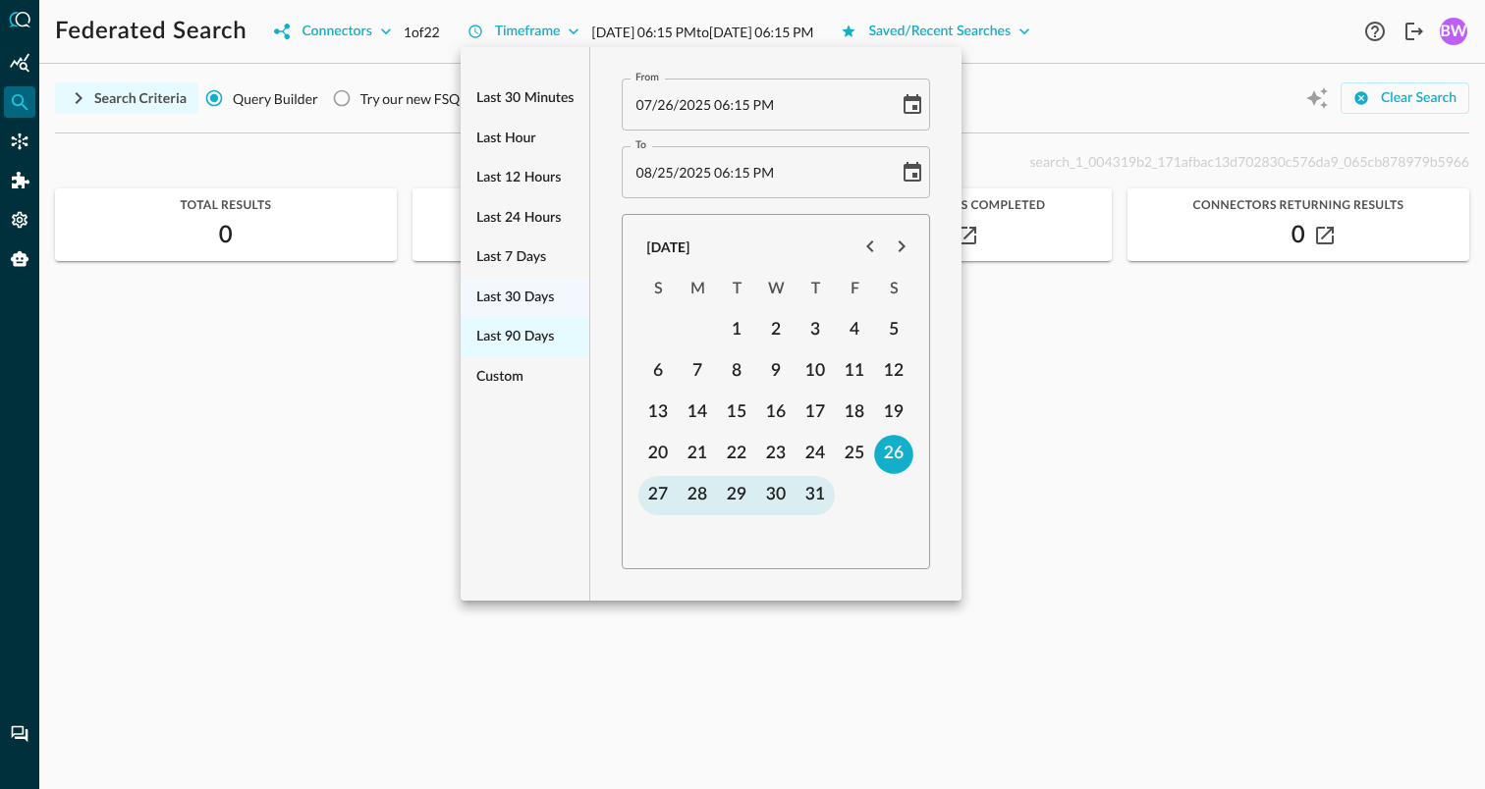
click at [525, 338] on span "Last 90 days" at bounding box center [515, 337] width 78 height 25
type input "05/27/2025 06:15 PM"
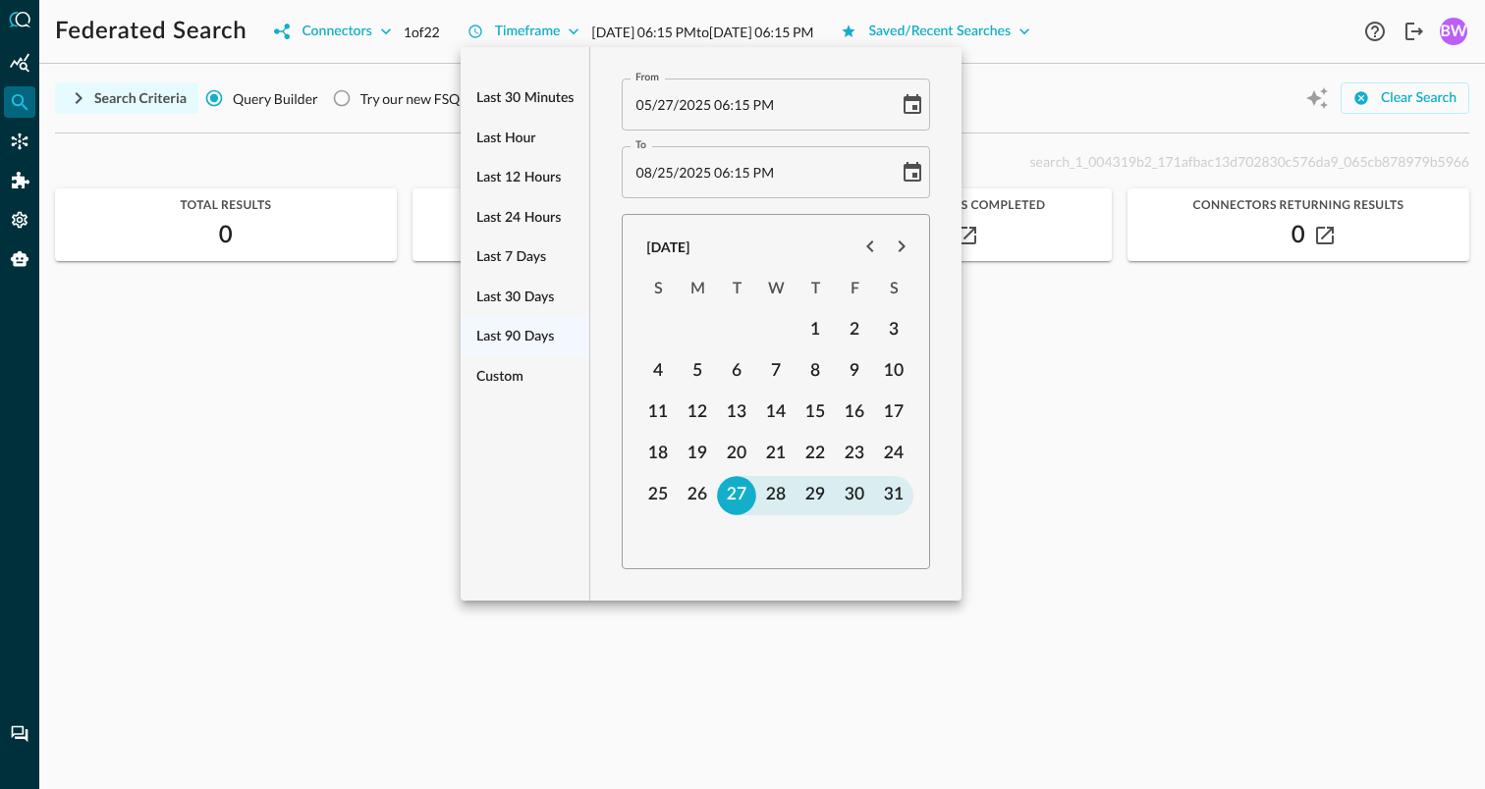
click at [1111, 94] on div at bounding box center [742, 394] width 1485 height 789
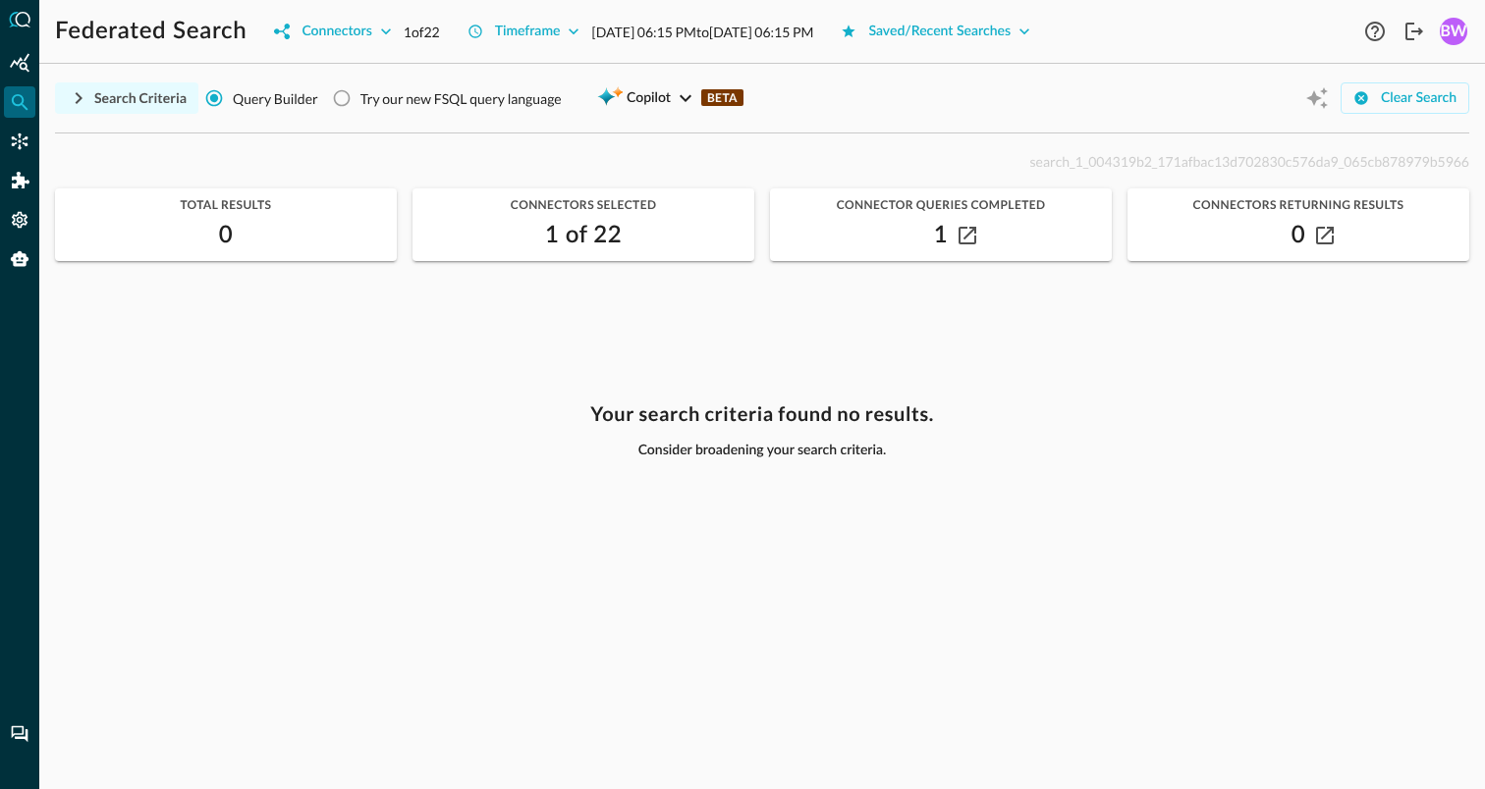
click at [76, 95] on icon "button" at bounding box center [79, 98] width 24 height 24
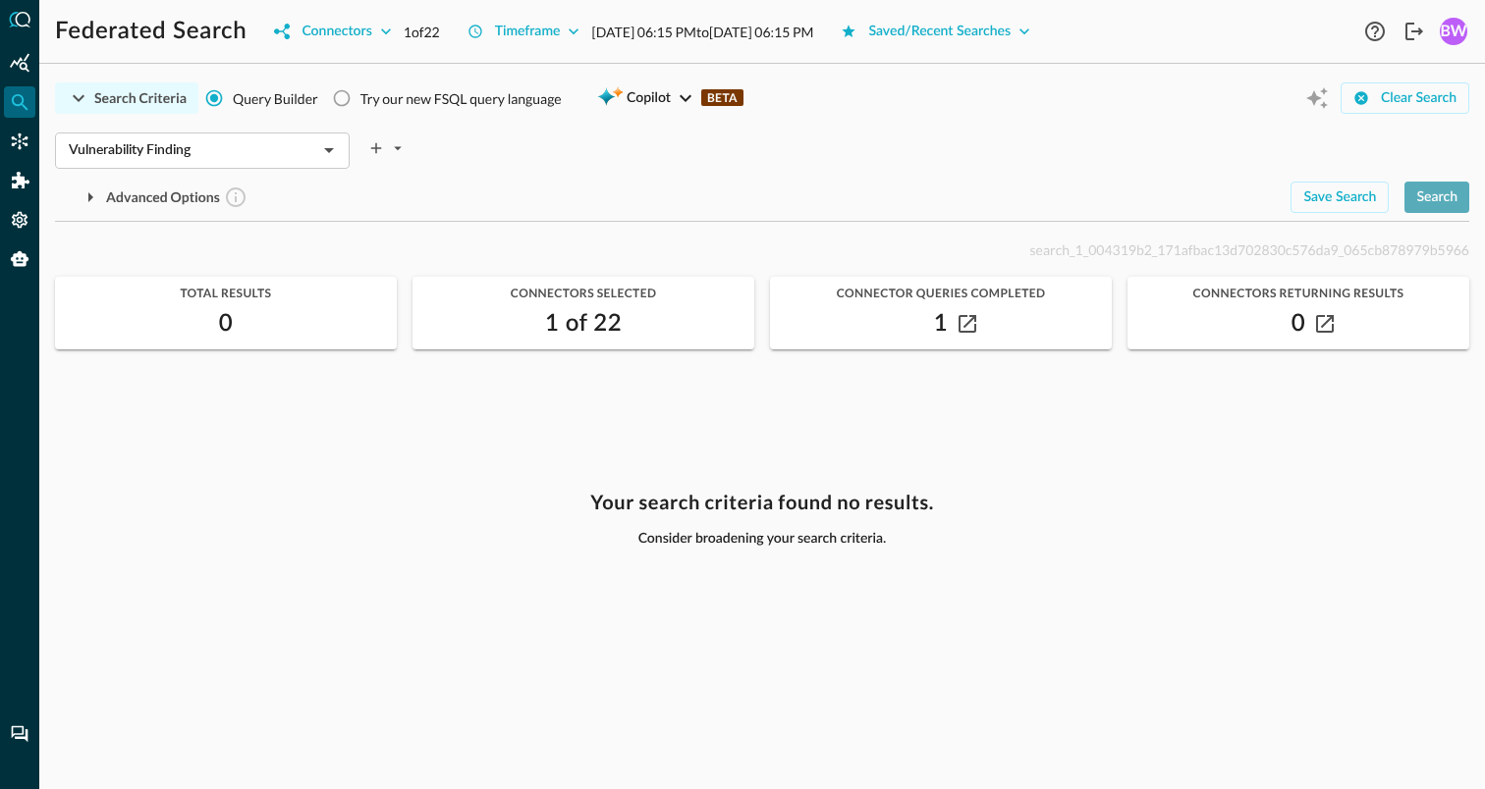
click at [1433, 196] on div "Search" at bounding box center [1436, 198] width 41 height 25
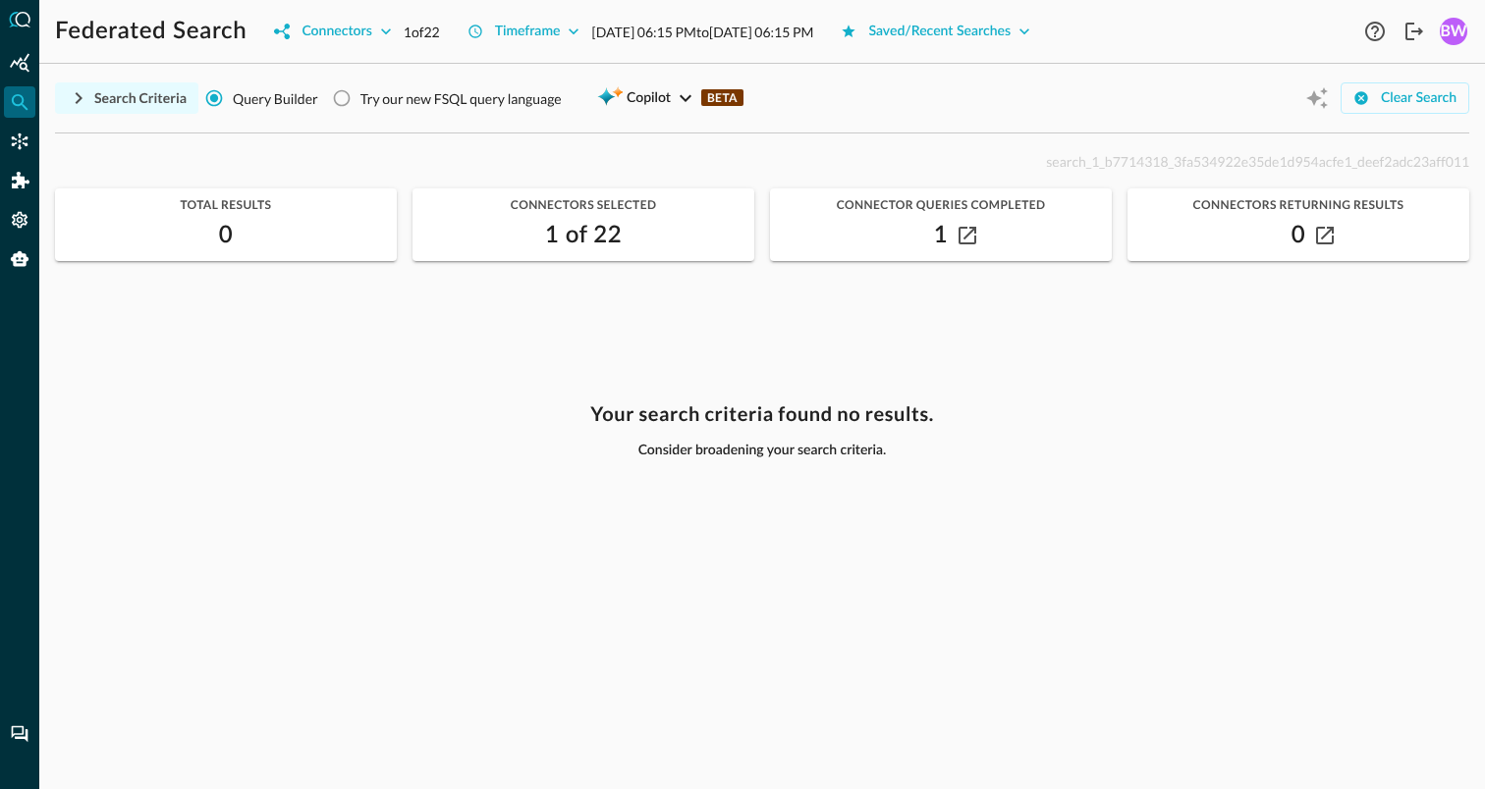
click at [1138, 156] on span "search_1_b7714318_3fa534922e35de1d954acfe1_deef2adc23aff011" at bounding box center [1257, 161] width 423 height 17
copy span "search_1_b7714318_3fa534922e35de1d954acfe1_deef2adc23aff011"
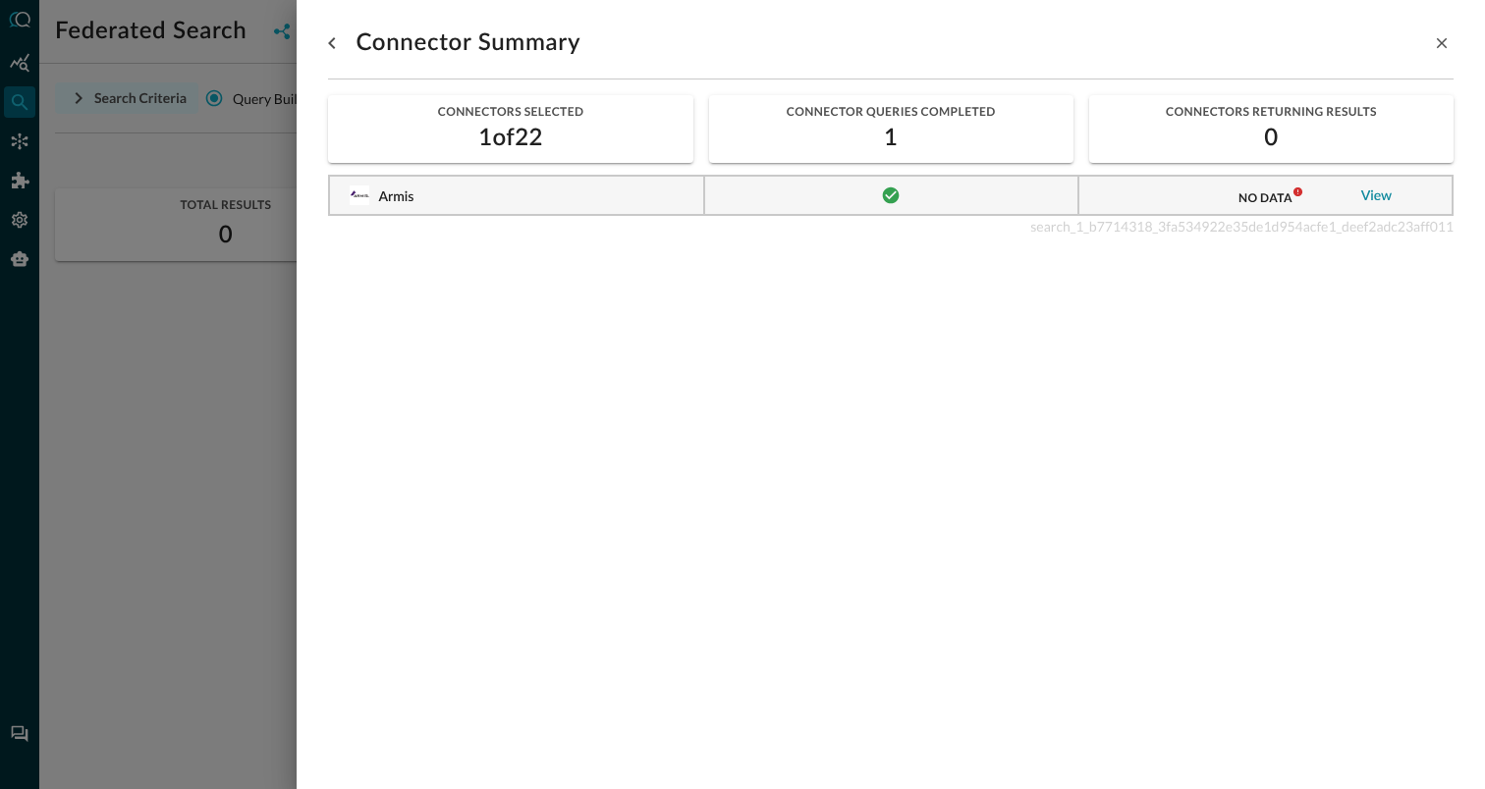
click at [1373, 195] on link "View" at bounding box center [1376, 197] width 31 height 14
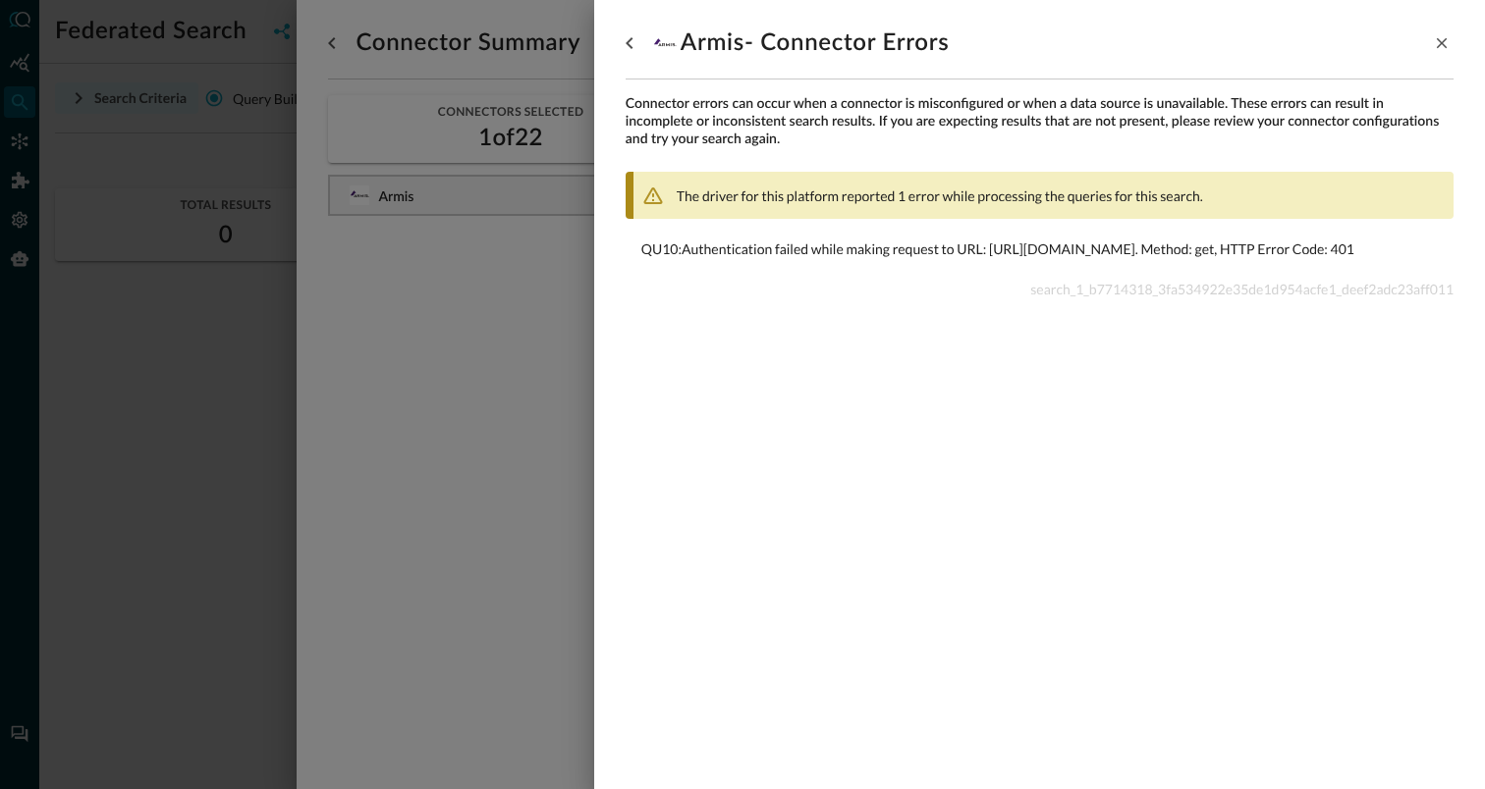
click at [482, 280] on div at bounding box center [742, 394] width 1485 height 789
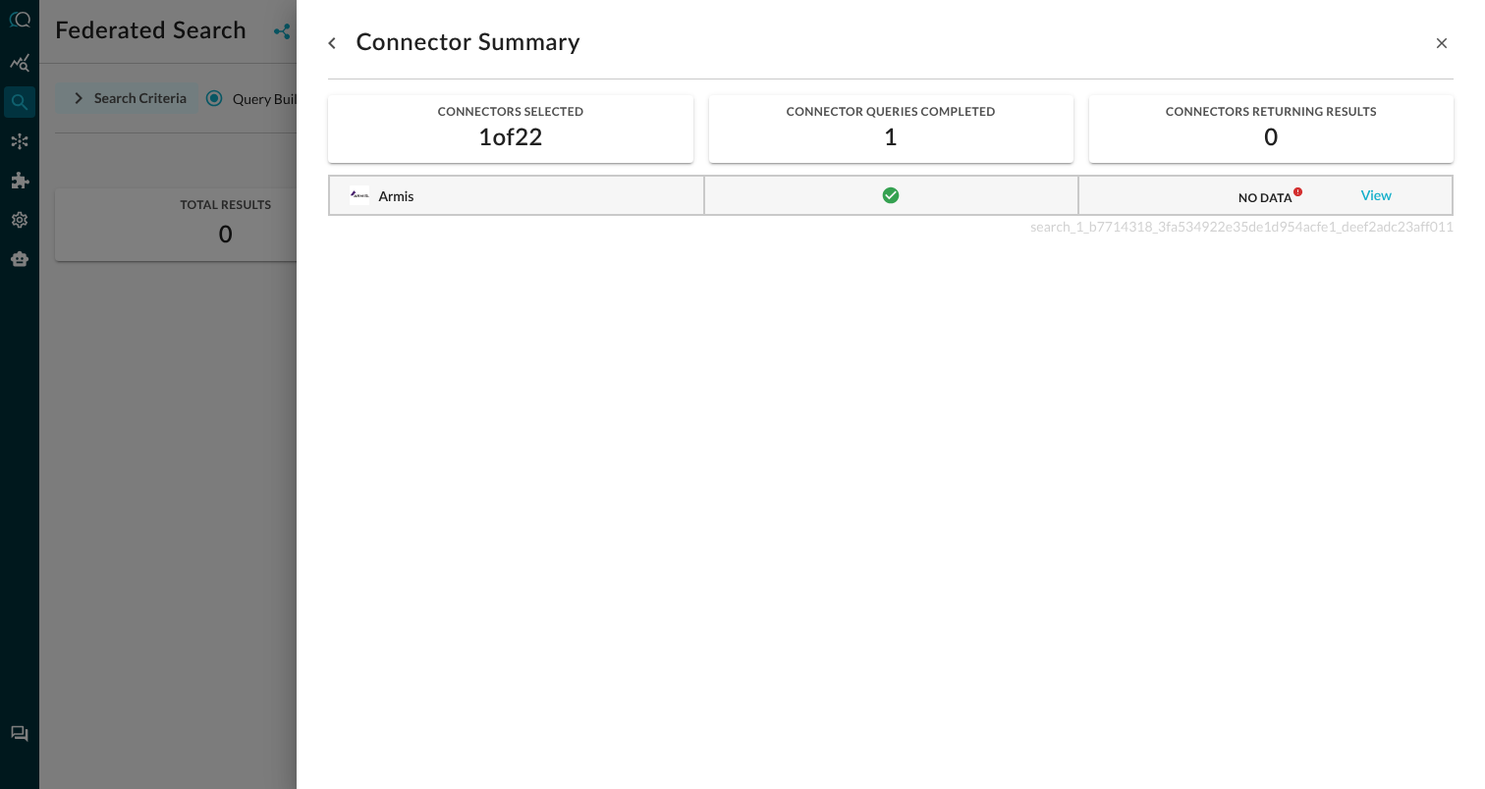
click at [229, 341] on div at bounding box center [742, 394] width 1485 height 789
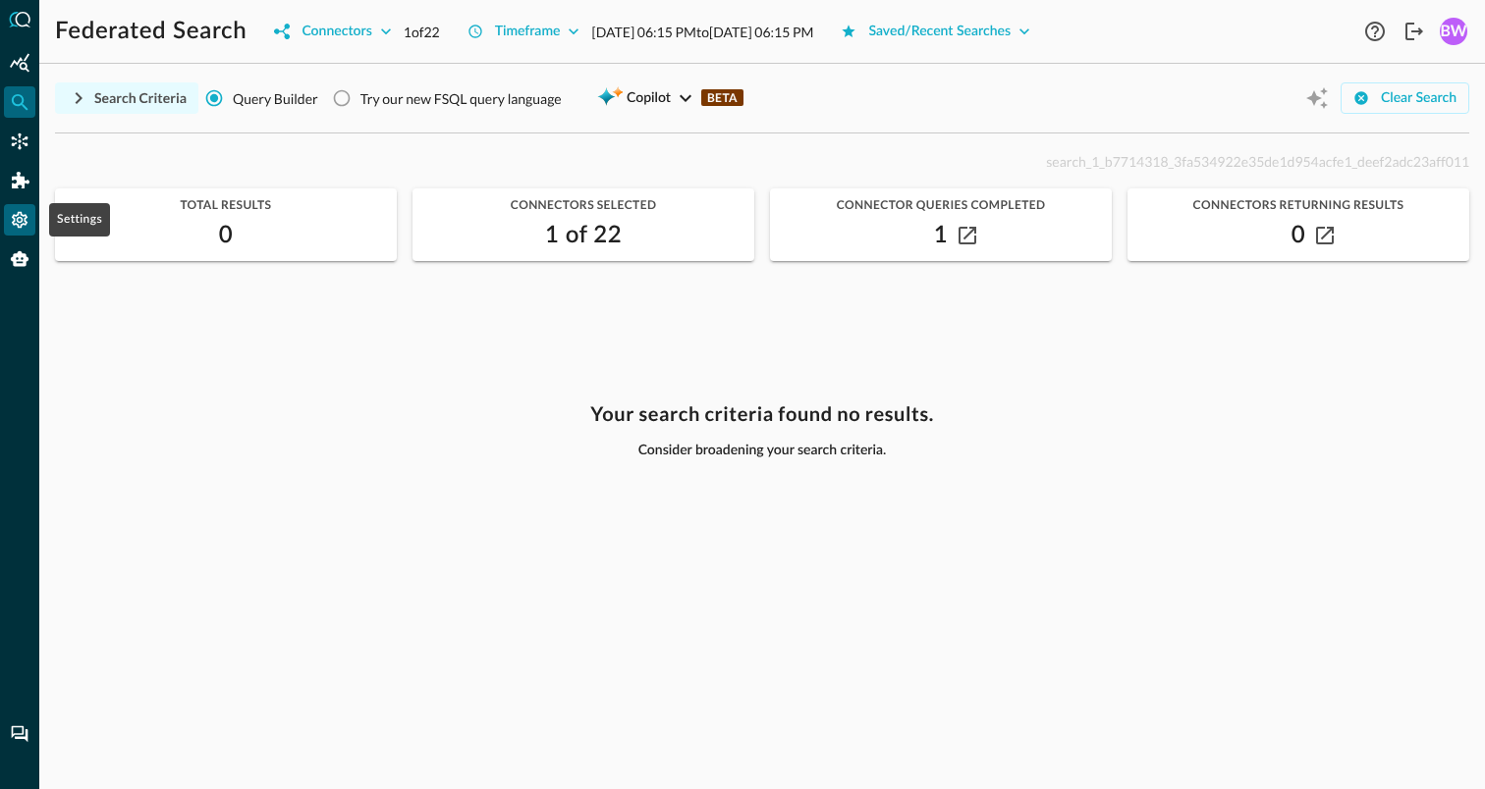
click at [19, 215] on icon "Settings" at bounding box center [20, 220] width 20 height 20
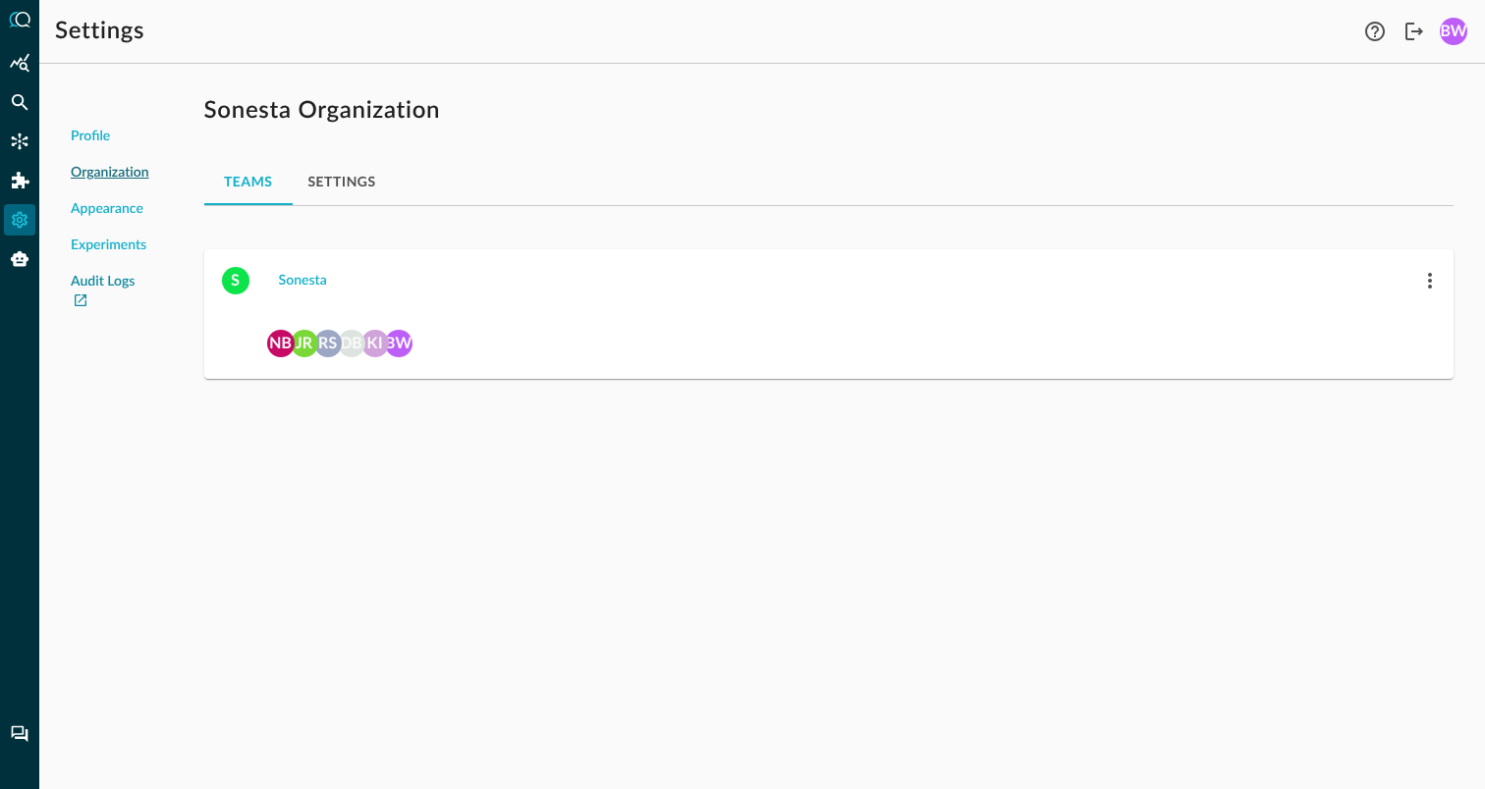
click at [76, 289] on link "Audit Logs" at bounding box center [110, 292] width 79 height 41
click at [18, 100] on icon "Federated Search" at bounding box center [20, 102] width 20 height 20
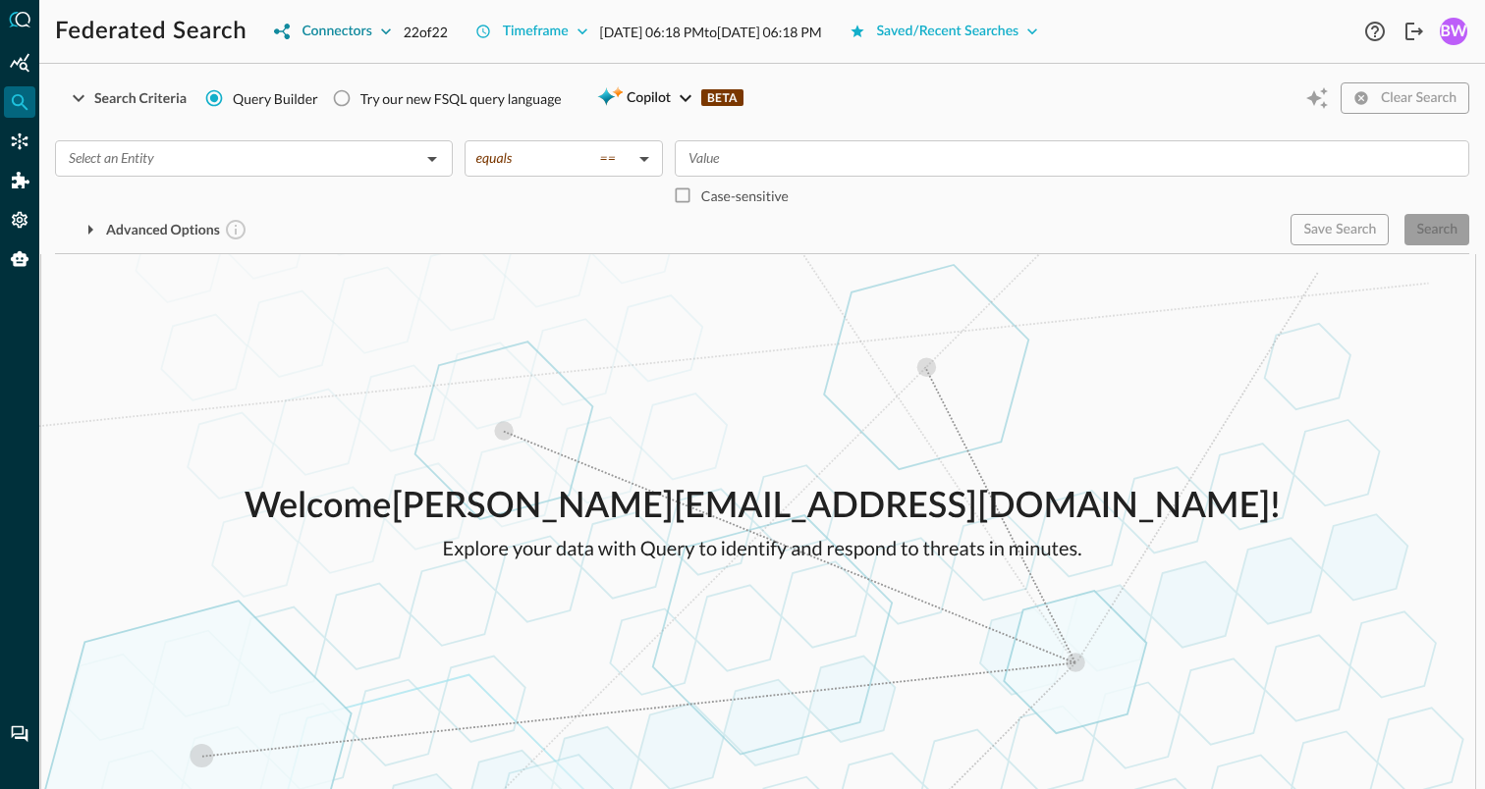
click at [385, 30] on icon "button" at bounding box center [386, 32] width 20 height 20
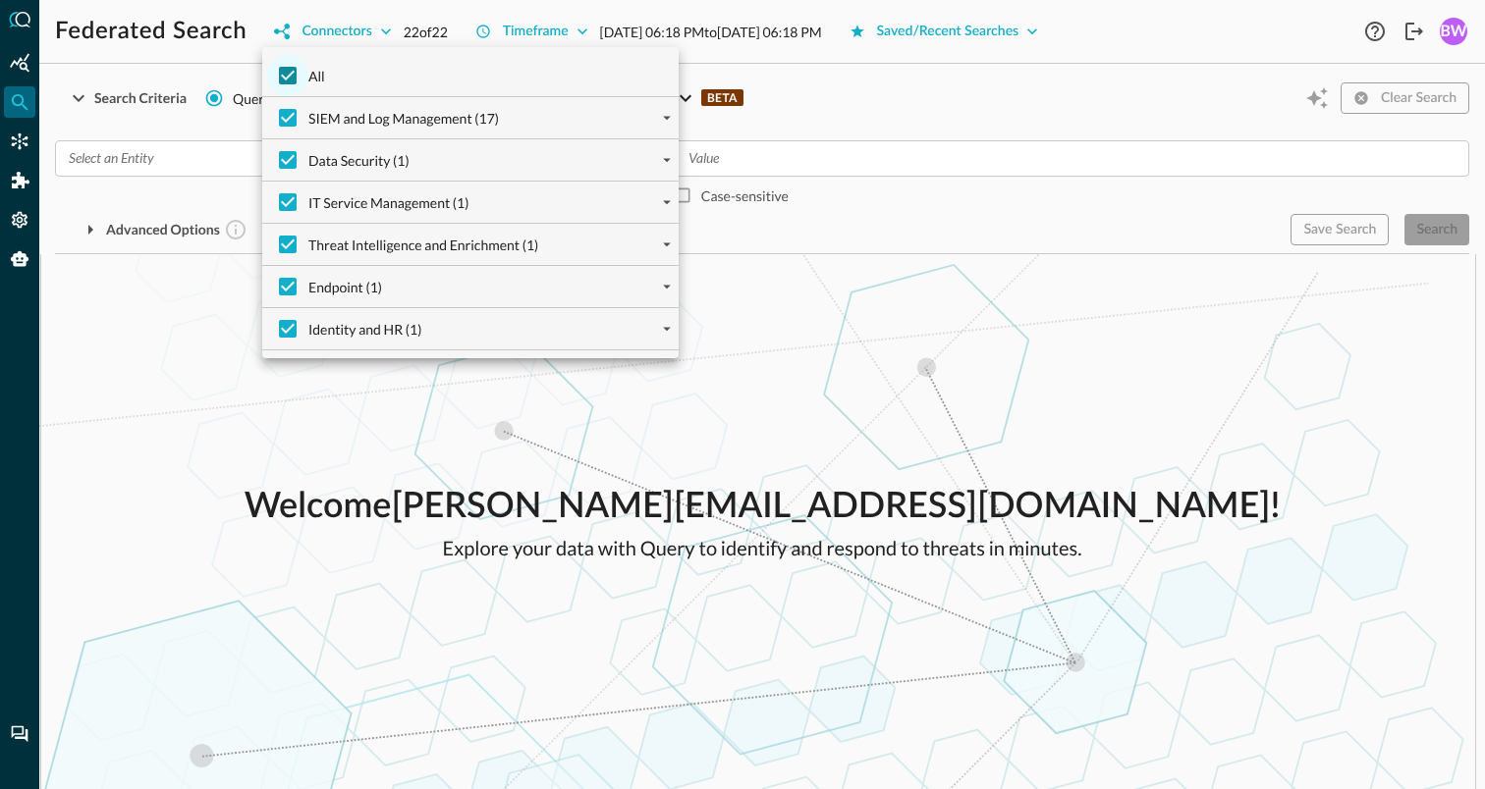
click at [291, 77] on input "All" at bounding box center [287, 75] width 41 height 41
checkbox input "false"
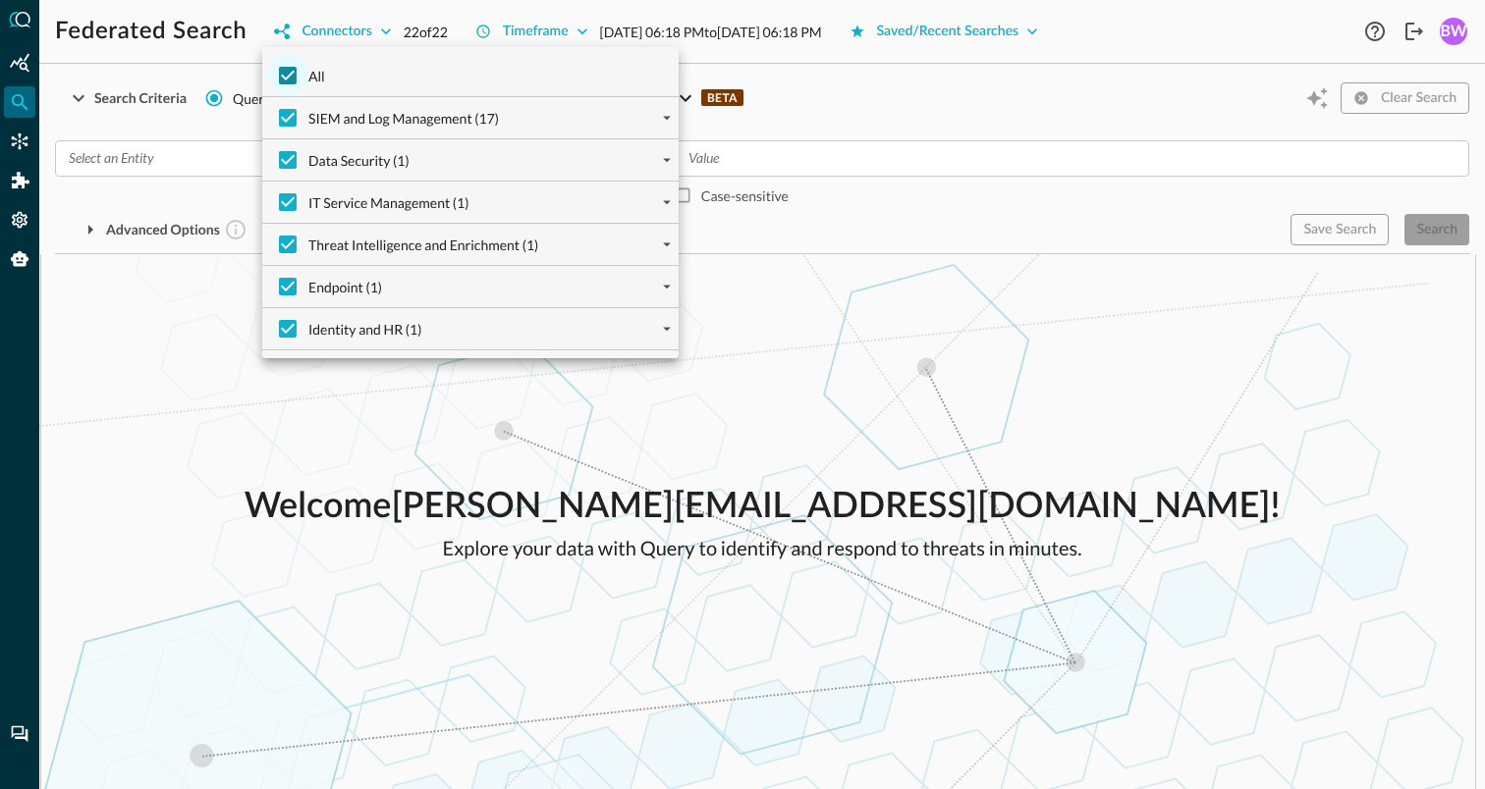
checkbox input "false"
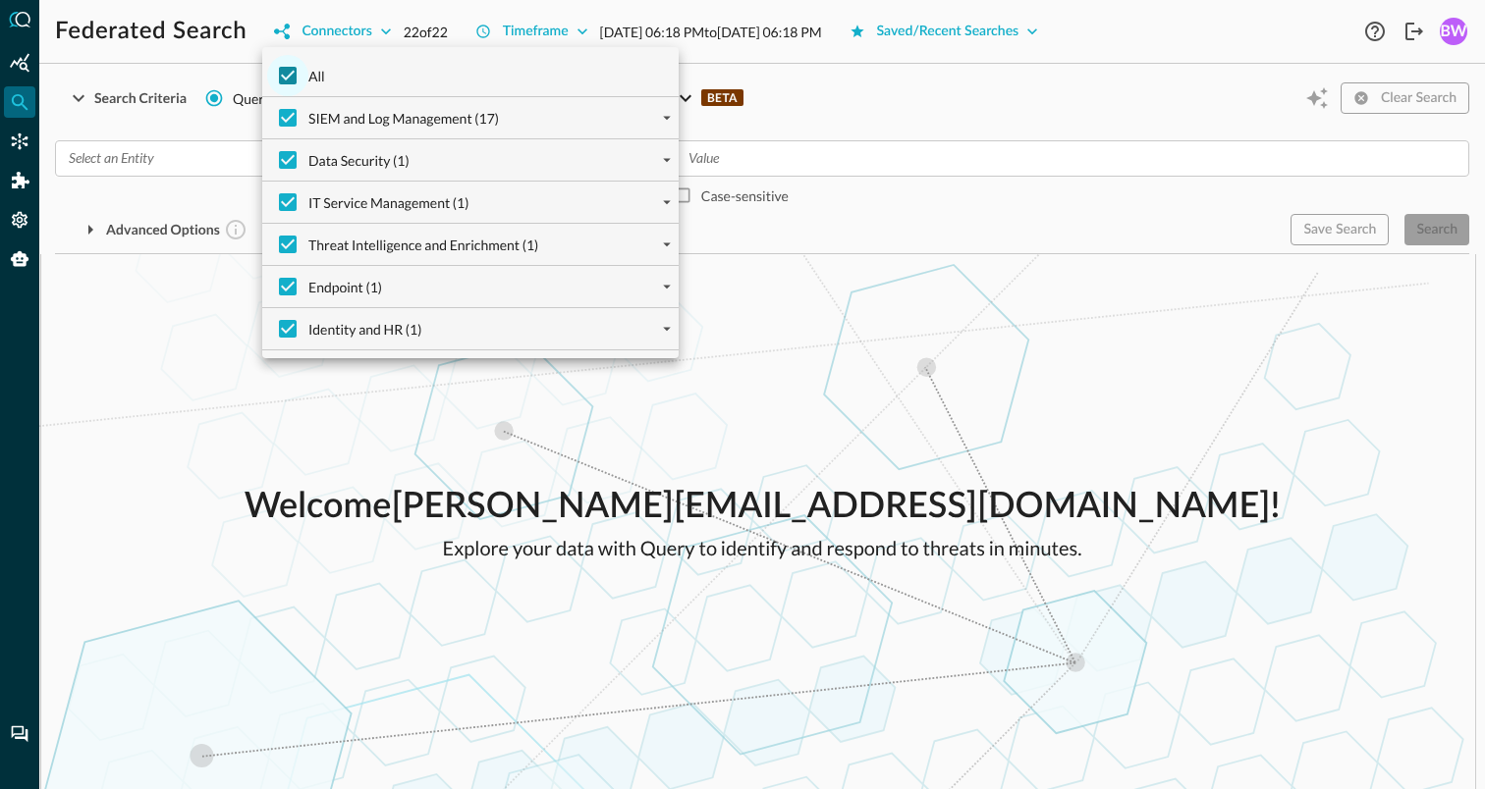
checkbox input "false"
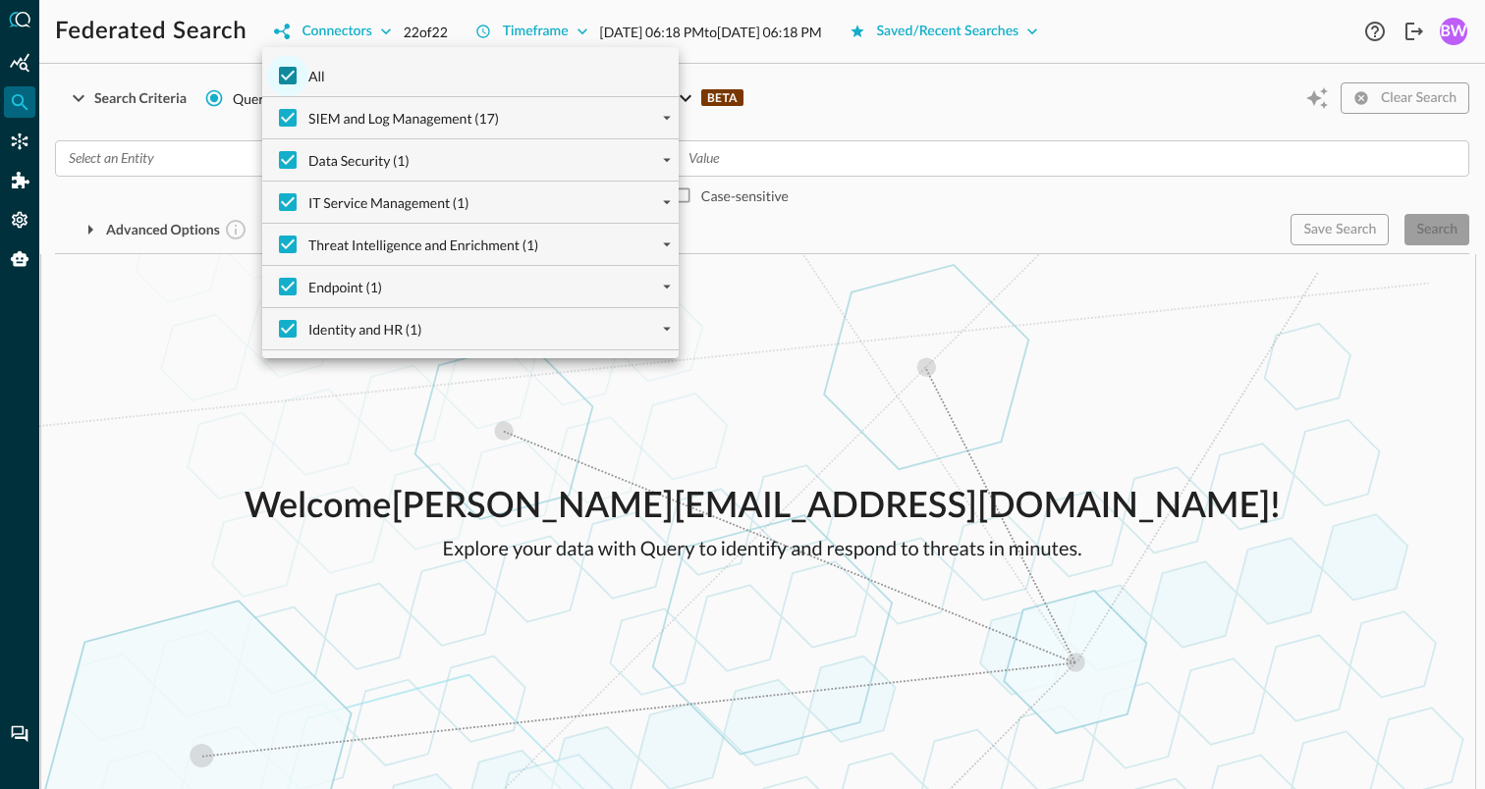
checkbox input "false"
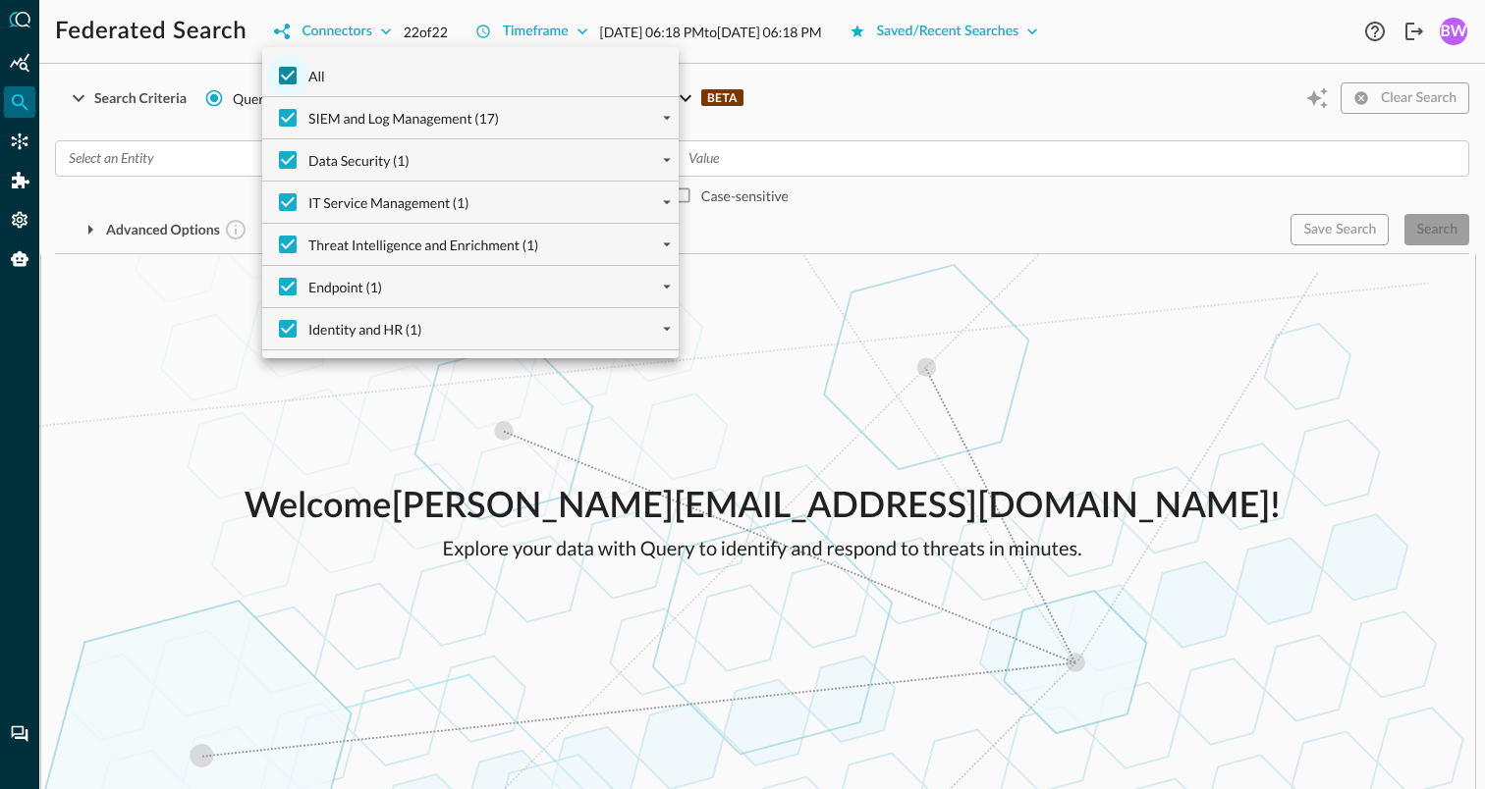
checkbox input "false"
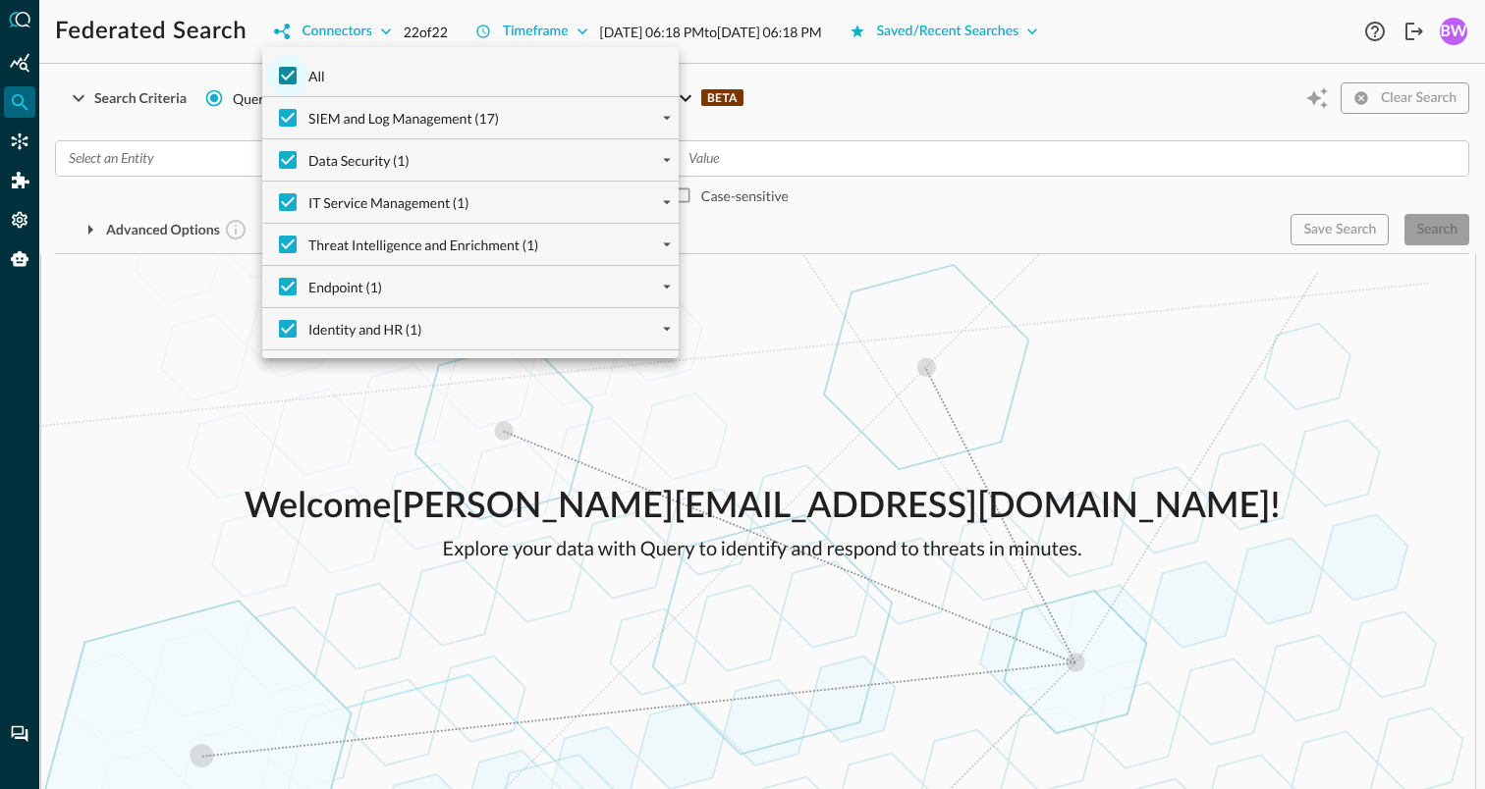
checkbox input "false"
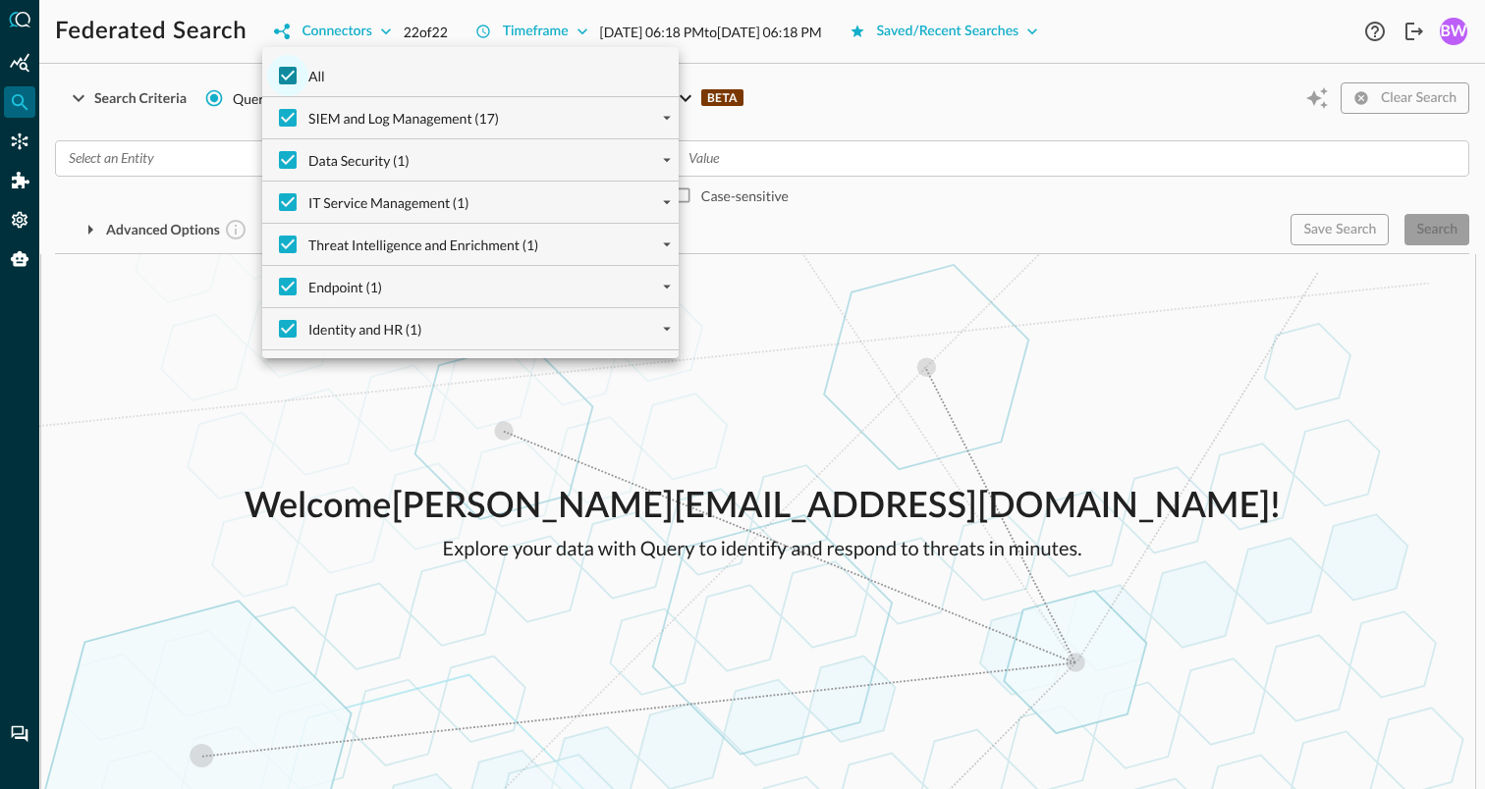
checkbox input "false"
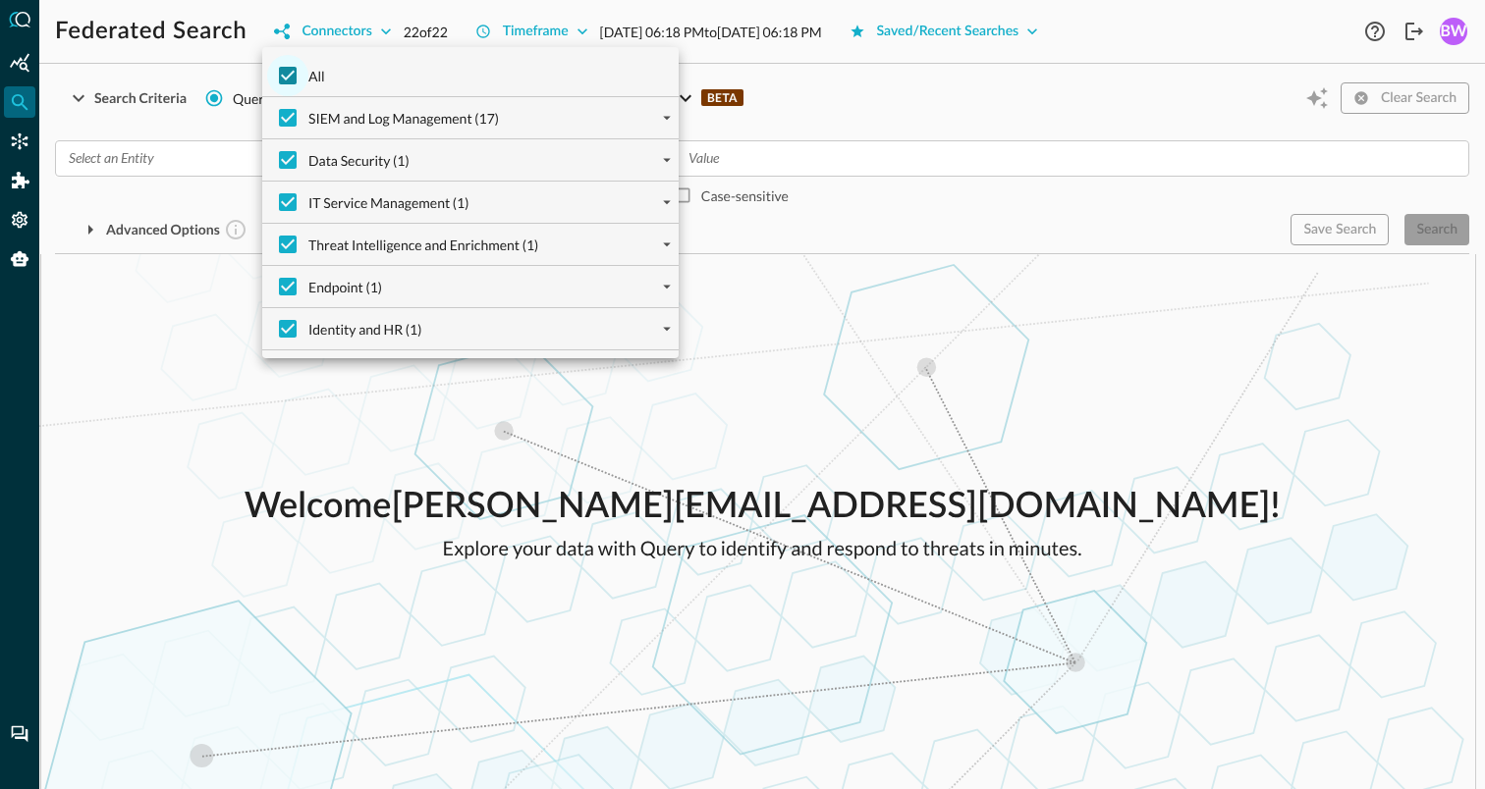
checkbox input "false"
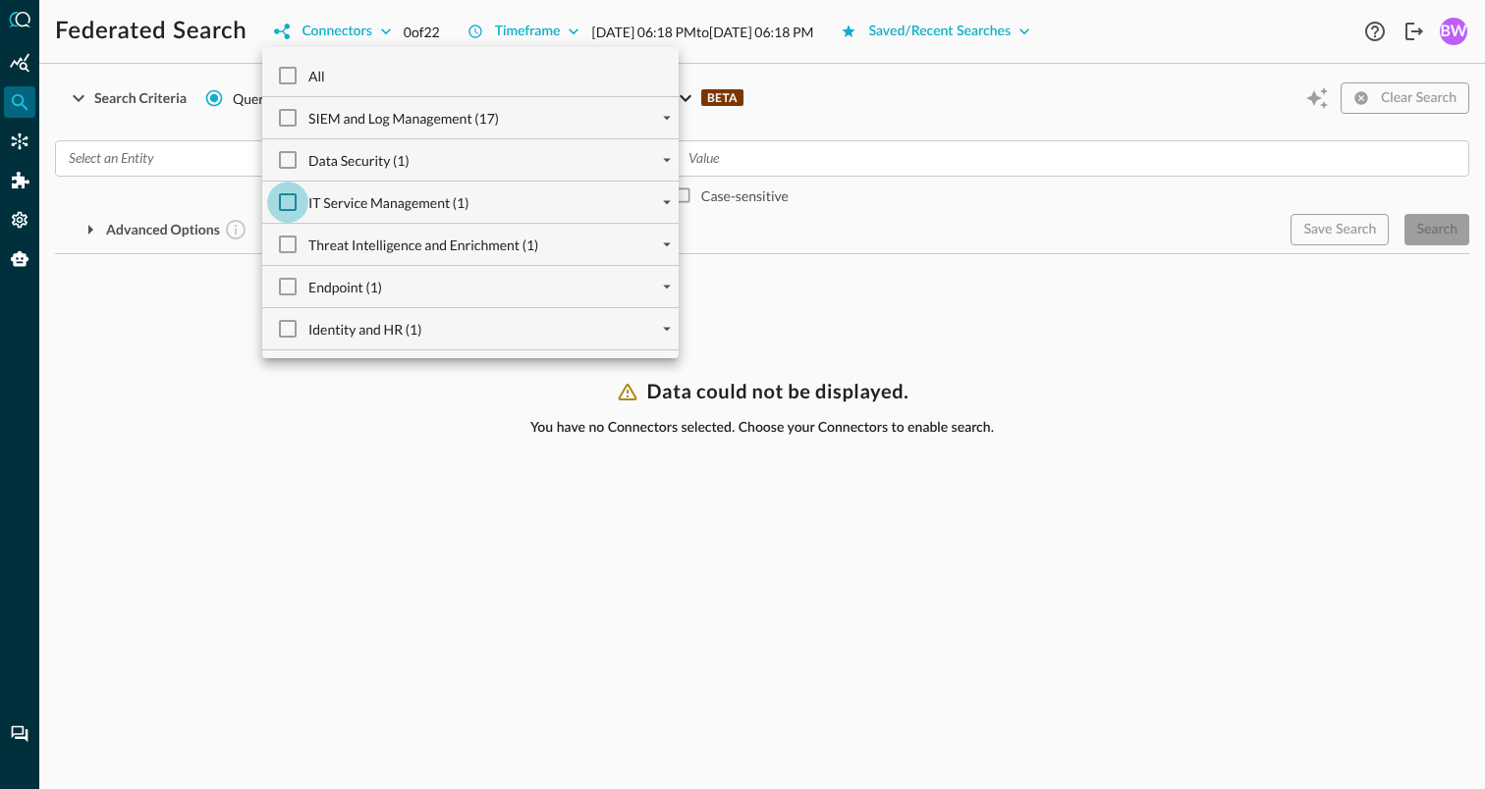
click at [290, 206] on input "IT Service Management (1)" at bounding box center [287, 202] width 41 height 41
checkbox input "true"
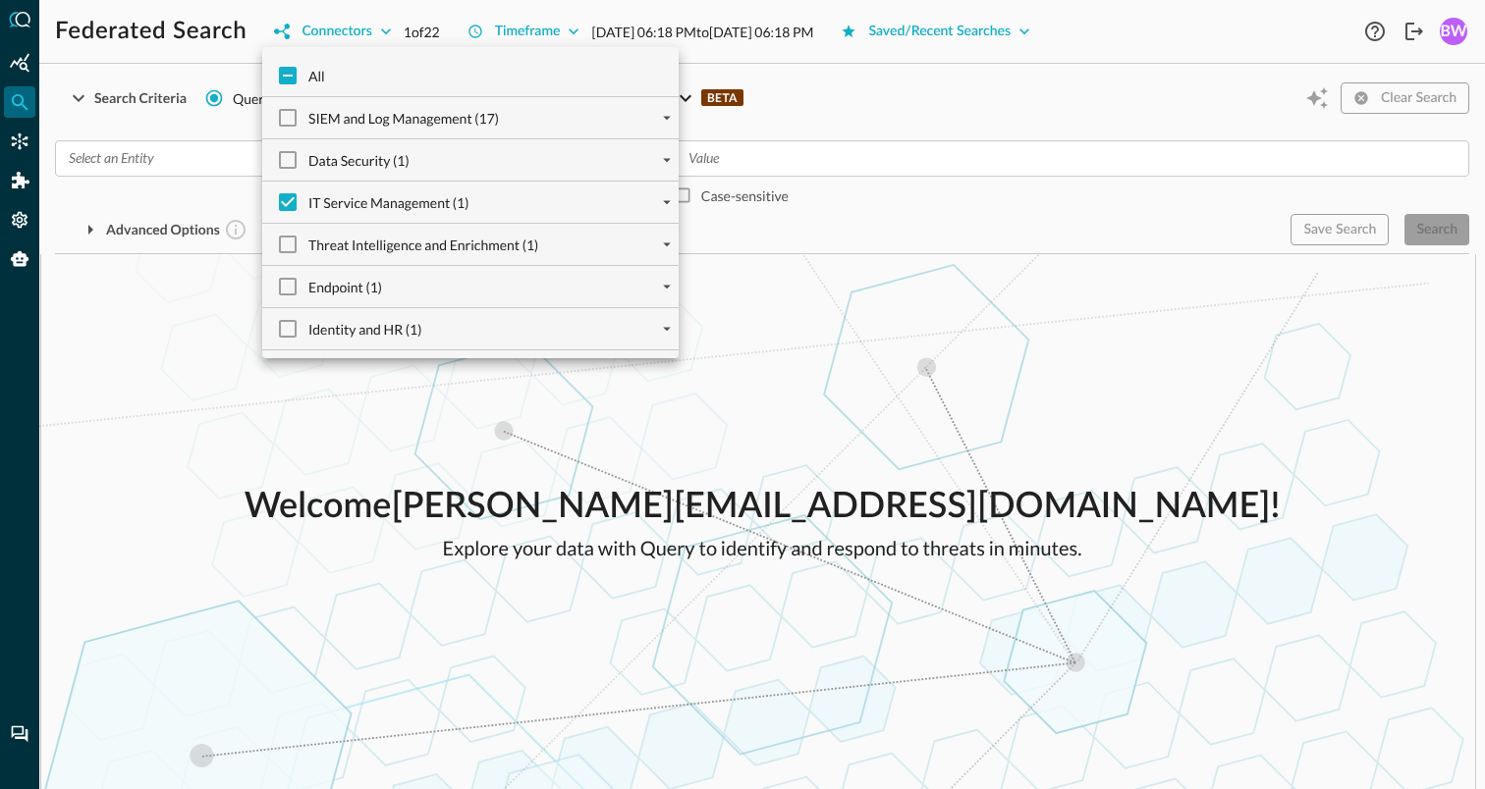
click at [113, 262] on div at bounding box center [742, 394] width 1485 height 789
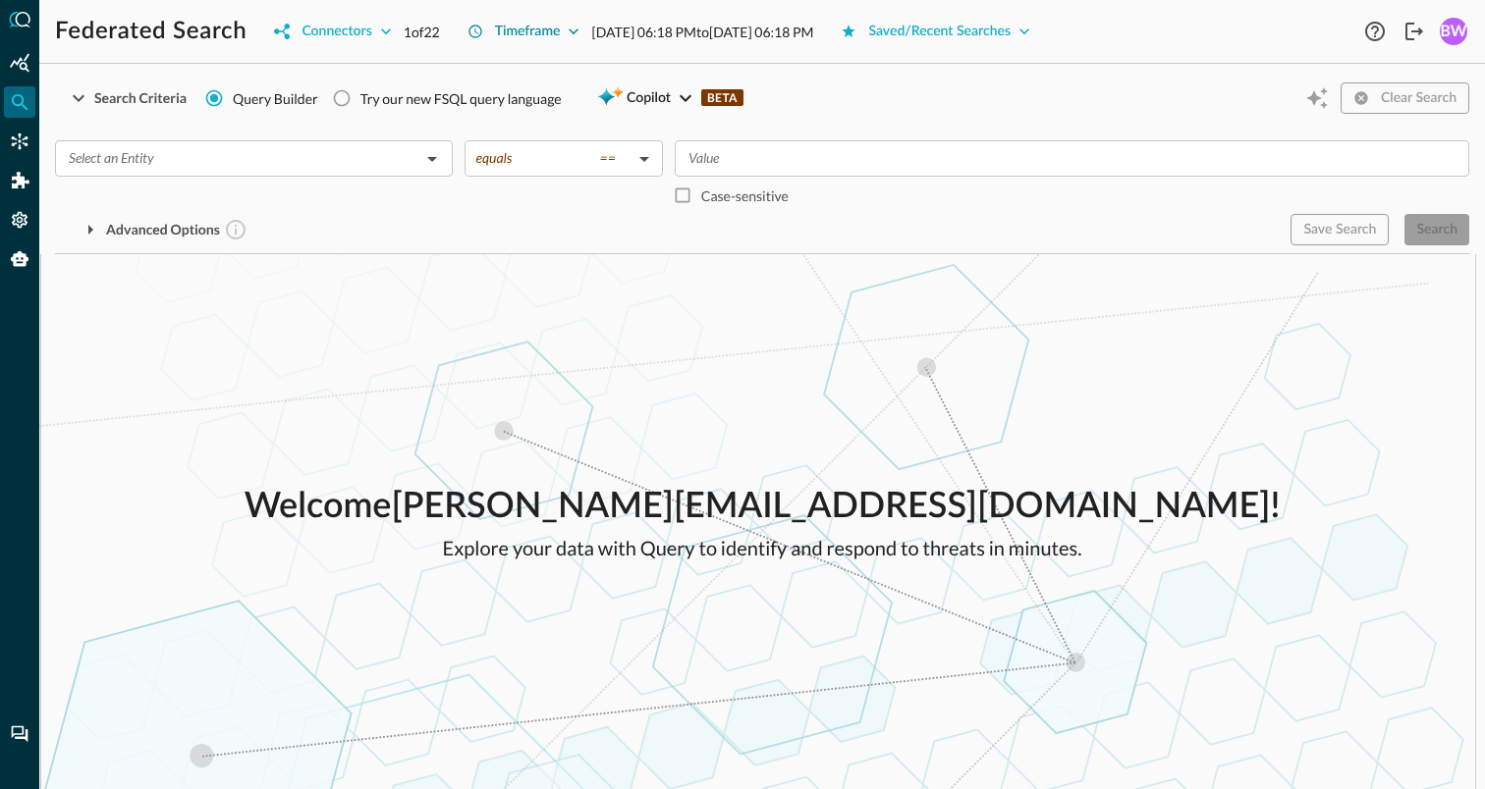
click at [572, 32] on icon "button" at bounding box center [574, 32] width 20 height 20
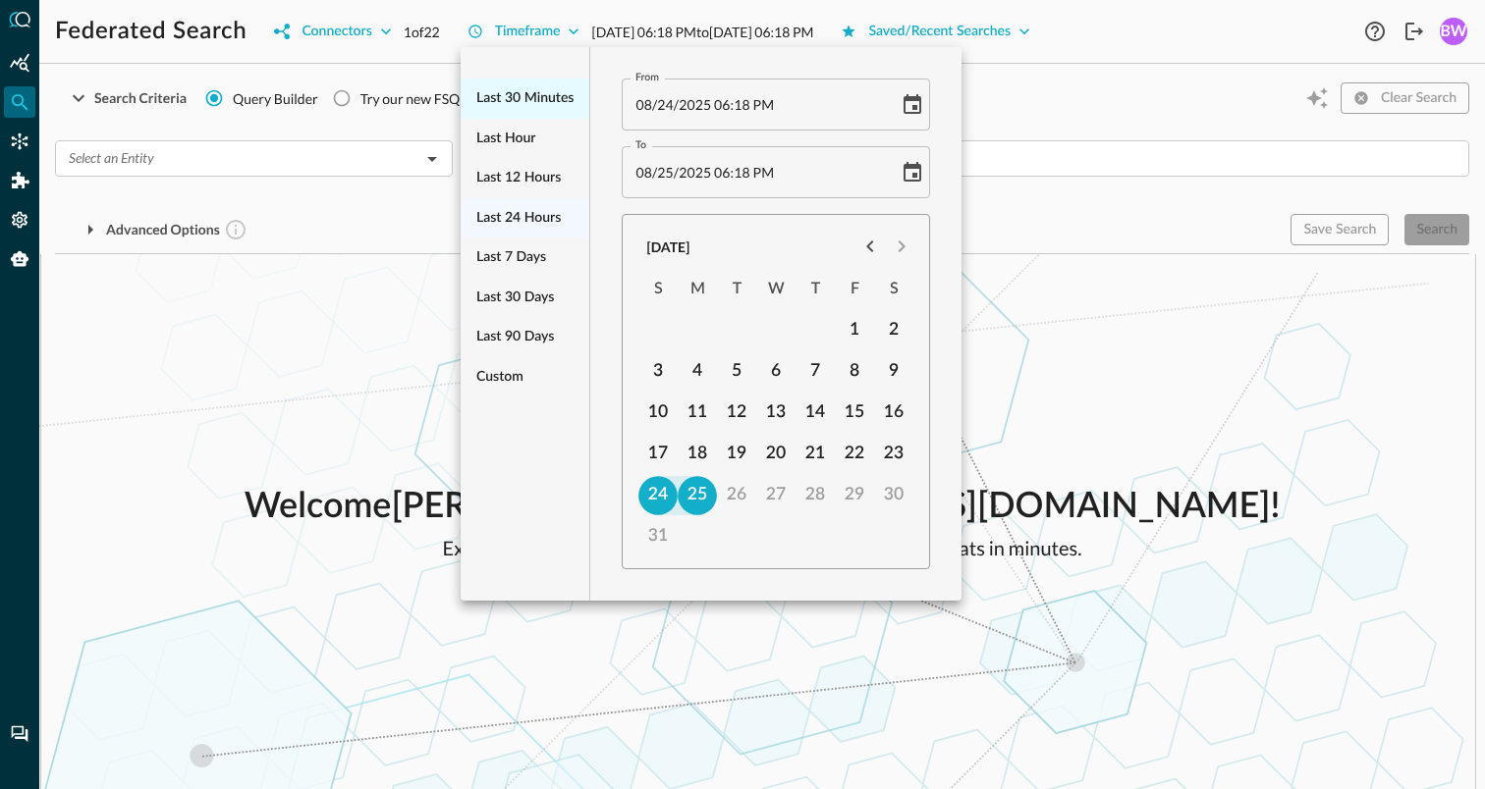
click at [503, 109] on span "Last 30 minutes" at bounding box center [524, 98] width 97 height 25
type input "08/25/2025 05:48 PM"
click at [303, 306] on div at bounding box center [742, 394] width 1485 height 789
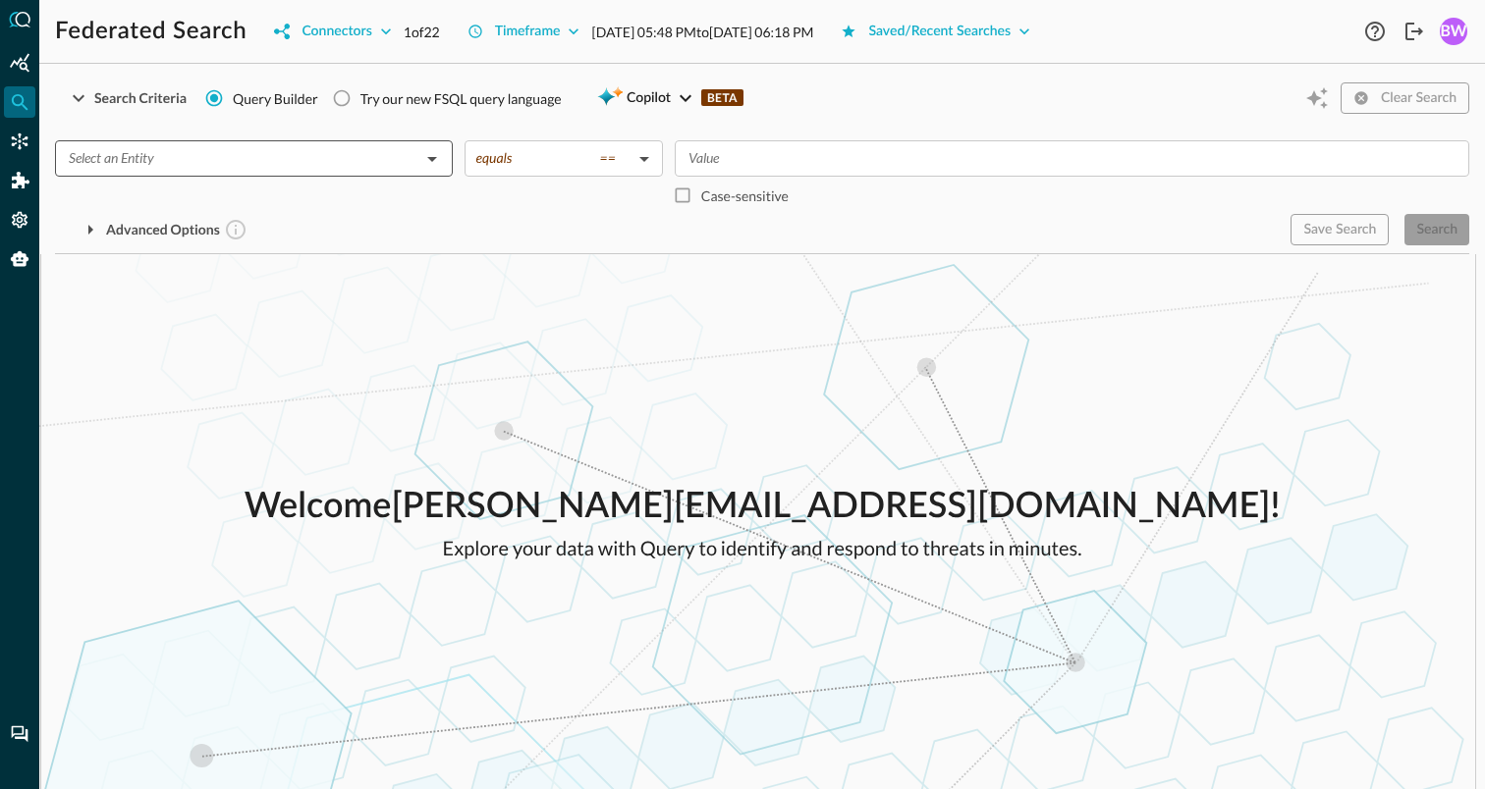
click at [402, 153] on input "text" at bounding box center [238, 158] width 354 height 25
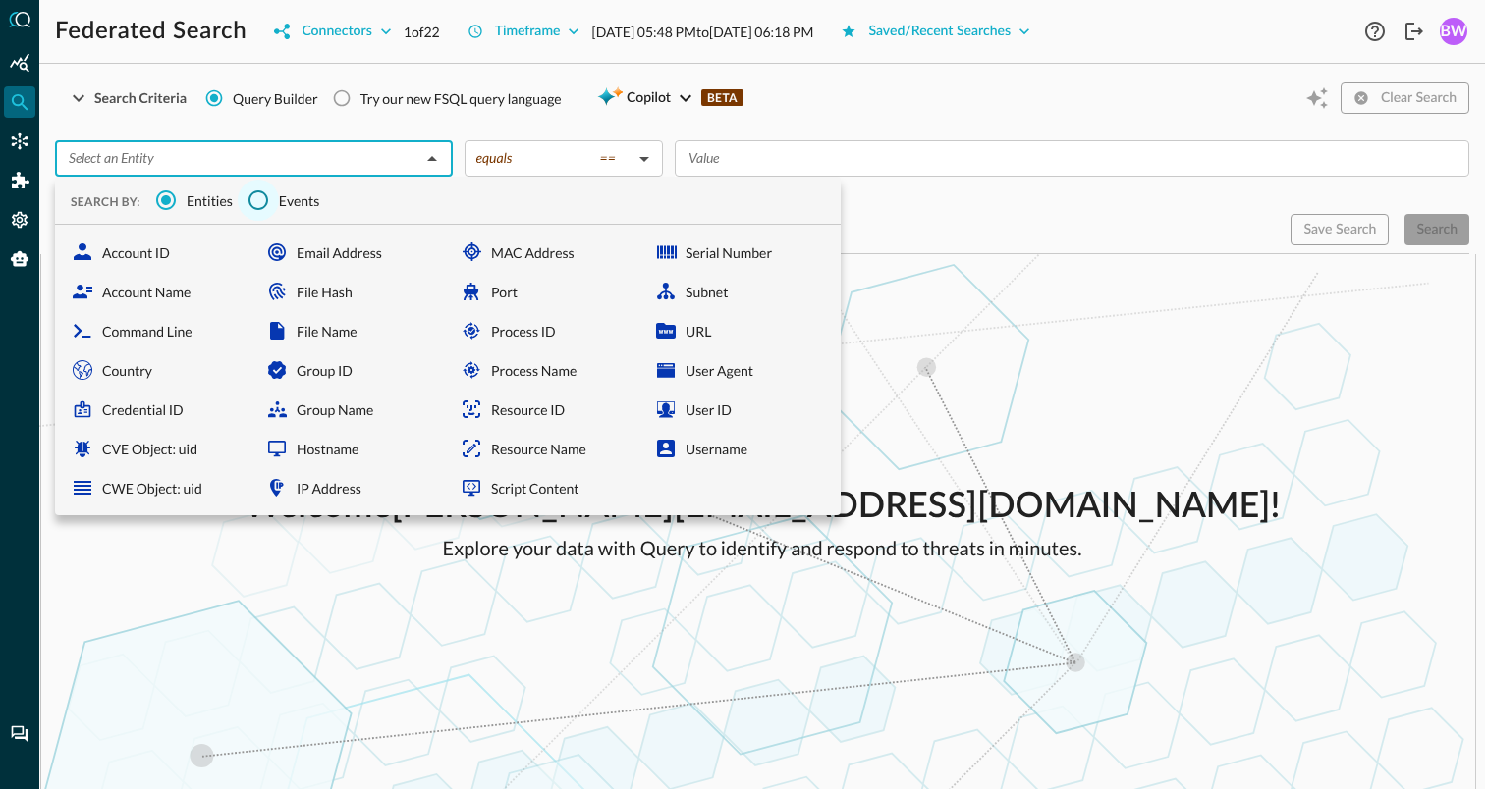
click at [259, 198] on input "Events" at bounding box center [258, 200] width 41 height 41
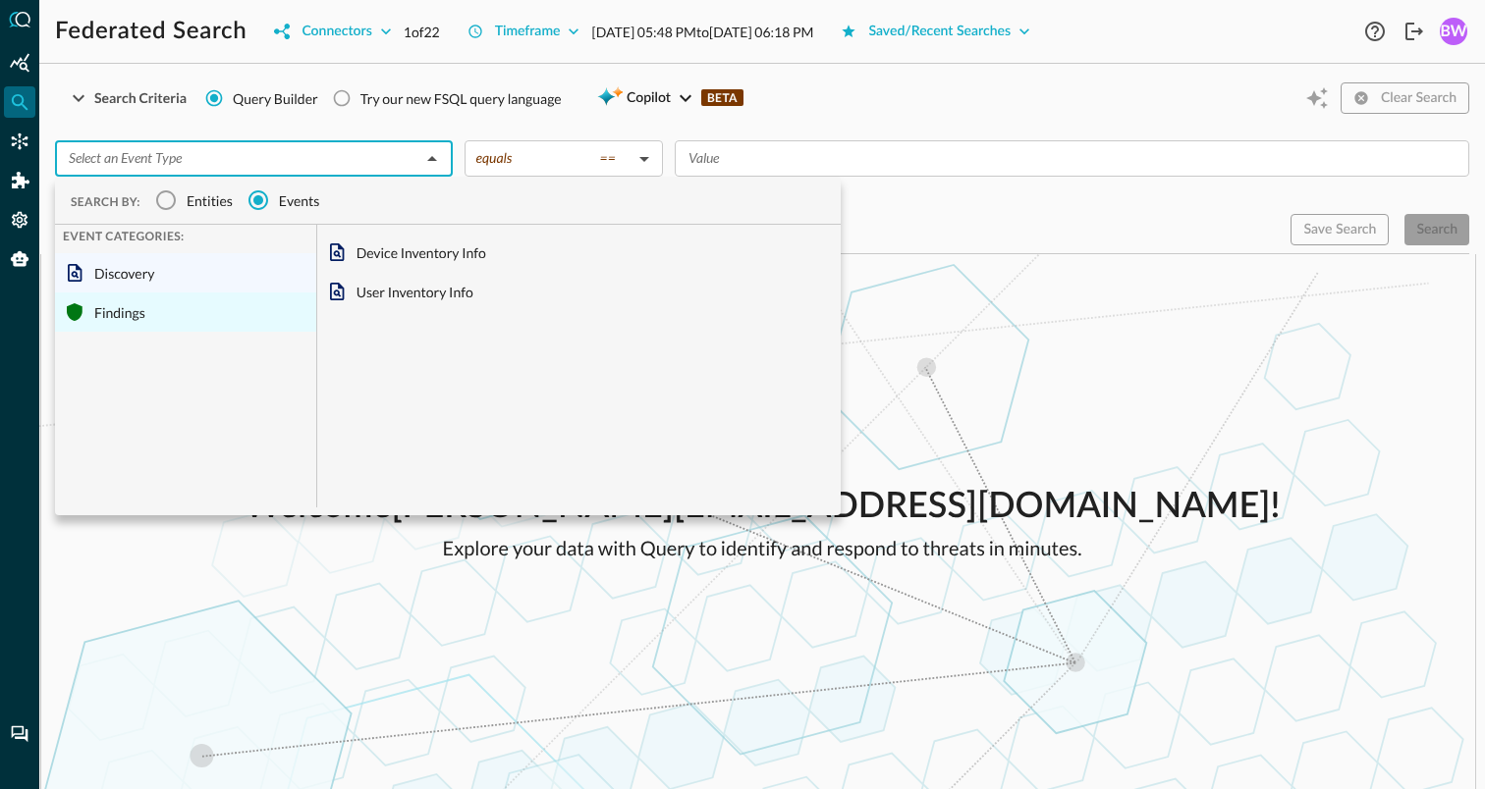
click at [121, 315] on div "Findings" at bounding box center [185, 312] width 261 height 39
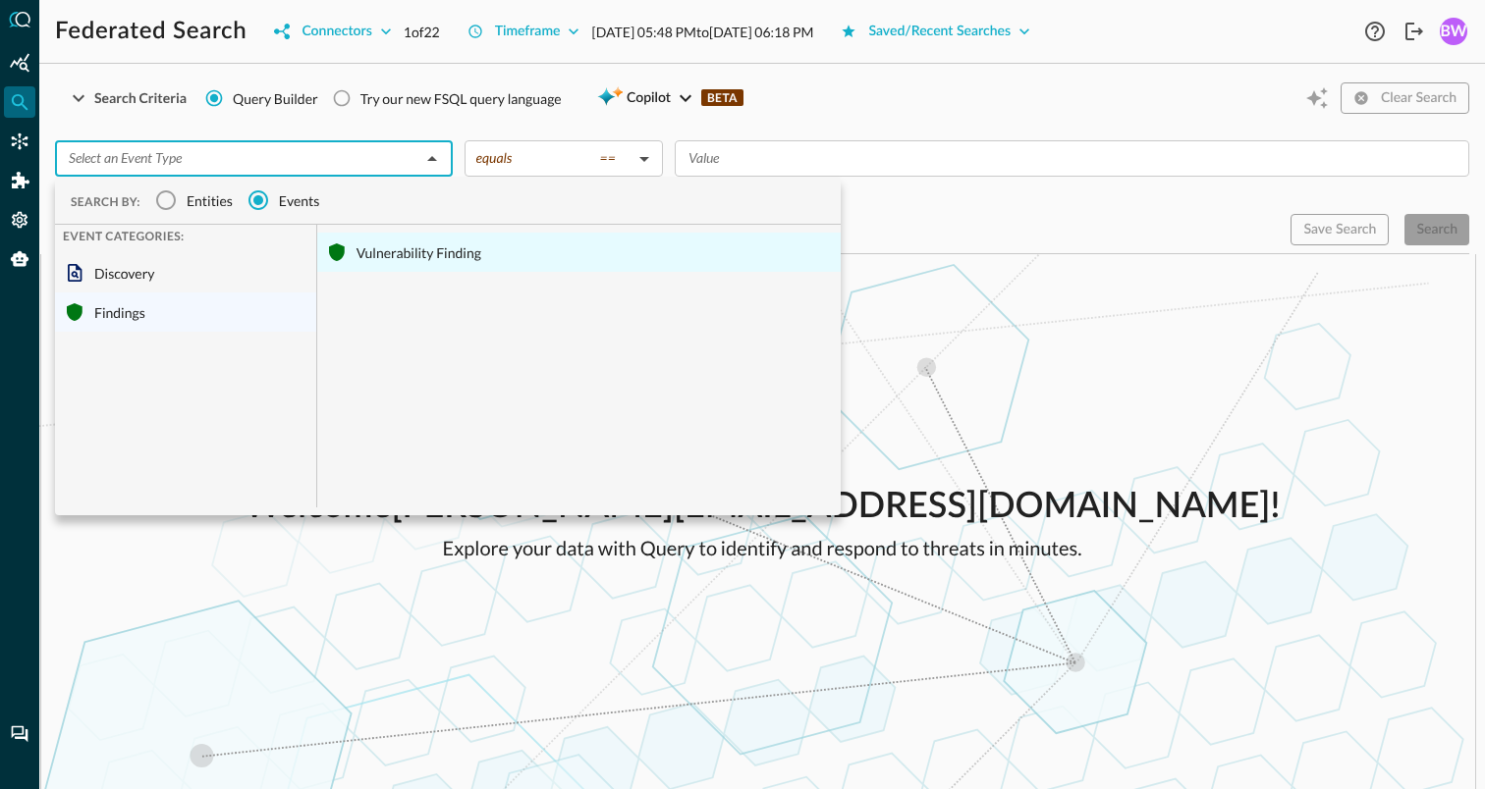
click at [440, 259] on div "Vulnerability Finding" at bounding box center [578, 252] width 523 height 39
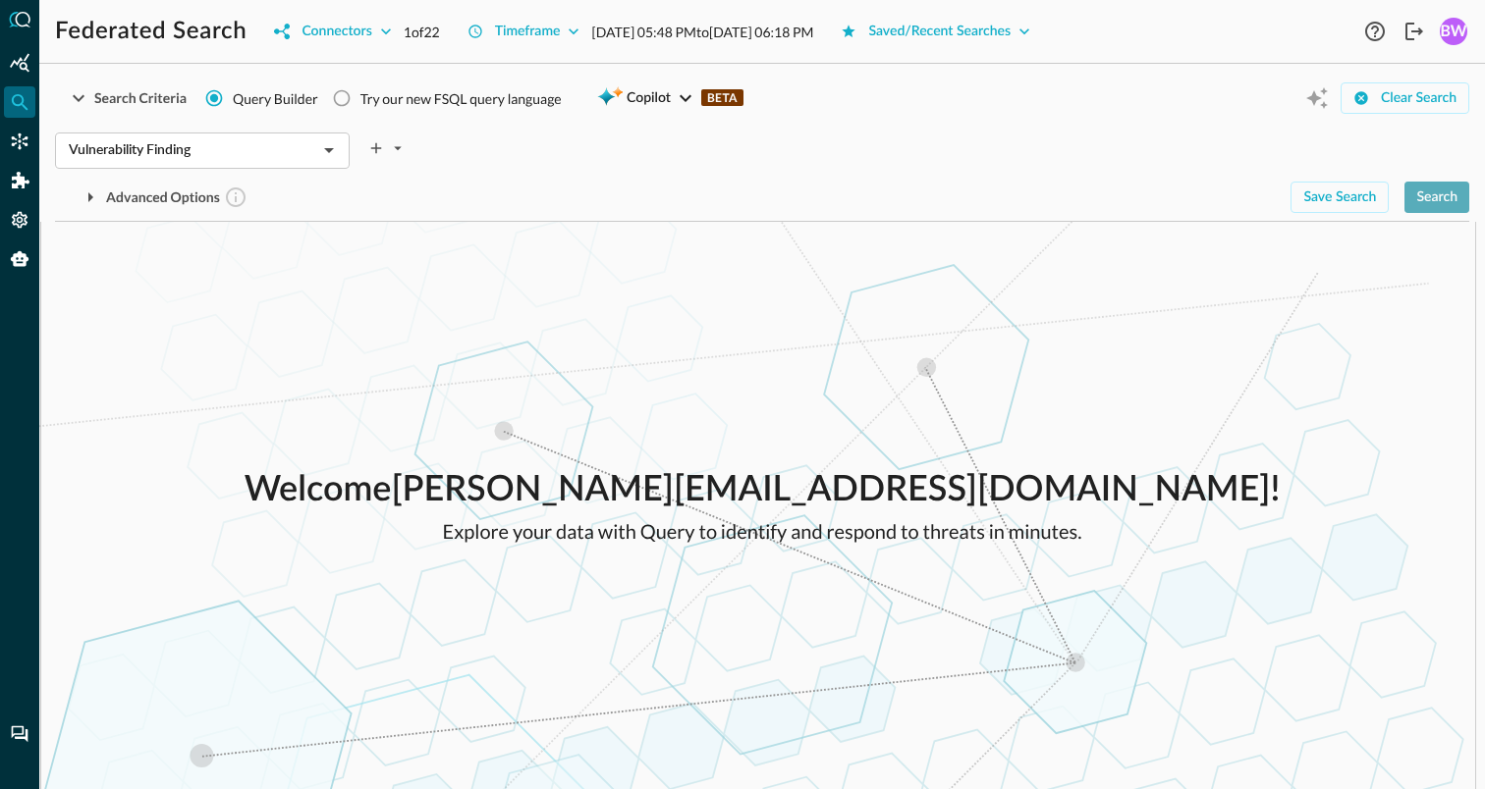
click at [1436, 194] on div "Search" at bounding box center [1436, 198] width 41 height 25
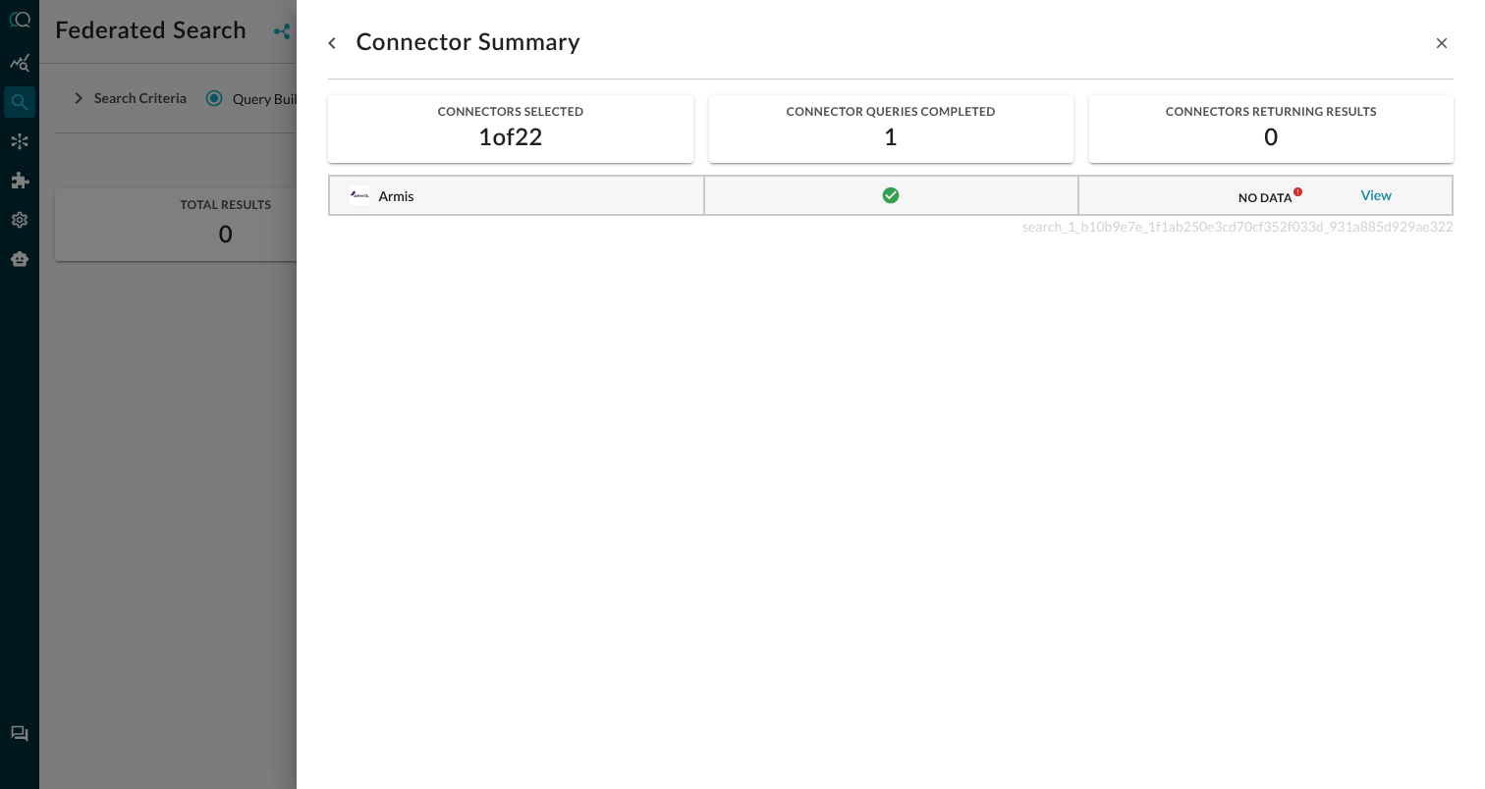
click at [1383, 198] on link "View" at bounding box center [1376, 197] width 31 height 14
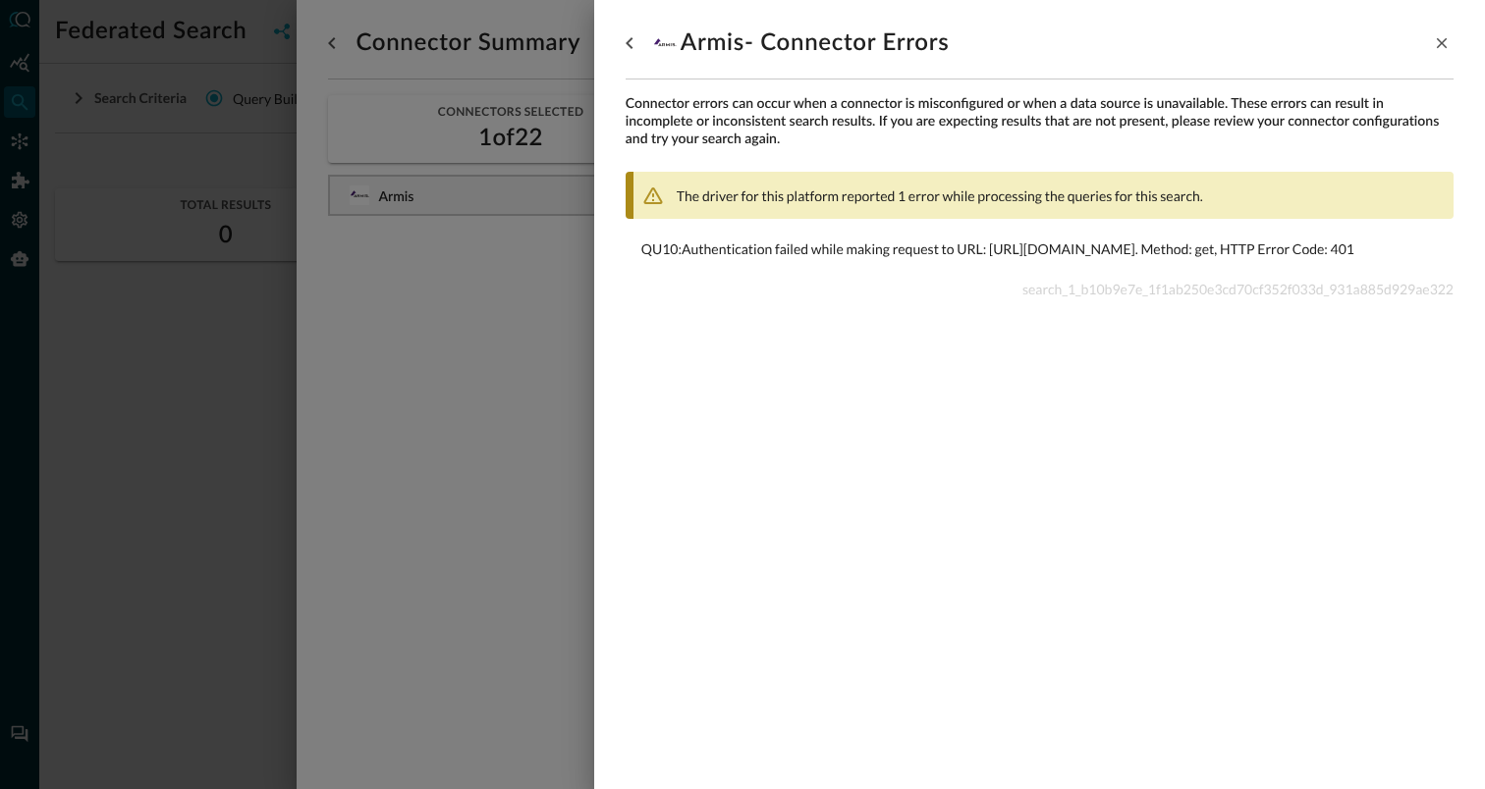
click at [1070, 298] on span "search_1_b10b9e7e_1f1ab250e3cd70cf352f033d_931a885d929ae322" at bounding box center [1237, 289] width 431 height 17
copy span "search_1_b10b9e7e_1f1ab250e3cd70cf352f033d_931a885d929ae322"
click at [432, 358] on div at bounding box center [742, 394] width 1485 height 789
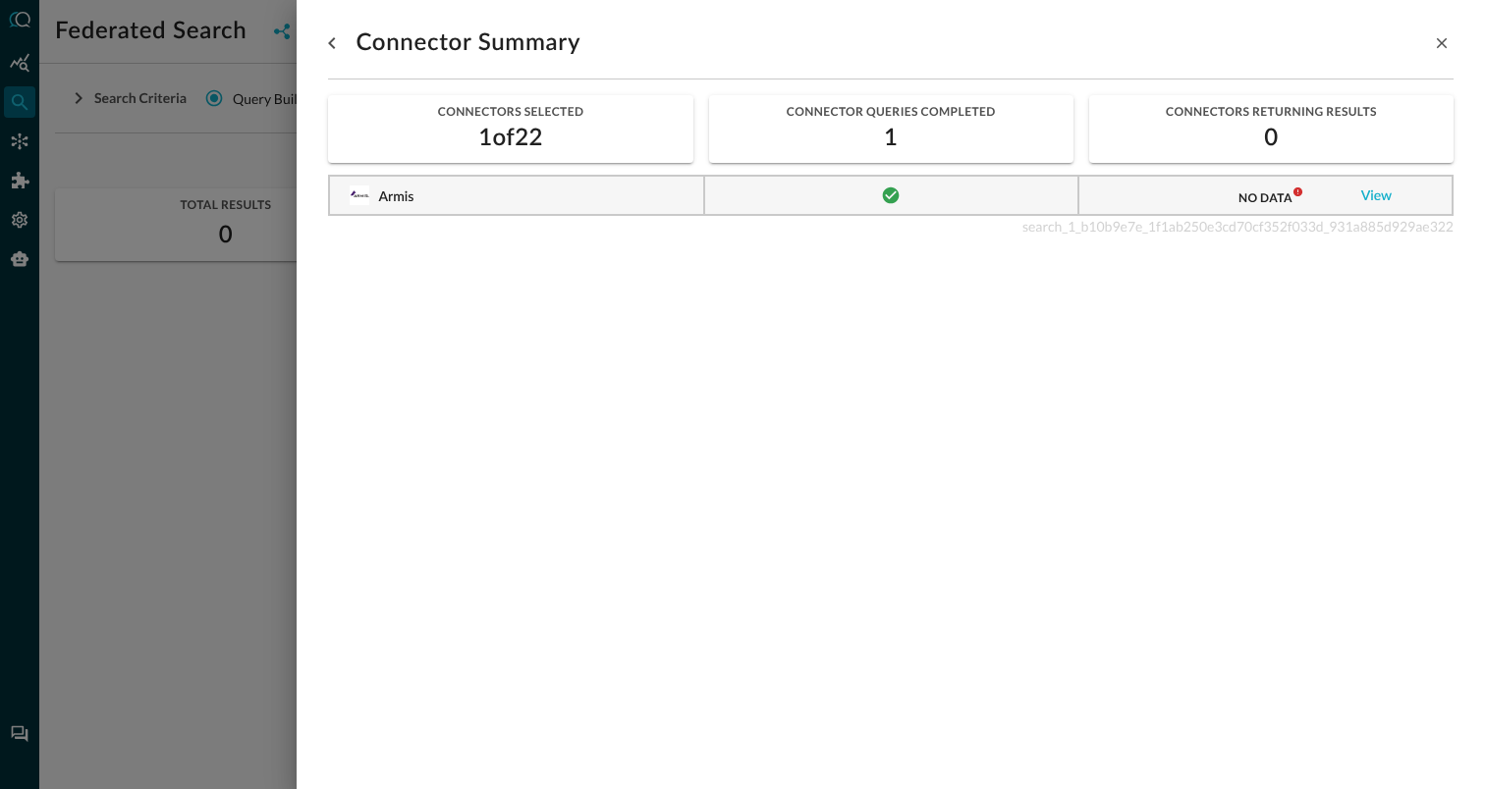
click at [298, 416] on div "Connector Summary Connectors Selected 1 of 22 Connector Queries Completed 1 Con…" at bounding box center [891, 394] width 1188 height 789
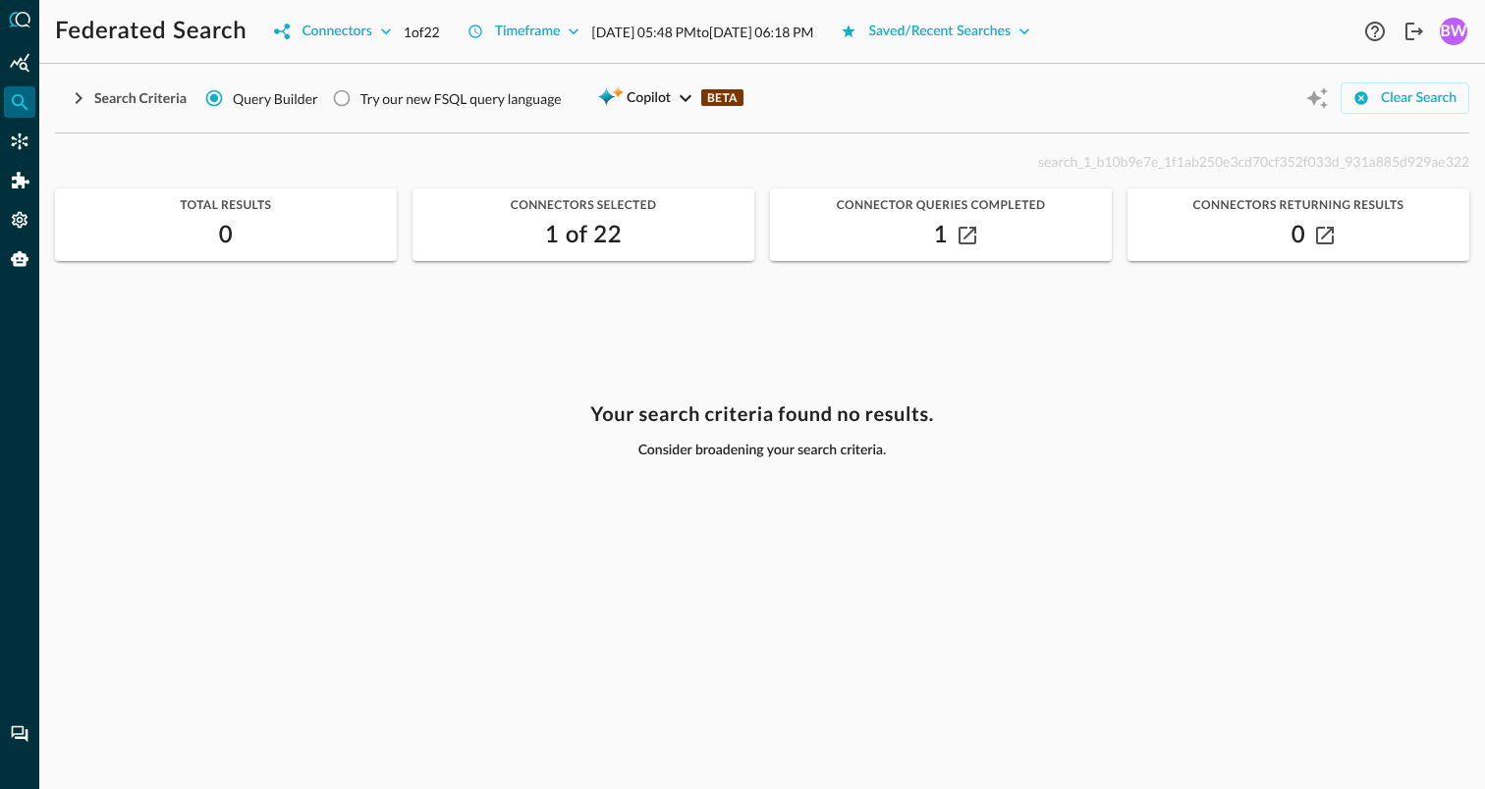
click at [547, 385] on div "search_1_b10b9e7e_1f1ab250e3cd70cf352f033d_931a885d929ae322 Total Results 0 Con…" at bounding box center [762, 457] width 1414 height 617
click at [20, 137] on icon "Connectors" at bounding box center [20, 142] width 20 height 20
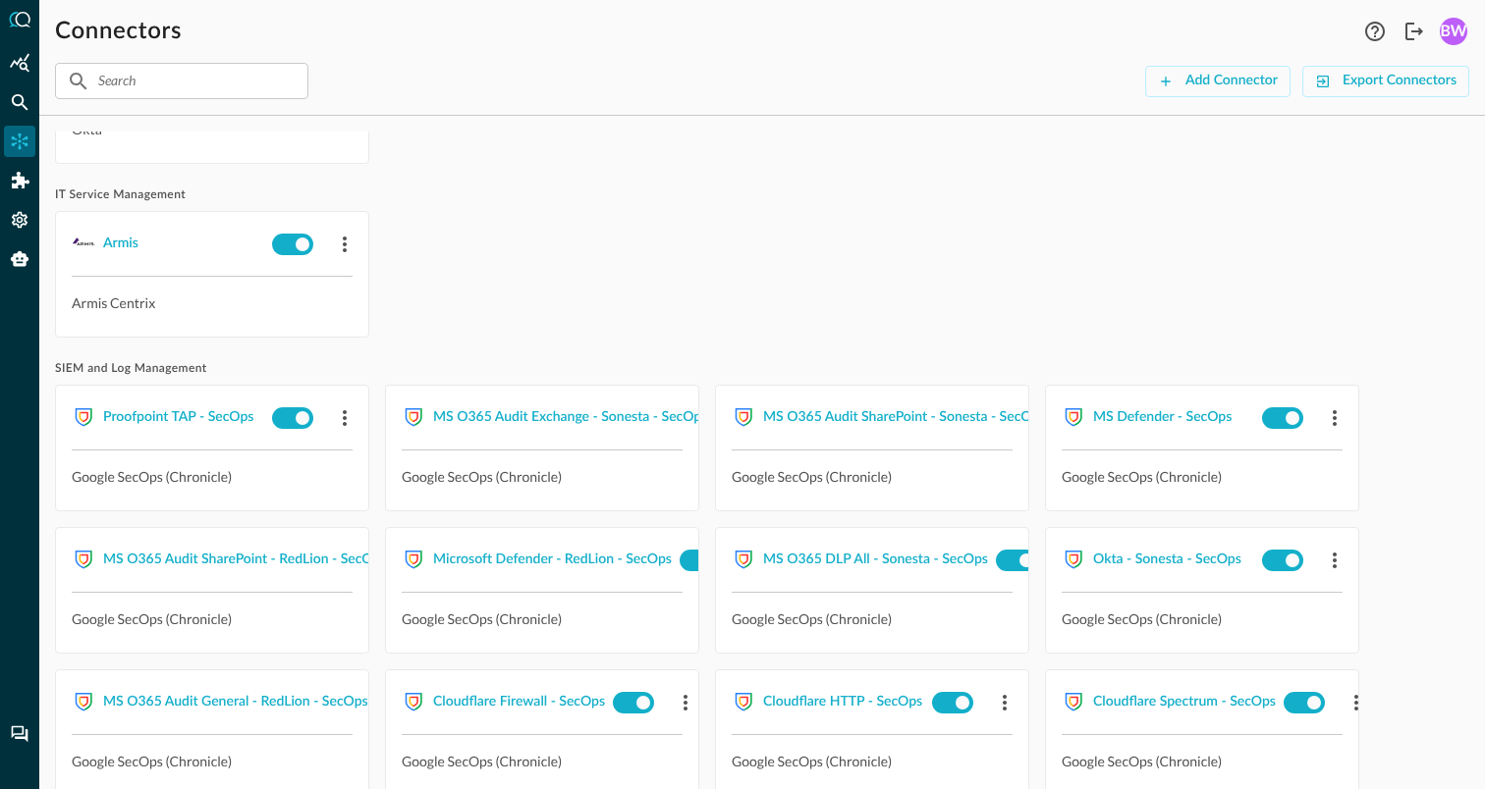
scroll to position [487, 0]
click at [129, 245] on div "Armis" at bounding box center [120, 246] width 35 height 25
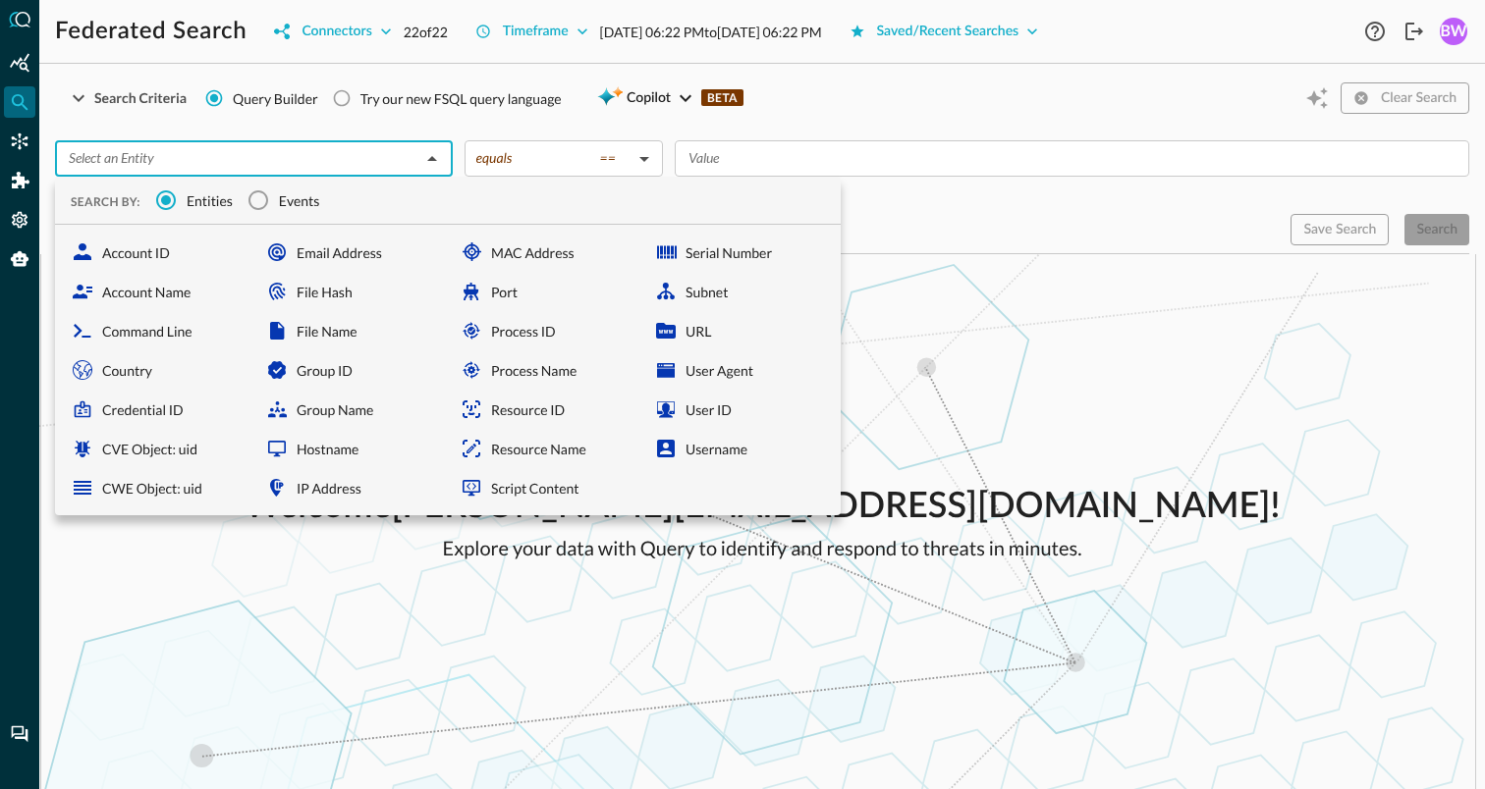
click at [273, 164] on input "text" at bounding box center [238, 158] width 354 height 25
click at [258, 199] on input "Events" at bounding box center [258, 200] width 41 height 41
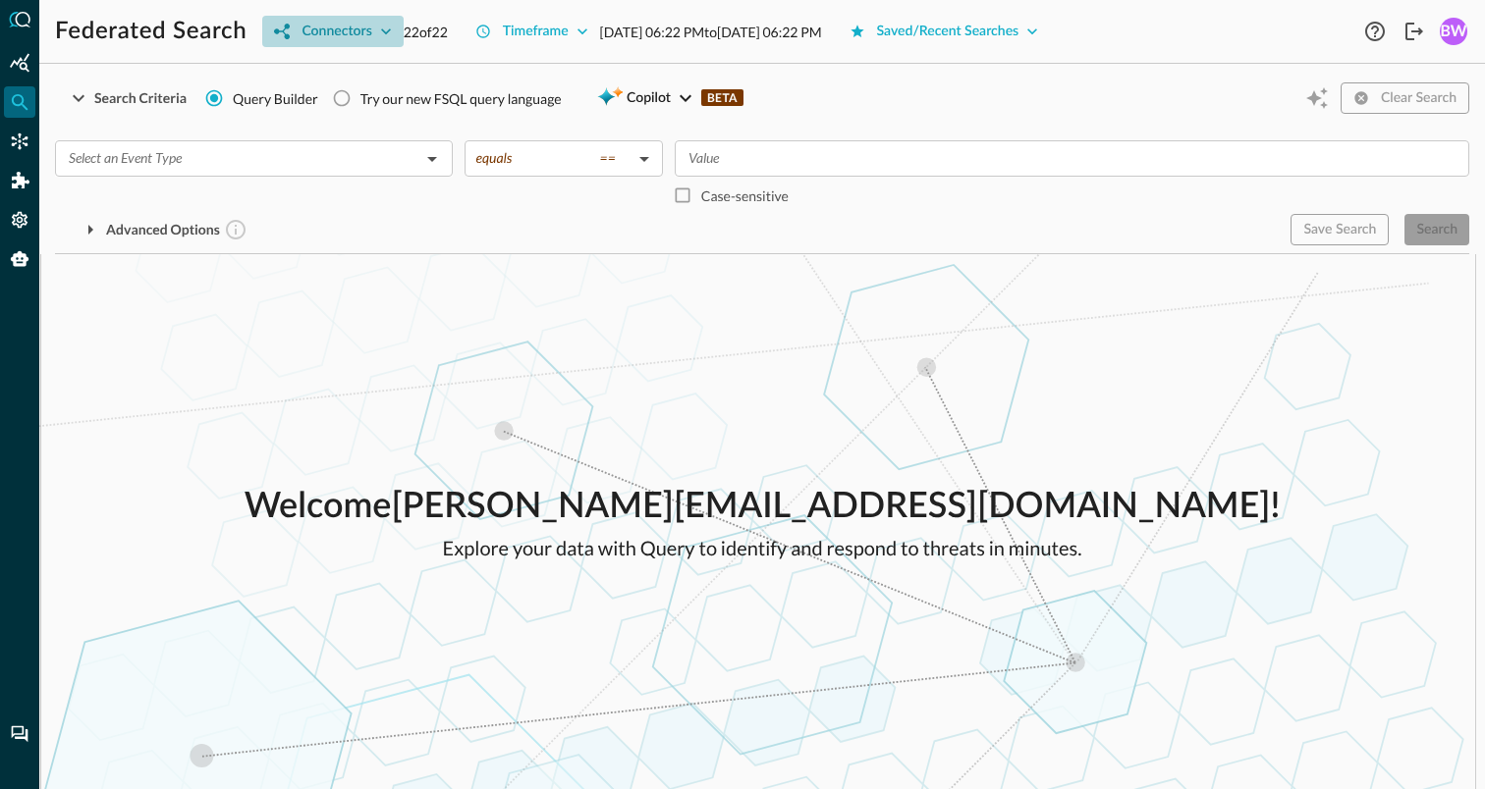
click at [362, 26] on div "Connectors" at bounding box center [336, 32] width 70 height 25
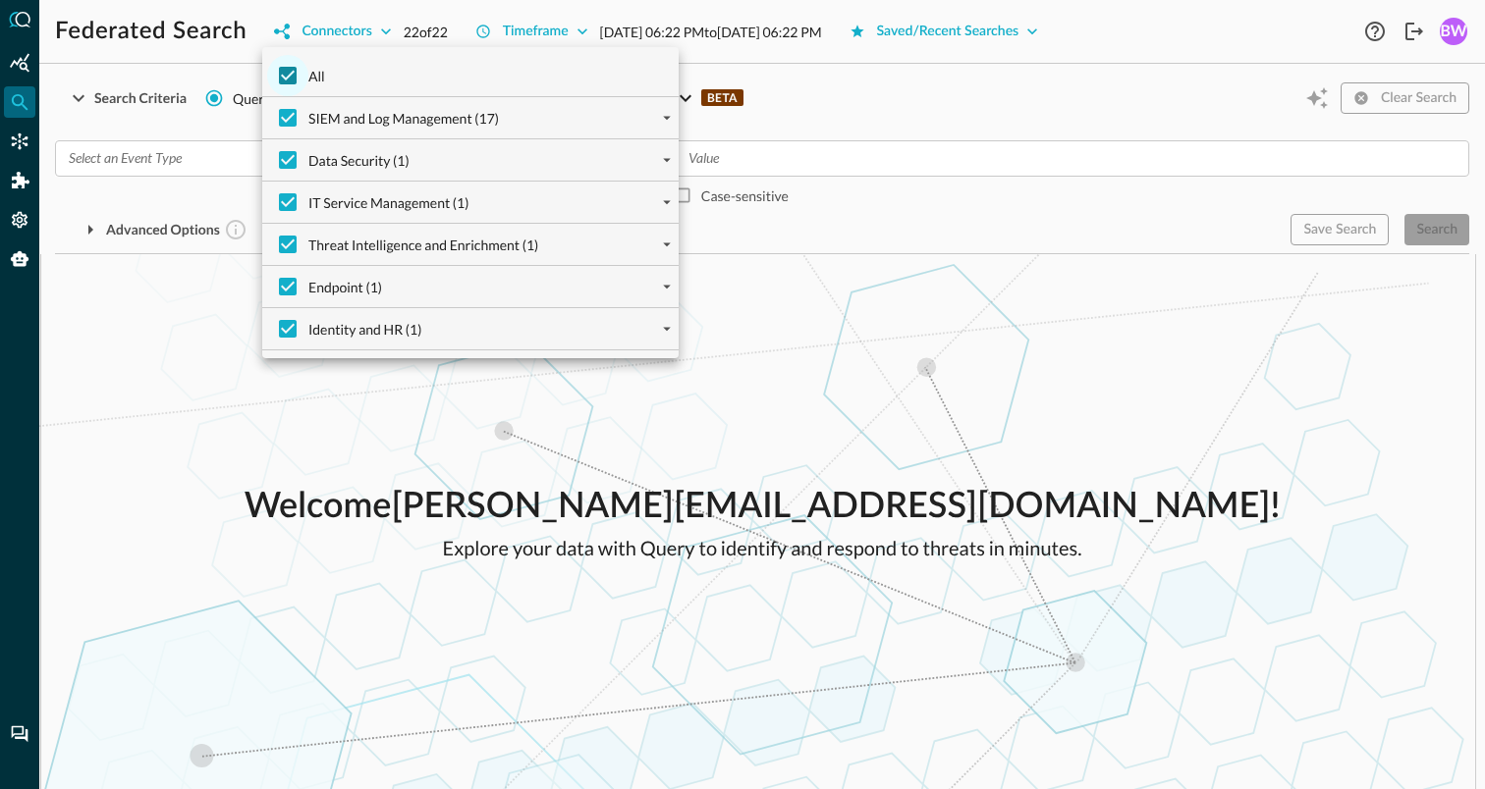
click at [292, 73] on input "All" at bounding box center [287, 75] width 41 height 41
checkbox input "false"
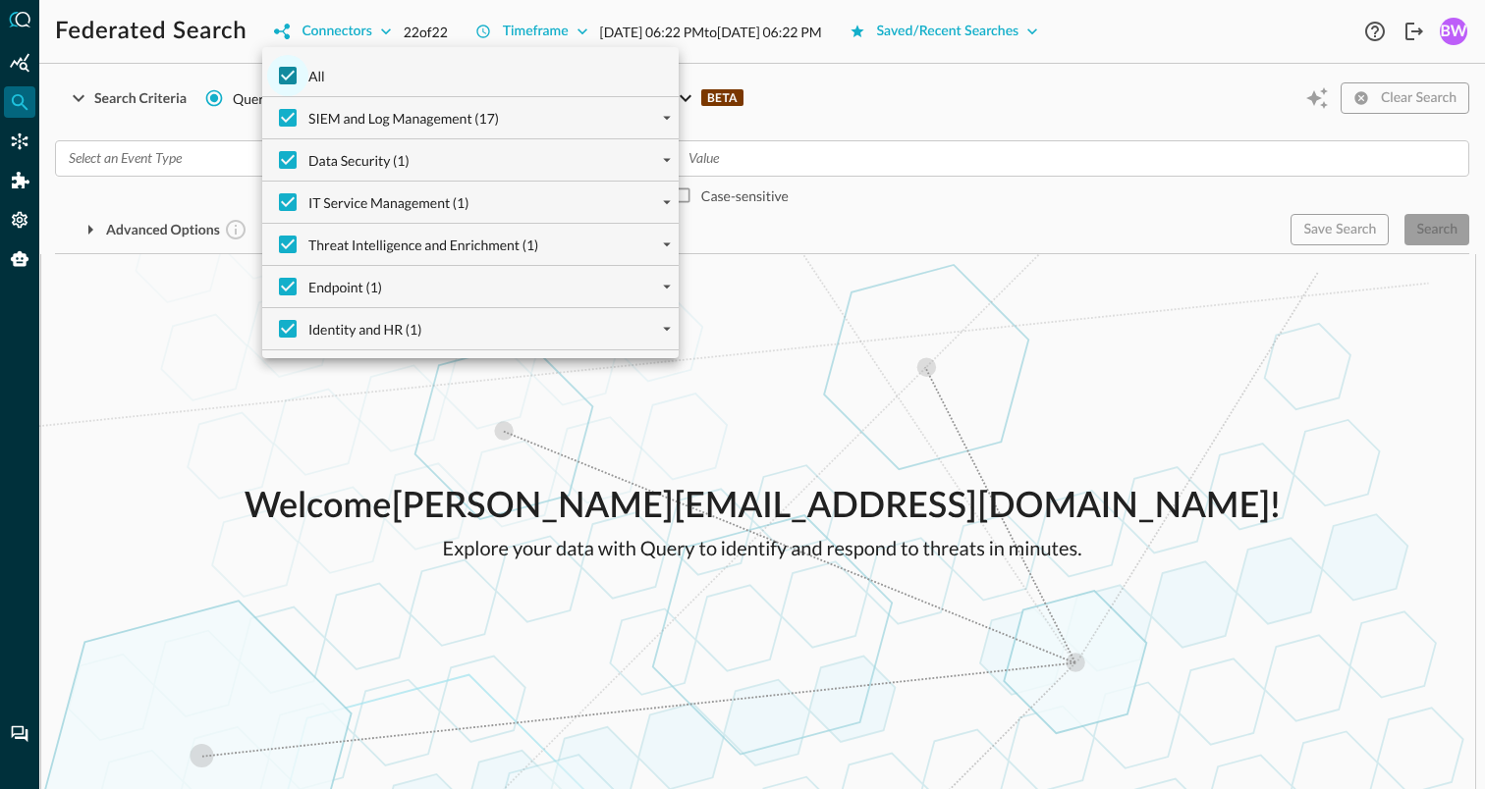
checkbox input "false"
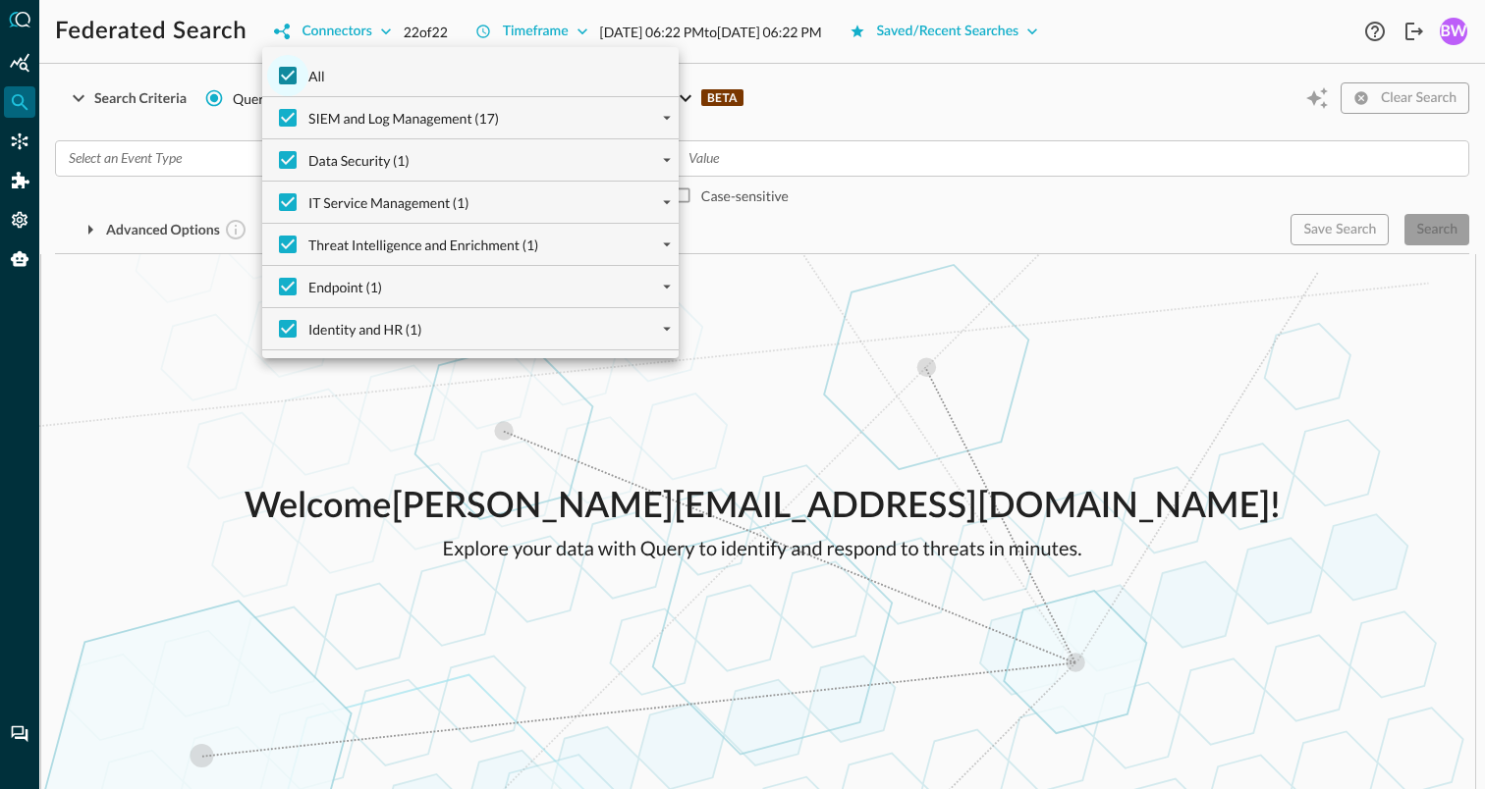
checkbox input "false"
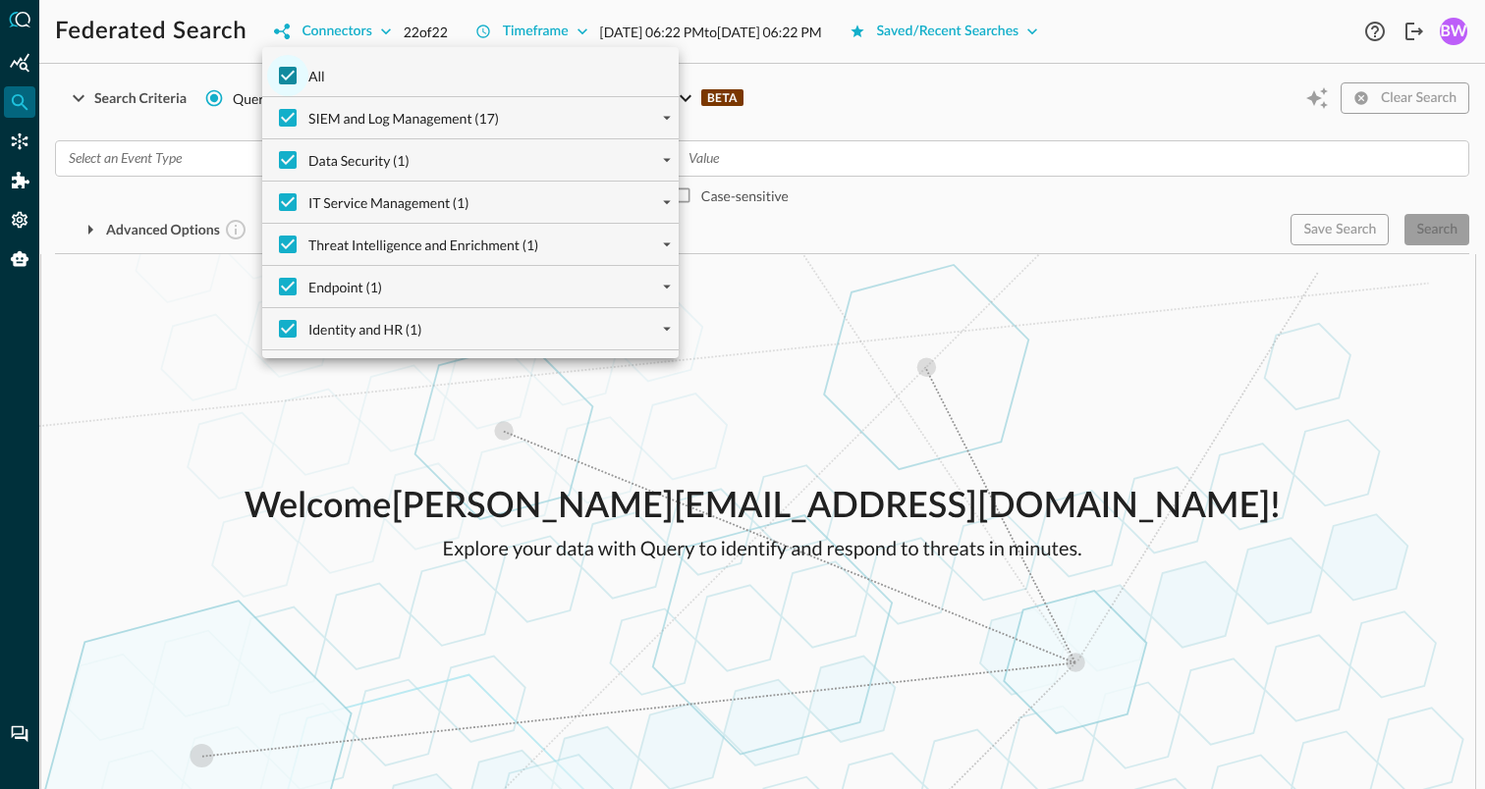
checkbox input "false"
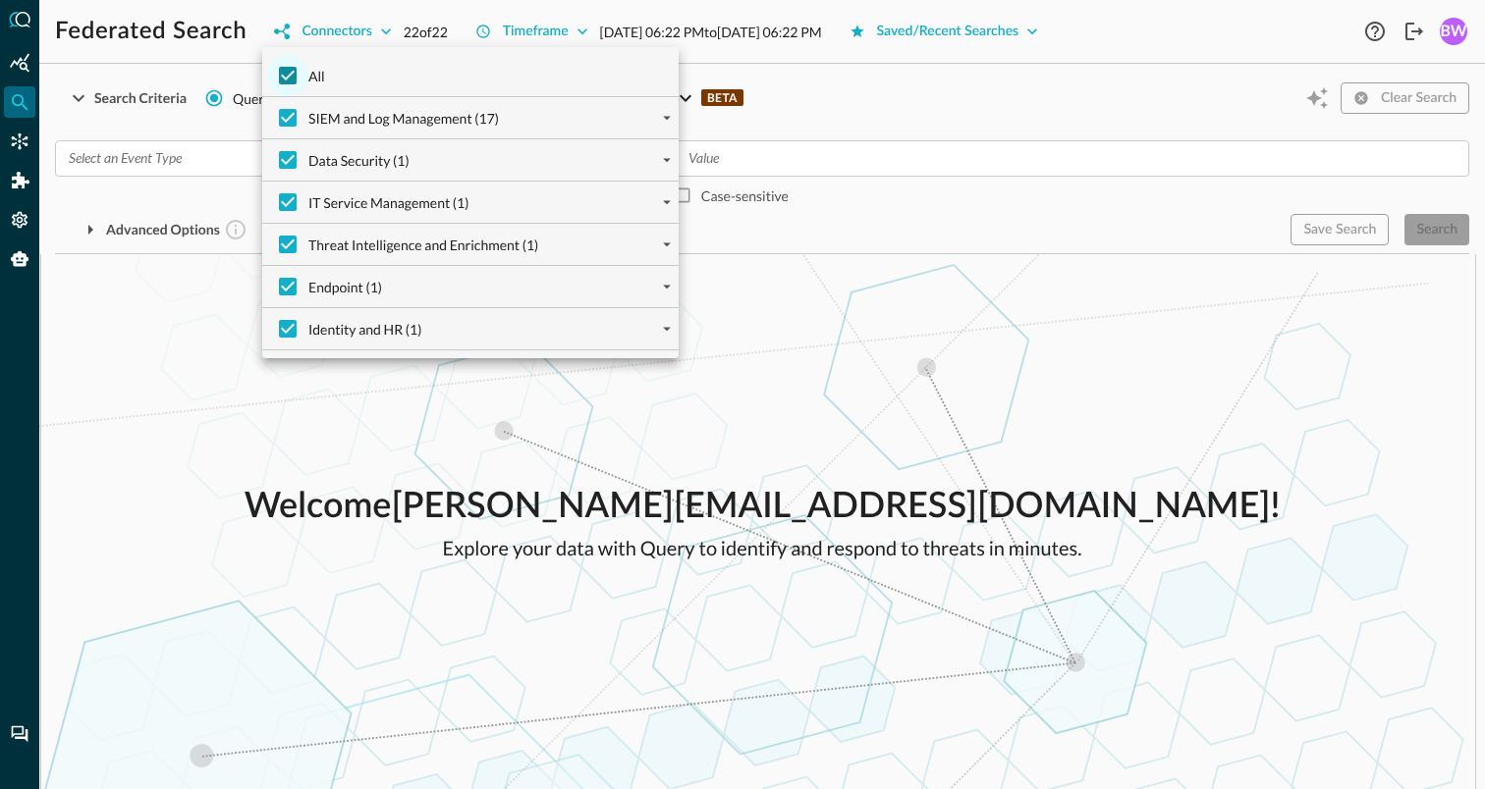
checkbox input "false"
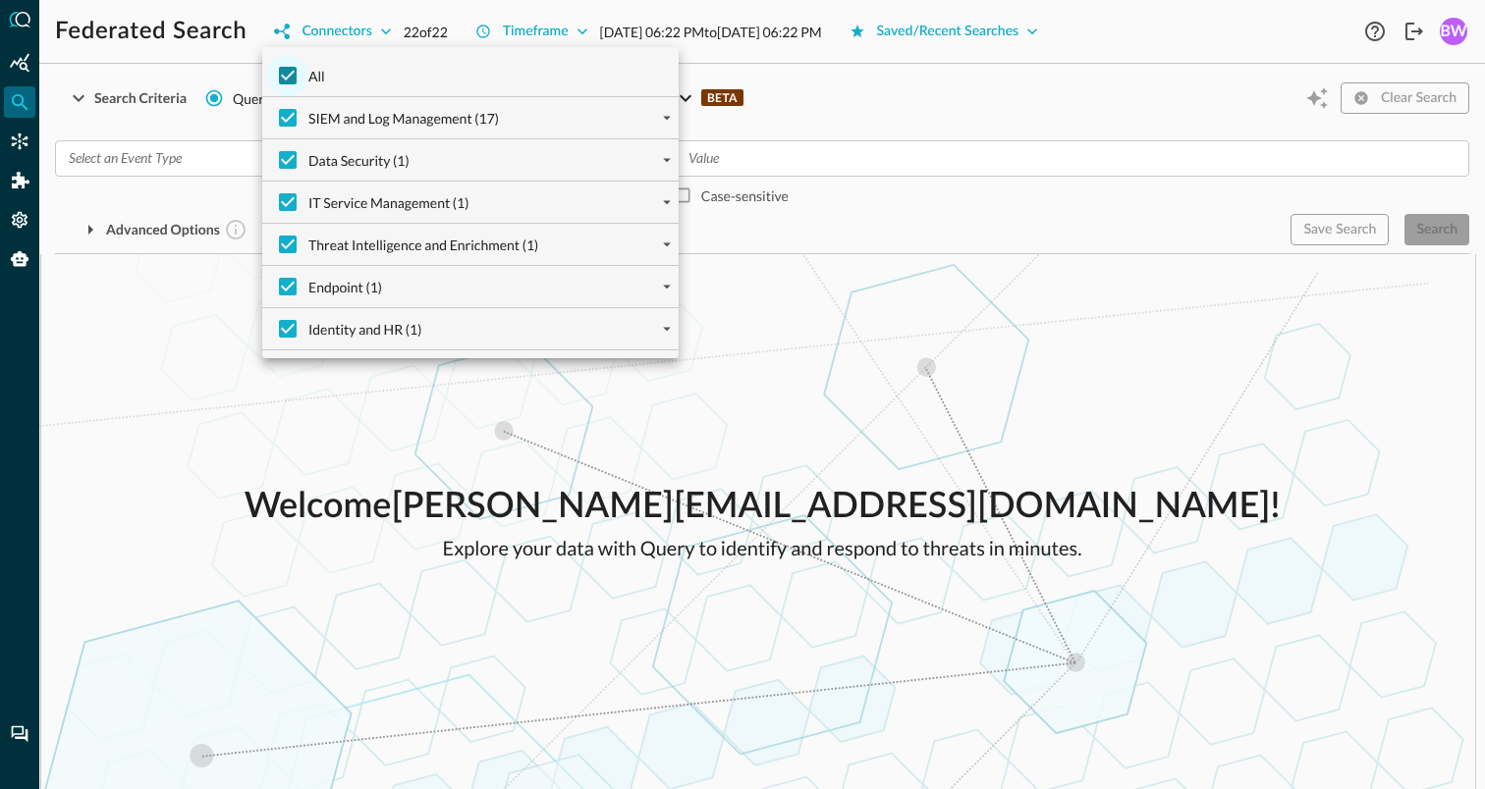
checkbox input "false"
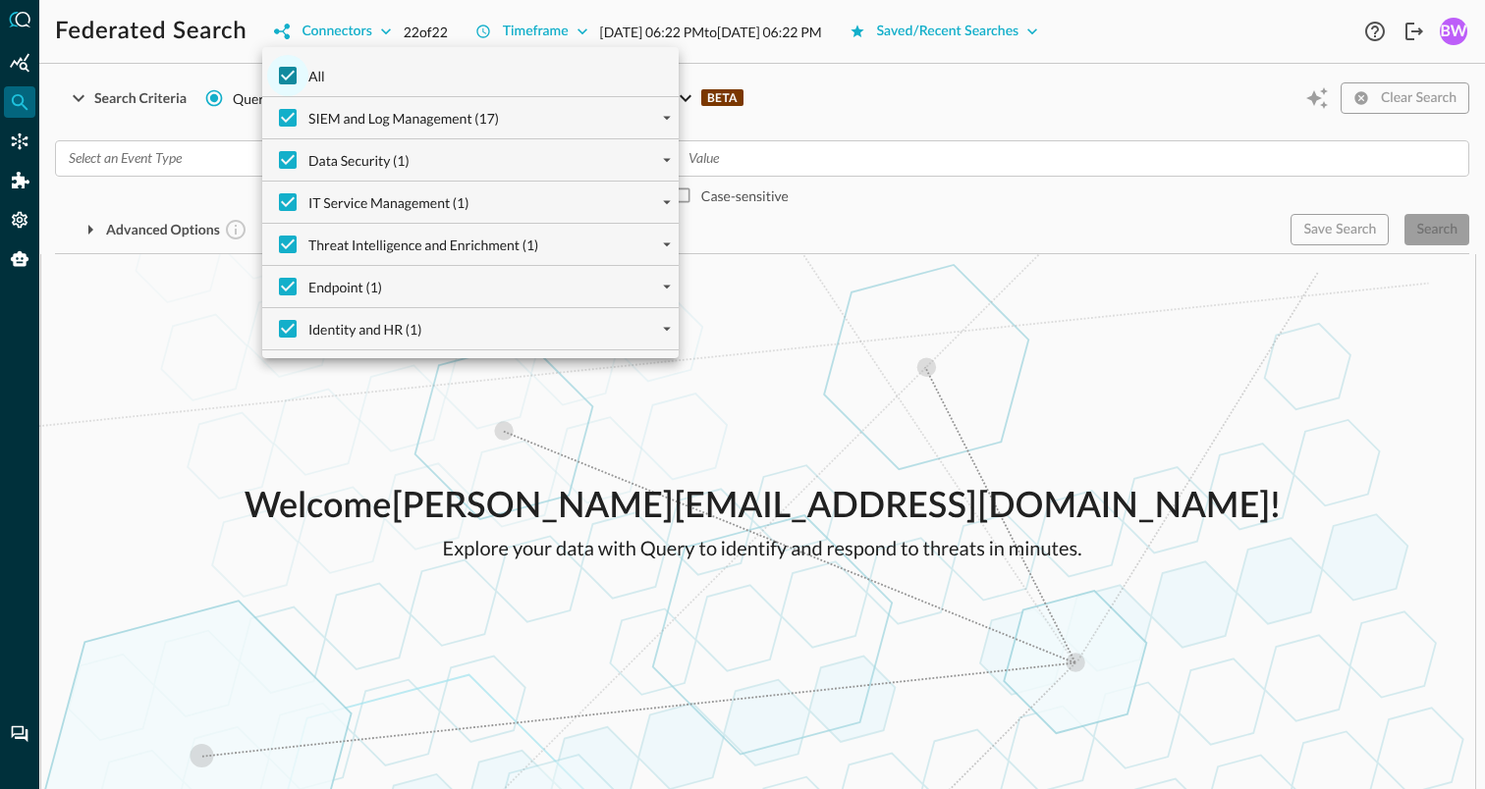
checkbox input "false"
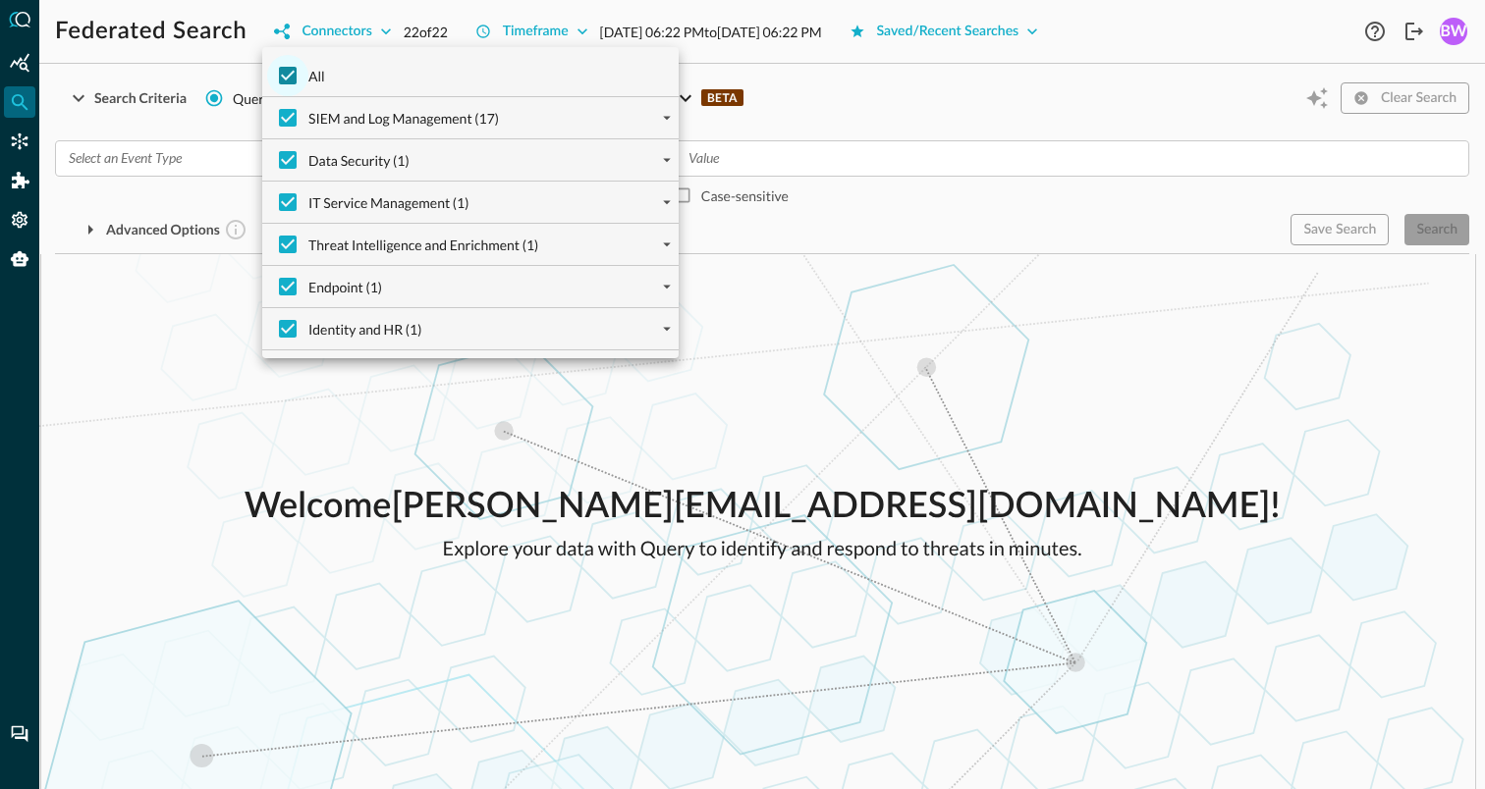
checkbox input "false"
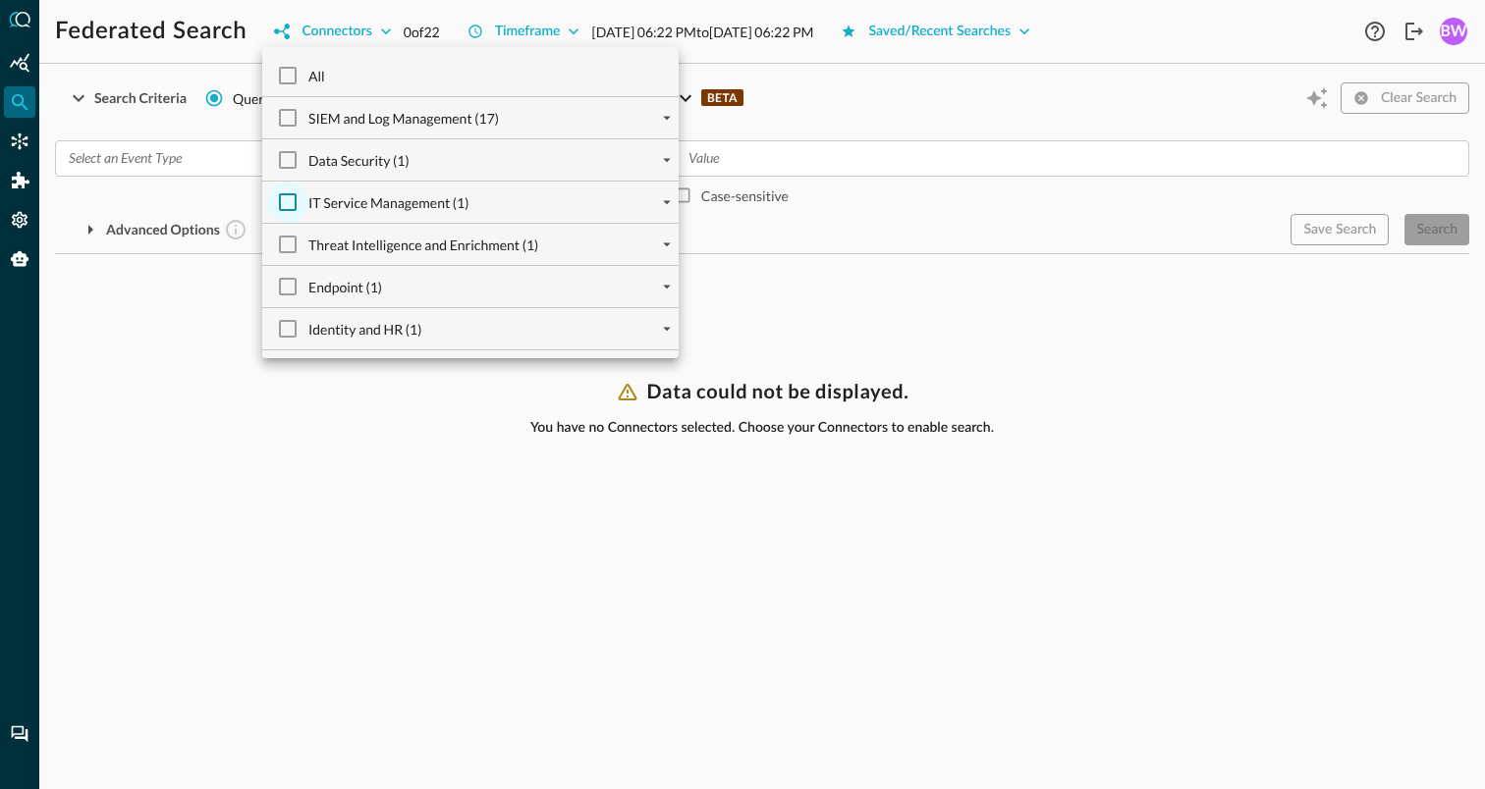
click at [290, 200] on input "IT Service Management (1)" at bounding box center [287, 202] width 41 height 41
checkbox input "true"
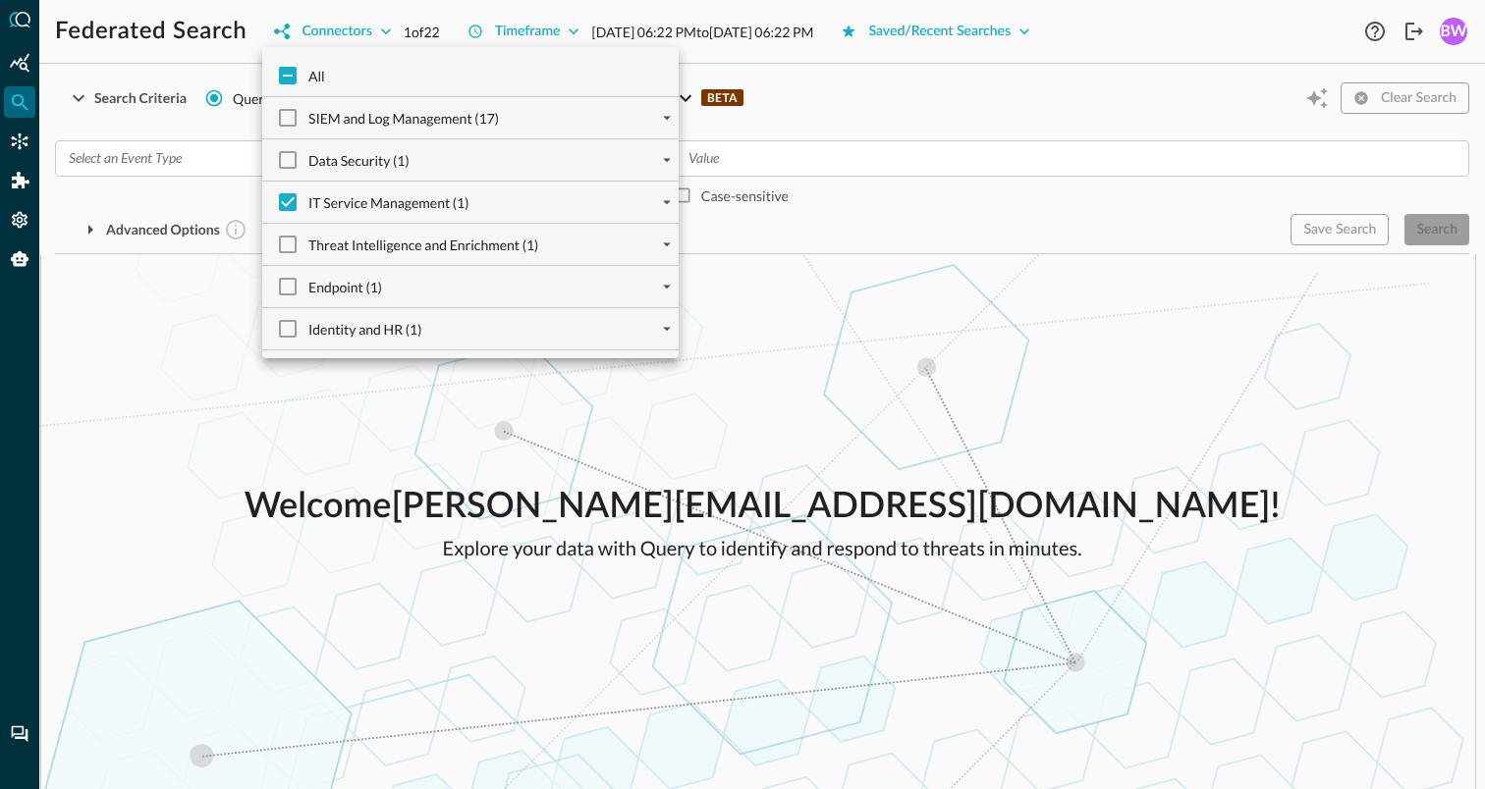
click at [229, 488] on div at bounding box center [742, 394] width 1485 height 789
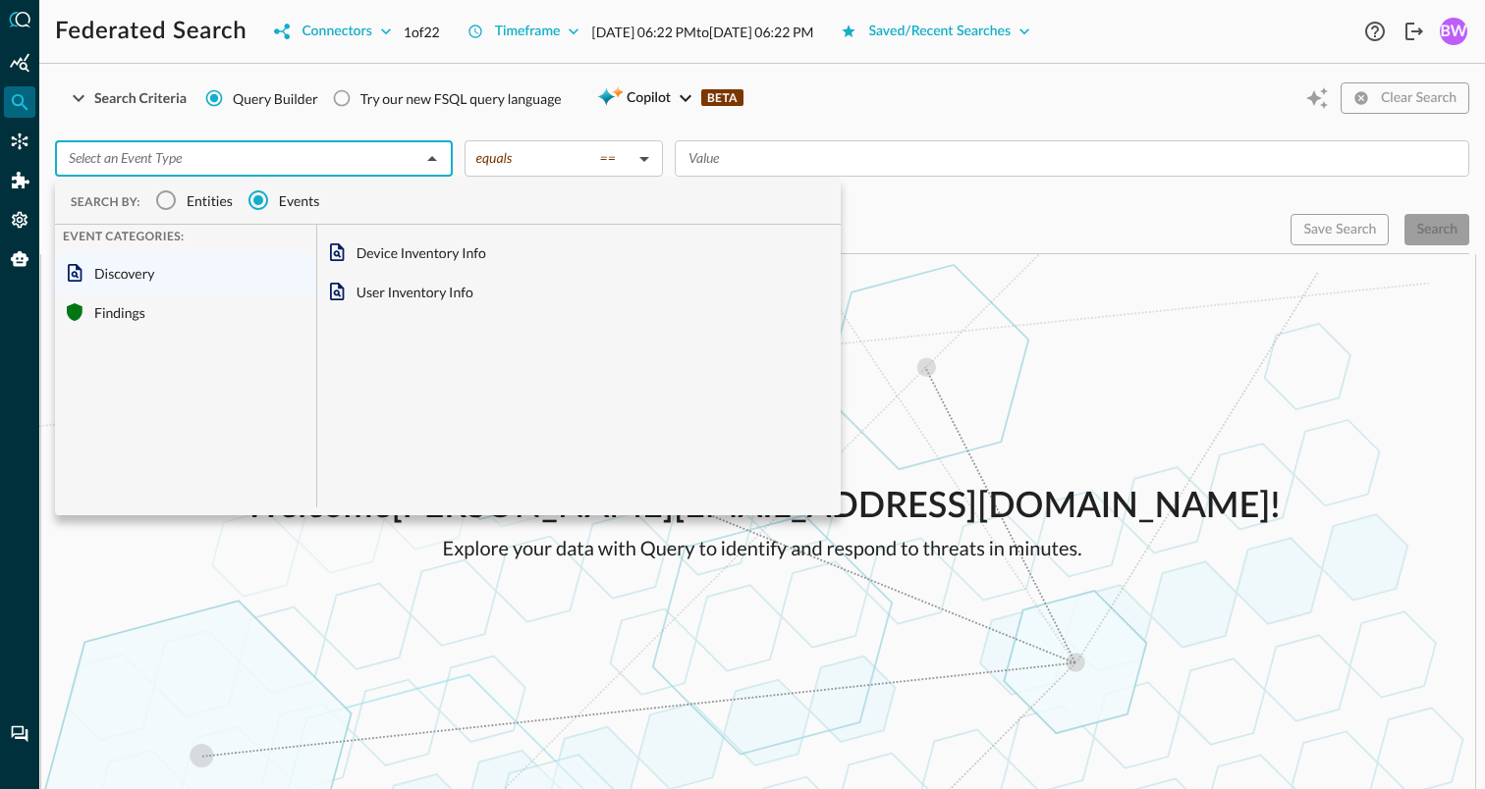
click at [286, 148] on input "text" at bounding box center [238, 158] width 354 height 25
click at [118, 316] on div "Findings" at bounding box center [185, 312] width 261 height 39
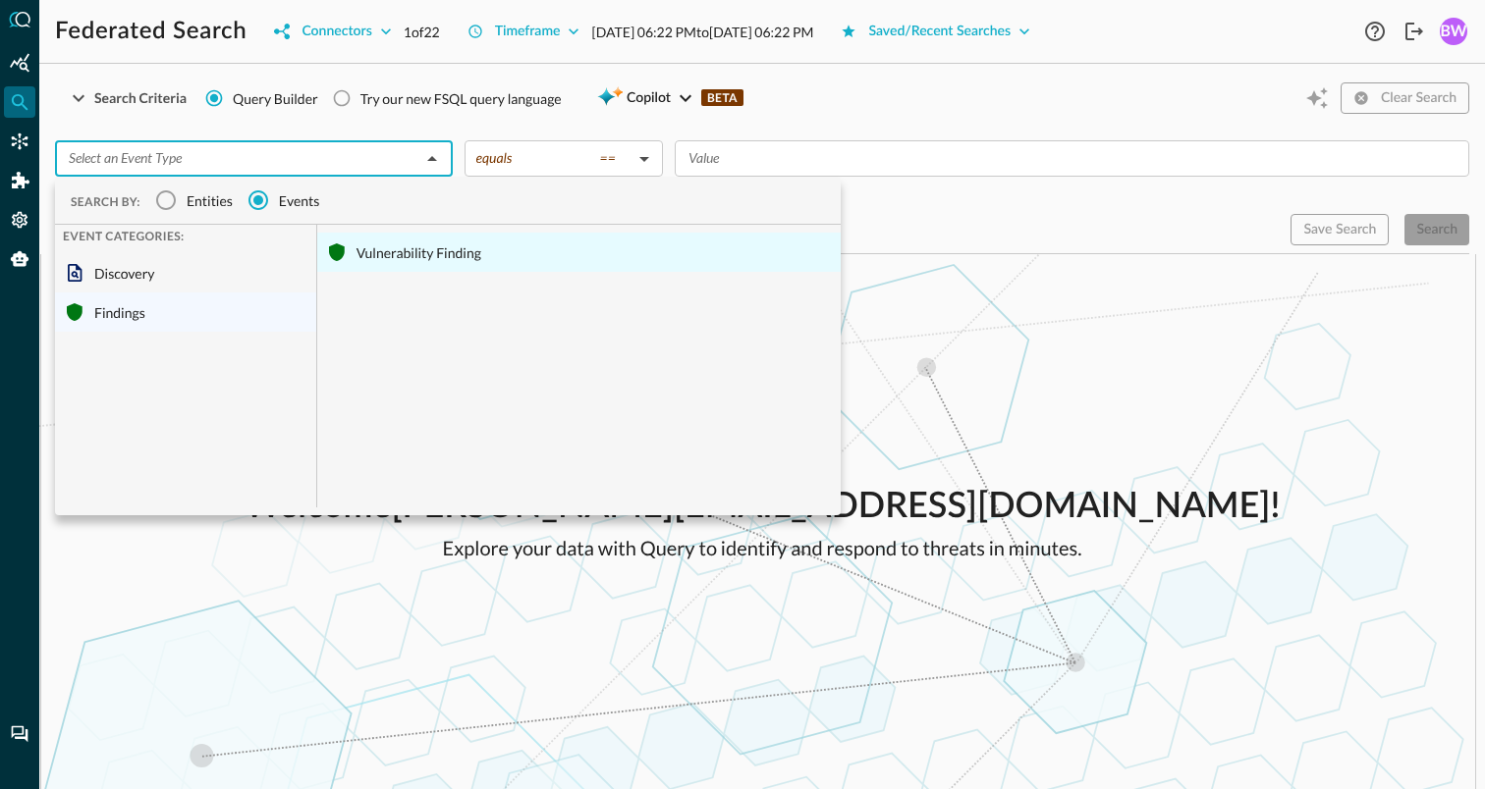
click at [409, 254] on div "Vulnerability Finding" at bounding box center [578, 252] width 523 height 39
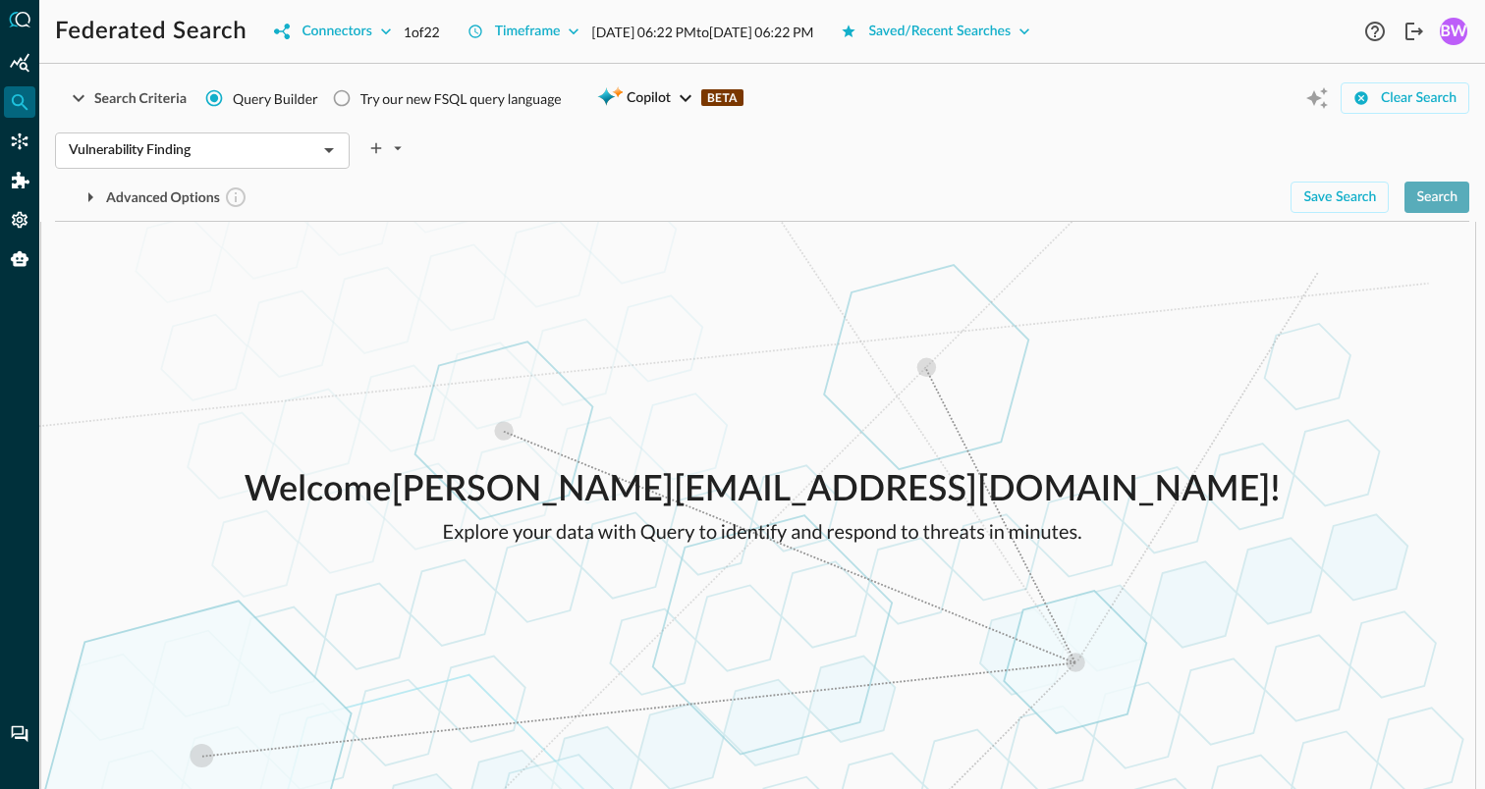
click at [1451, 196] on div "Search" at bounding box center [1436, 198] width 41 height 25
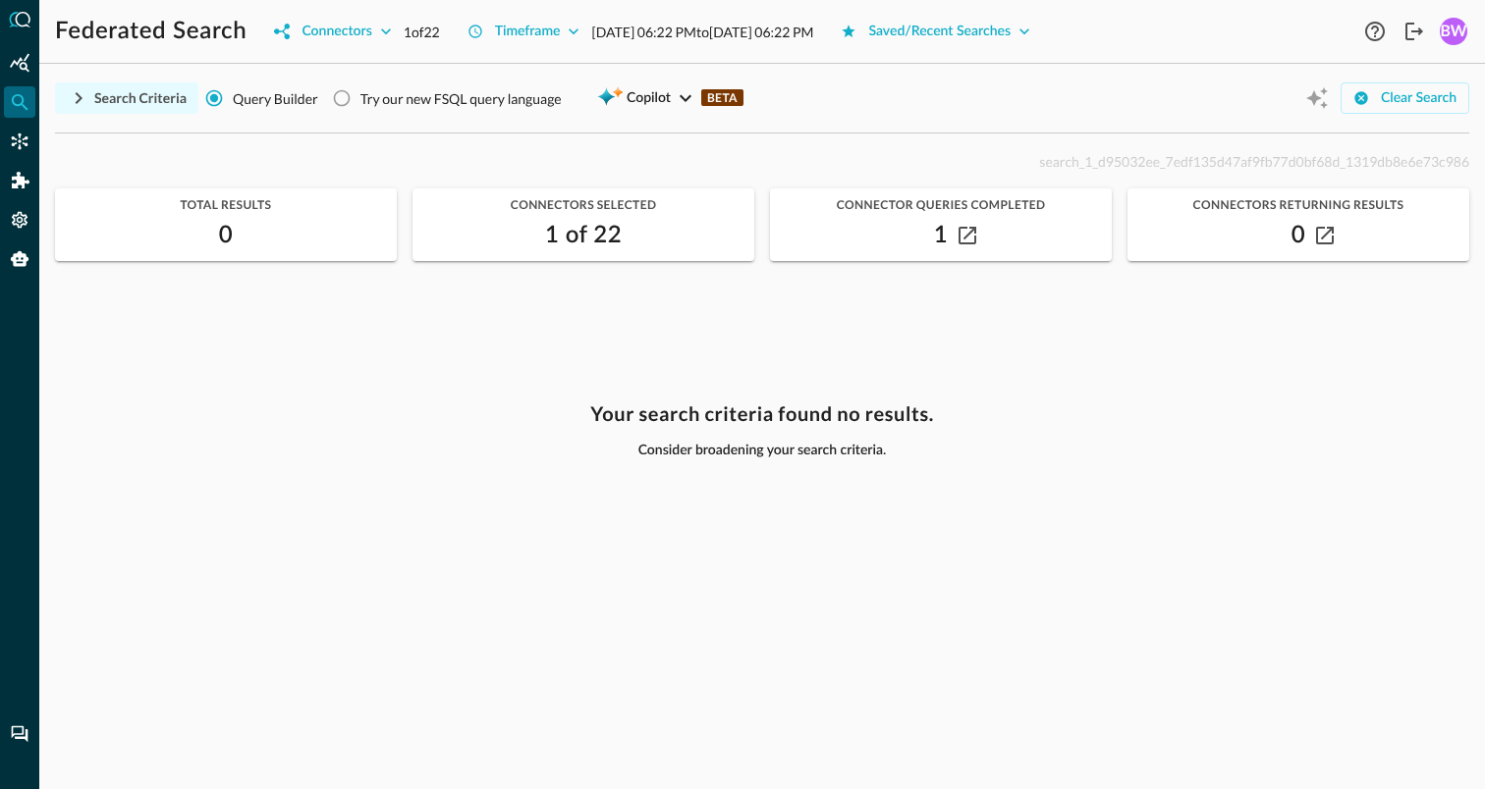
click at [81, 96] on icon "button" at bounding box center [79, 98] width 24 height 24
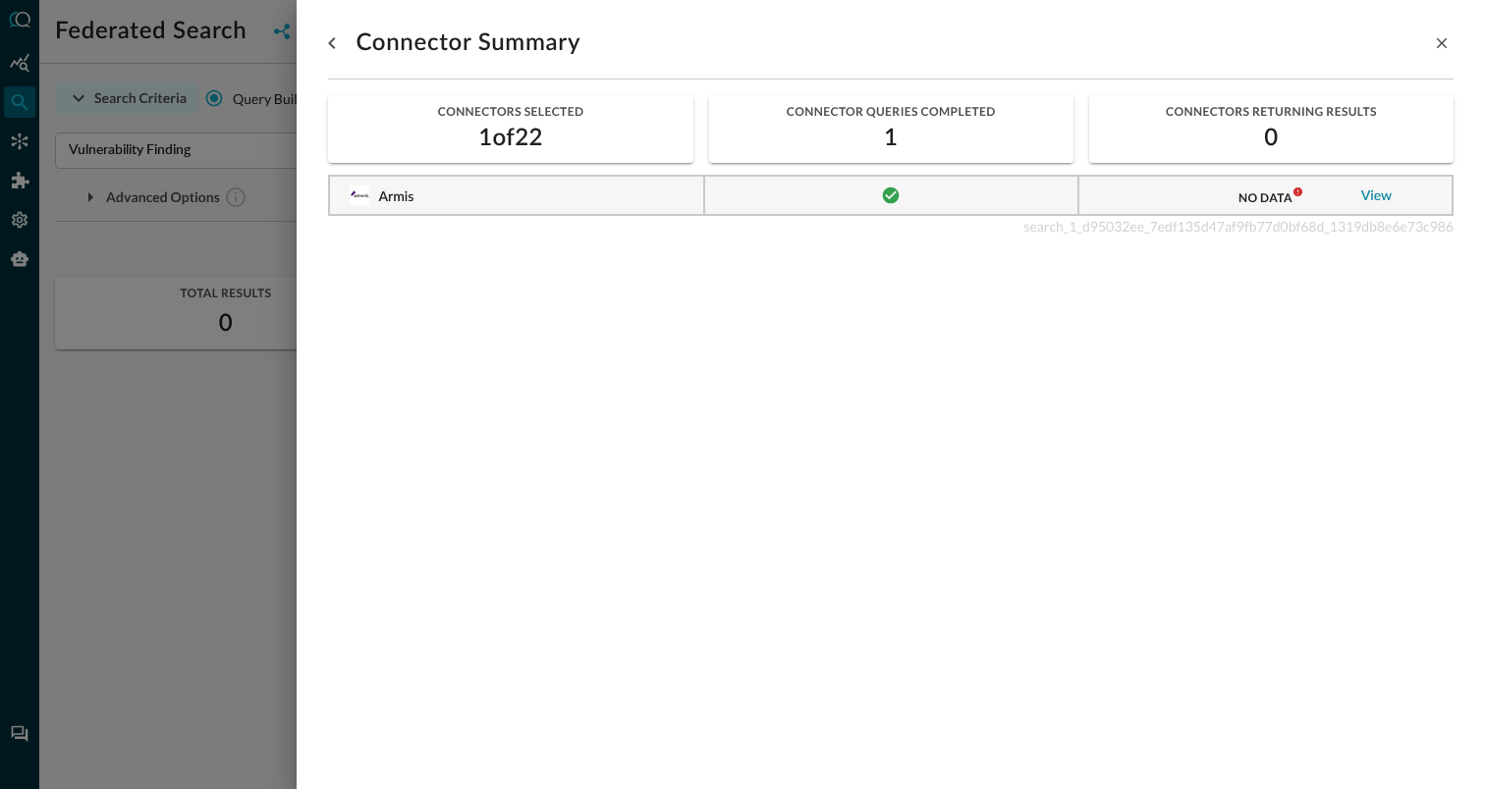
click at [1376, 195] on link "View" at bounding box center [1376, 197] width 31 height 14
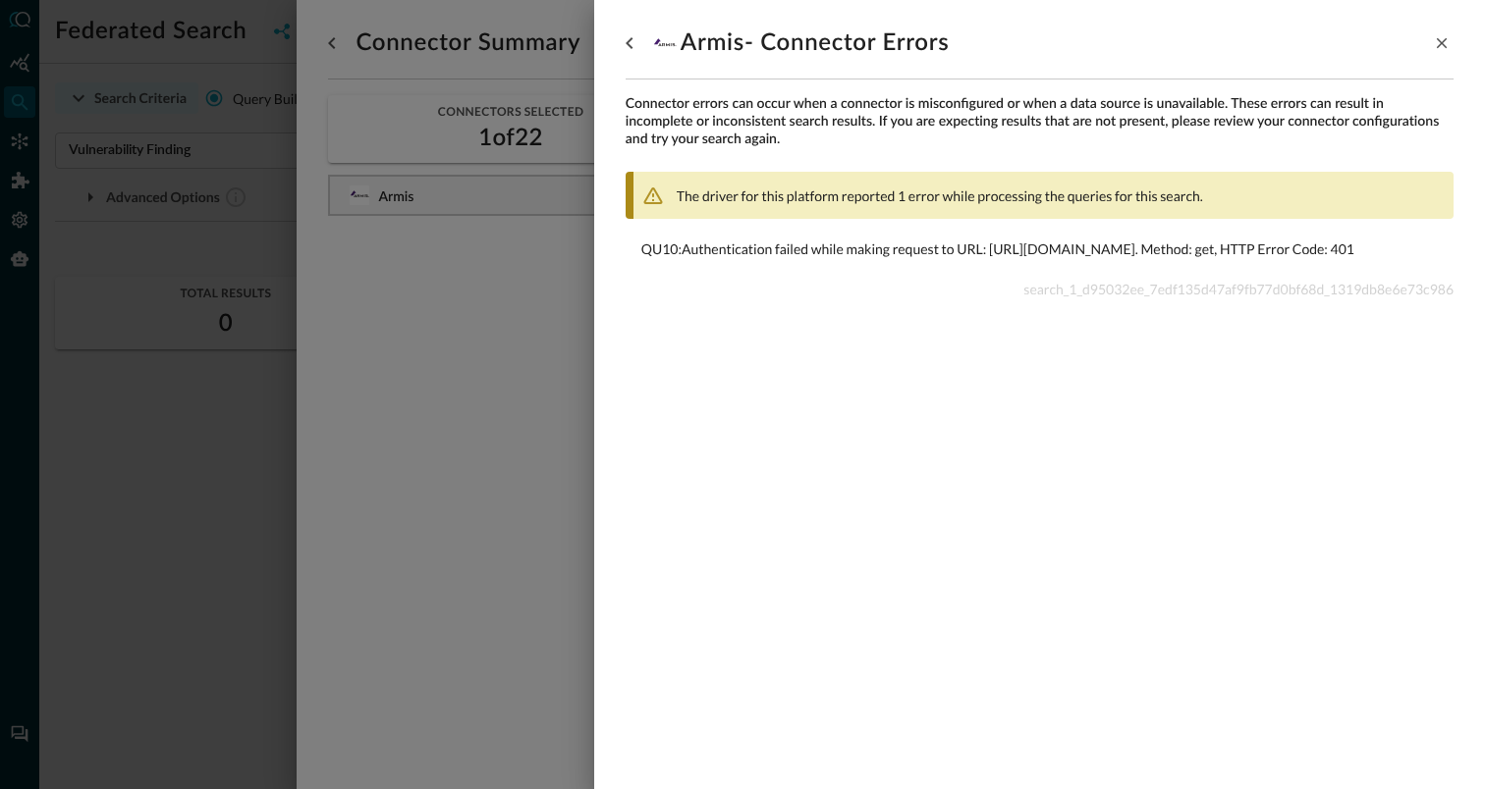
click at [1071, 298] on span "search_1_d95032ee_7edf135d47af9fb77d0bf68d_1319db8e6e73c986" at bounding box center [1238, 289] width 430 height 17
copy span "search_1_d95032ee_7edf135d47af9fb77d0bf68d_1319db8e6e73c986"
click at [204, 469] on div at bounding box center [742, 394] width 1485 height 789
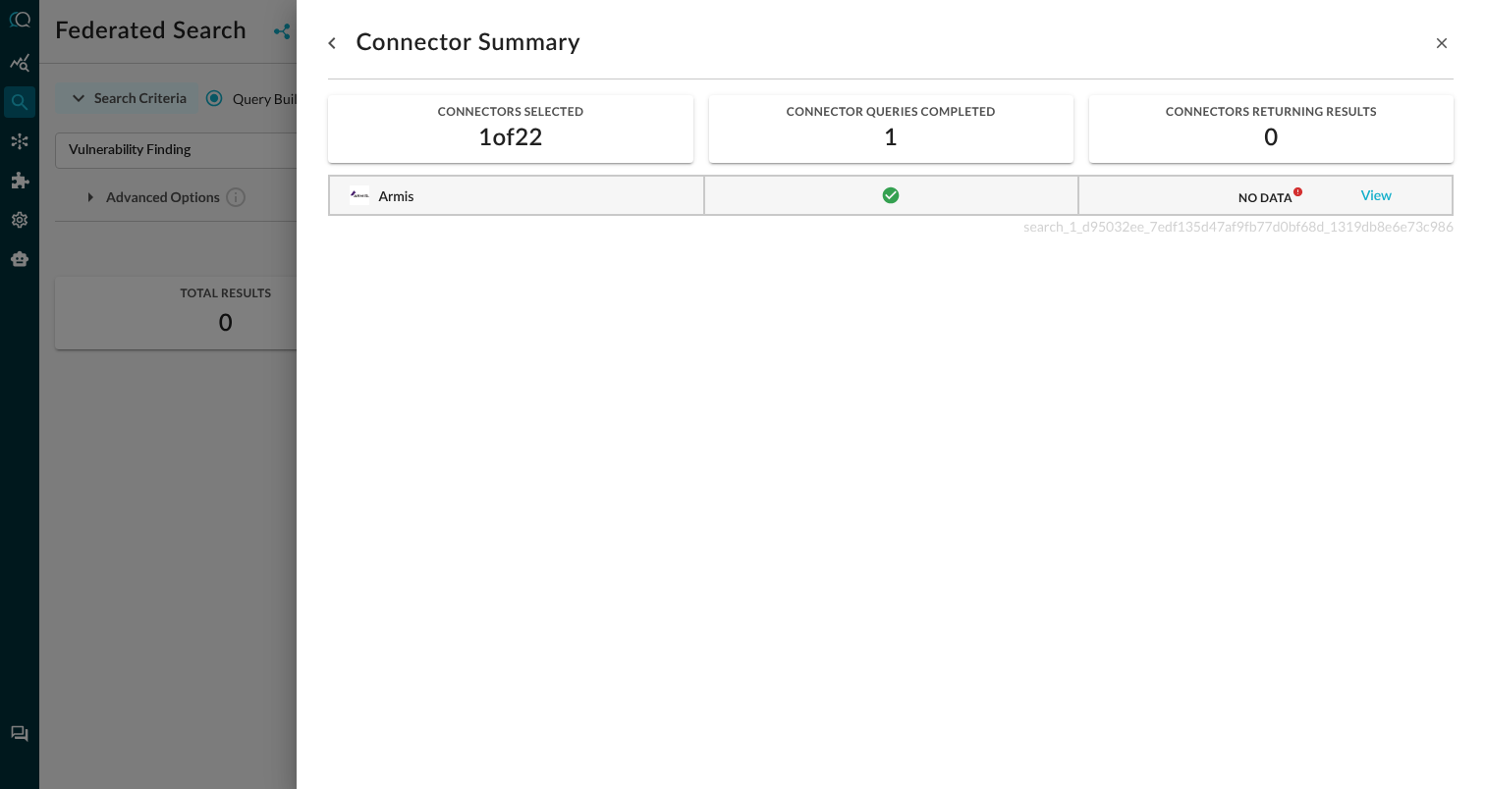
click at [204, 469] on div at bounding box center [742, 394] width 1485 height 789
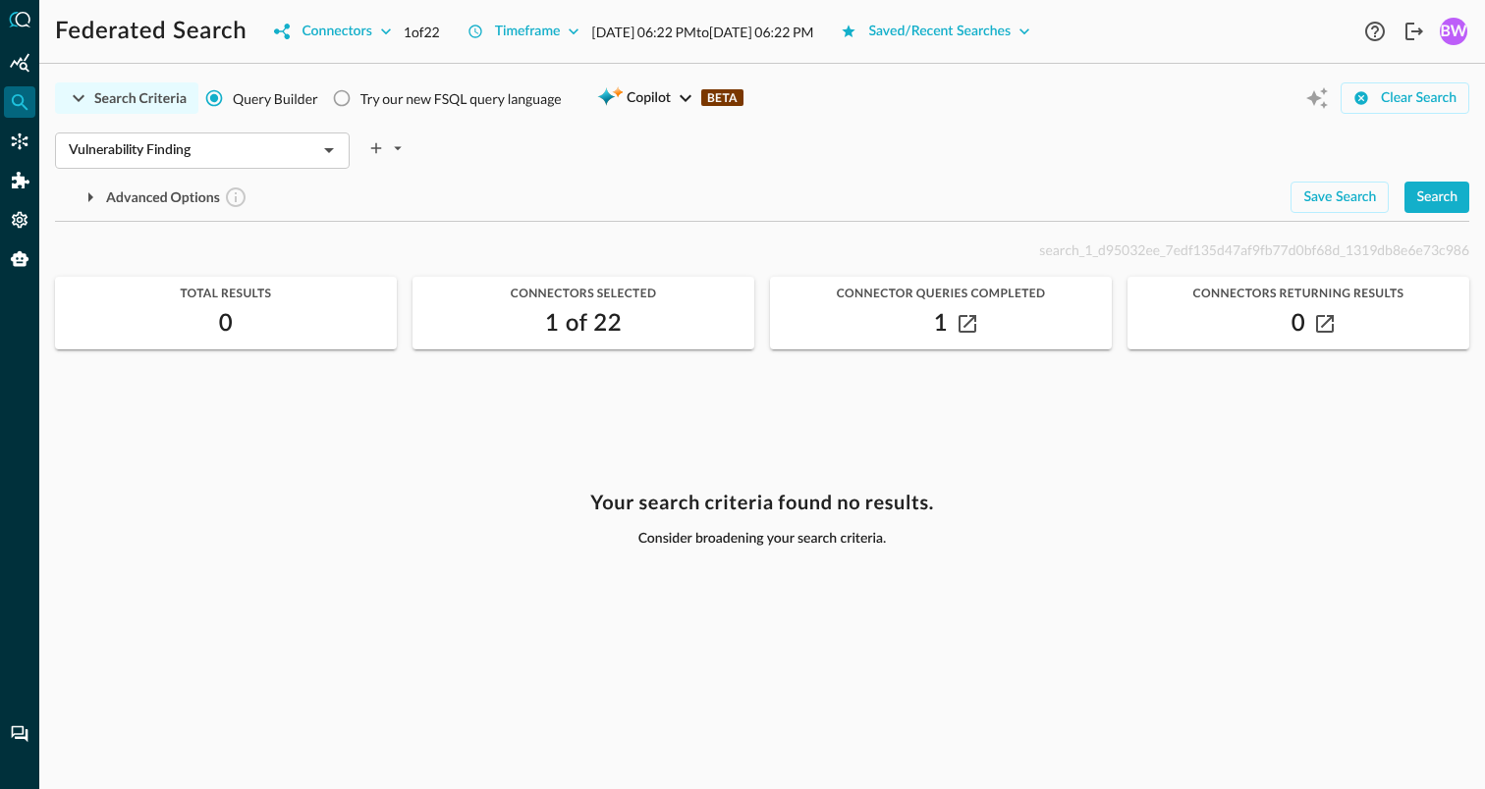
click at [933, 138] on div "Vulnerability Finding ​" at bounding box center [762, 145] width 1414 height 41
click at [957, 131] on div "Vulnerability Finding ​" at bounding box center [762, 145] width 1414 height 41
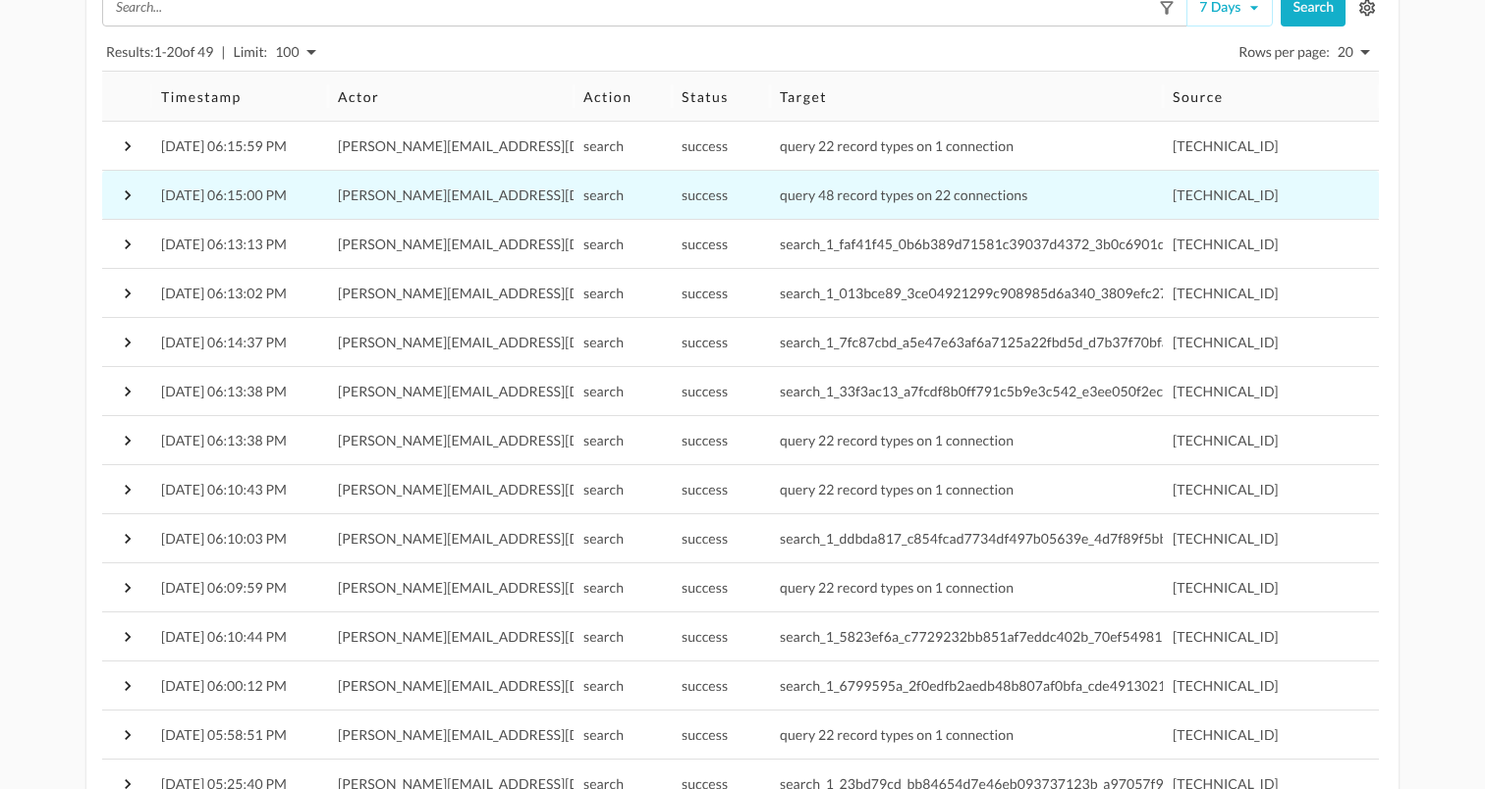
scroll to position [100, 0]
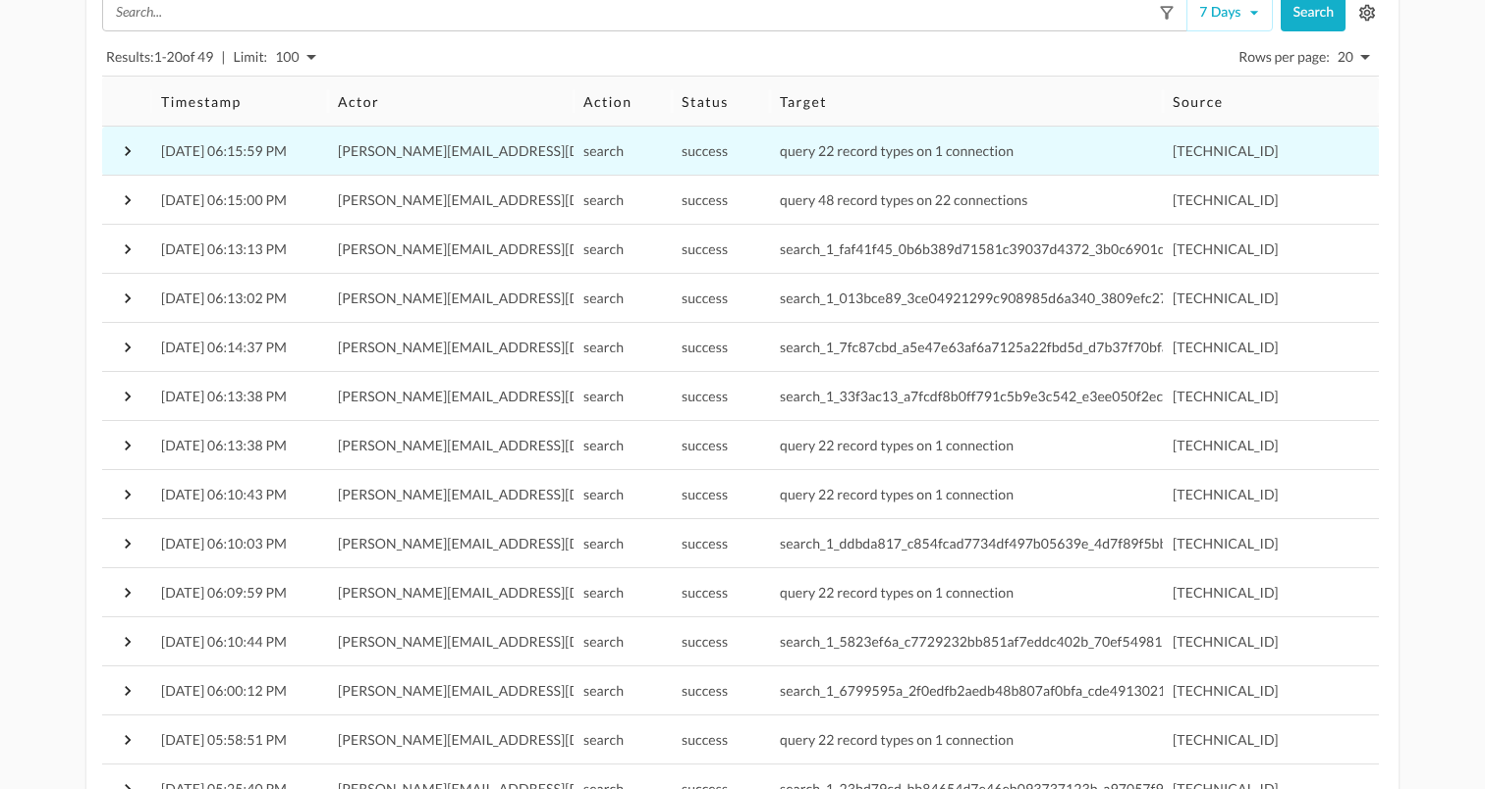
click at [127, 150] on icon "button" at bounding box center [128, 151] width 20 height 20
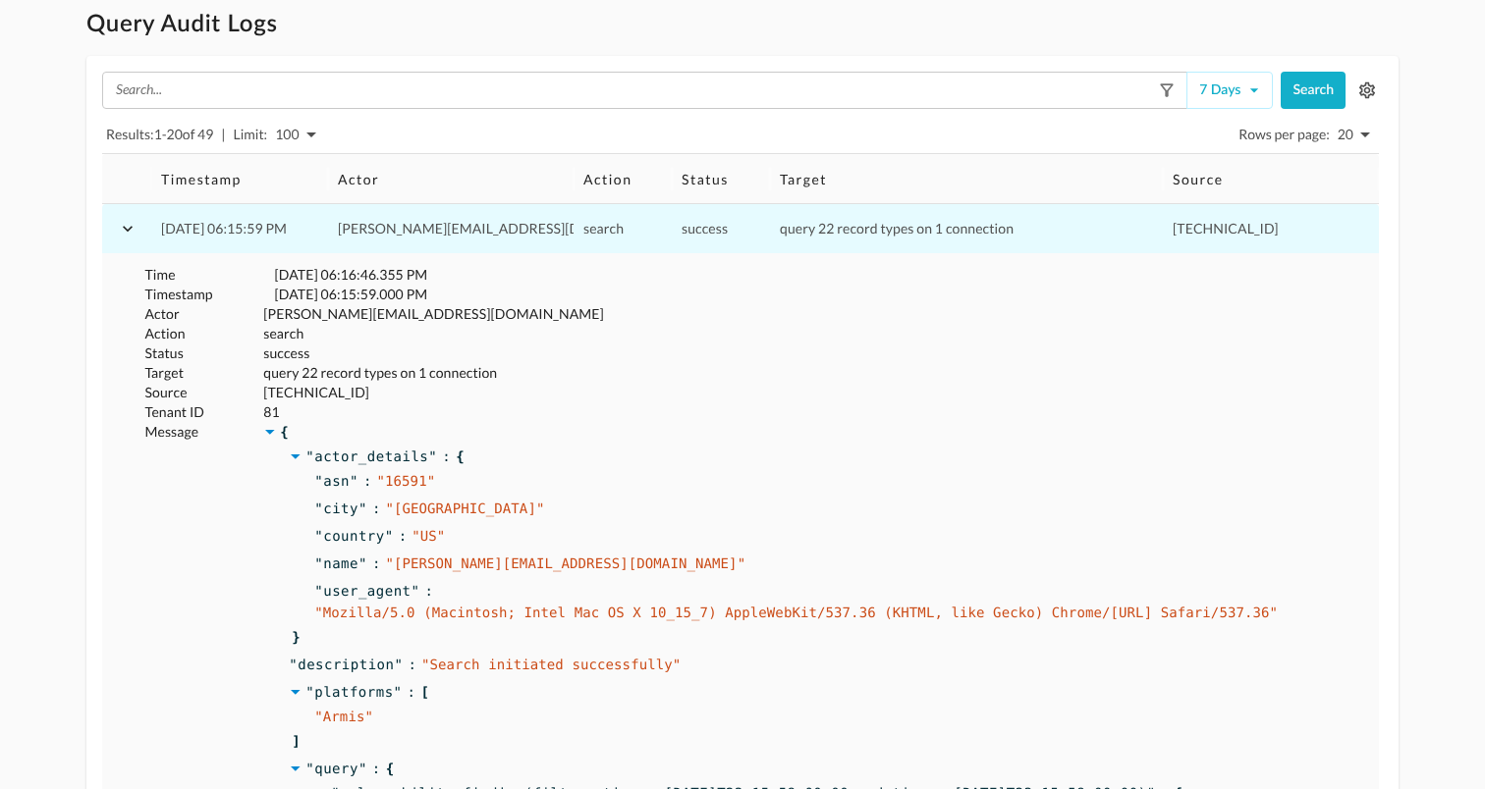
scroll to position [0, 0]
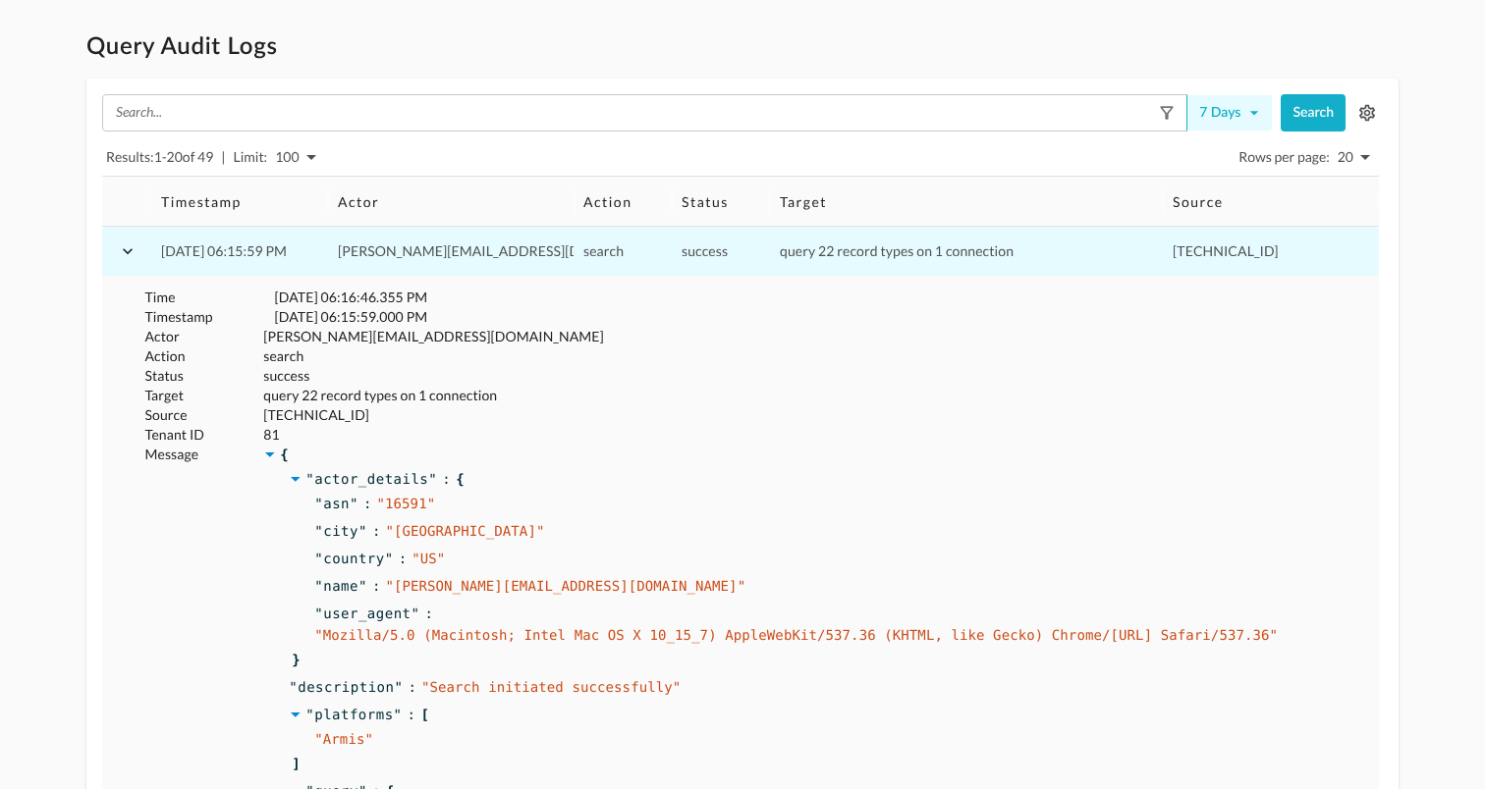
click at [1243, 117] on button "7 days" at bounding box center [1229, 112] width 86 height 37
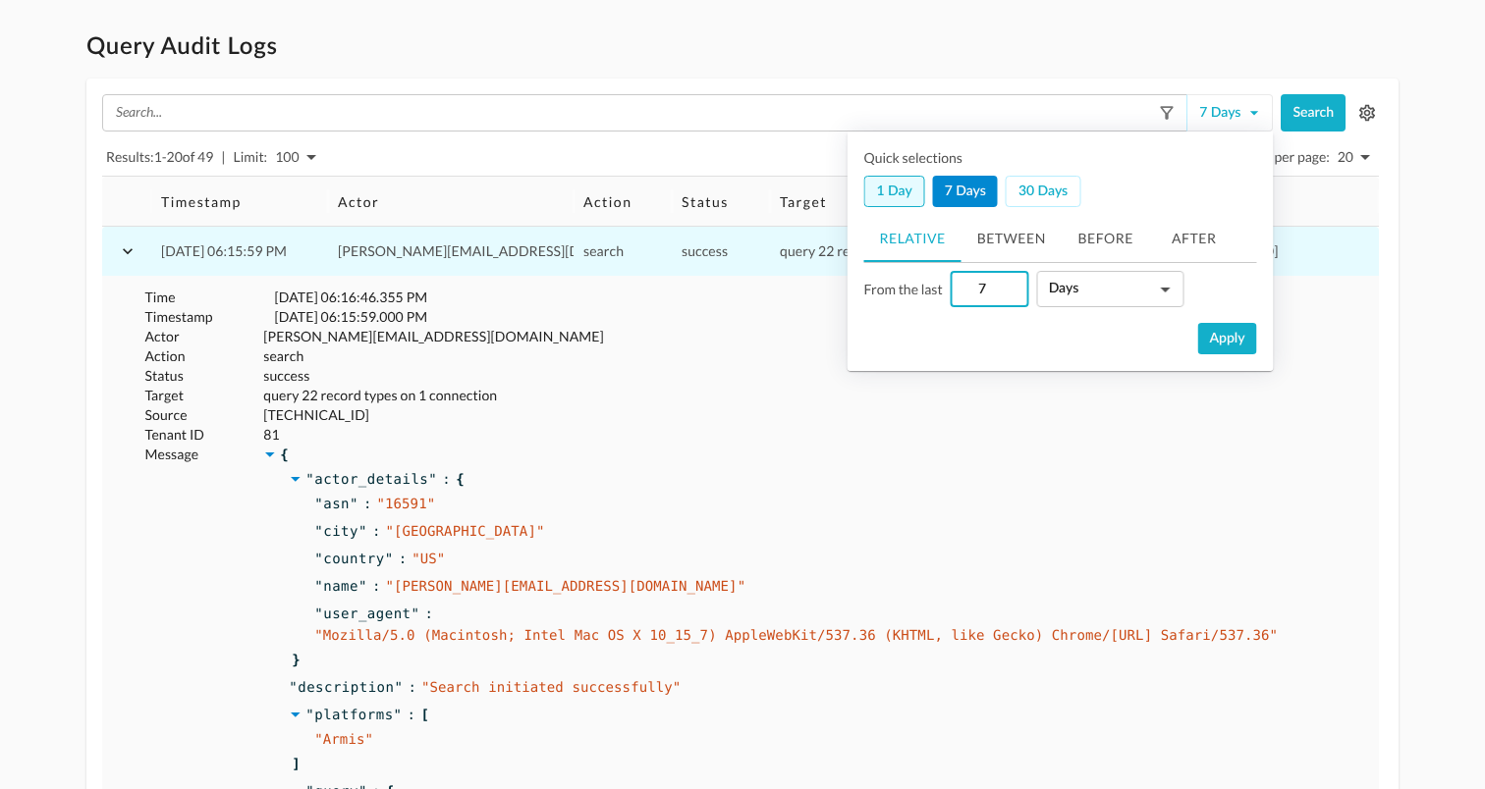
click at [886, 196] on button "1 day" at bounding box center [894, 191] width 61 height 31
type input "1"
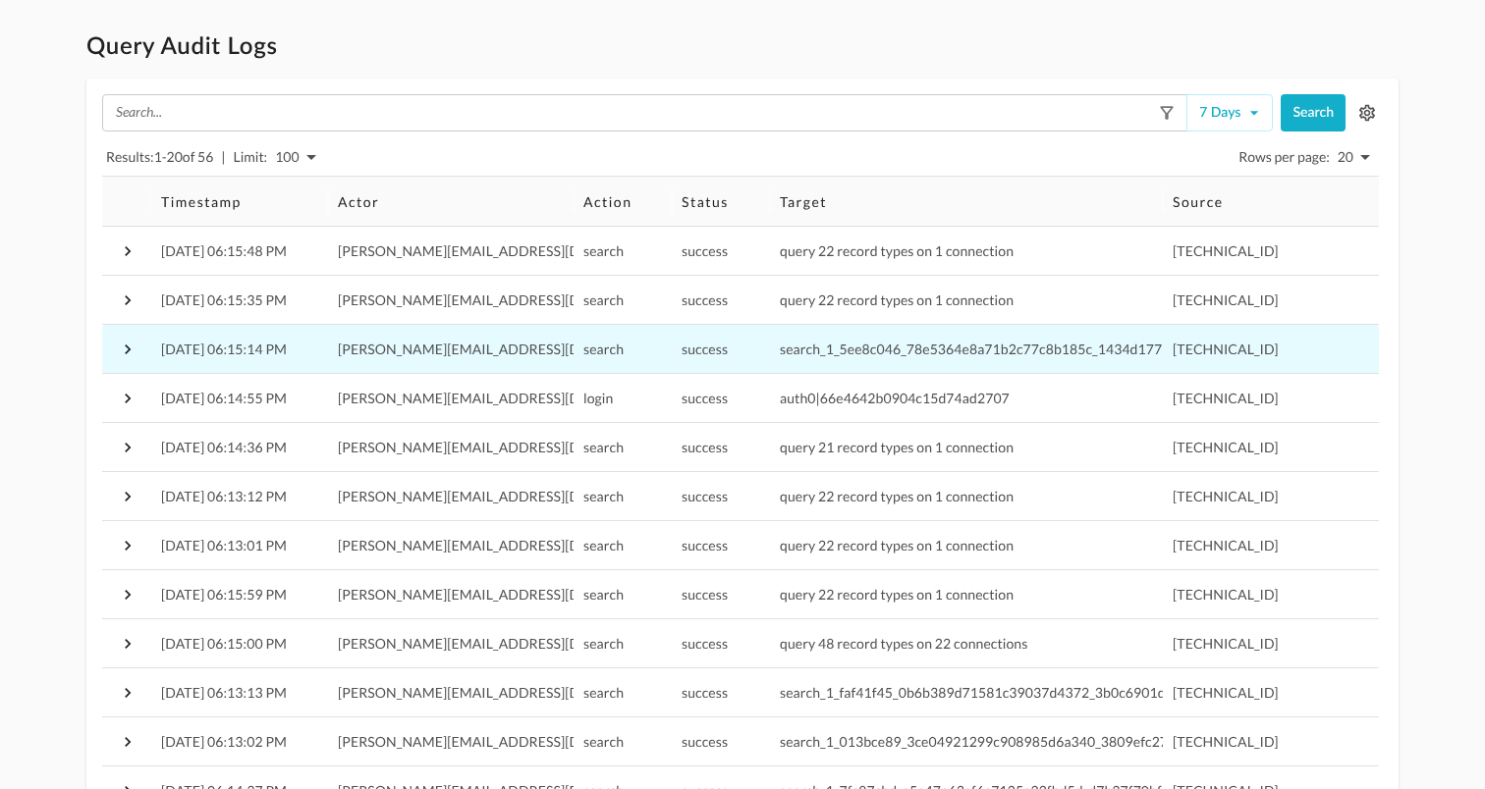
click at [860, 357] on p "search_1_5ee8c046_78e5364e8a71b2c77c8b185c_1434d1776267eec7" at bounding box center [1002, 350] width 444 height 20
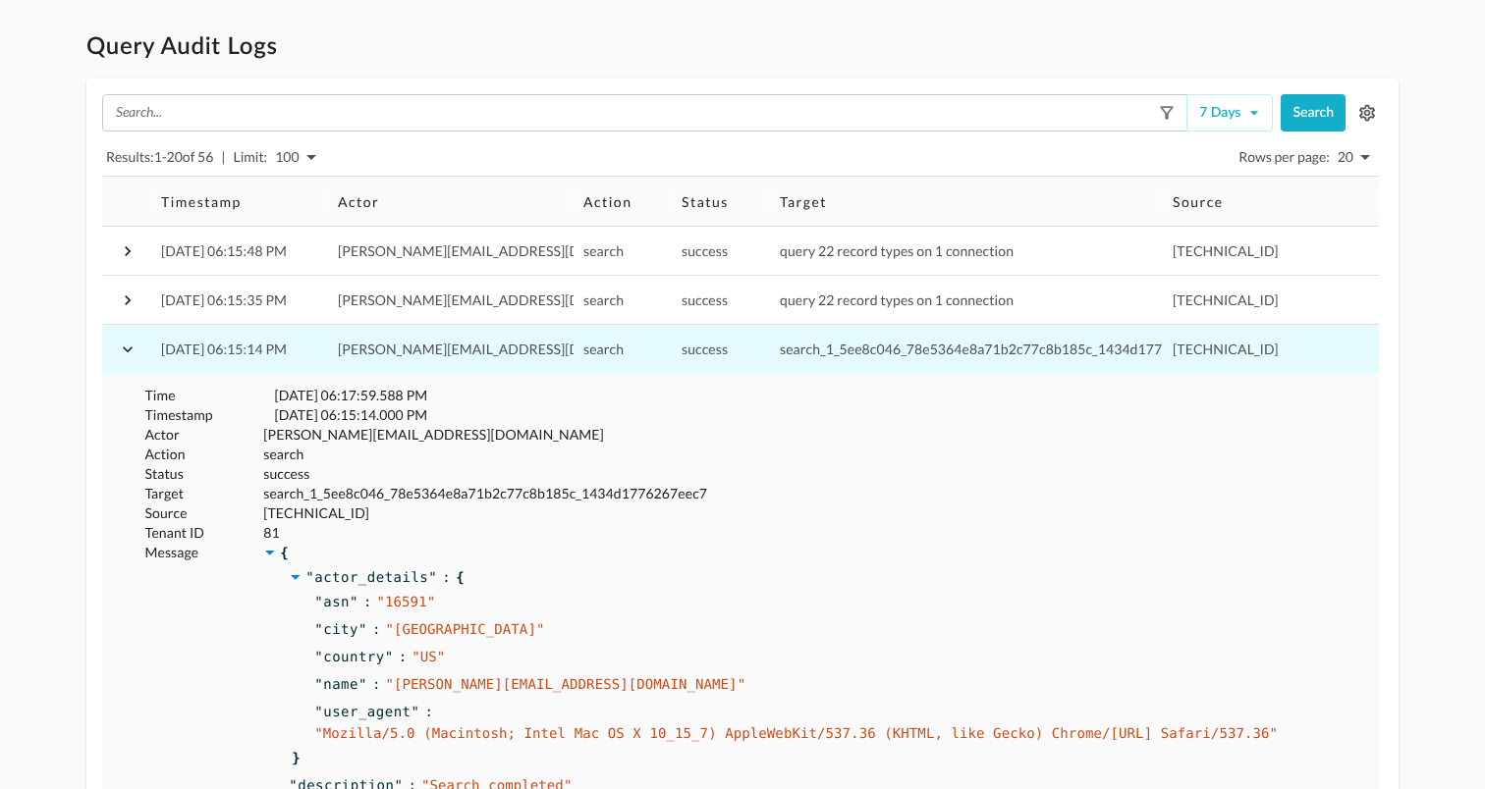
click at [130, 345] on icon "button" at bounding box center [128, 350] width 20 height 20
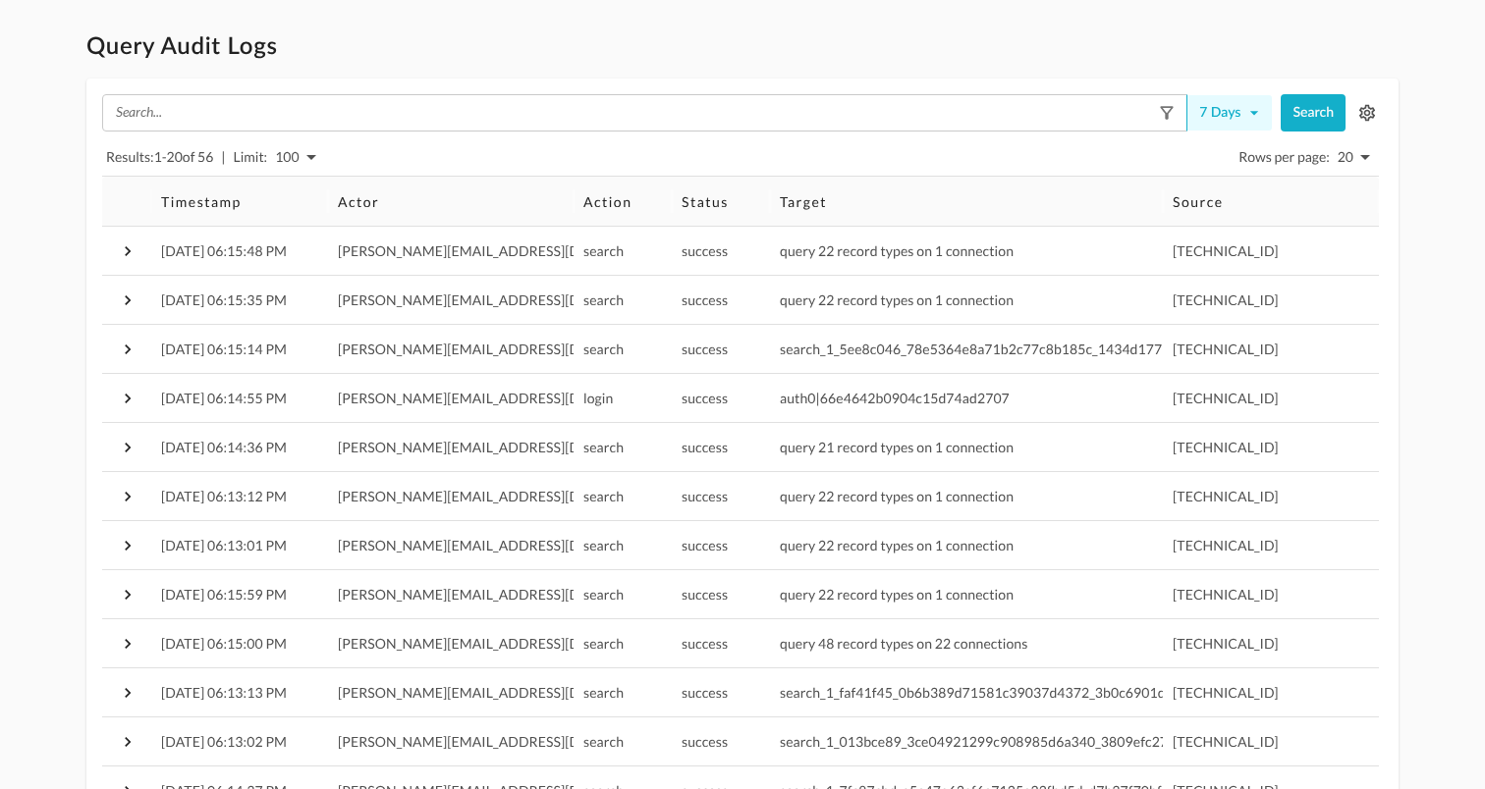
click at [1249, 114] on icon "button" at bounding box center [1254, 113] width 20 height 20
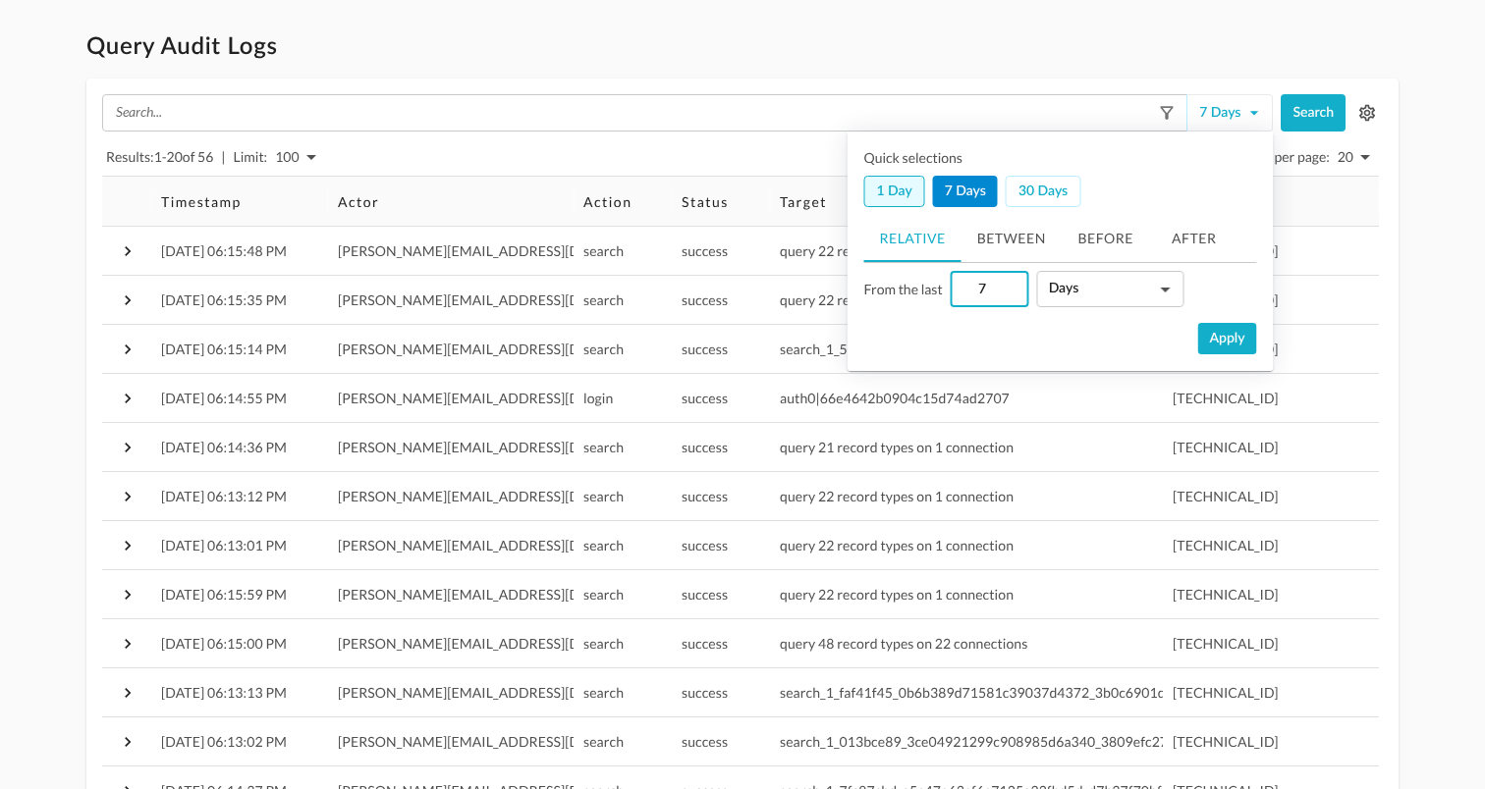
click at [898, 193] on button "1 day" at bounding box center [894, 191] width 61 height 31
type input "1"
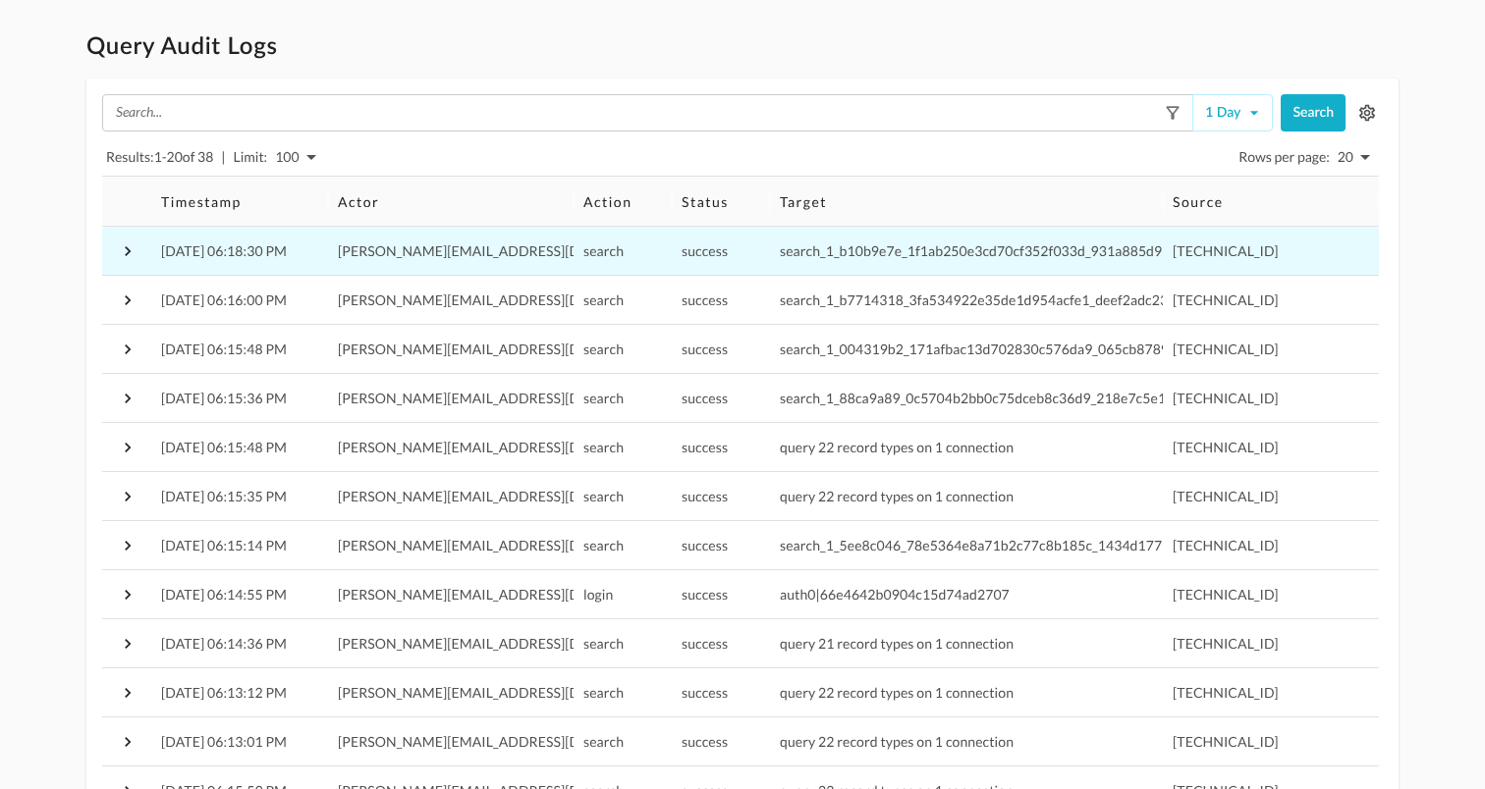
click at [818, 257] on span "search_1_b10b9e7e_1f1ab250e3cd70cf352f033d_931a885d929ae322" at bounding box center [998, 251] width 437 height 17
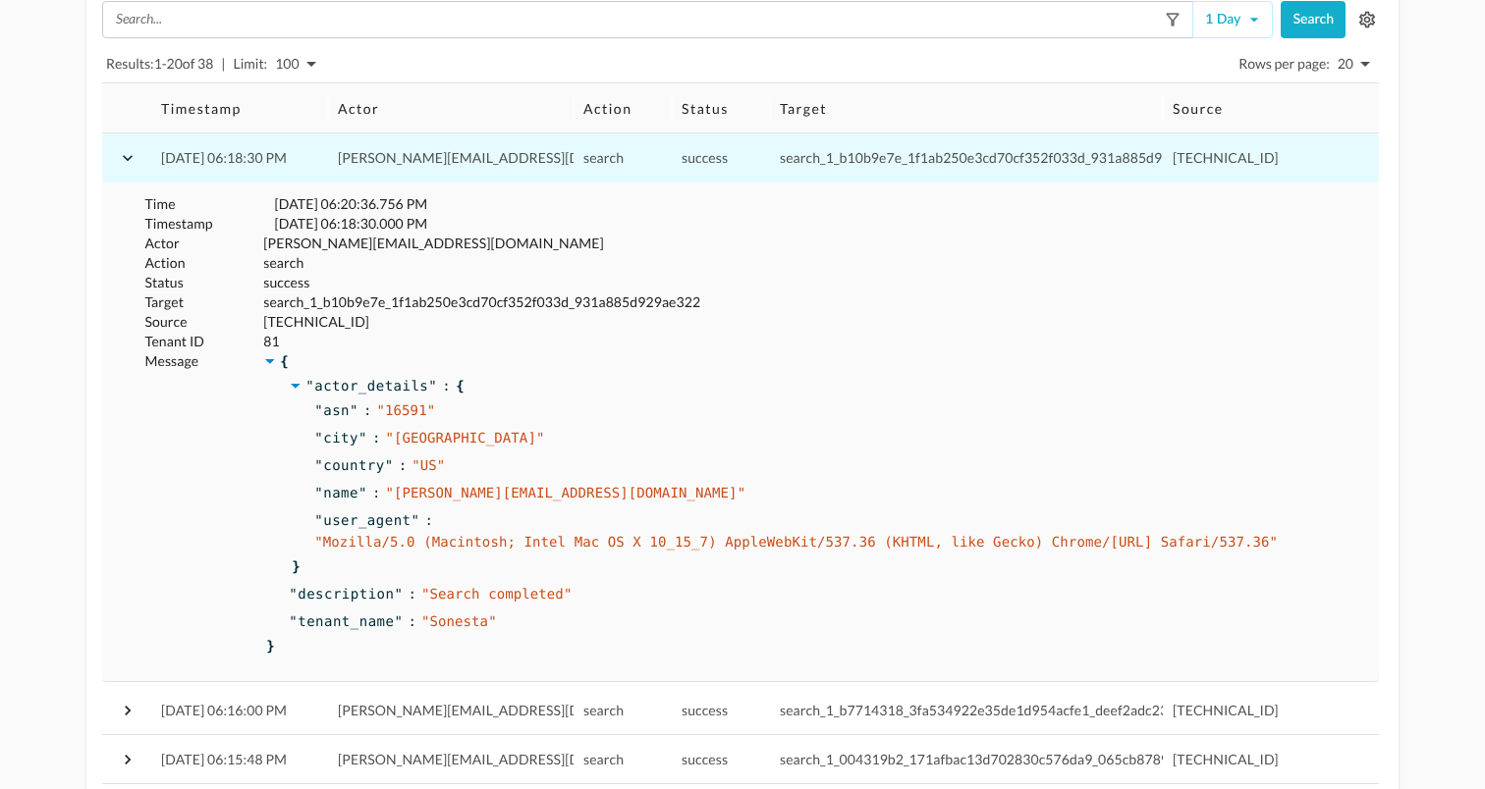
scroll to position [112, 0]
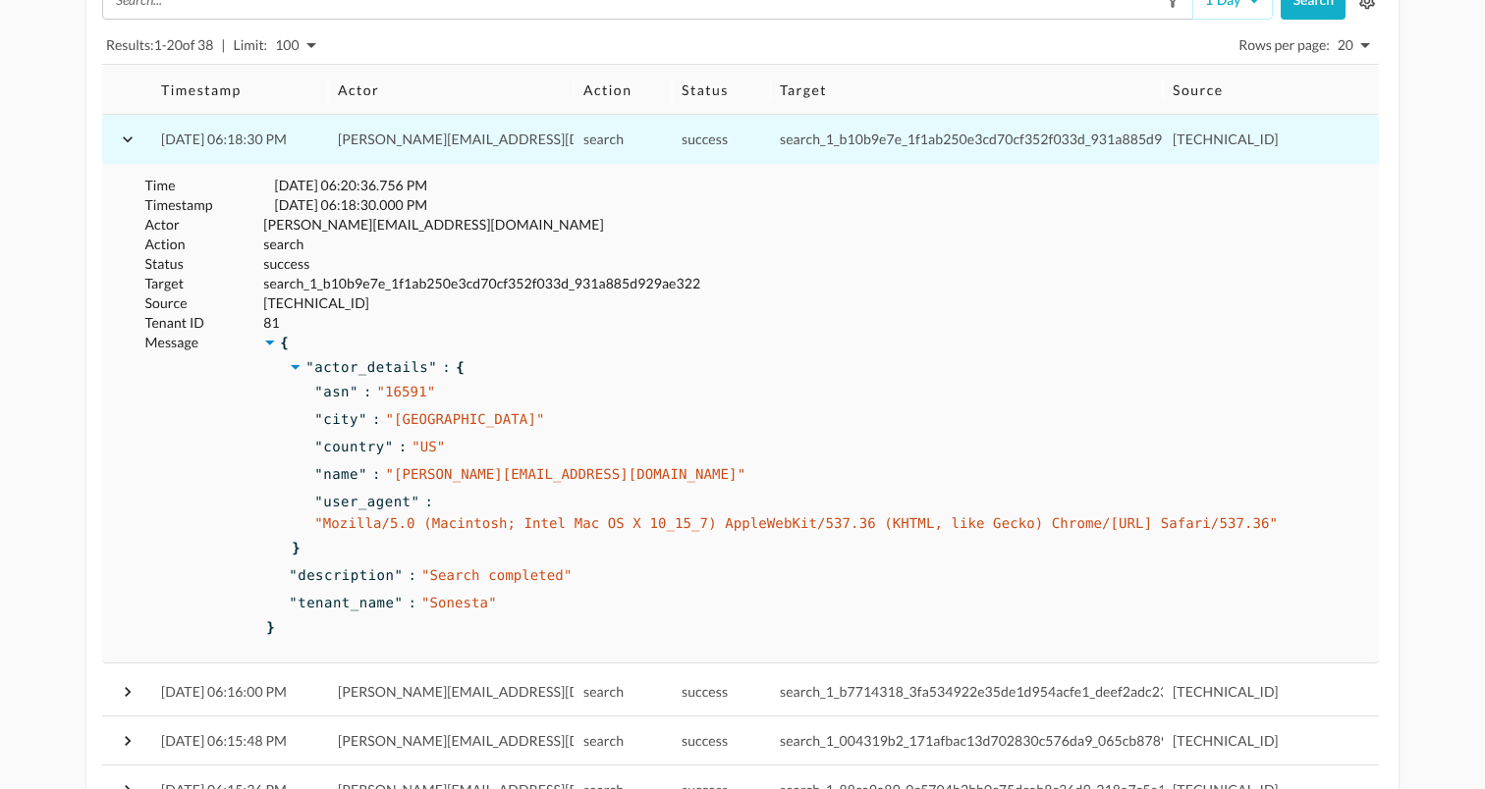
click at [587, 367] on div "" actor_details " : { " asn " : " 16591 " " city " : " [GEOGRAPHIC_DATA] " " co…" at bounding box center [816, 458] width 1094 height 208
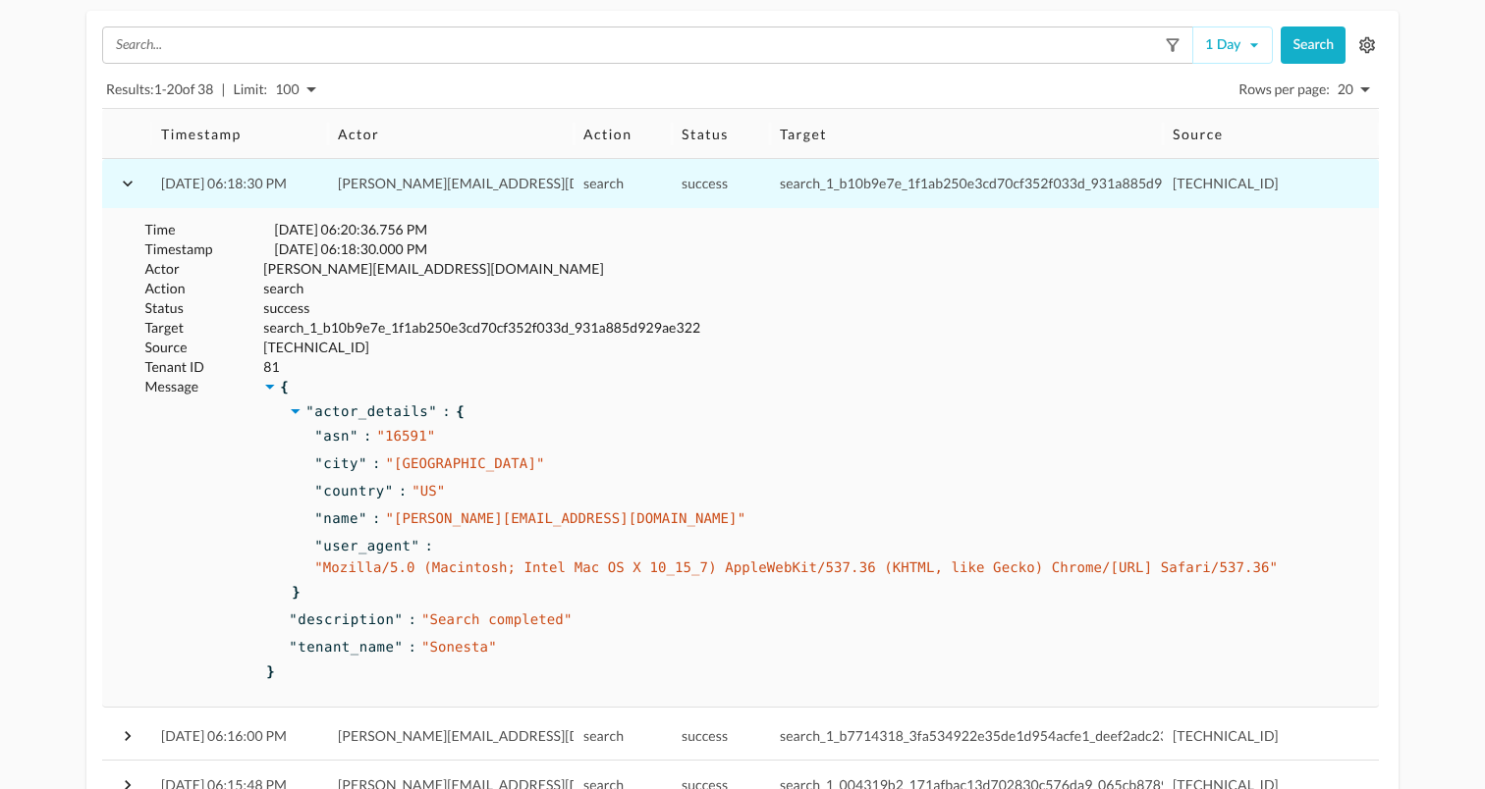
scroll to position [74, 0]
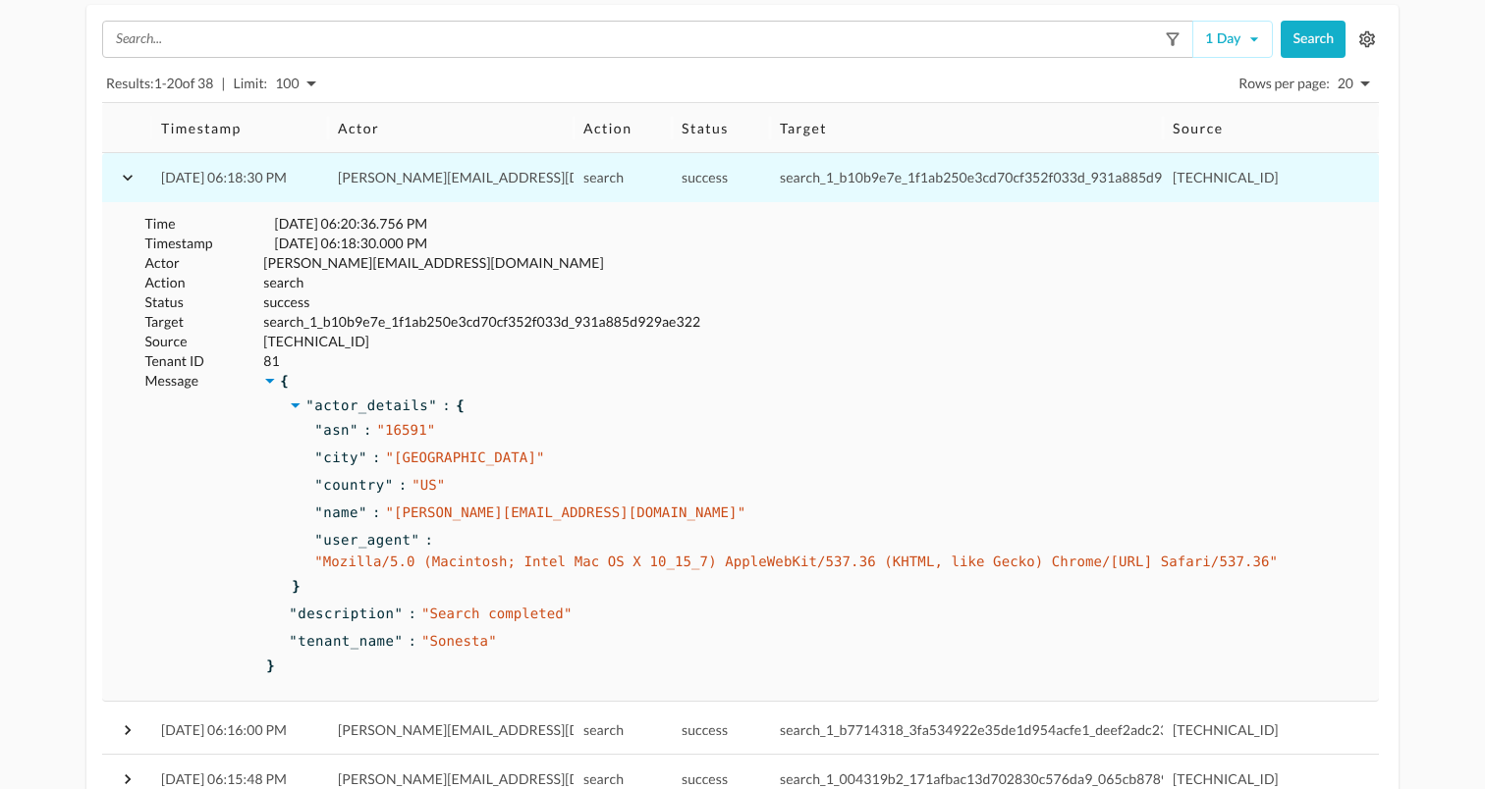
click at [717, 309] on div "search_1_b10b9e7e_1f1ab250e3cd70cf352f033d_931a885d929ae322" at bounding box center [815, 321] width 1112 height 27
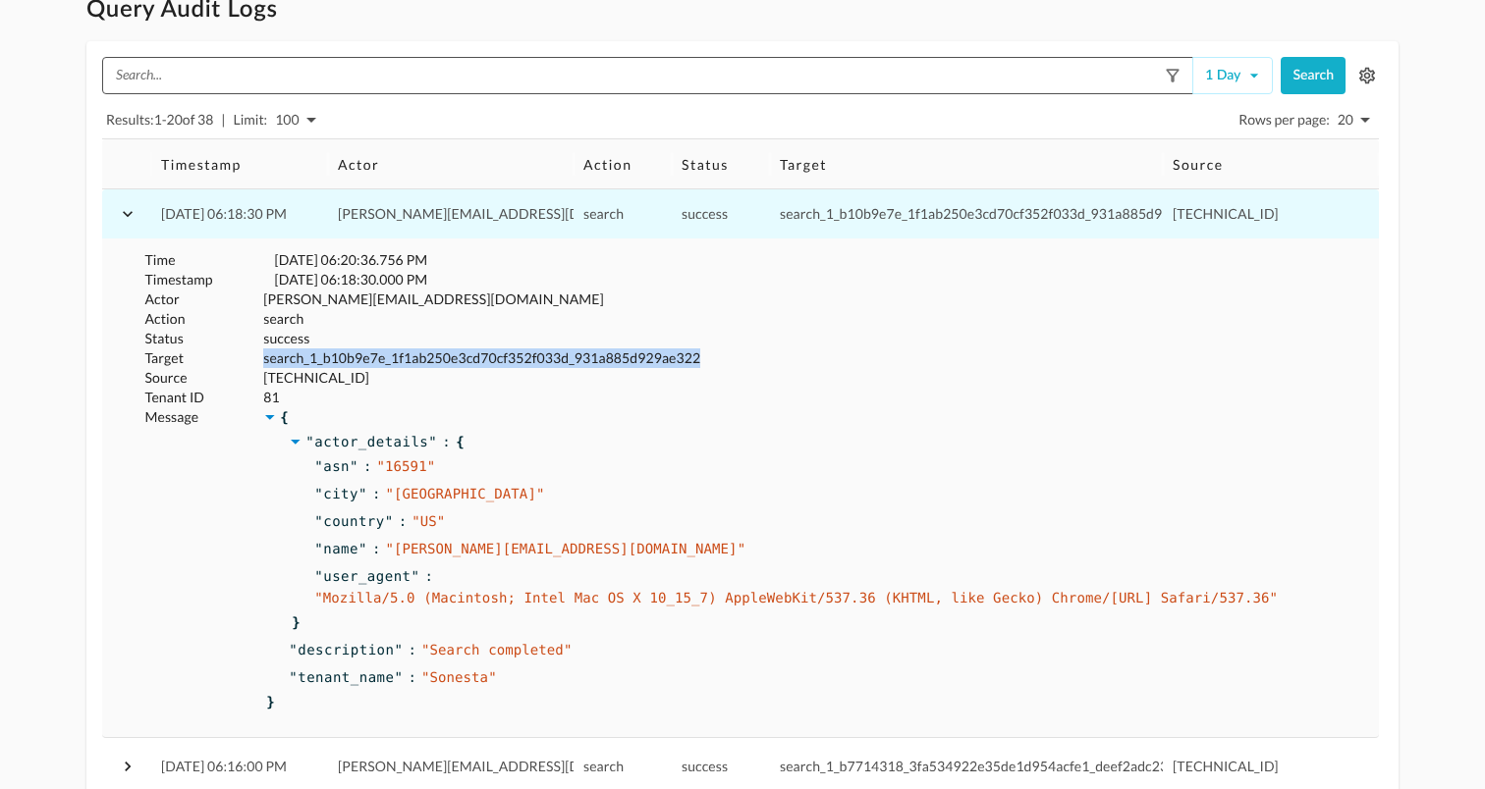
scroll to position [0, 0]
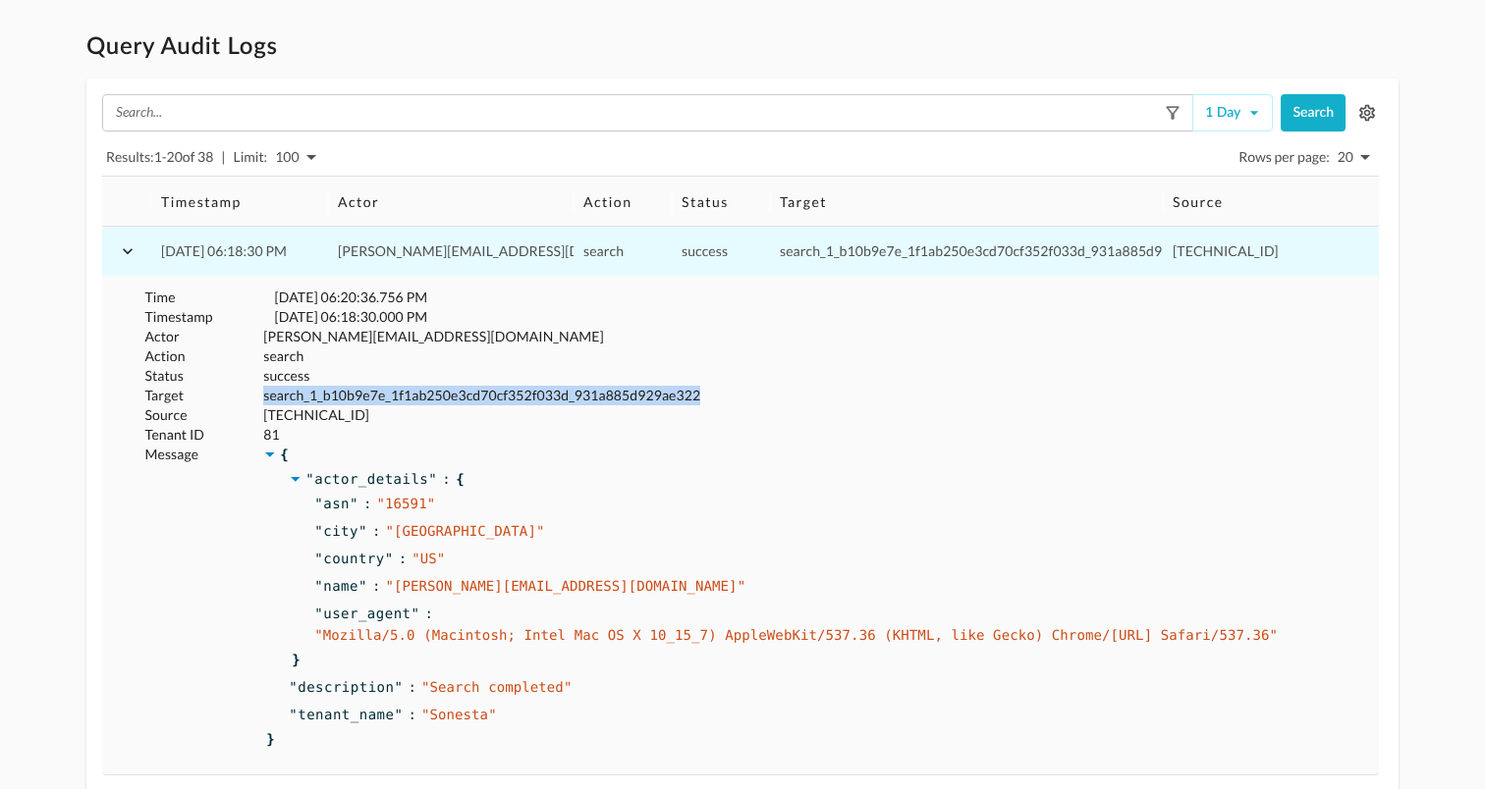
click at [125, 249] on icon "button" at bounding box center [128, 251] width 10 height 6
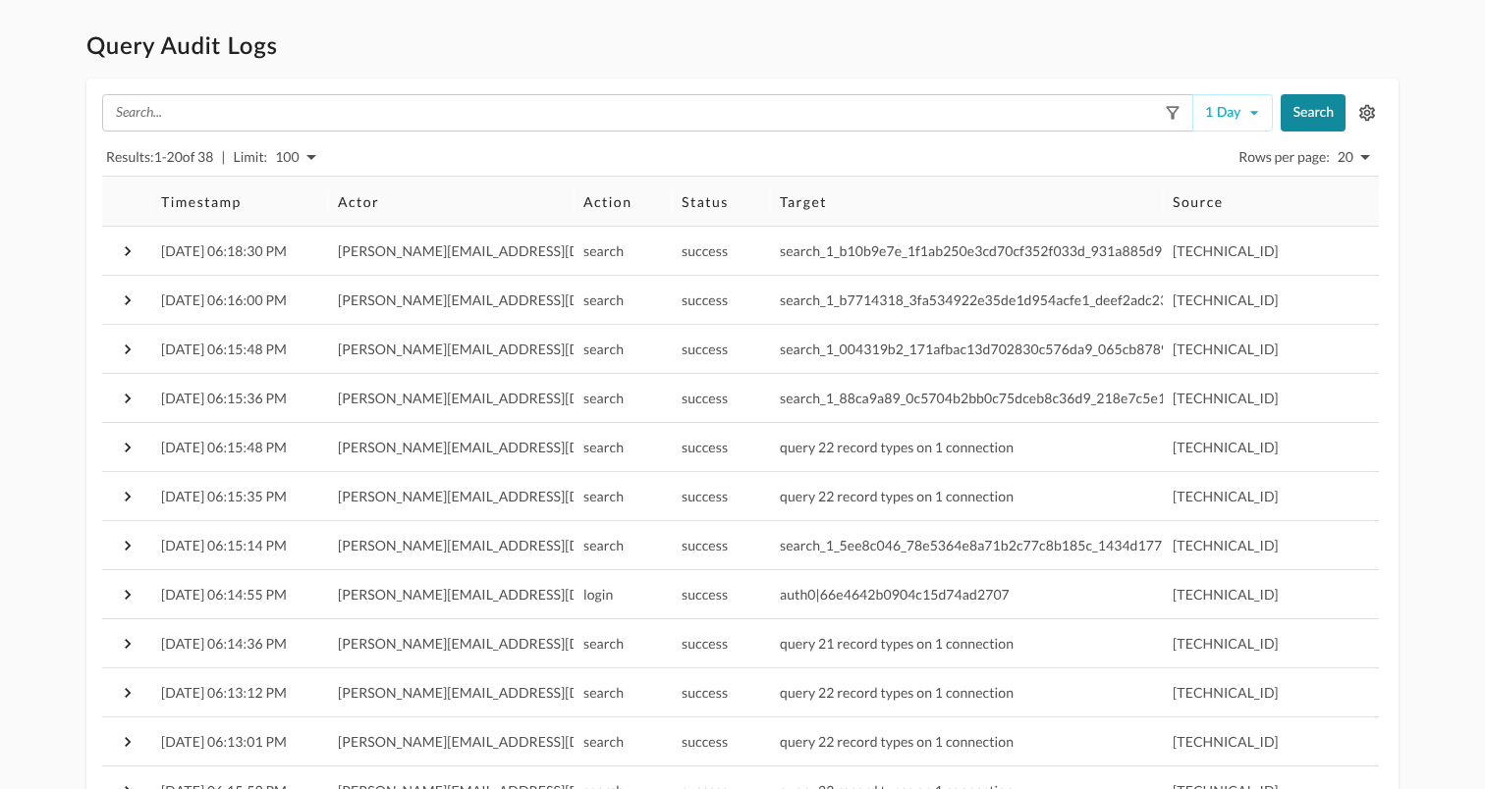
click at [1304, 115] on button "Search" at bounding box center [1312, 112] width 65 height 37
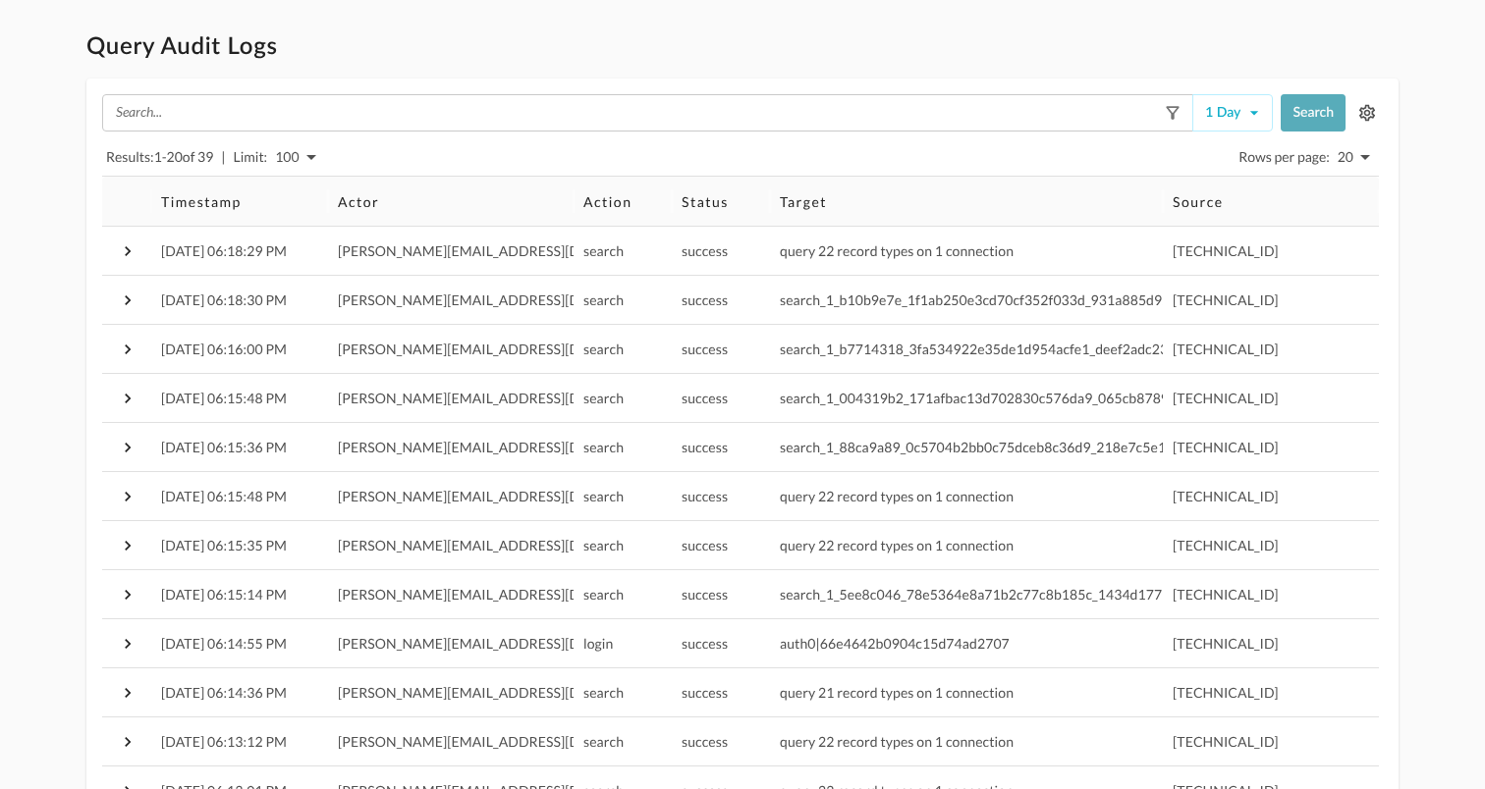
click at [1310, 115] on button "Search" at bounding box center [1312, 112] width 65 height 37
click at [1310, 107] on button "Search" at bounding box center [1312, 112] width 65 height 37
click at [1317, 103] on button "Search" at bounding box center [1312, 112] width 65 height 37
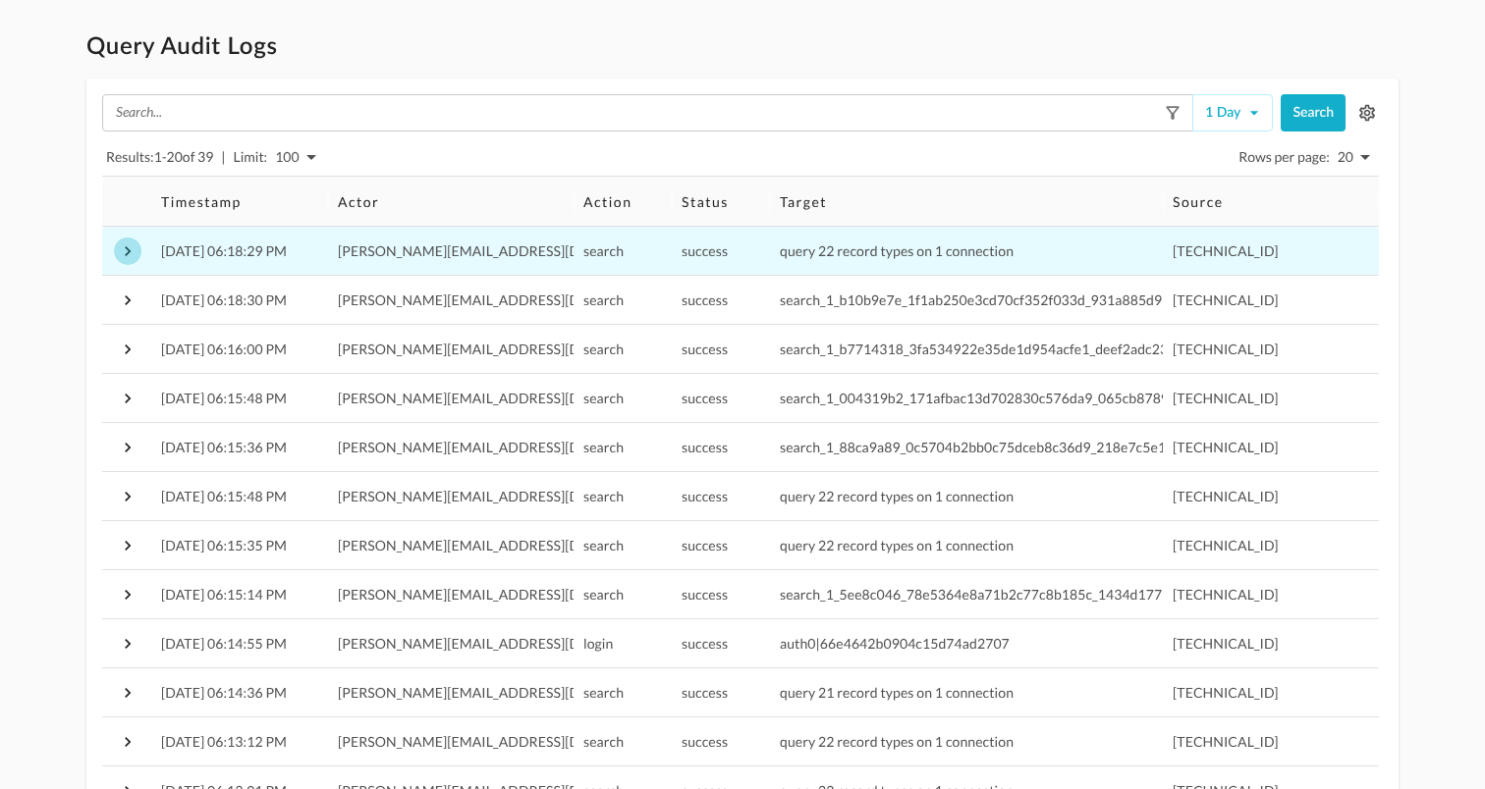
click at [128, 249] on icon "button" at bounding box center [128, 251] width 6 height 10
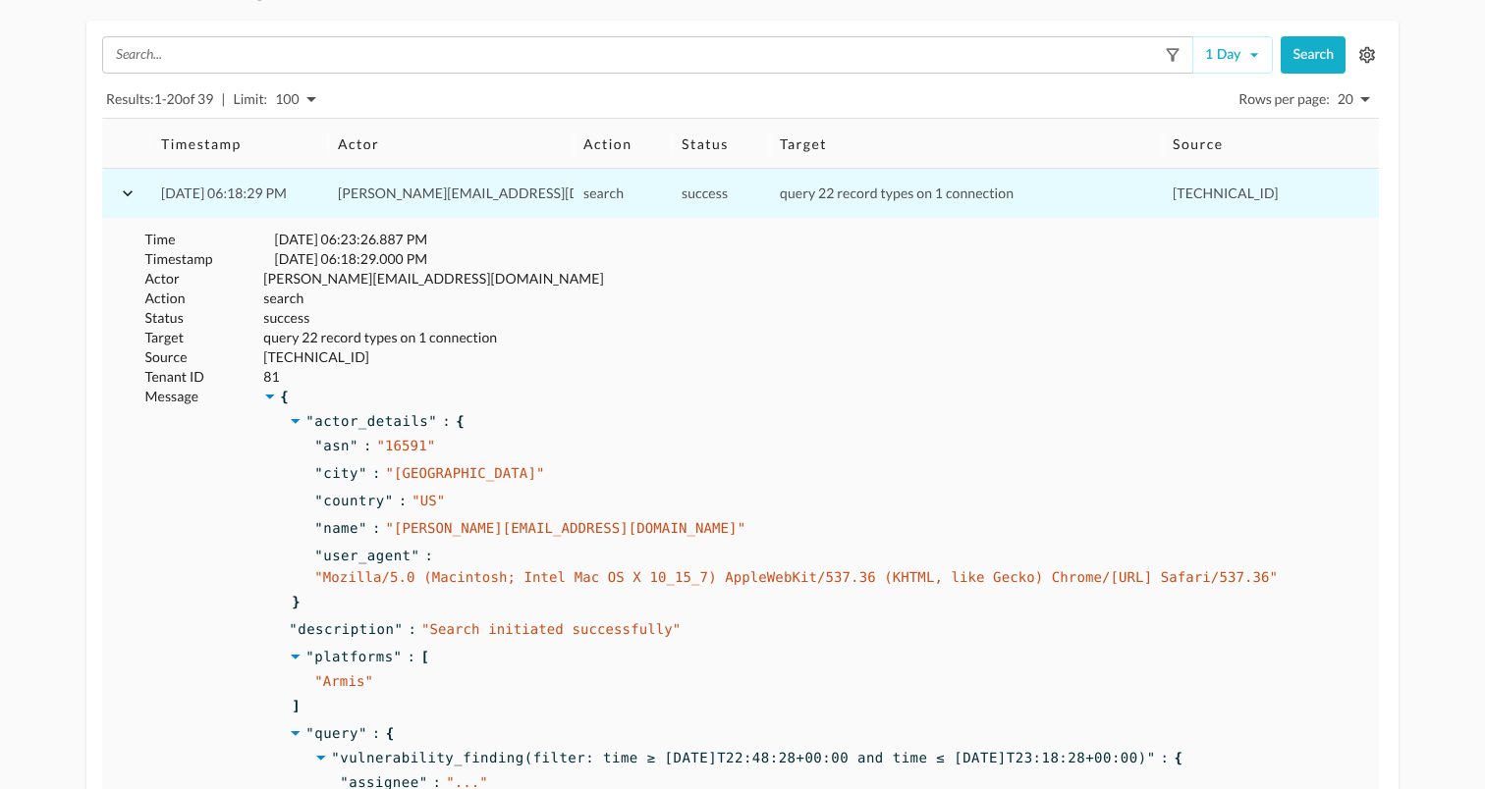
scroll to position [73, 0]
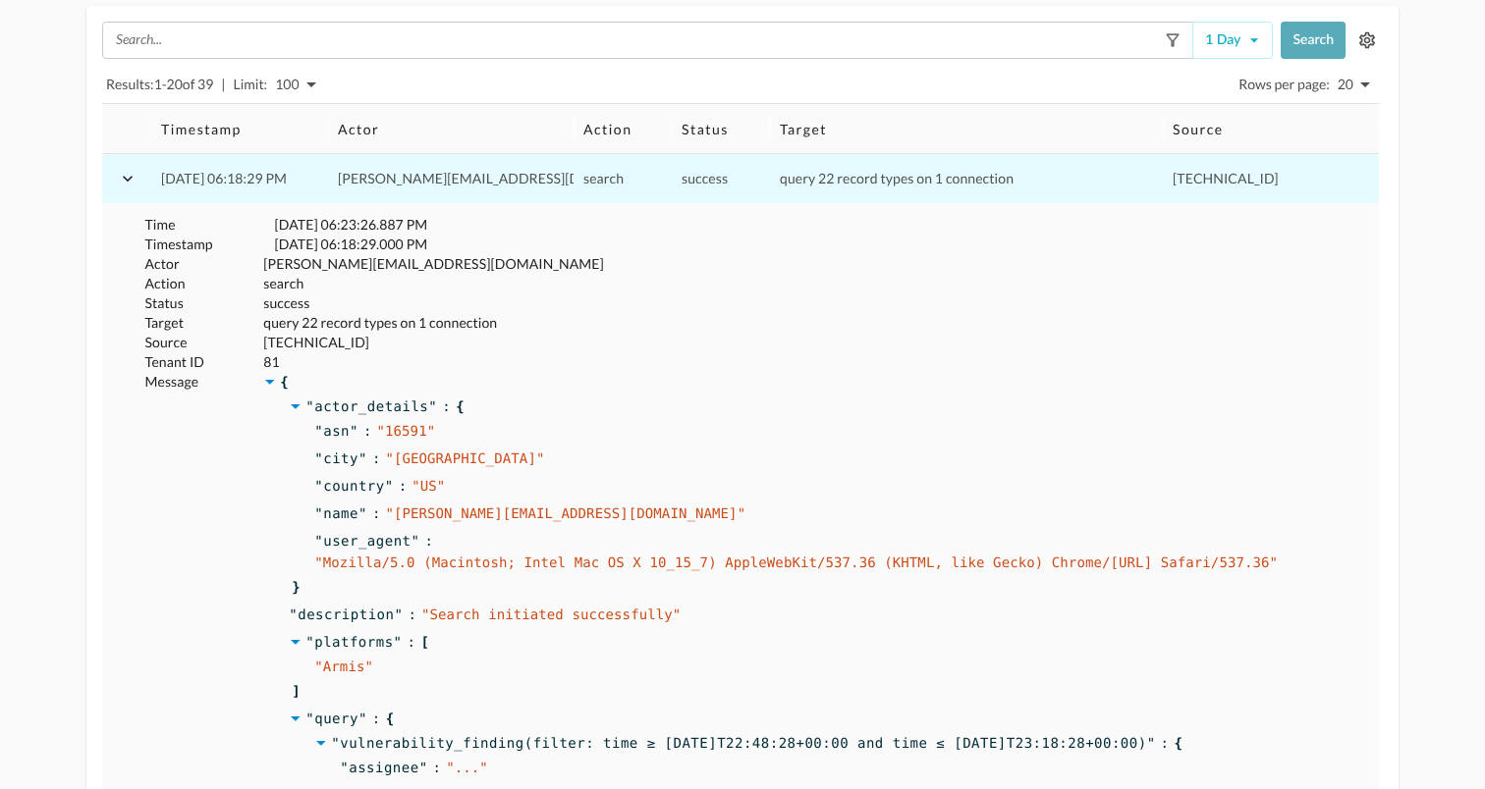
click at [1310, 44] on button "Search" at bounding box center [1312, 40] width 65 height 37
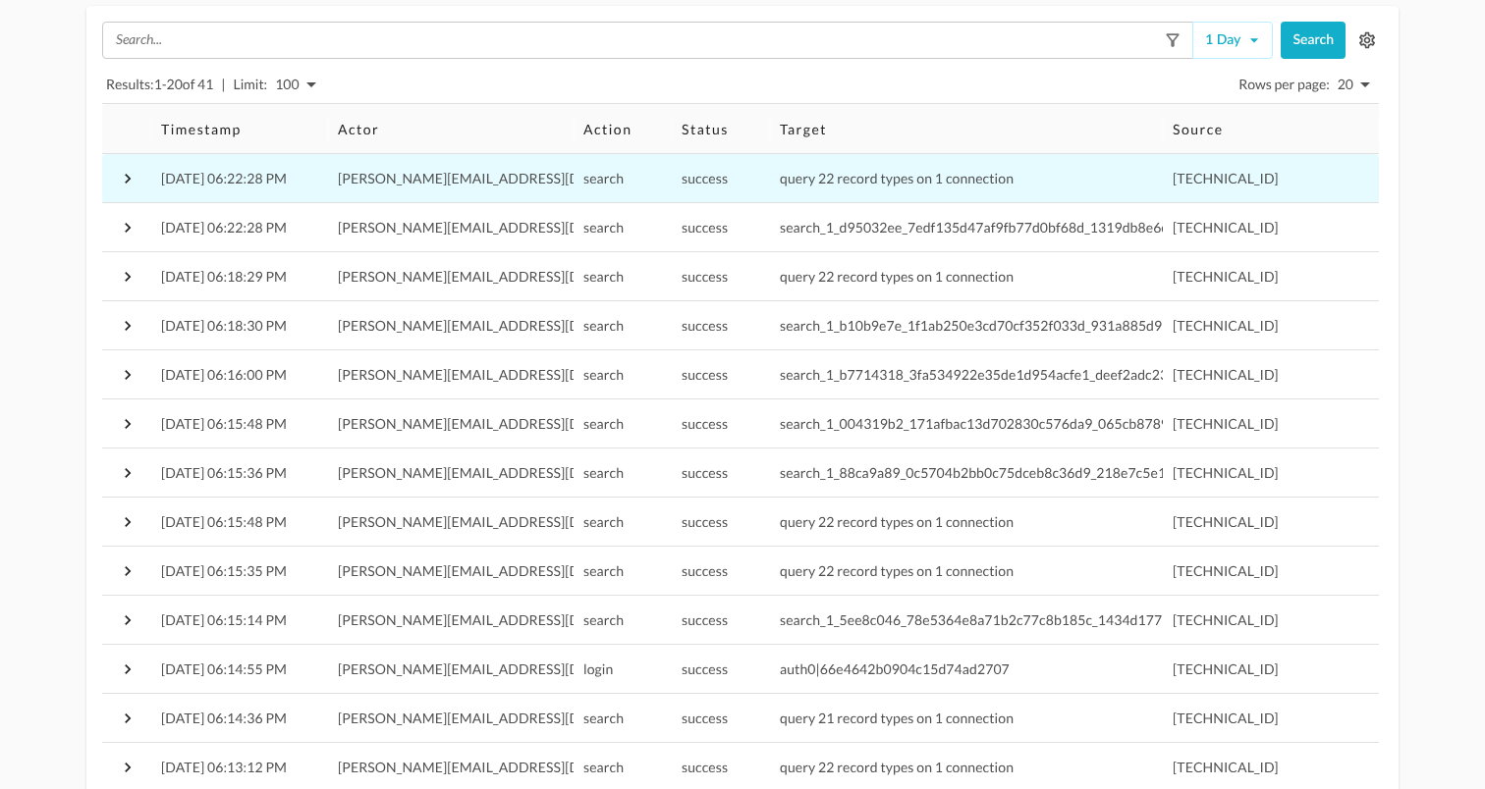
click at [125, 177] on icon "button" at bounding box center [128, 179] width 20 height 20
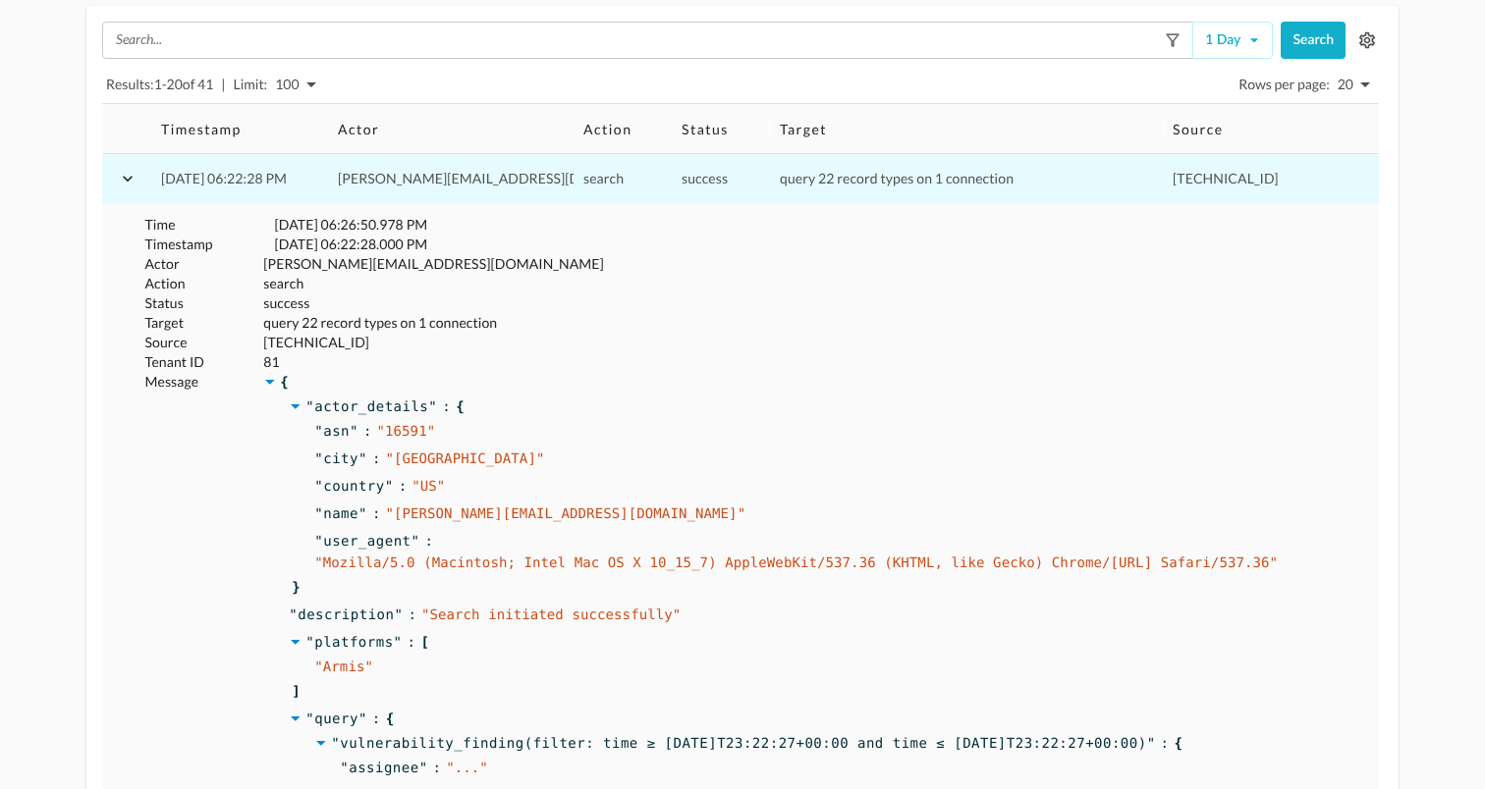
click at [127, 176] on icon "button" at bounding box center [128, 179] width 20 height 20
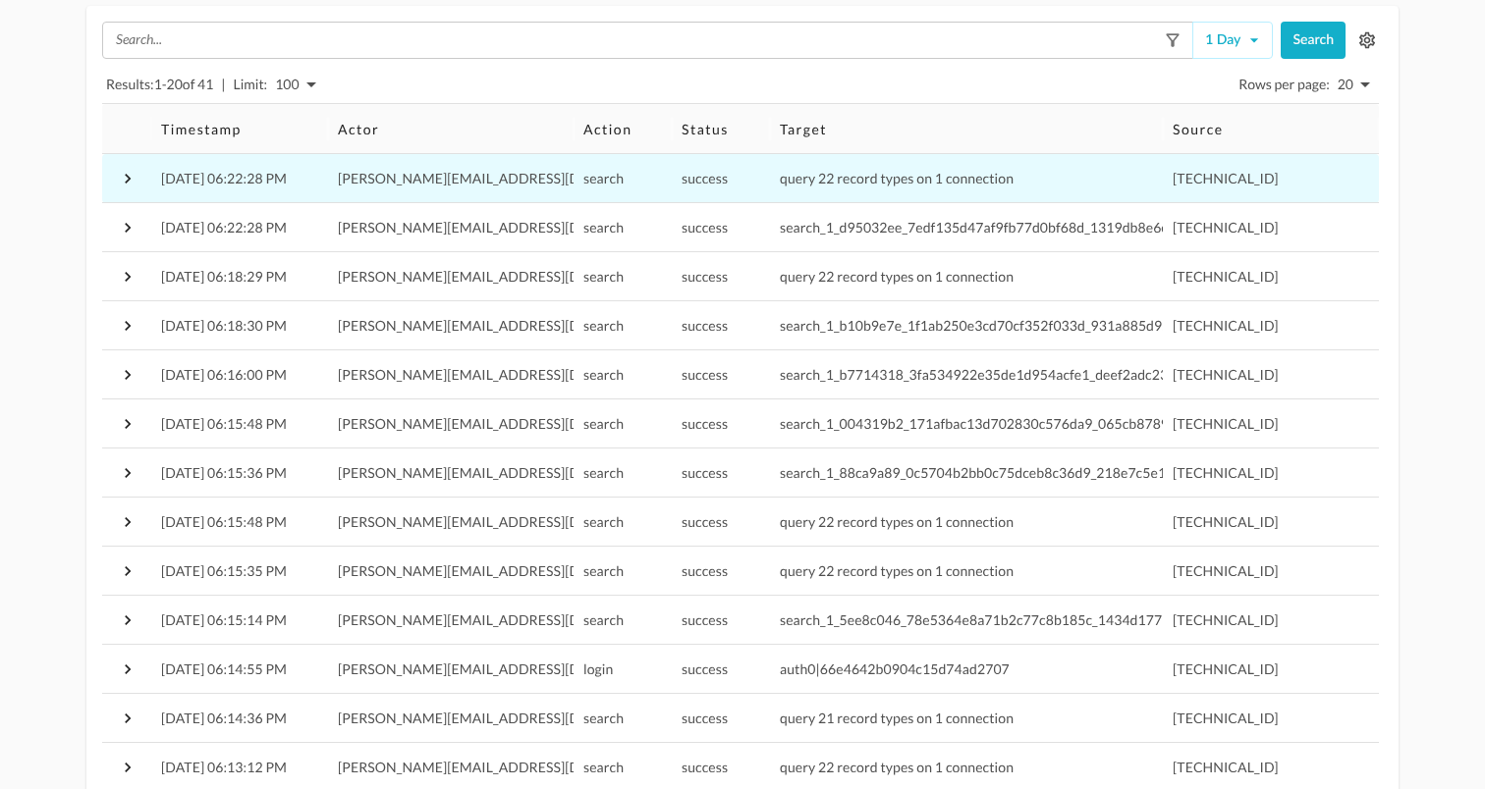
click at [124, 174] on icon "button" at bounding box center [128, 179] width 20 height 20
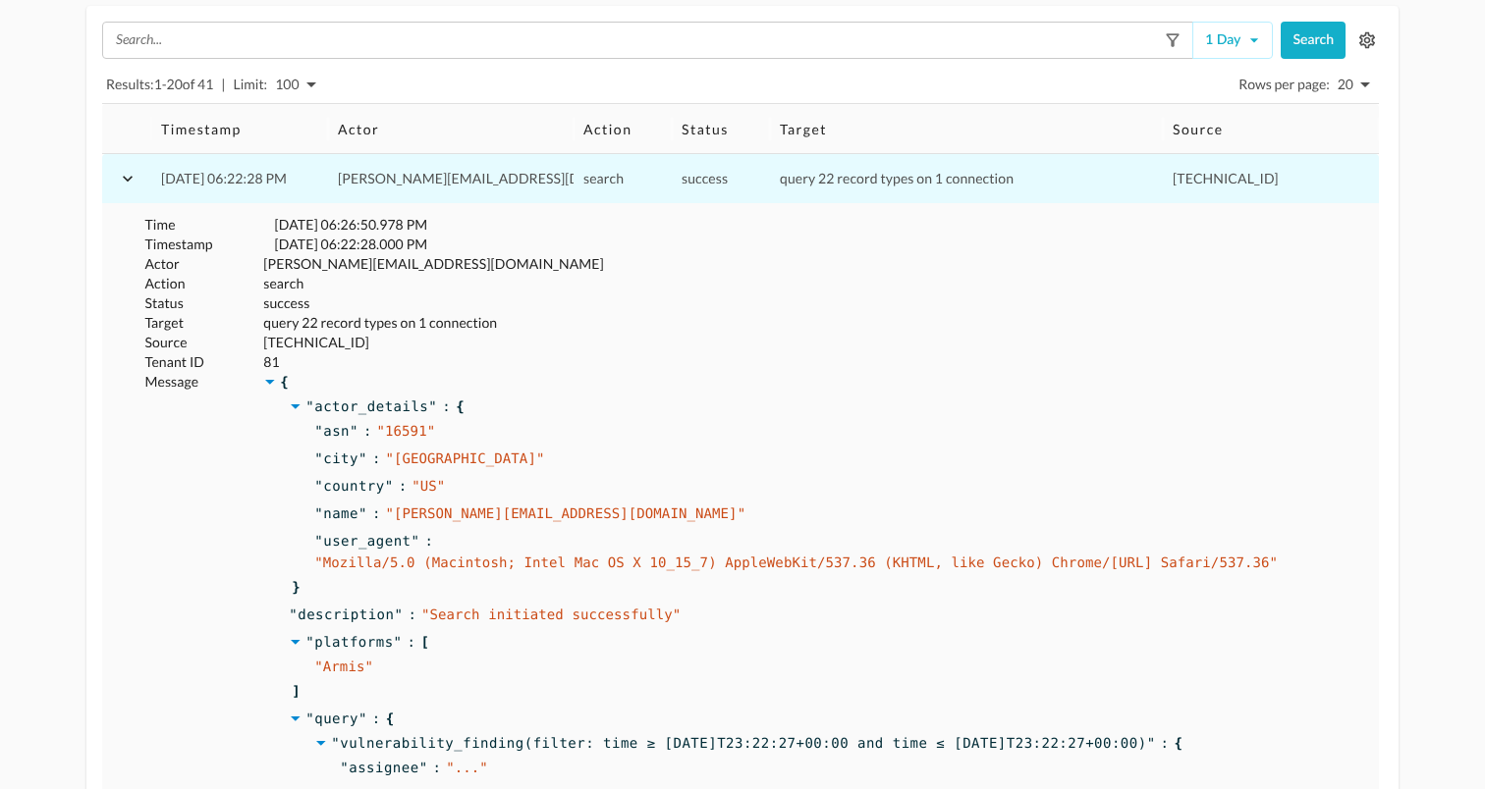
click at [340, 428] on span "asn" at bounding box center [336, 432] width 27 height 22
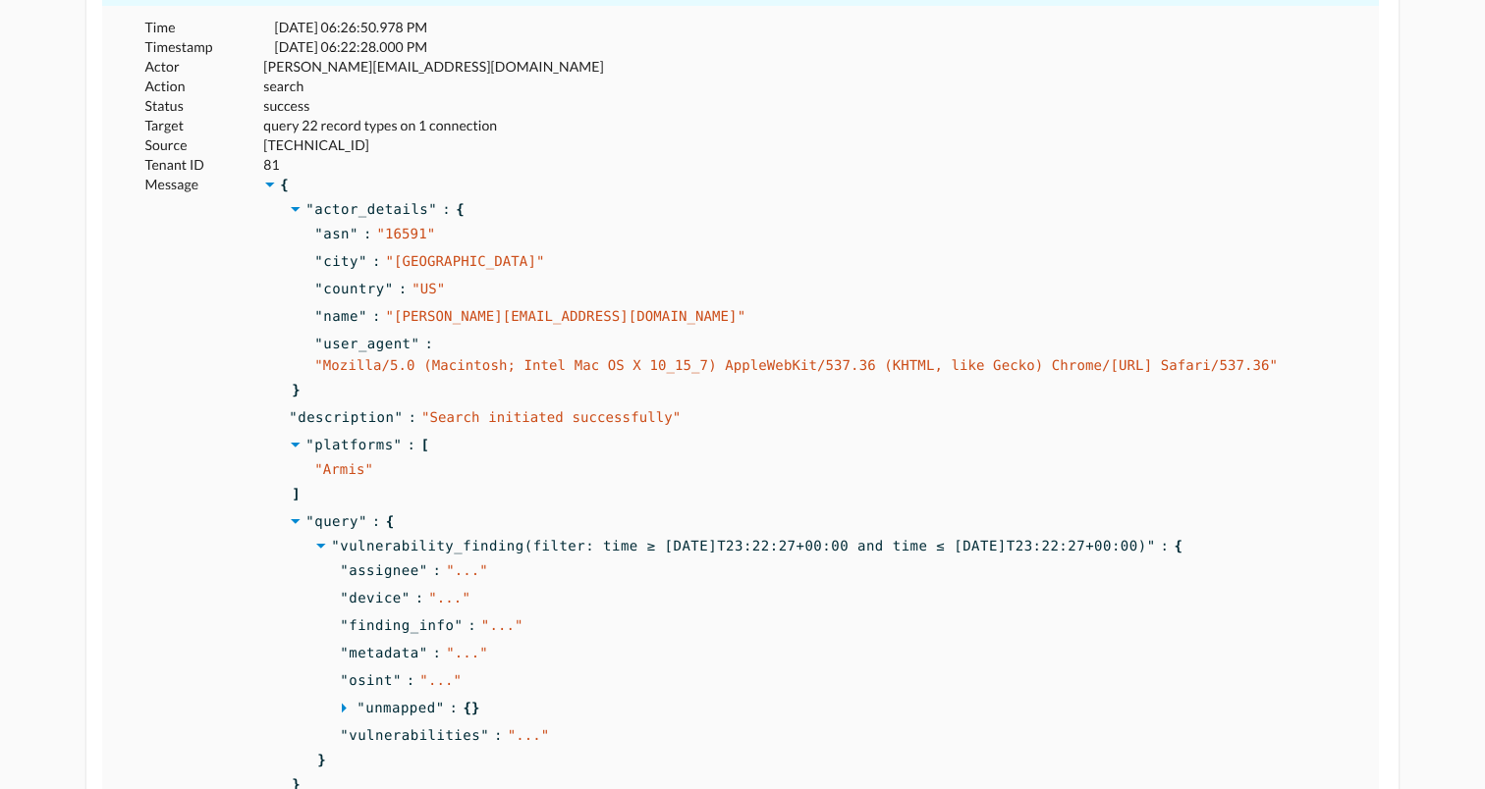
scroll to position [274, 0]
